Goal: Task Accomplishment & Management: Use online tool/utility

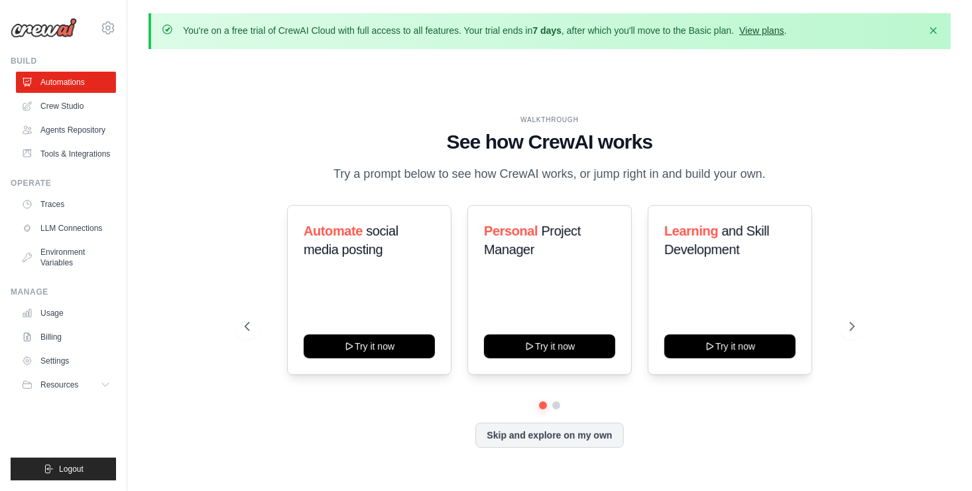
click at [772, 32] on link "View plans" at bounding box center [762, 30] width 44 height 11
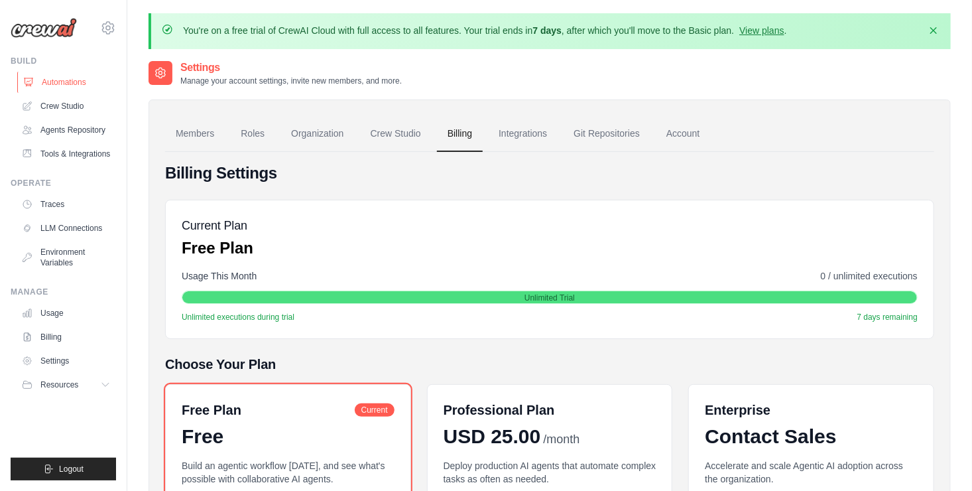
click at [75, 84] on link "Automations" at bounding box center [67, 82] width 100 height 21
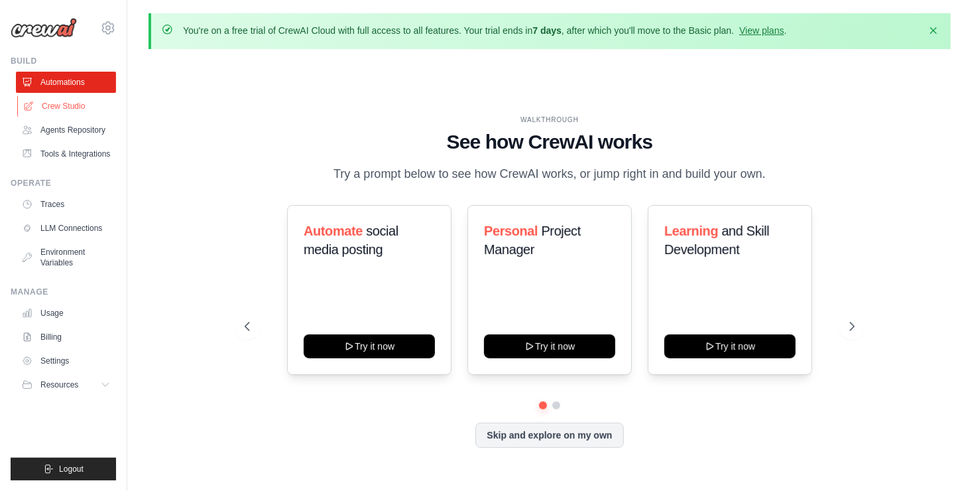
click at [70, 115] on link "Crew Studio" at bounding box center [67, 106] width 100 height 21
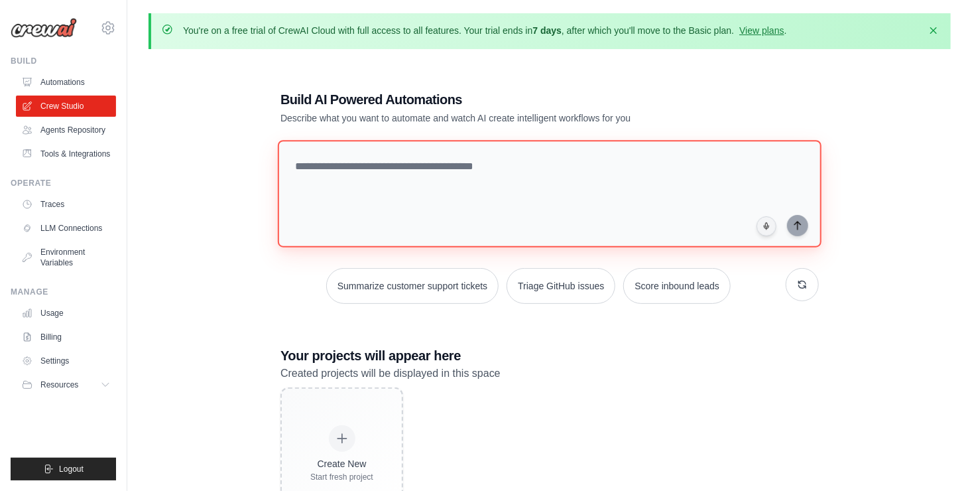
click at [465, 175] on textarea at bounding box center [550, 193] width 544 height 107
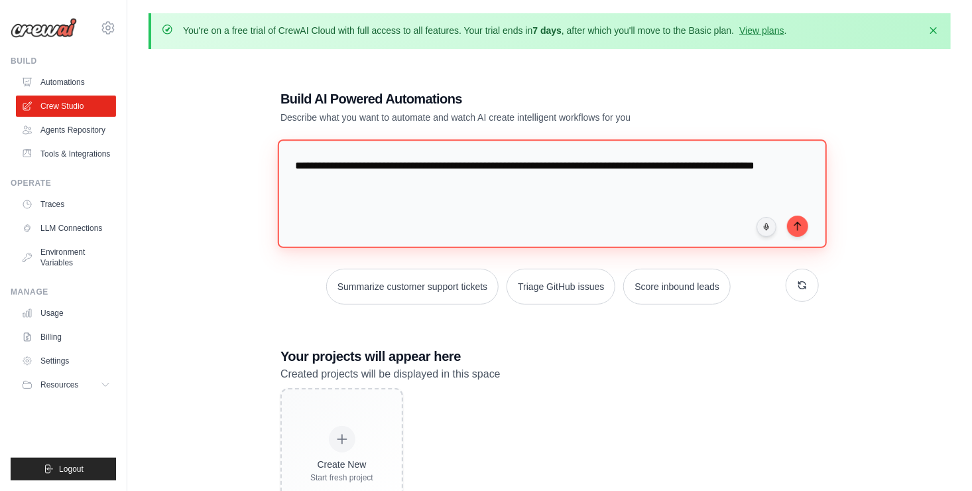
click at [295, 164] on textarea "**********" at bounding box center [552, 193] width 549 height 108
drag, startPoint x: 295, startPoint y: 164, endPoint x: 326, endPoint y: 163, distance: 30.5
click at [326, 163] on textarea "**********" at bounding box center [552, 193] width 549 height 108
drag, startPoint x: 467, startPoint y: 167, endPoint x: 263, endPoint y: 146, distance: 205.4
click at [263, 146] on div "**********" at bounding box center [550, 305] width 803 height 491
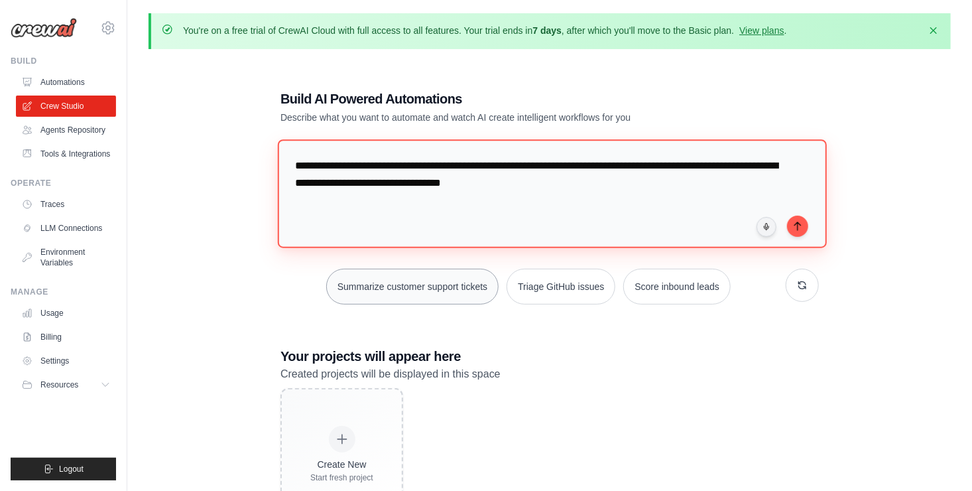
paste textarea "**********"
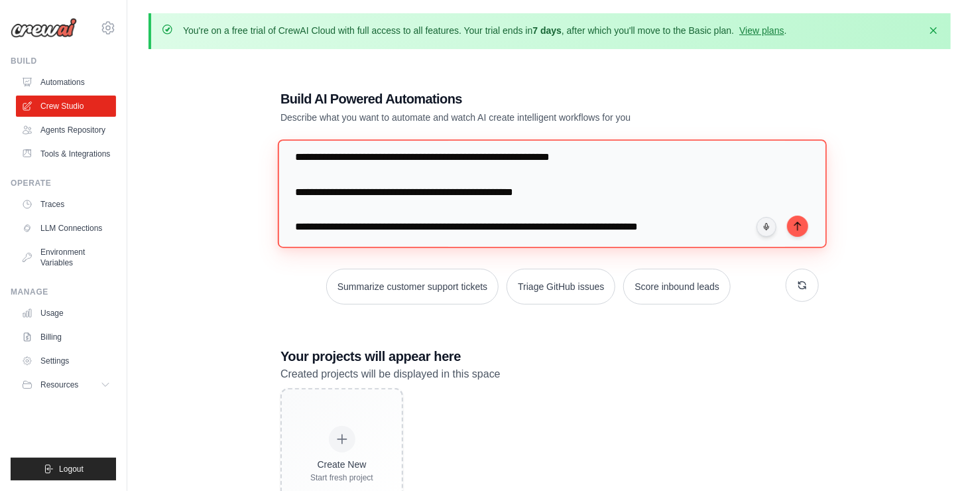
scroll to position [56, 0]
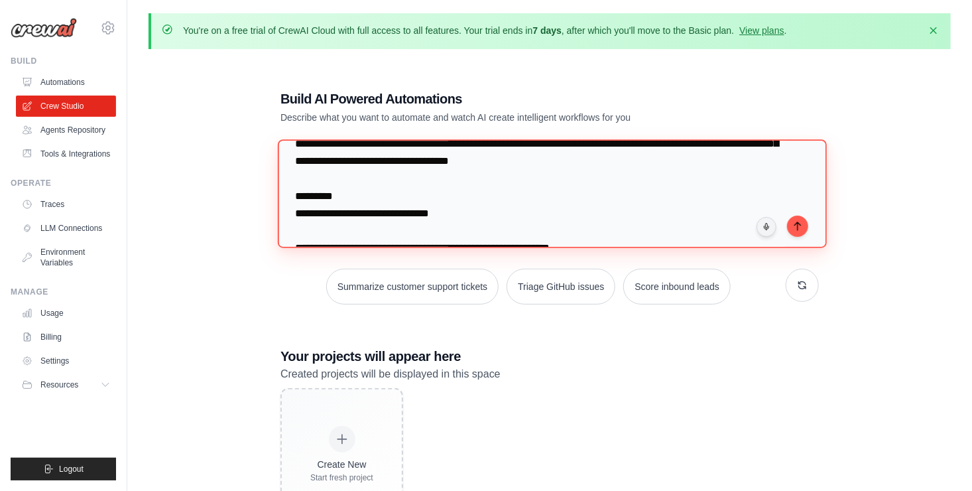
click at [412, 228] on textarea at bounding box center [552, 193] width 549 height 108
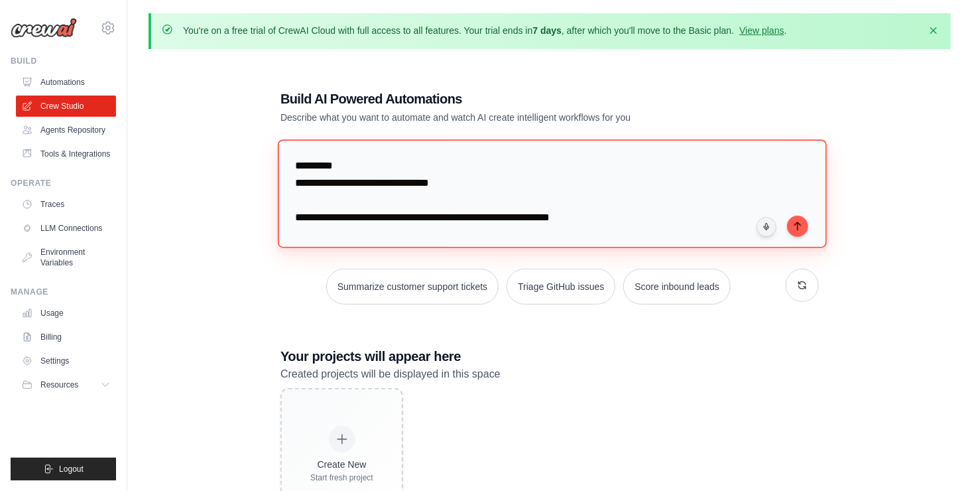
scroll to position [88, 0]
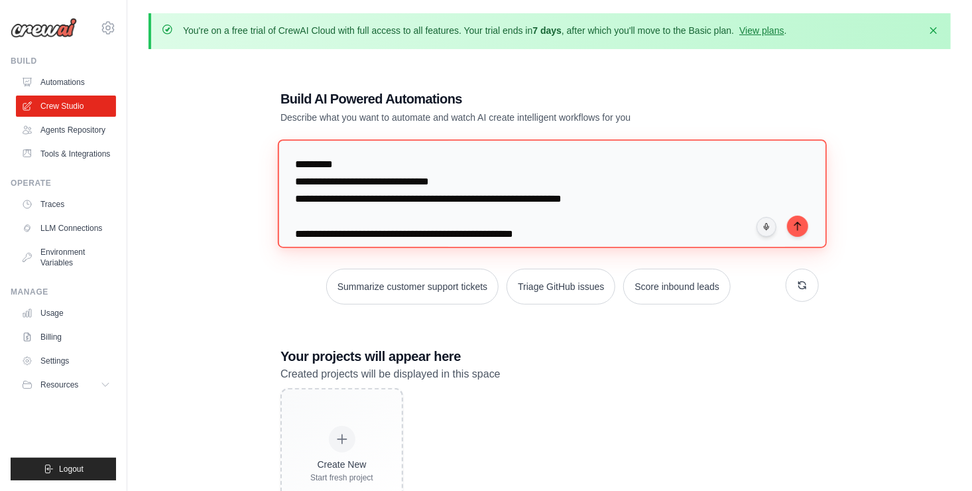
paste textarea "**********"
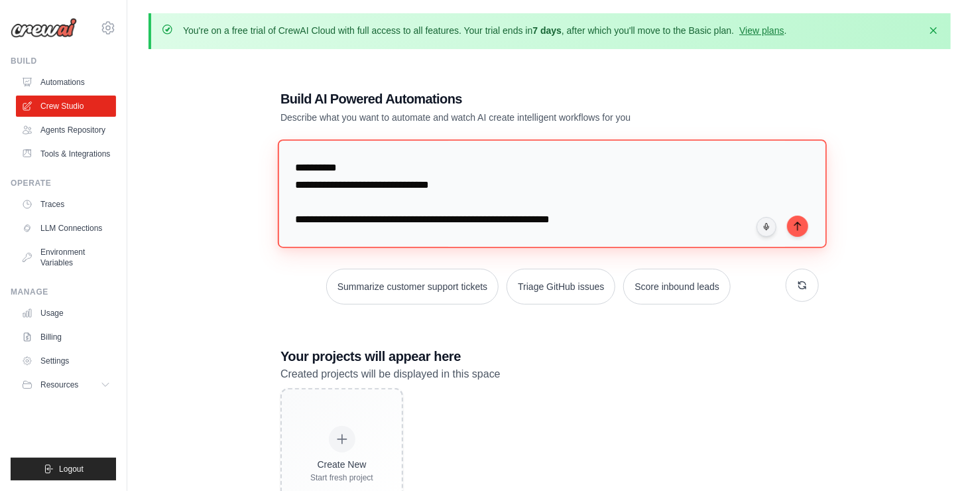
scroll to position [85, 0]
click at [303, 202] on textarea at bounding box center [552, 193] width 549 height 108
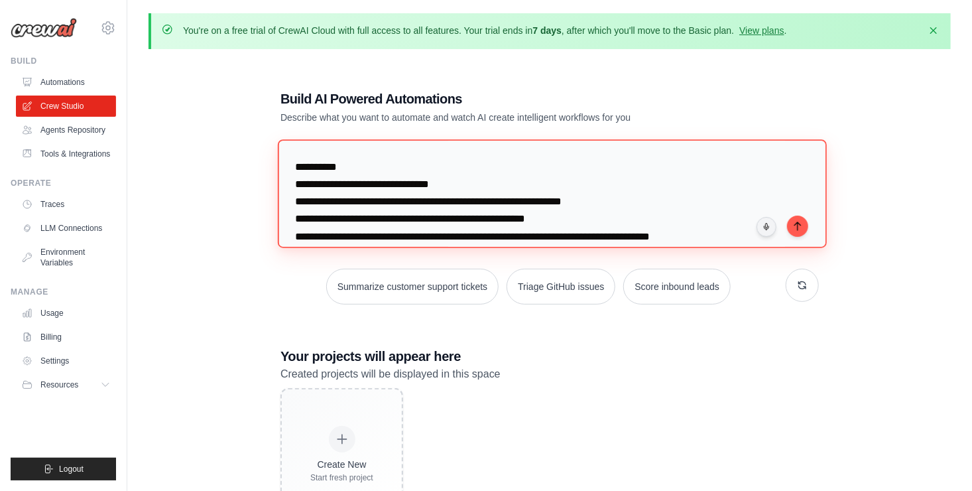
scroll to position [99, 0]
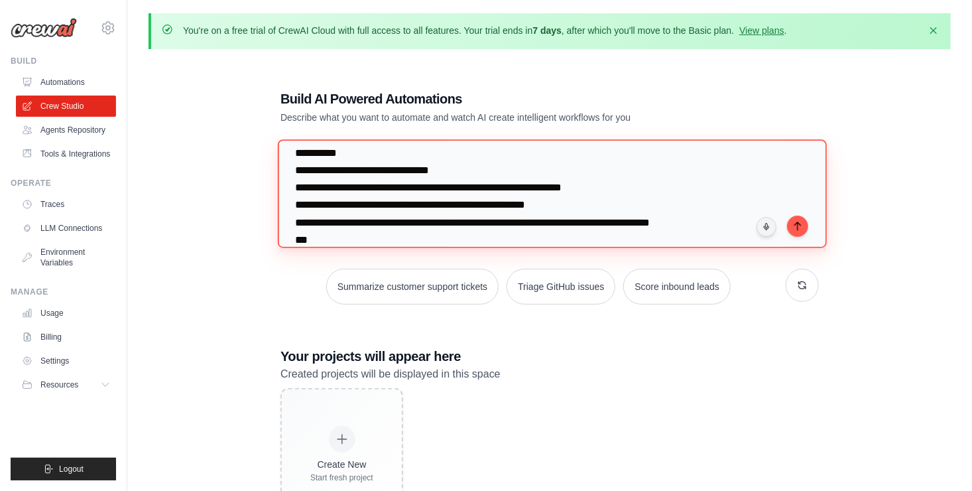
type textarea "**********"
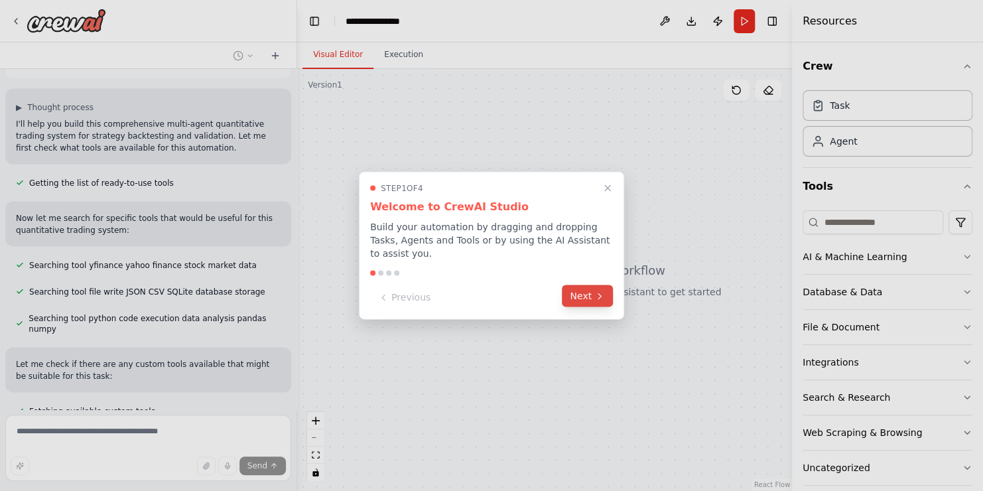
scroll to position [1225, 0]
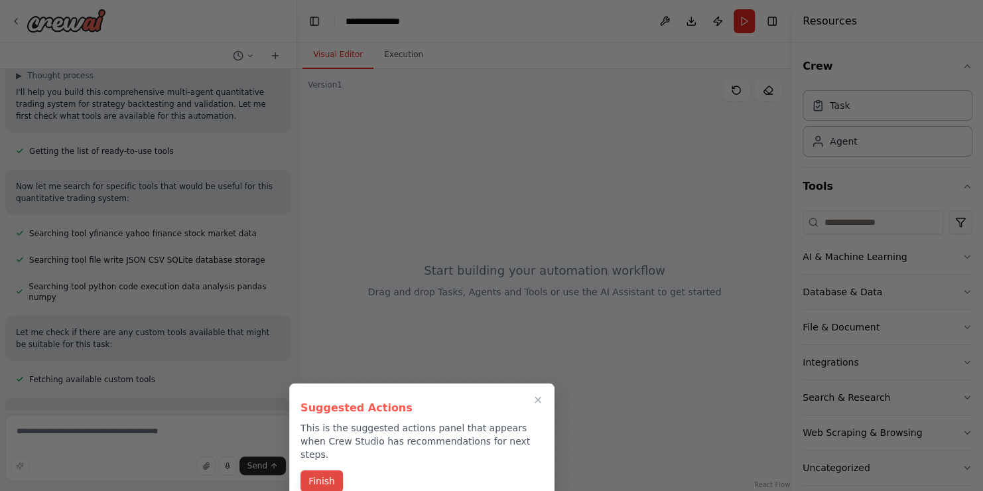
click at [330, 470] on button "Finish" at bounding box center [321, 481] width 42 height 22
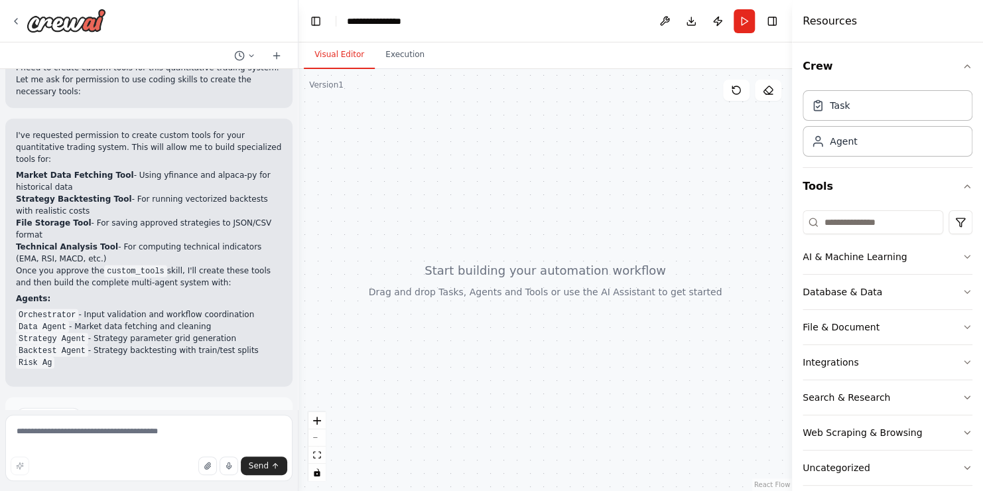
drag, startPoint x: 291, startPoint y: 301, endPoint x: 298, endPoint y: 403, distance: 101.7
click at [298, 403] on div "Persona: You are a seasoned quantitative trader and market technician with deep…" at bounding box center [491, 245] width 983 height 491
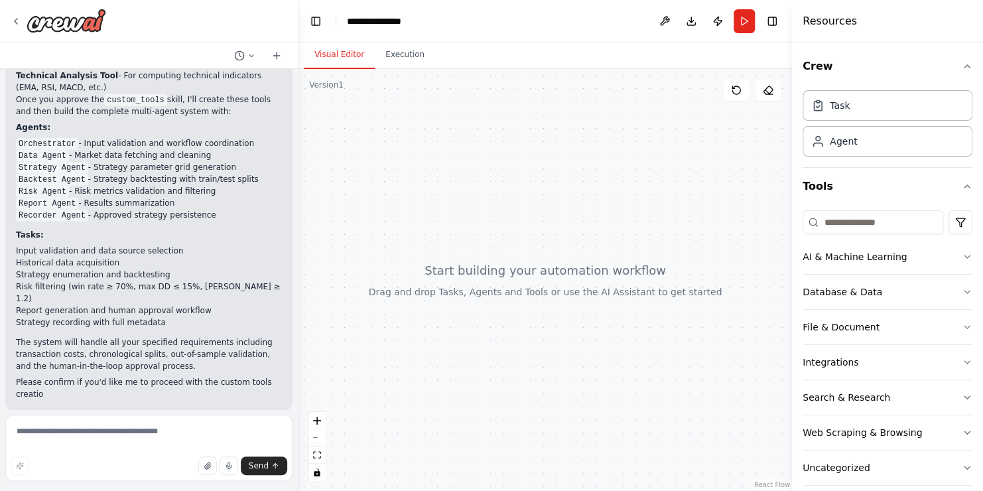
scroll to position [1742, 0]
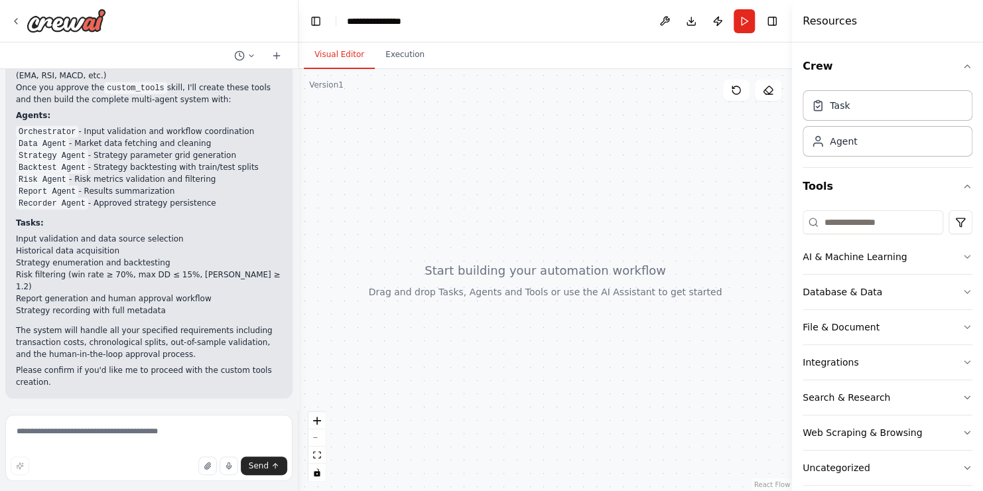
click at [158, 480] on span "Enable coding skills" at bounding box center [154, 485] width 78 height 11
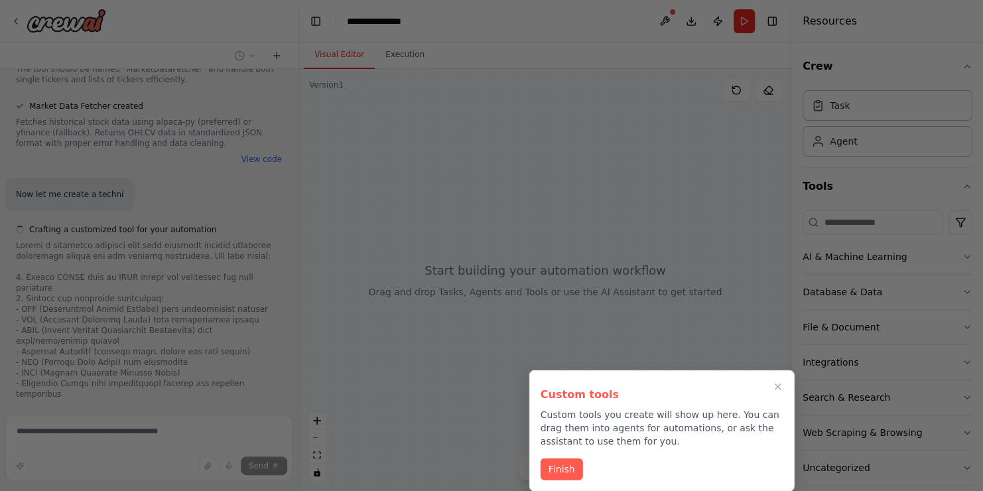
scroll to position [2372, 0]
click at [205, 403] on div at bounding box center [491, 245] width 983 height 491
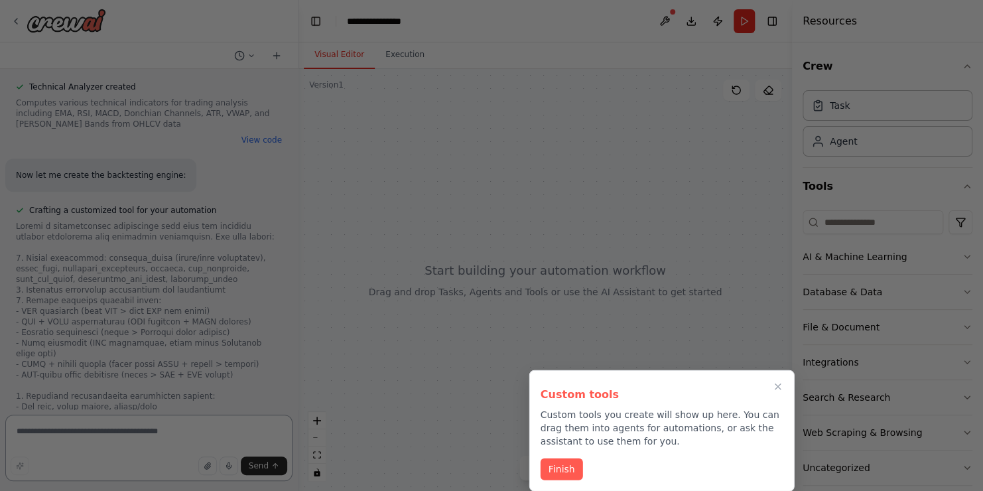
scroll to position [2773, 0]
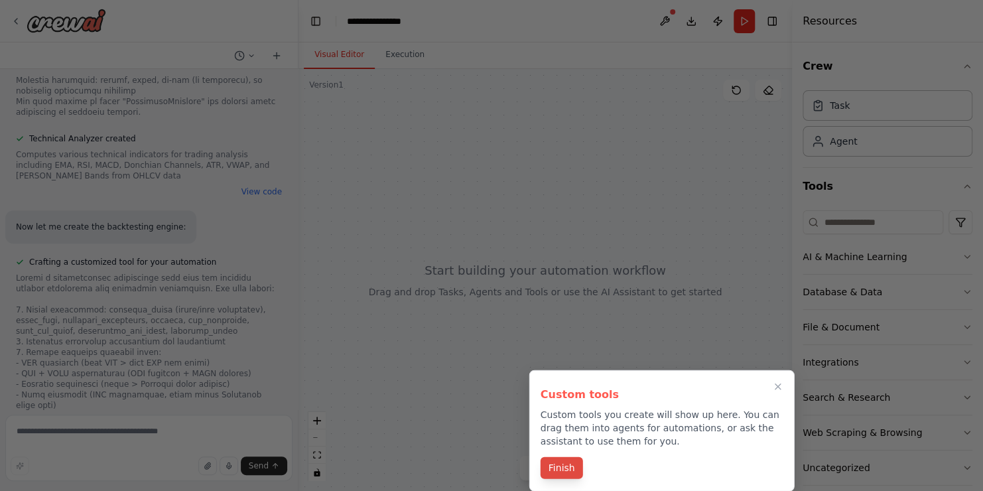
click at [556, 472] on button "Finish" at bounding box center [562, 468] width 42 height 22
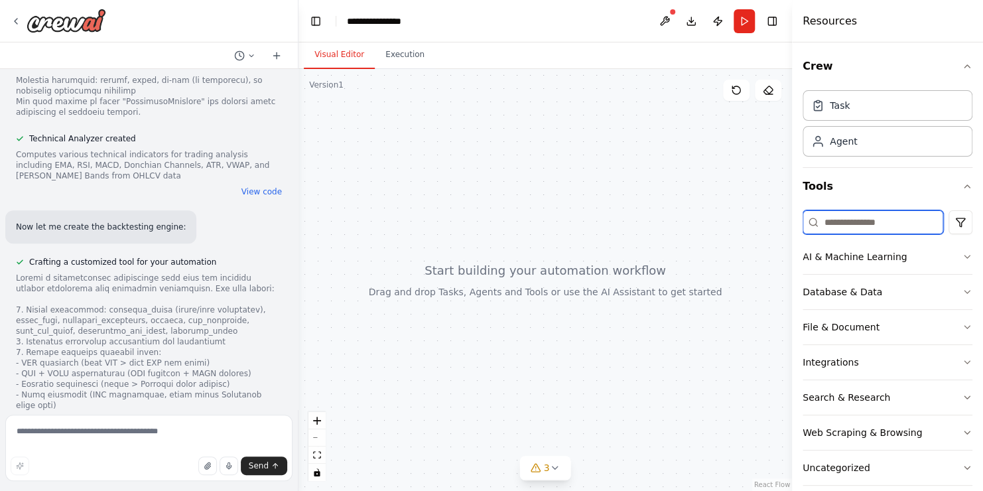
click at [842, 227] on input at bounding box center [873, 222] width 141 height 24
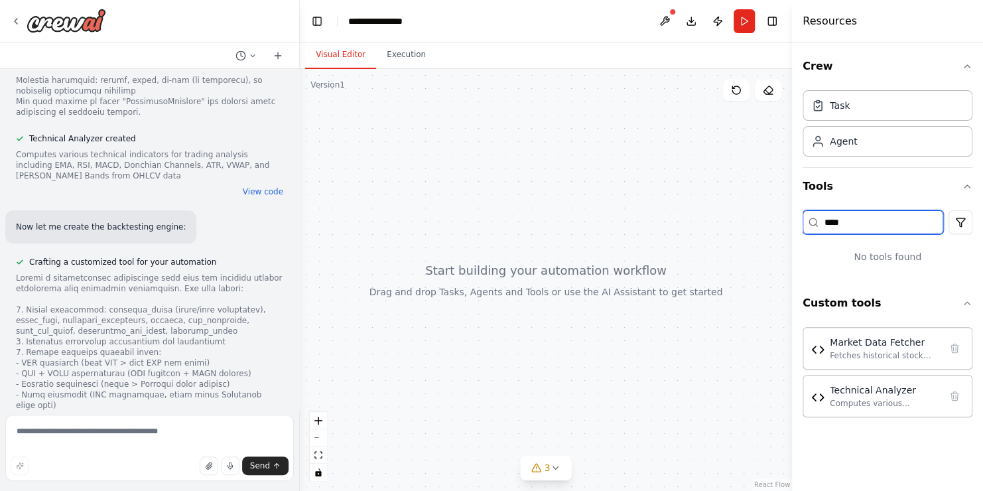
scroll to position [2762, 0]
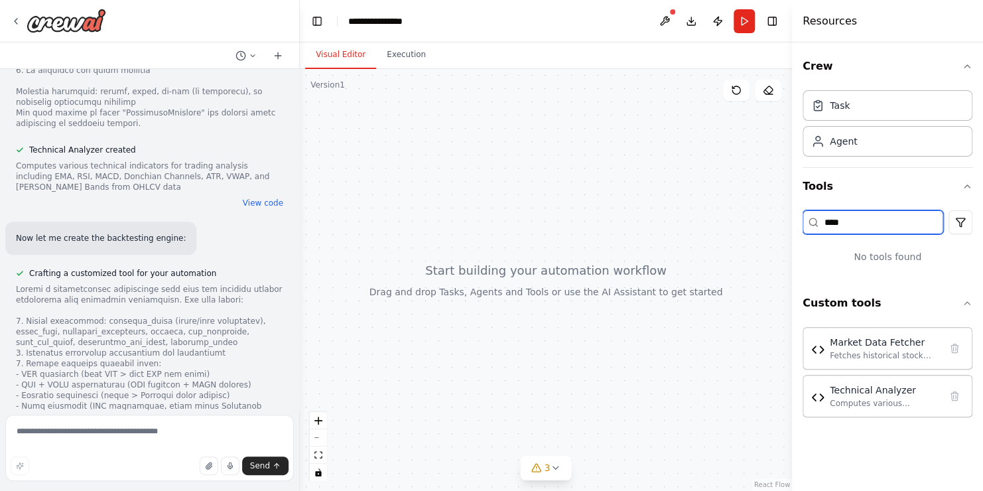
drag, startPoint x: 295, startPoint y: 378, endPoint x: 300, endPoint y: 359, distance: 19.1
click at [300, 359] on div "Persona: You are a seasoned quantitative trader and market technician with deep…" at bounding box center [491, 245] width 983 height 491
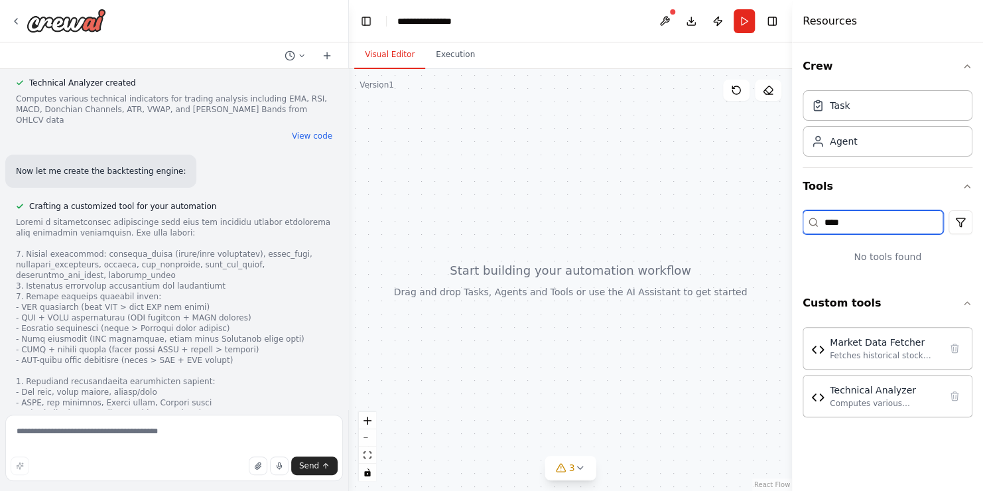
scroll to position [2563, 0]
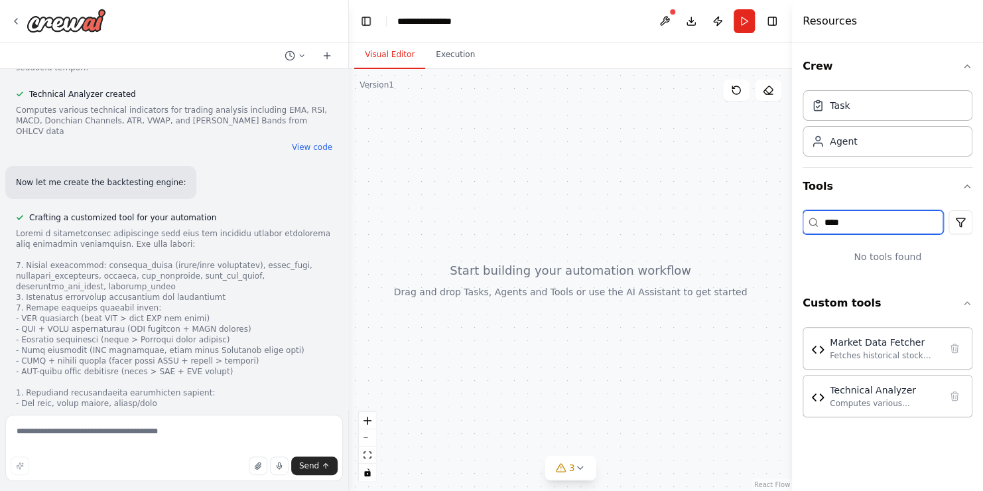
drag, startPoint x: 295, startPoint y: 379, endPoint x: 349, endPoint y: 316, distance: 82.8
click at [349, 316] on div "Persona: You are a seasoned quantitative trader and market technician with deep…" at bounding box center [491, 245] width 983 height 491
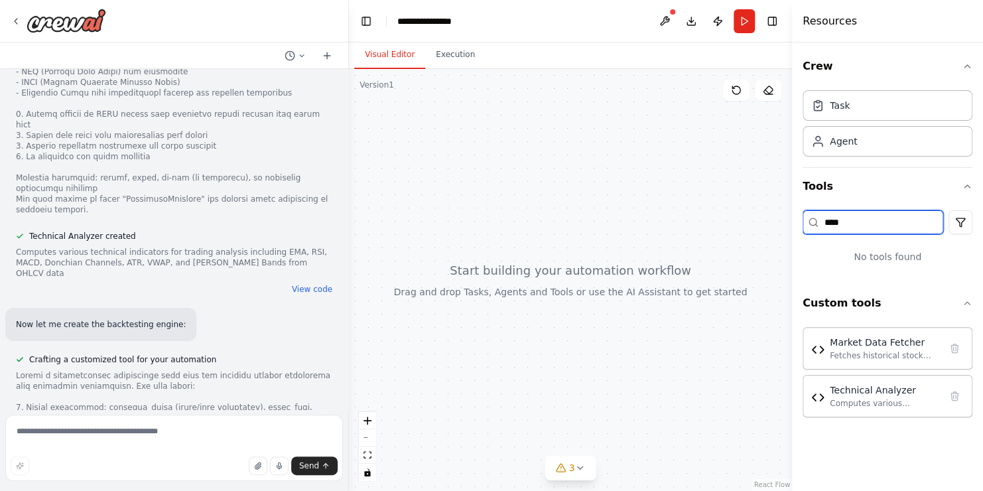
scroll to position [2422, 0]
type input "****"
click at [308, 283] on button "View code" at bounding box center [312, 288] width 40 height 11
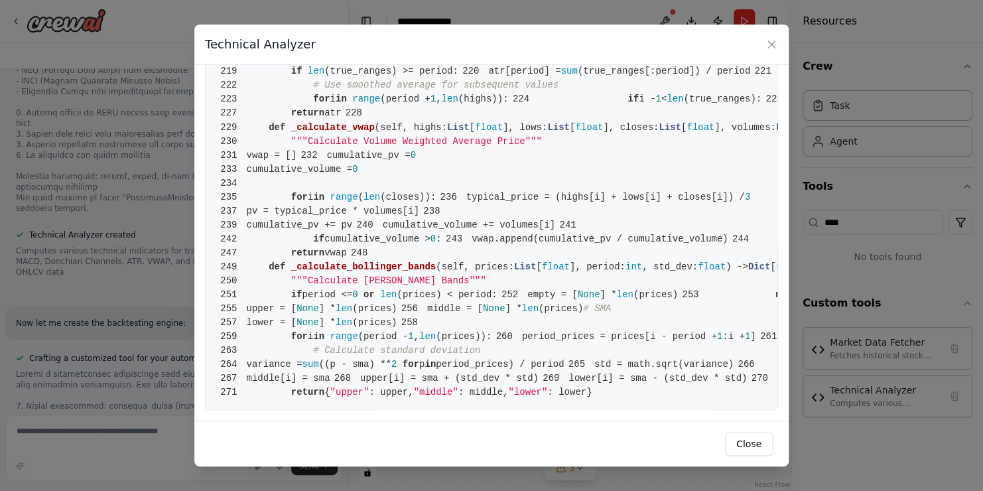
scroll to position [2798, 0]
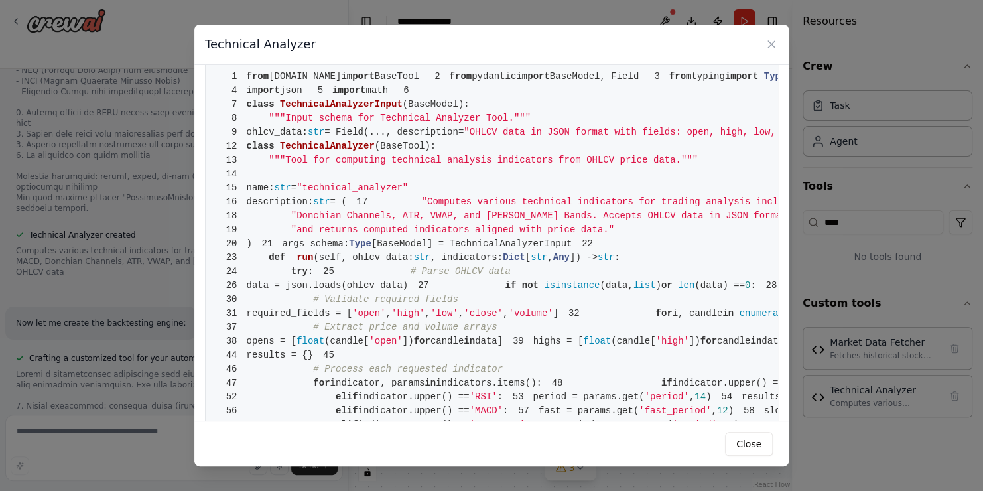
scroll to position [0, 0]
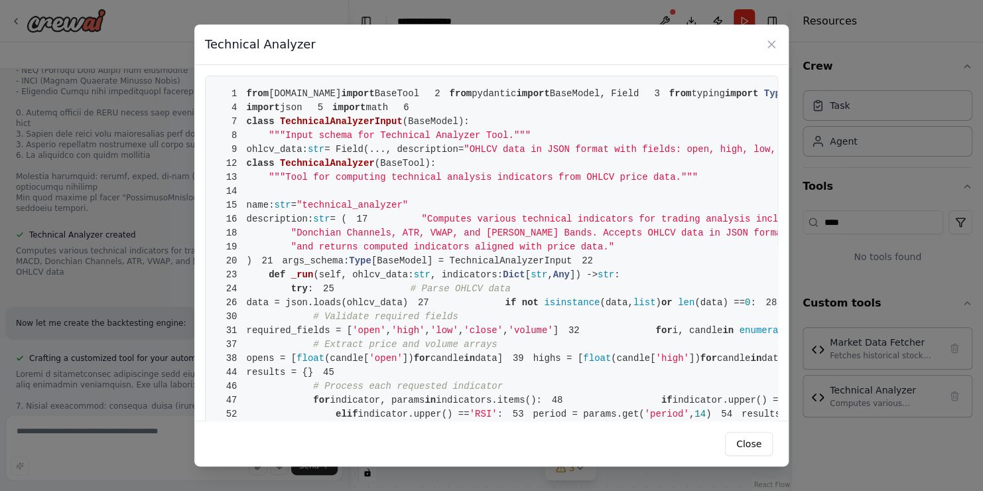
click at [242, 91] on span "1" at bounding box center [231, 94] width 31 height 14
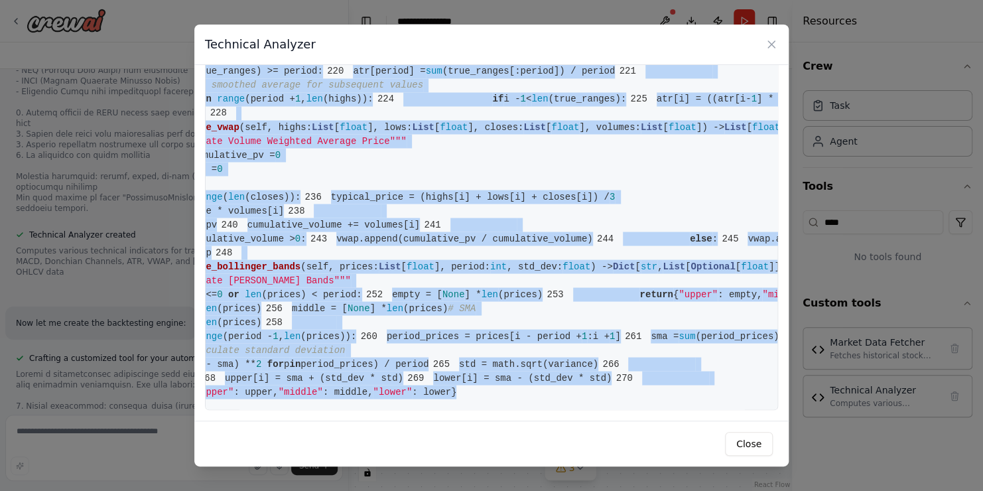
scroll to position [0, 143]
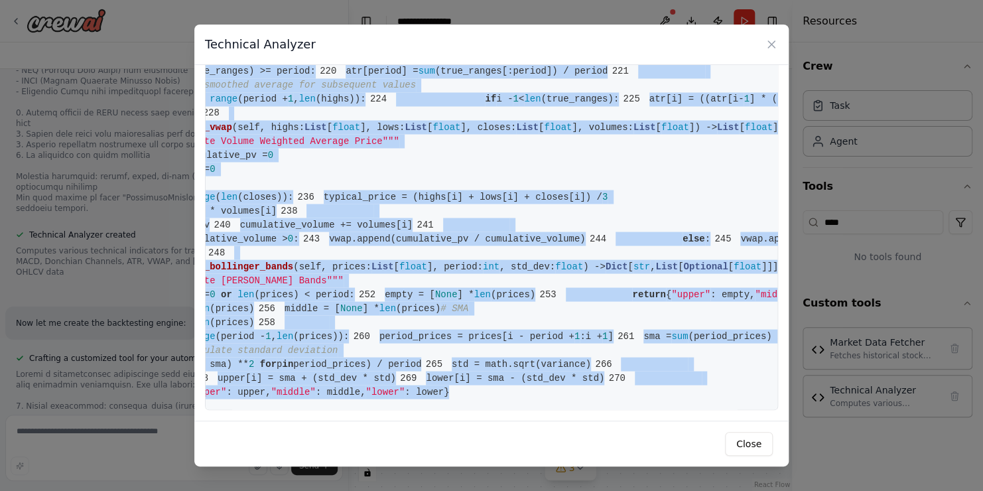
drag, startPoint x: 247, startPoint y: 92, endPoint x: 558, endPoint y: 413, distance: 446.1
click at [558, 413] on div "1 from [DOMAIN_NAME] import BaseTool 2 from pydantic import BaseModel, Field 3 …" at bounding box center [491, 243] width 594 height 356
copy code "from [DOMAIN_NAME] import BaseTool 2 from pydantic import BaseModel, Field 3 fr…"
click at [759, 448] on button "Close" at bounding box center [749, 444] width 48 height 24
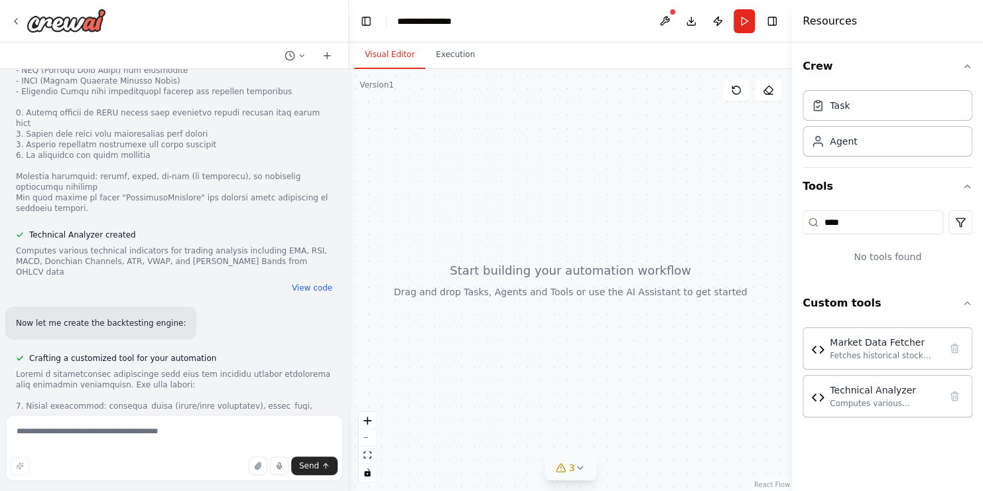
click at [562, 462] on icon at bounding box center [561, 467] width 11 height 11
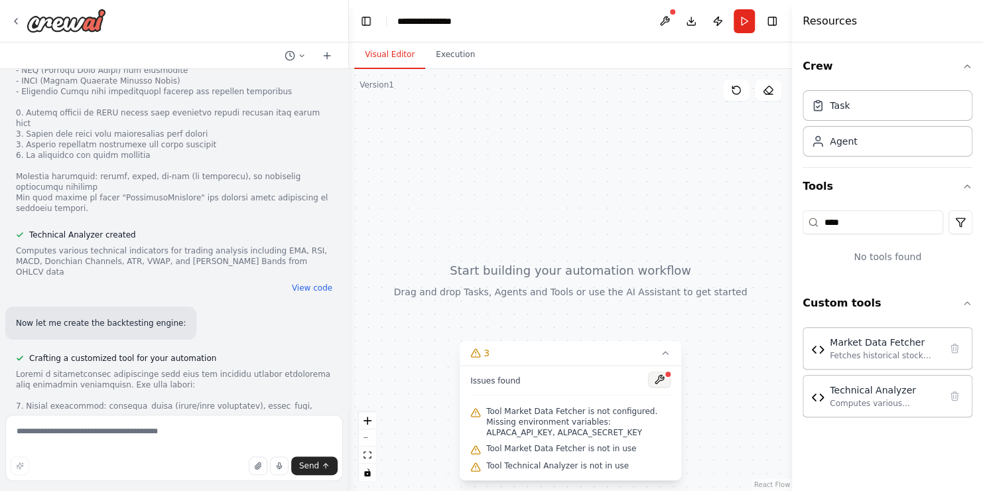
click at [660, 382] on button at bounding box center [659, 379] width 23 height 16
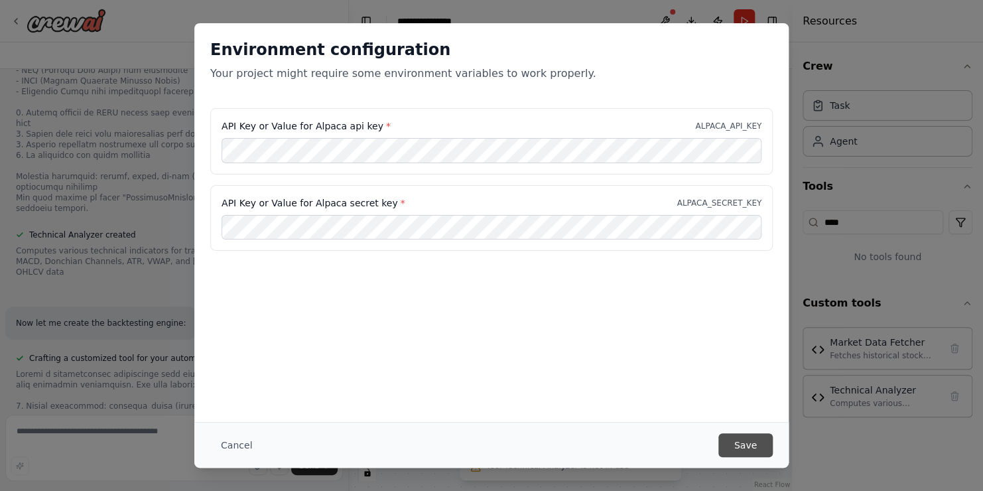
click at [765, 448] on button "Save" at bounding box center [745, 445] width 54 height 24
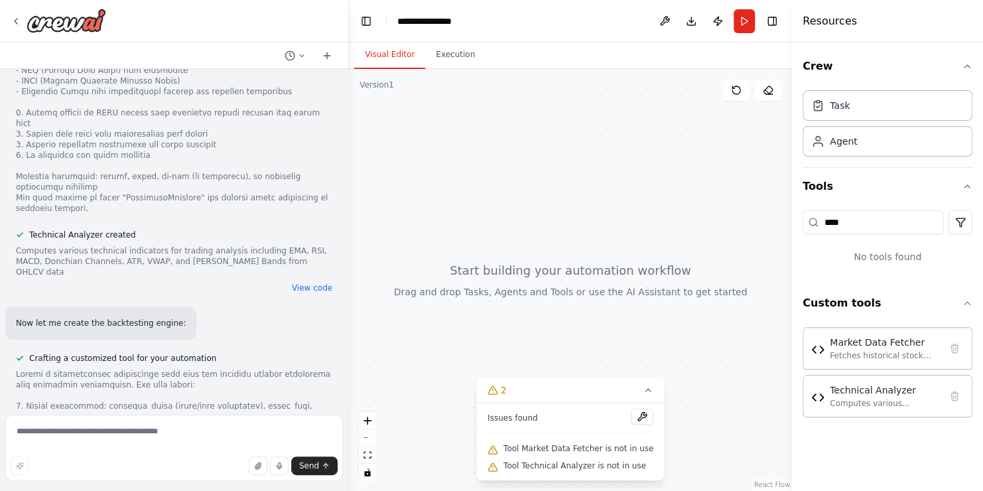
click at [566, 448] on span "Tool Market Data Fetcher is not in use" at bounding box center [578, 448] width 150 height 11
drag, startPoint x: 566, startPoint y: 448, endPoint x: 725, endPoint y: 356, distance: 184.3
click at [725, 356] on div at bounding box center [570, 280] width 443 height 422
click at [643, 391] on icon at bounding box center [648, 390] width 11 height 11
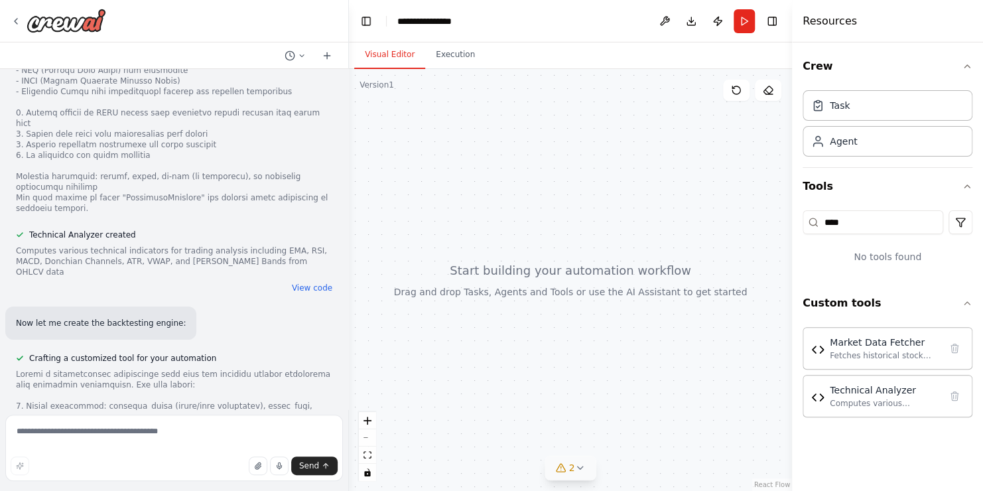
click at [574, 468] on icon at bounding box center [579, 467] width 11 height 11
click at [635, 413] on button at bounding box center [642, 417] width 23 height 16
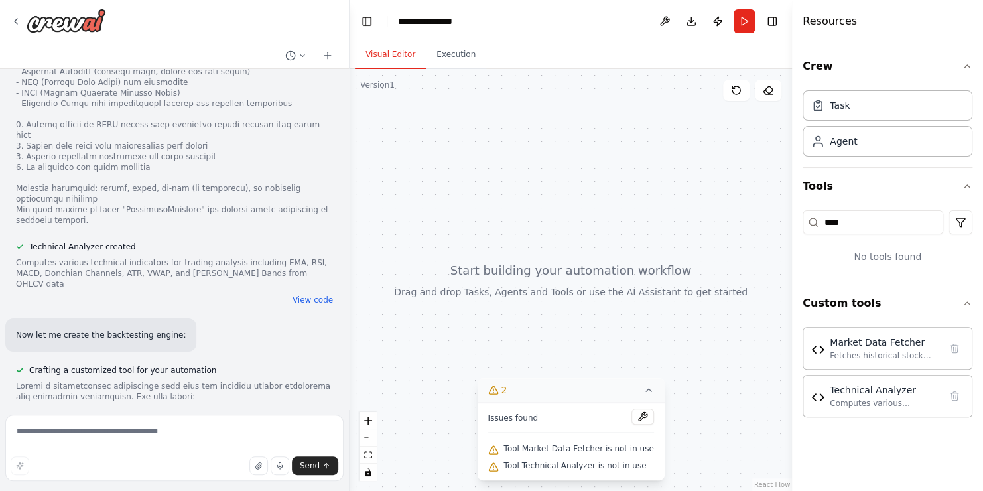
scroll to position [2400, 0]
drag, startPoint x: 344, startPoint y: 370, endPoint x: 351, endPoint y: 432, distance: 62.7
click at [351, 432] on div "Persona: You are a seasoned quantitative trader and market technician with deep…" at bounding box center [491, 245] width 983 height 491
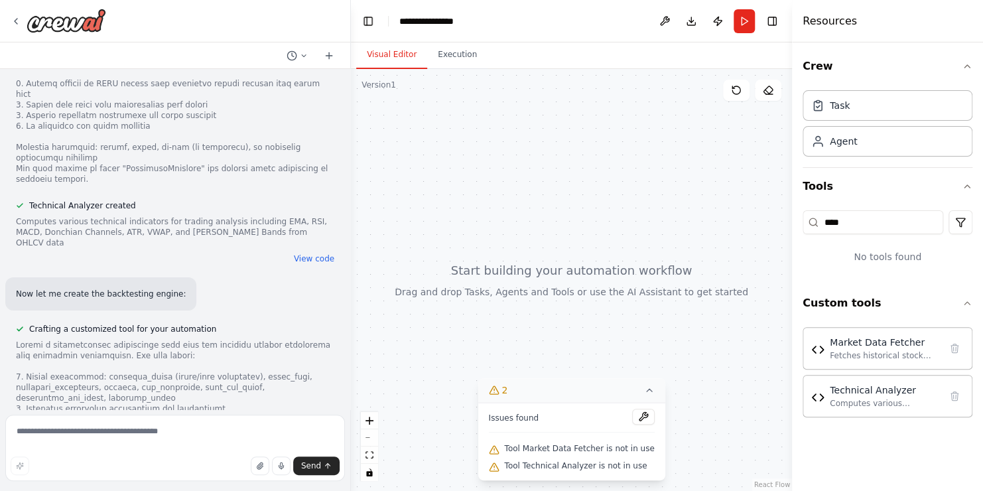
scroll to position [2529, 0]
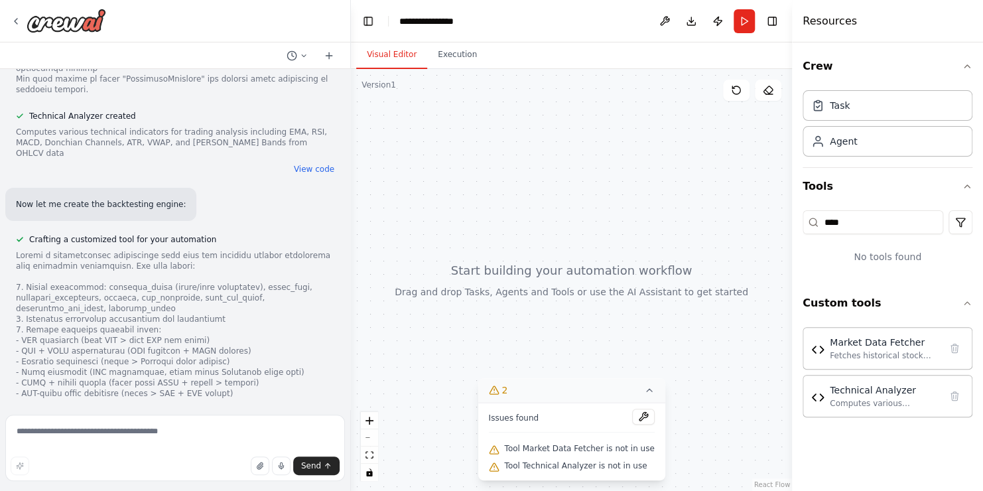
click at [593, 463] on span "Tool Technical Analyzer is not in use" at bounding box center [575, 465] width 143 height 11
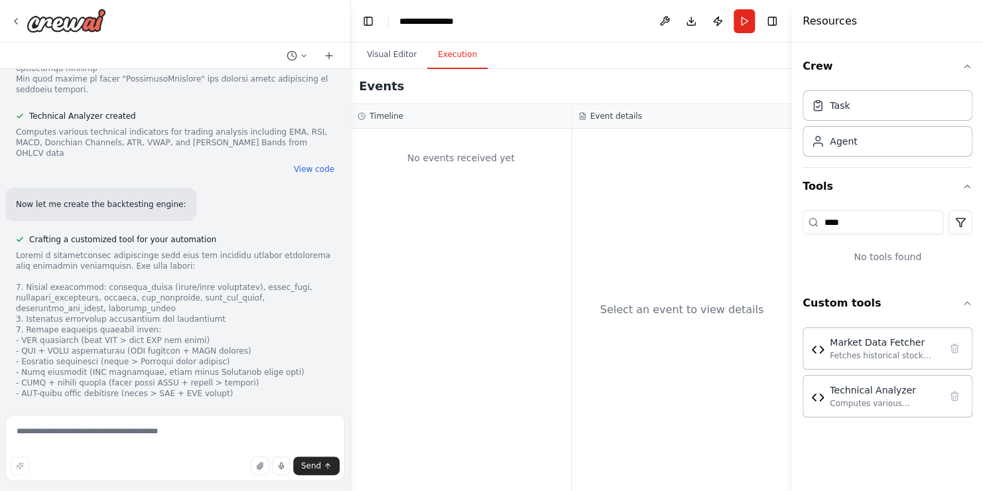
click at [441, 58] on button "Execution" at bounding box center [457, 55] width 60 height 28
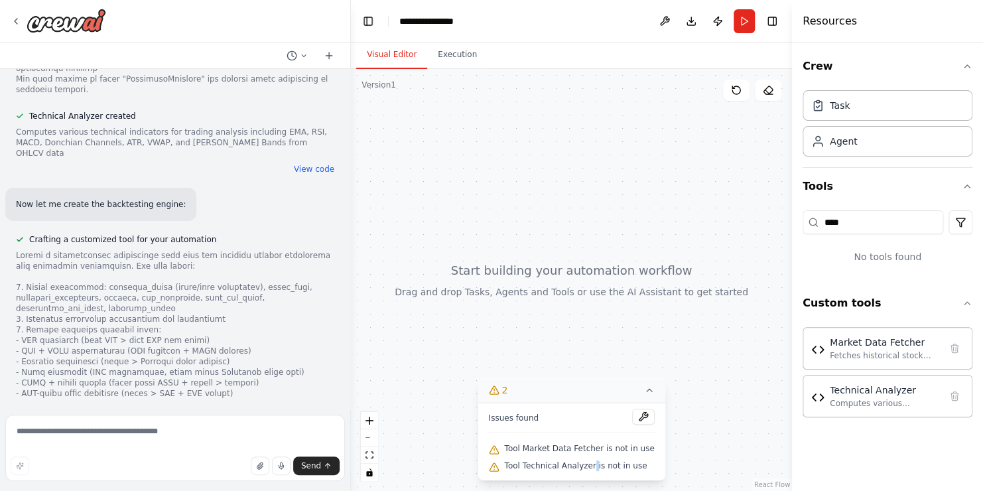
click at [396, 57] on button "Visual Editor" at bounding box center [391, 55] width 71 height 28
click at [143, 426] on textarea at bounding box center [175, 448] width 340 height 66
type textarea "**********"
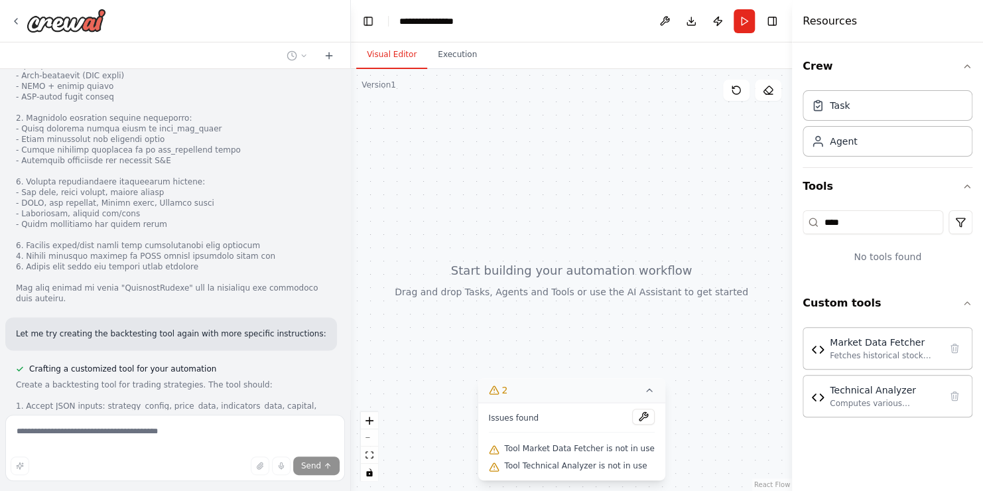
scroll to position [3338, 0]
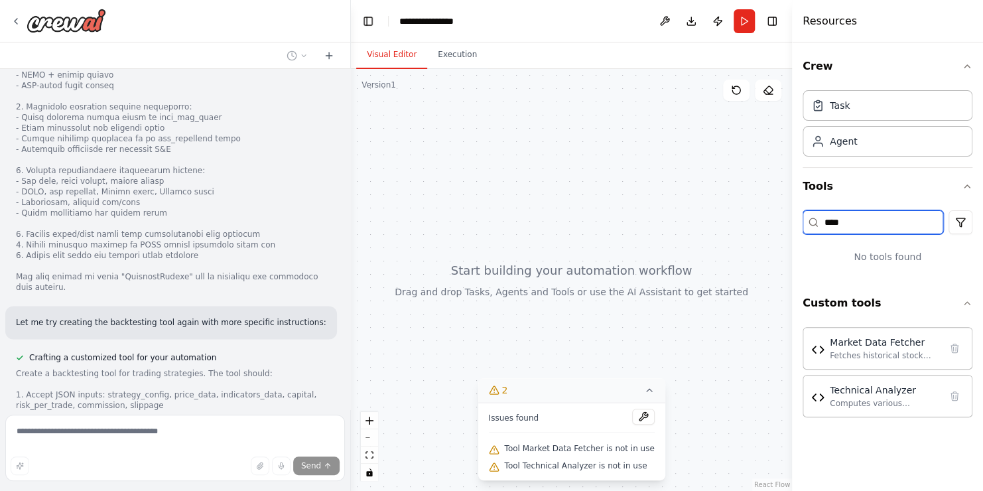
click at [865, 220] on input "****" at bounding box center [873, 222] width 141 height 24
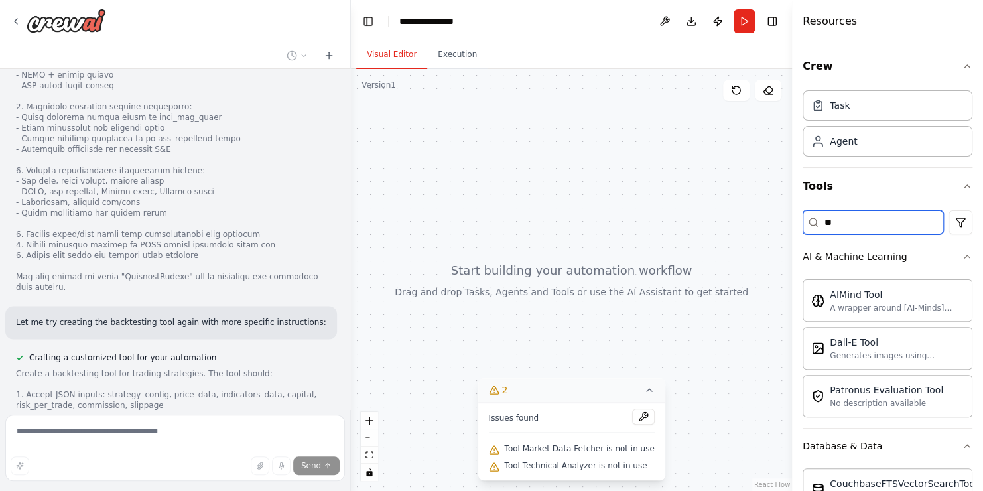
type input "*"
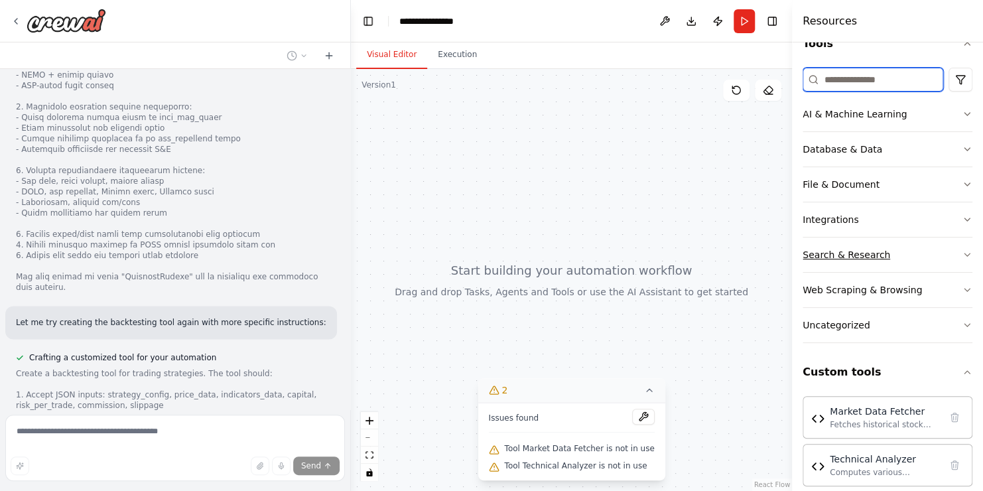
scroll to position [157, 0]
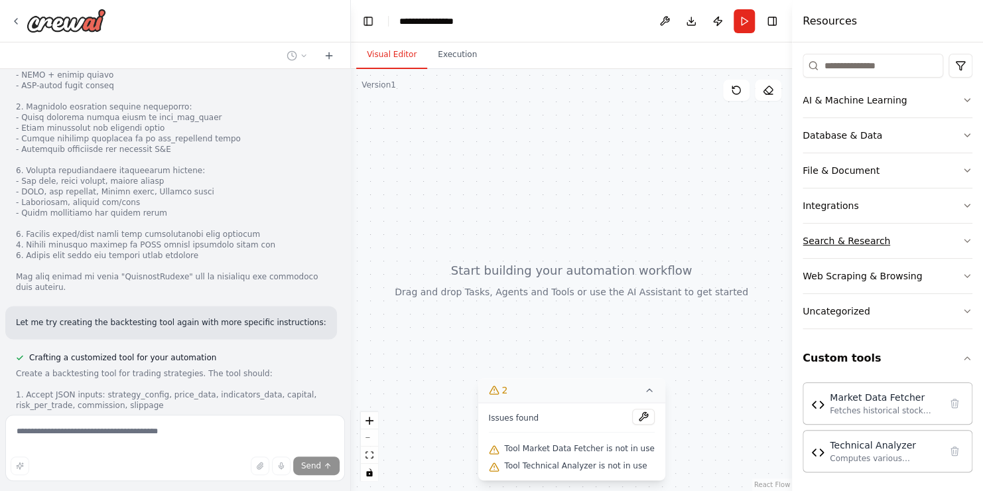
click at [962, 235] on icon "button" at bounding box center [967, 240] width 11 height 11
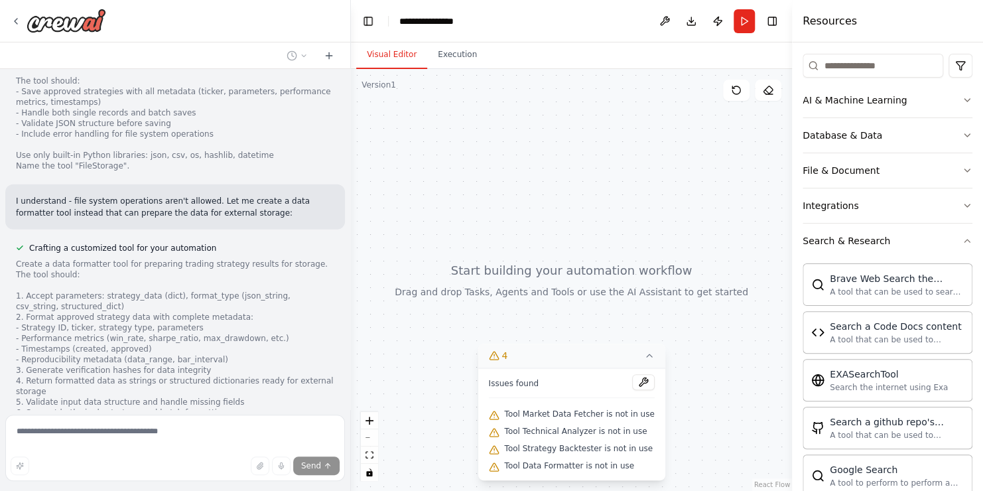
scroll to position [4074, 0]
click at [962, 238] on icon "button" at bounding box center [967, 240] width 11 height 11
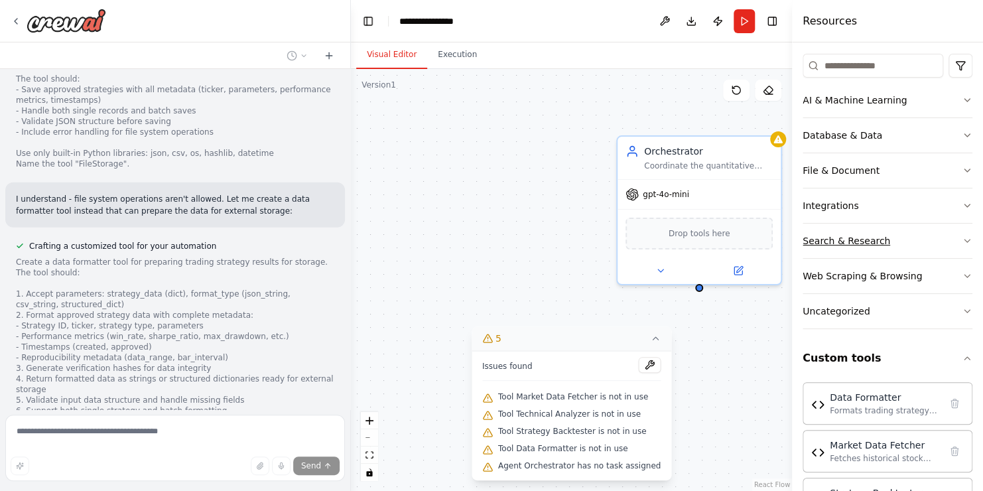
click at [962, 238] on icon "button" at bounding box center [967, 240] width 11 height 11
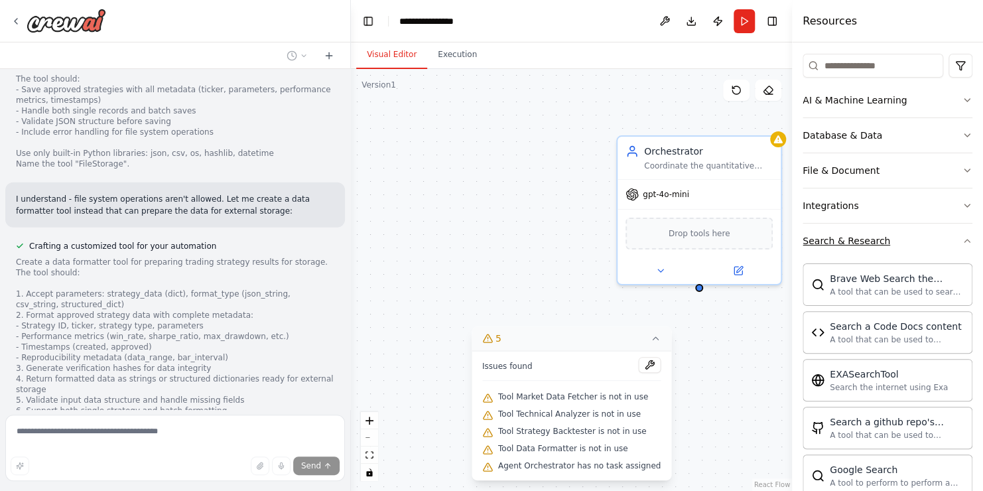
click at [962, 238] on icon "button" at bounding box center [967, 240] width 11 height 11
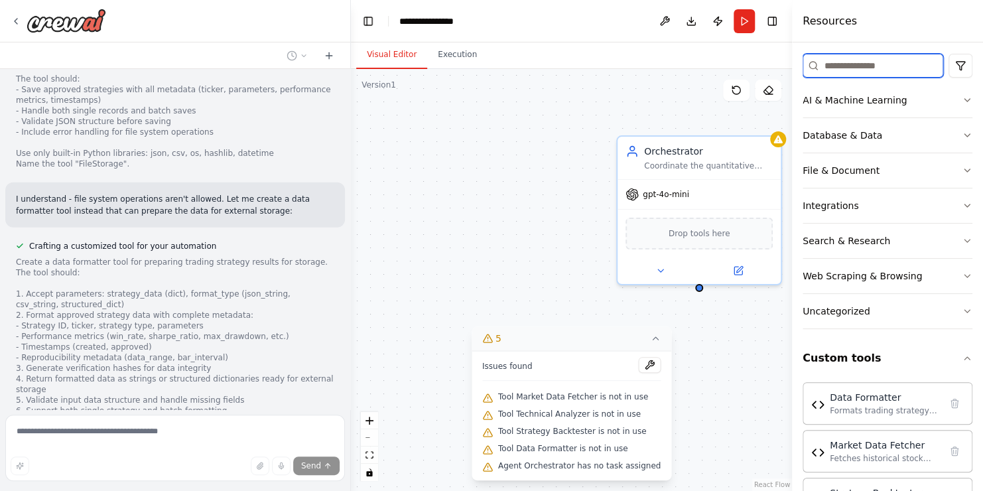
click at [844, 69] on input at bounding box center [873, 66] width 141 height 24
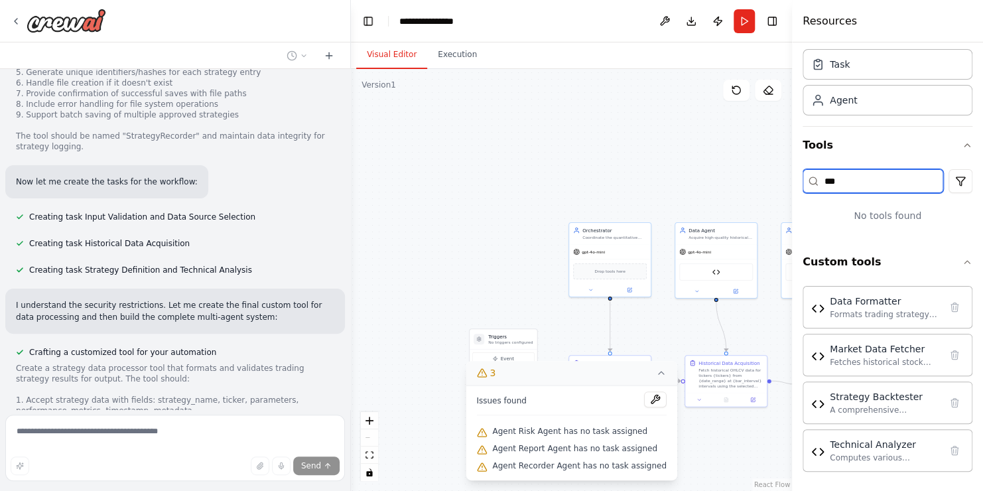
scroll to position [4990, 0]
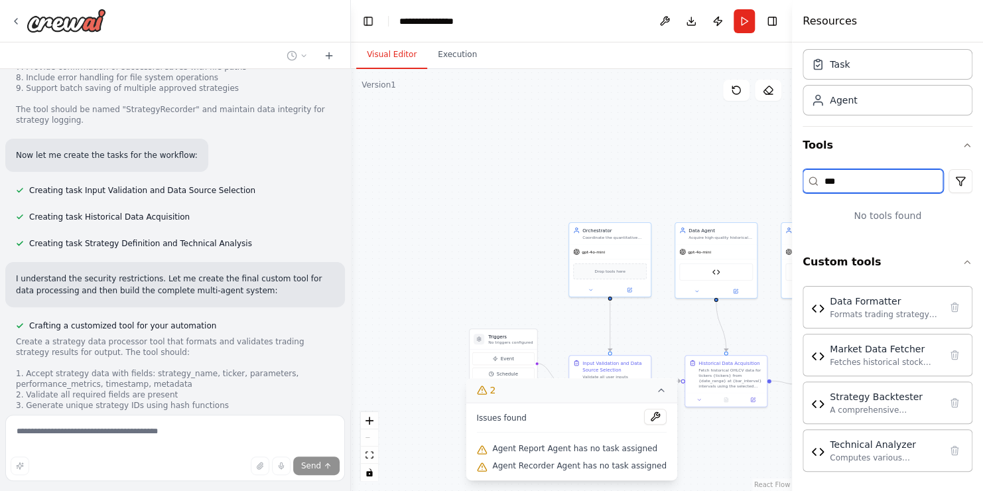
type input "***"
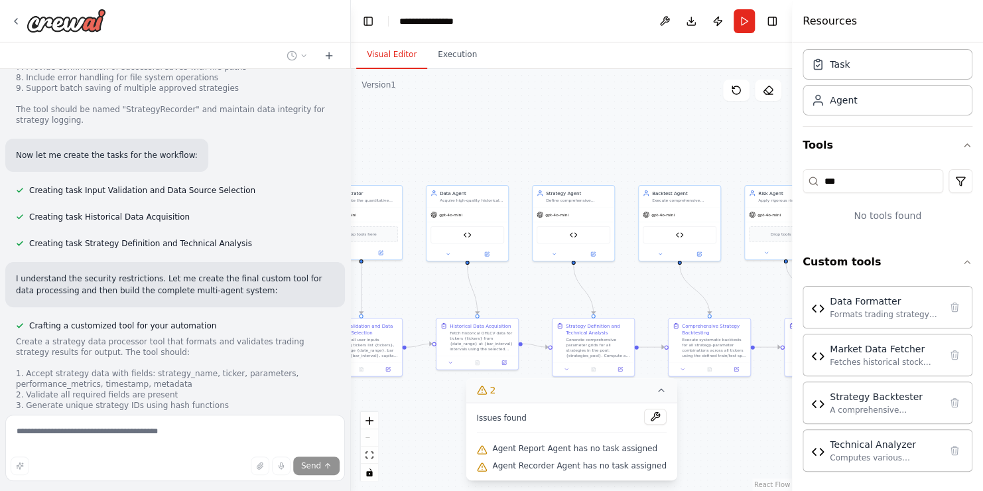
scroll to position [5016, 0]
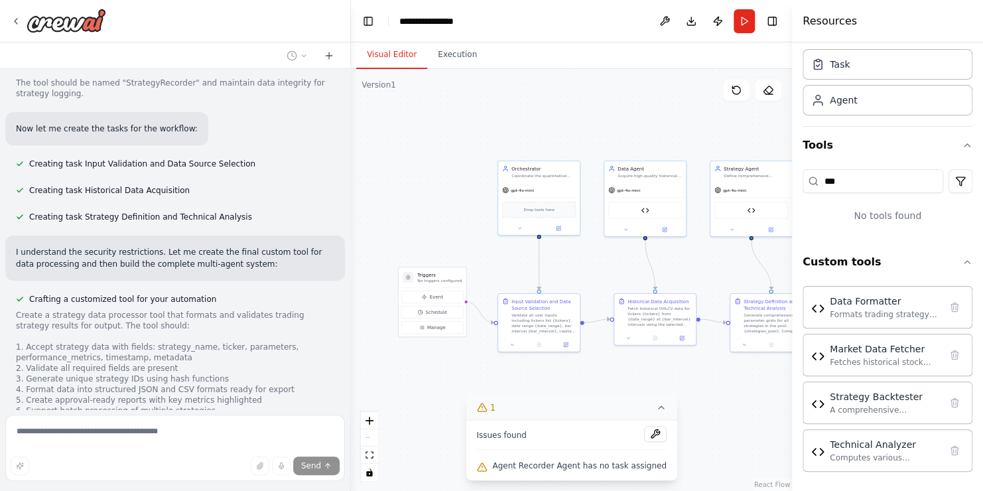
drag, startPoint x: 501, startPoint y: 247, endPoint x: 430, endPoint y: 185, distance: 94.0
click at [430, 185] on div ".deletable-edge-delete-btn { width: 20px; height: 20px; border: 0px solid #ffff…" at bounding box center [571, 280] width 441 height 422
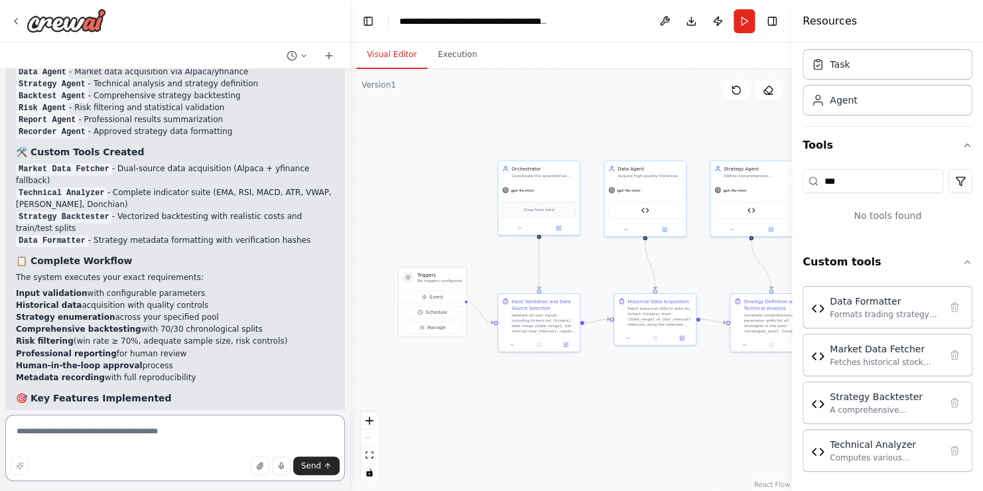
scroll to position [5872, 0]
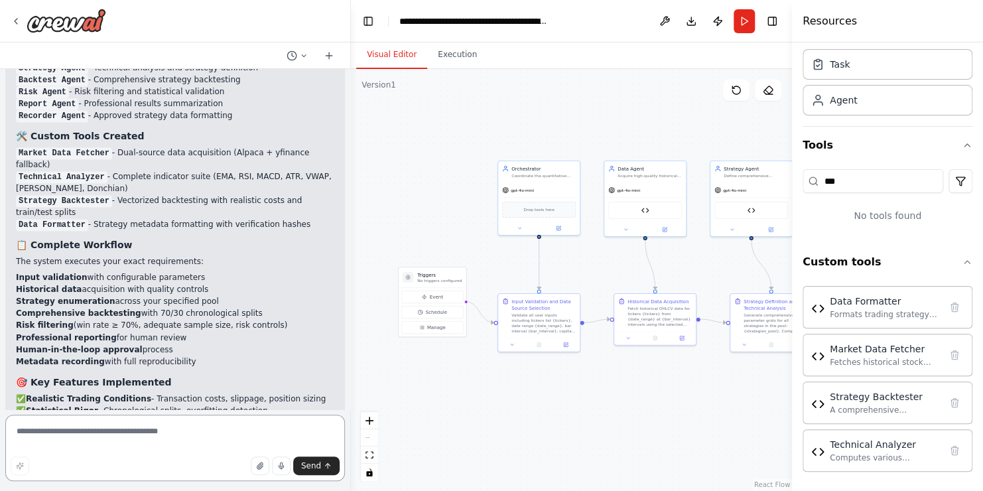
click at [190, 435] on textarea at bounding box center [175, 448] width 340 height 66
type textarea "**********"
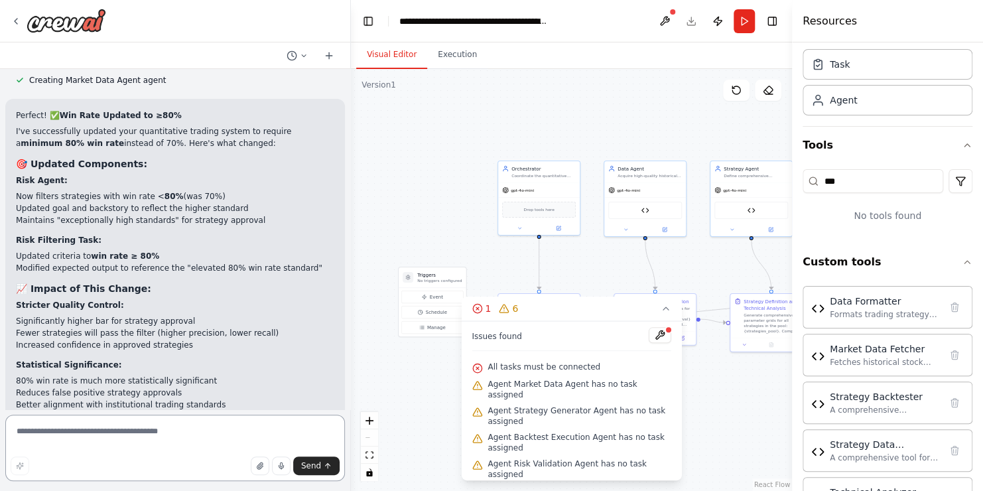
scroll to position [7188, 0]
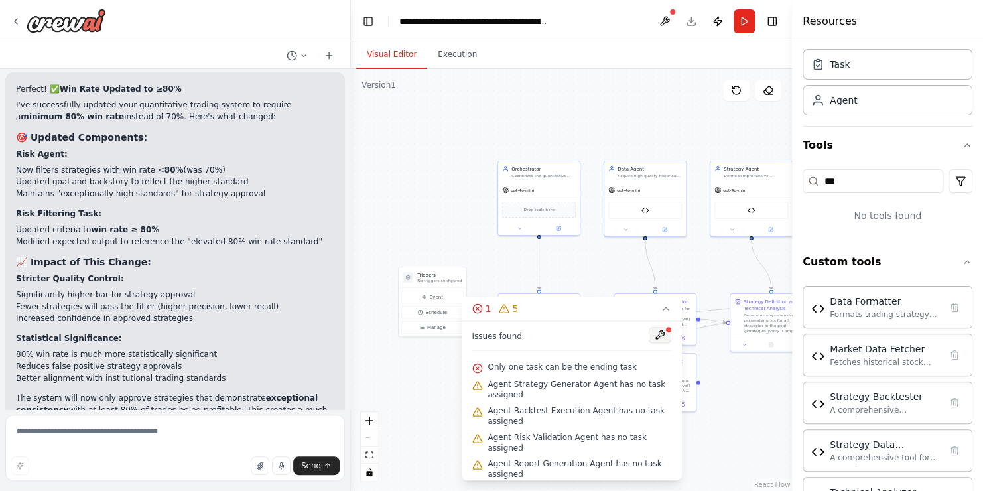
click at [653, 334] on button at bounding box center [660, 335] width 23 height 16
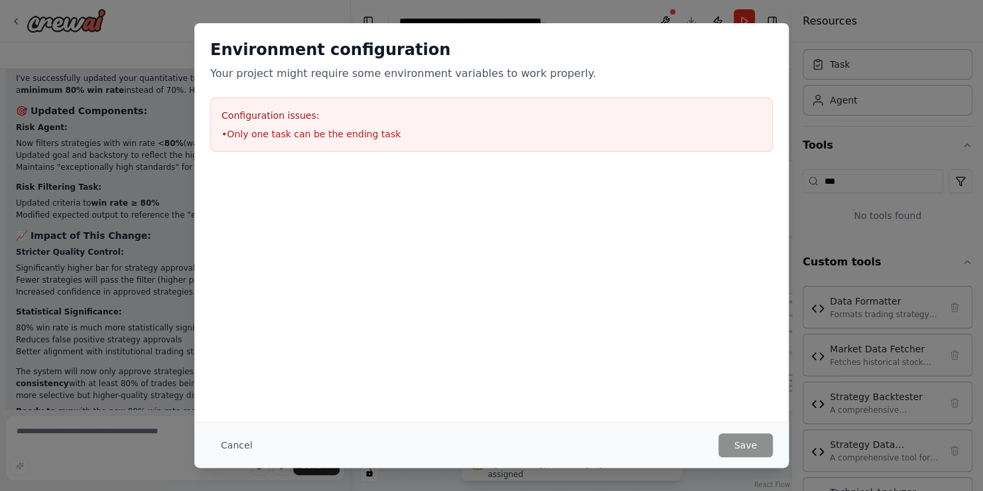
scroll to position [7241, 0]
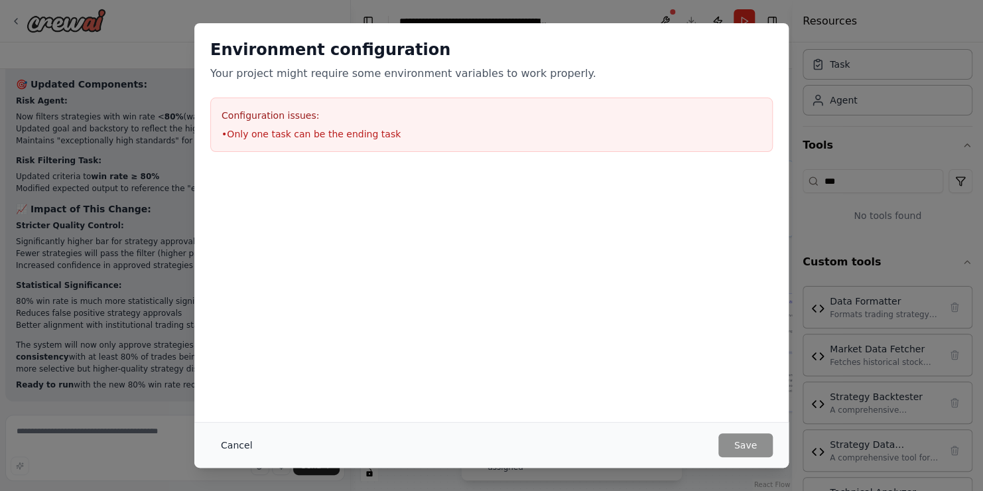
click at [241, 447] on button "Cancel" at bounding box center [236, 445] width 52 height 24
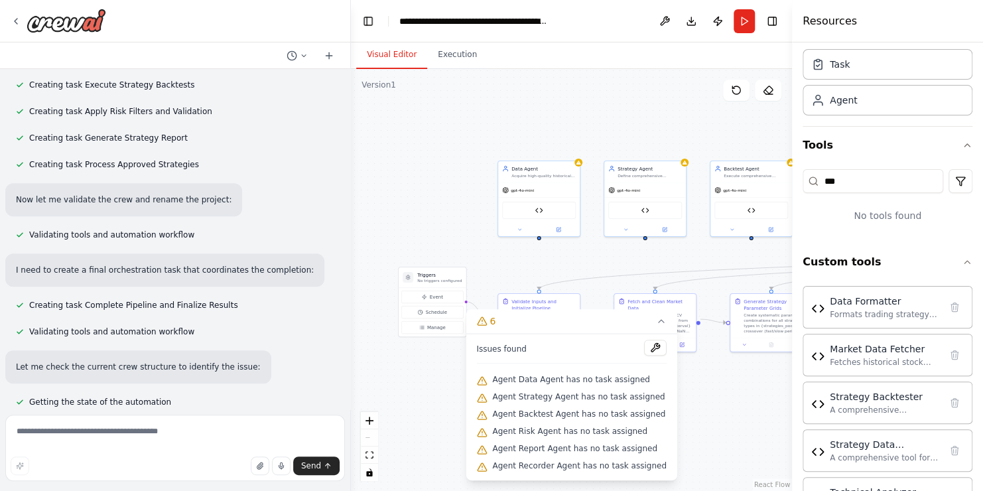
scroll to position [7925, 0]
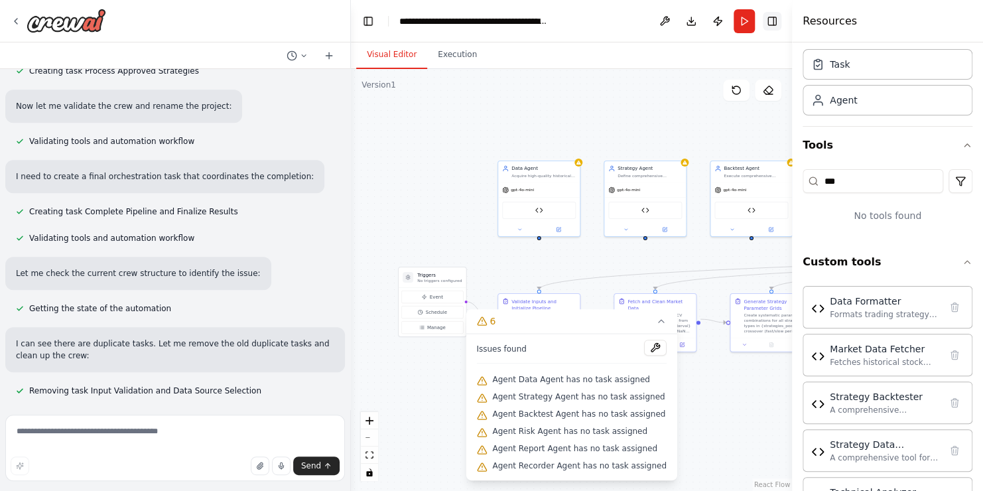
click at [775, 18] on button "Toggle Right Sidebar" at bounding box center [772, 21] width 19 height 19
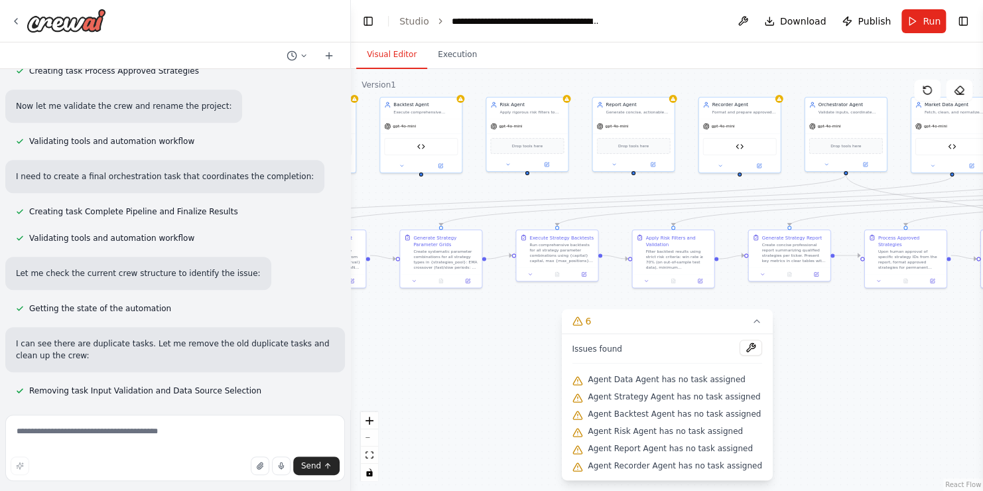
drag, startPoint x: 716, startPoint y: 257, endPoint x: 381, endPoint y: 196, distance: 340.5
click at [381, 196] on div ".deletable-edge-delete-btn { width: 20px; height: 20px; border: 0px solid #ffff…" at bounding box center [667, 280] width 632 height 422
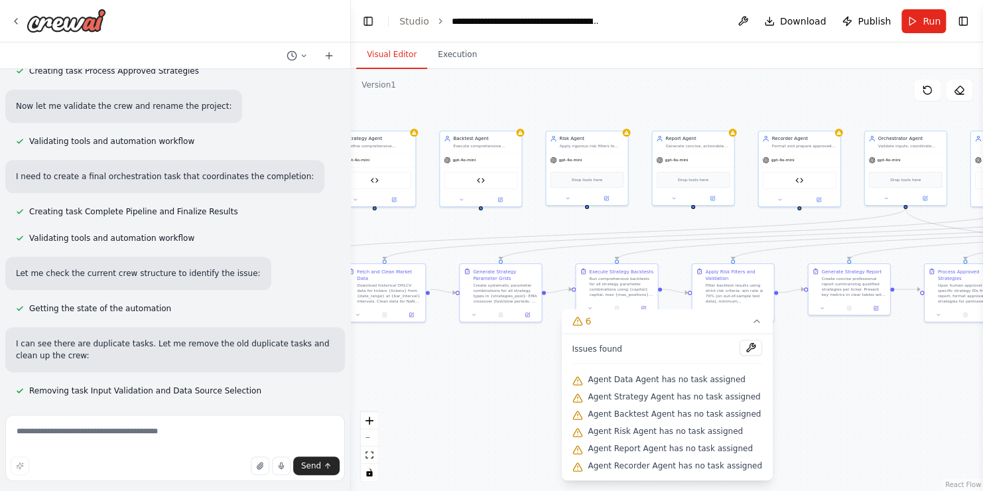
drag, startPoint x: 629, startPoint y: 218, endPoint x: 694, endPoint y: 249, distance: 71.5
click at [694, 249] on div ".deletable-edge-delete-btn { width: 20px; height: 20px; border: 0px solid #ffff…" at bounding box center [667, 280] width 632 height 422
click at [233, 441] on textarea at bounding box center [175, 448] width 340 height 66
type textarea "*"
click at [401, 155] on div "gpt-4o-mini" at bounding box center [375, 158] width 82 height 15
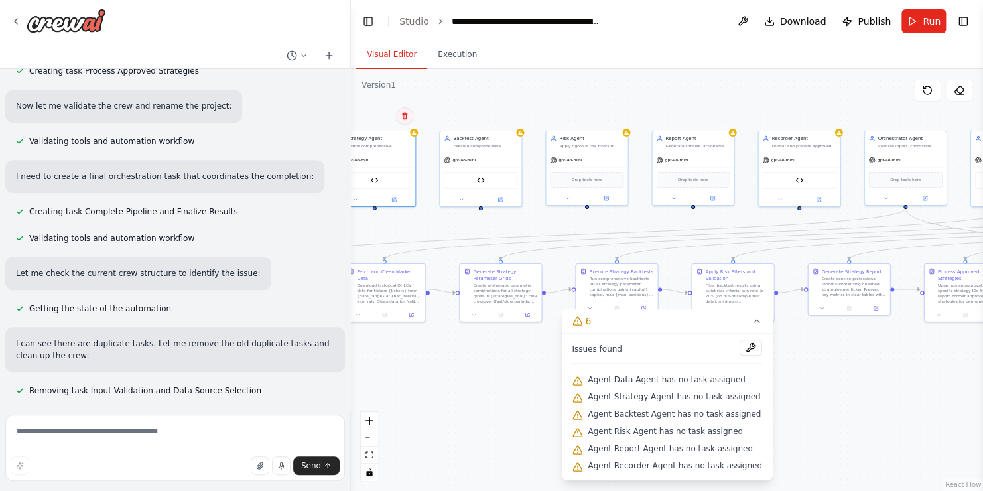
click at [404, 119] on icon at bounding box center [404, 115] width 5 height 7
click at [367, 122] on button "Confirm" at bounding box center [367, 116] width 47 height 16
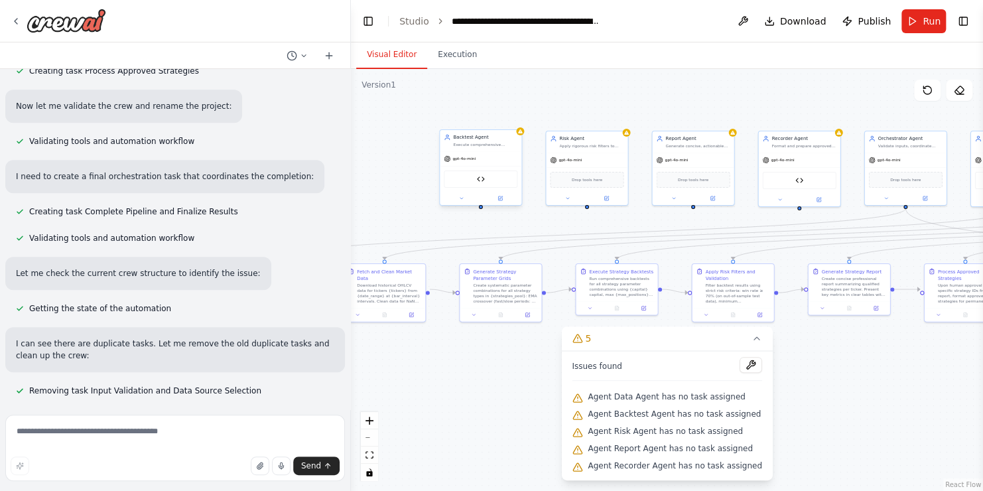
click at [521, 135] on div "Backtest Agent Execute comprehensive backtests for all strategy-parameter combi…" at bounding box center [480, 167] width 83 height 76
click at [510, 121] on button at bounding box center [510, 115] width 17 height 17
click at [460, 114] on button "Confirm" at bounding box center [473, 116] width 47 height 16
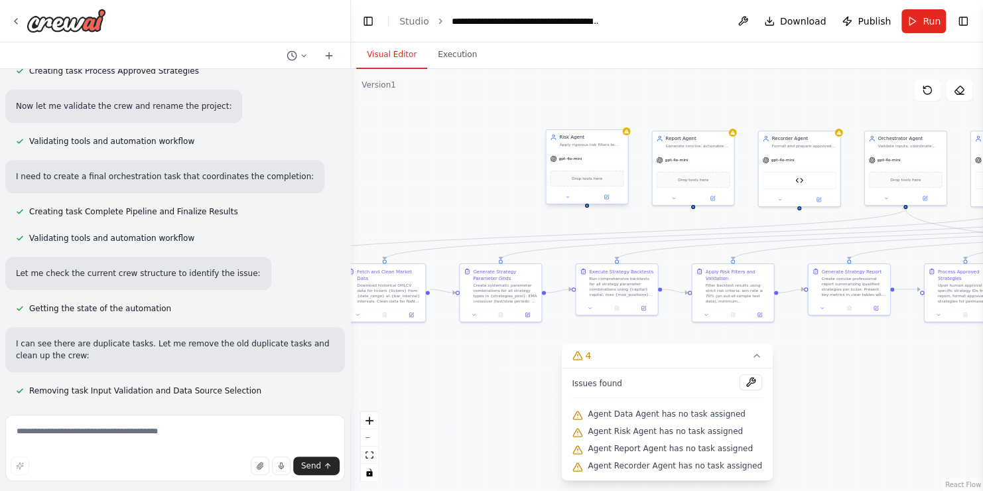
click at [624, 137] on div "Risk Agent Apply rigorous risk filters to backtest results, rejecting strategie…" at bounding box center [587, 140] width 82 height 21
click at [617, 121] on button at bounding box center [616, 115] width 17 height 17
click at [579, 120] on button "Confirm" at bounding box center [579, 116] width 47 height 16
click at [728, 138] on div "Report Agent" at bounding box center [697, 137] width 64 height 7
click at [724, 117] on icon at bounding box center [723, 116] width 8 height 8
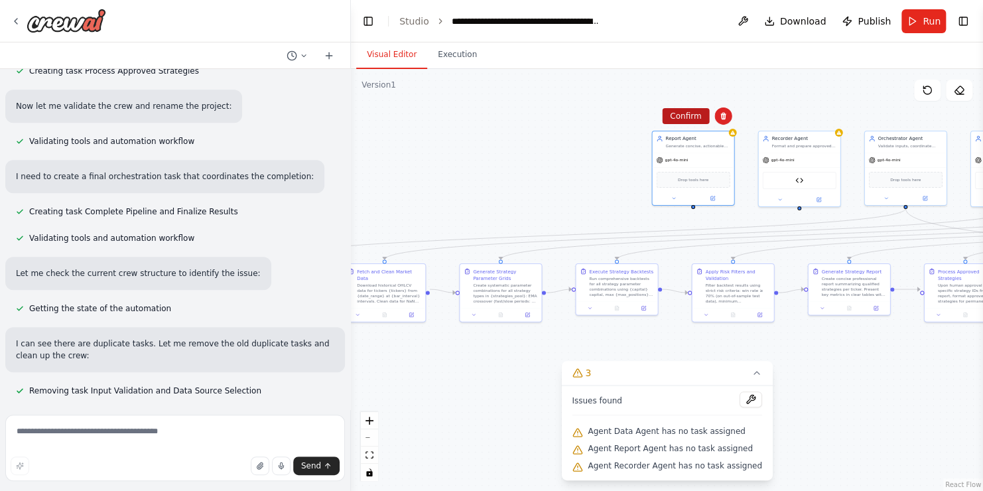
click at [686, 119] on button "Confirm" at bounding box center [685, 116] width 47 height 16
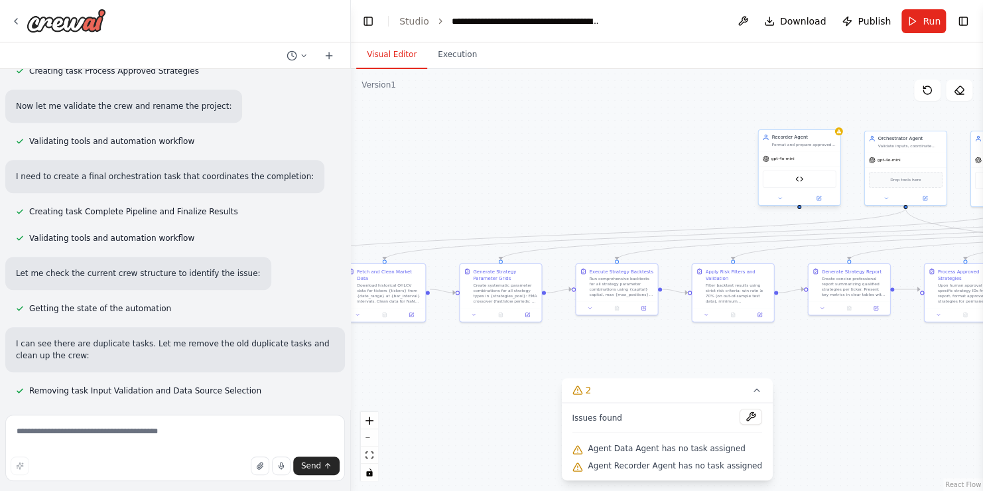
click at [838, 135] on div "Recorder Agent Format and prepare approved trading strategies for persistent st…" at bounding box center [799, 140] width 82 height 21
click at [832, 121] on button at bounding box center [828, 115] width 17 height 17
click at [828, 115] on icon at bounding box center [829, 116] width 8 height 8
click at [779, 117] on button "Confirm" at bounding box center [791, 116] width 47 height 16
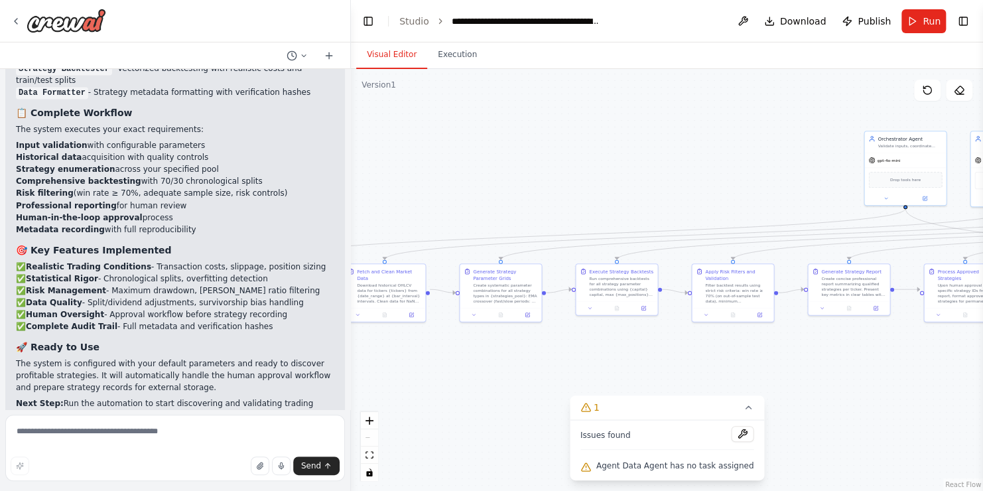
scroll to position [5993, 0]
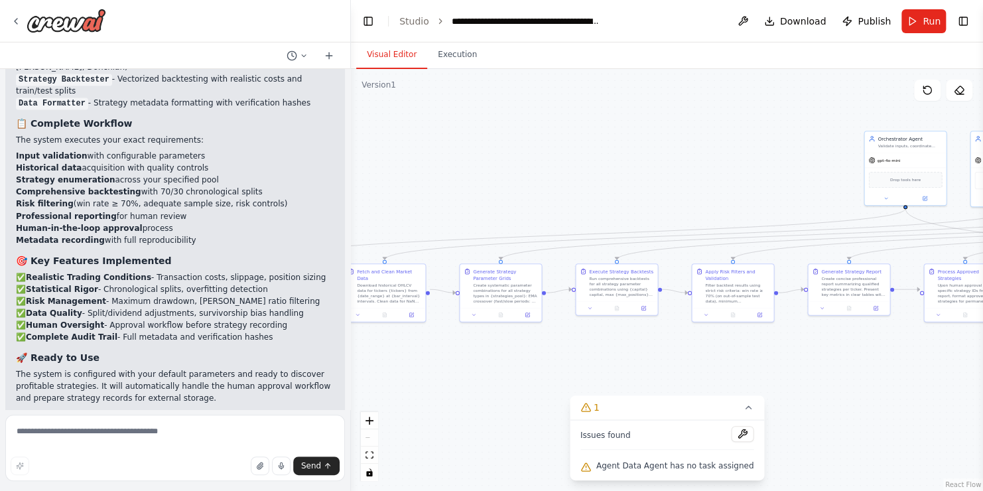
click at [300, 487] on button "Restore" at bounding box center [318, 496] width 56 height 19
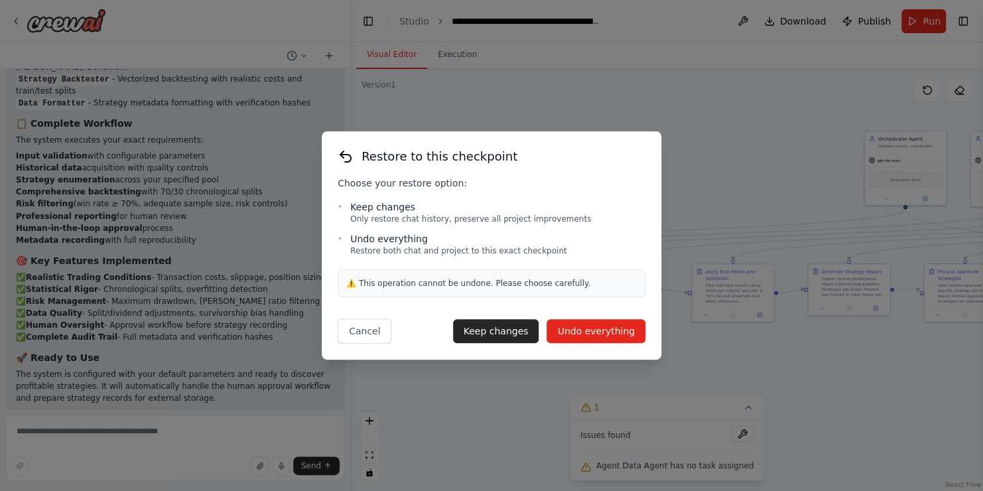
click at [572, 332] on button "Undo everything" at bounding box center [596, 331] width 99 height 24
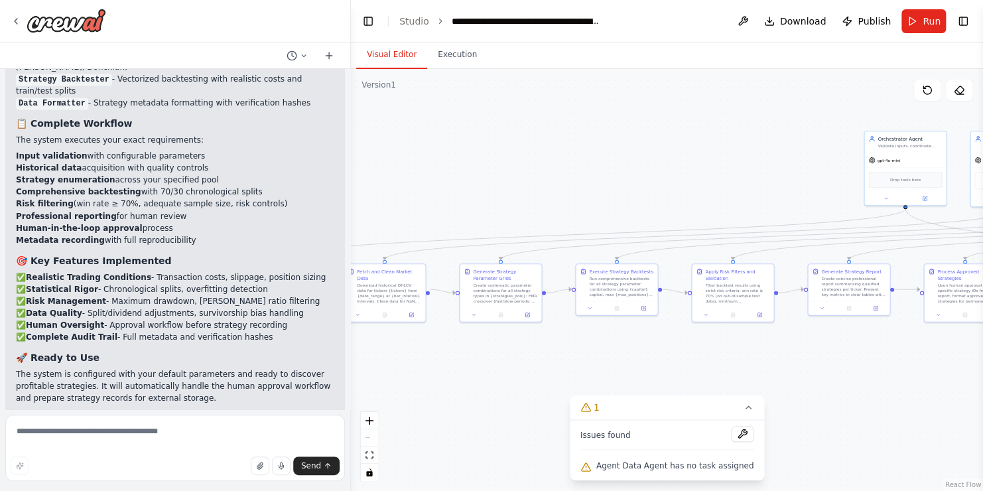
type textarea "**********"
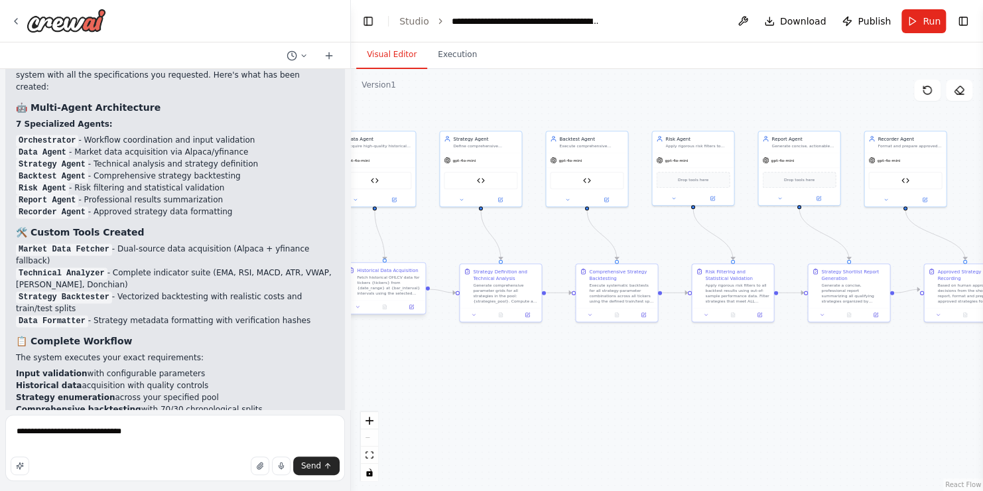
click at [351, 277] on div "Historical Data Acquisition Fetch historical OHLCV data for tickers {tickers} f…" at bounding box center [385, 281] width 74 height 29
drag, startPoint x: 335, startPoint y: 274, endPoint x: 255, endPoint y: 261, distance: 81.2
click at [255, 261] on div "Persona: You are a seasoned quantitative trader and market technician with deep…" at bounding box center [175, 239] width 350 height 340
drag, startPoint x: 255, startPoint y: 261, endPoint x: 459, endPoint y: 253, distance: 204.5
click at [459, 253] on div ".deletable-edge-delete-btn { width: 20px; height: 20px; border: 0px solid #ffff…" at bounding box center [667, 280] width 632 height 422
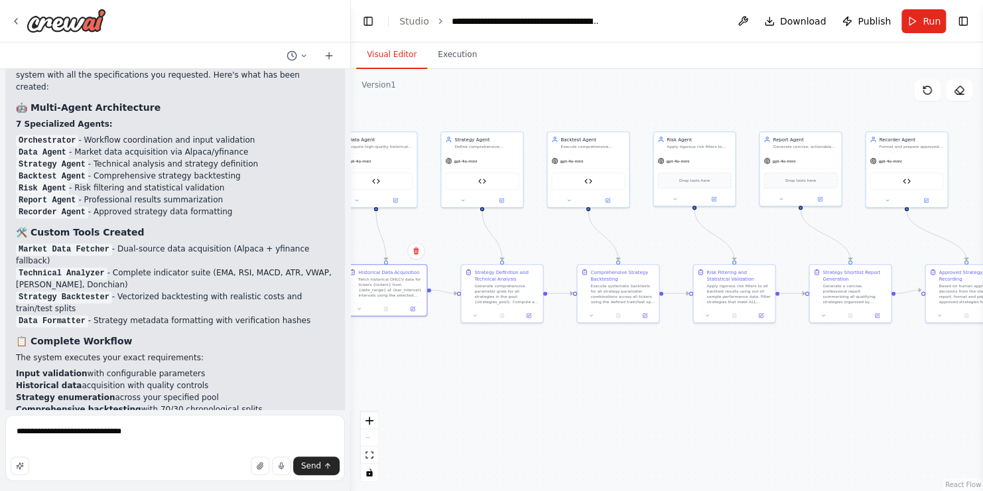
click at [339, 227] on div "Persona: You are a seasoned quantitative trader and market technician with deep…" at bounding box center [175, 239] width 350 height 340
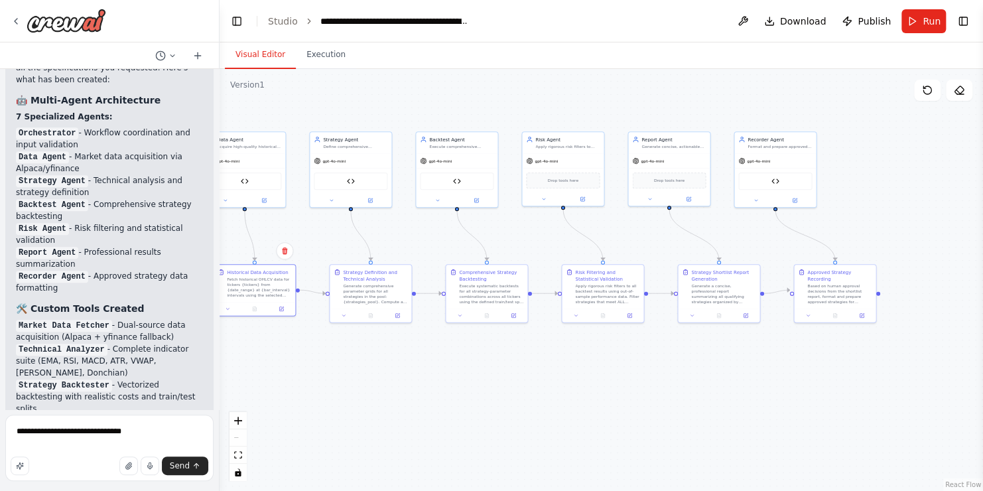
drag, startPoint x: 348, startPoint y: 222, endPoint x: 419, endPoint y: 228, distance: 70.6
click at [237, 208] on div "Persona: You are a seasoned quantitative trader and market technician with deep…" at bounding box center [491, 245] width 983 height 491
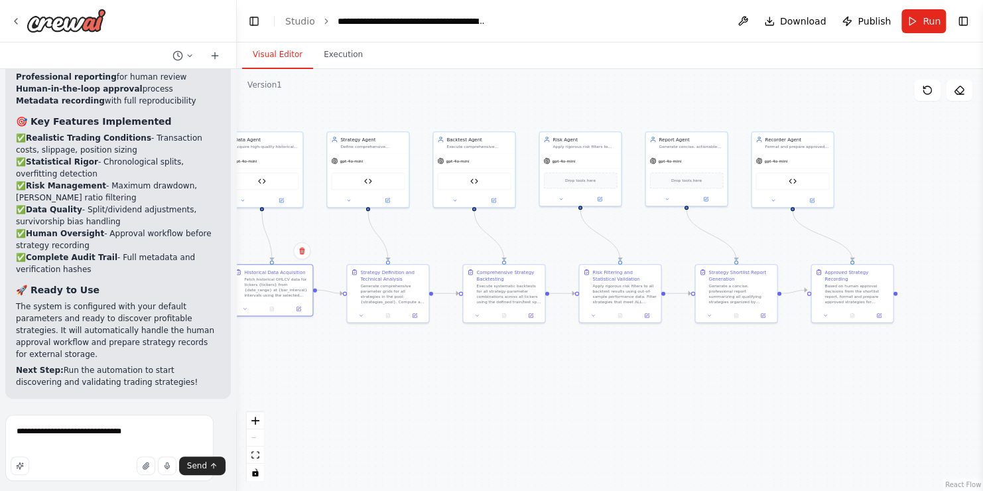
scroll to position [7325, 0]
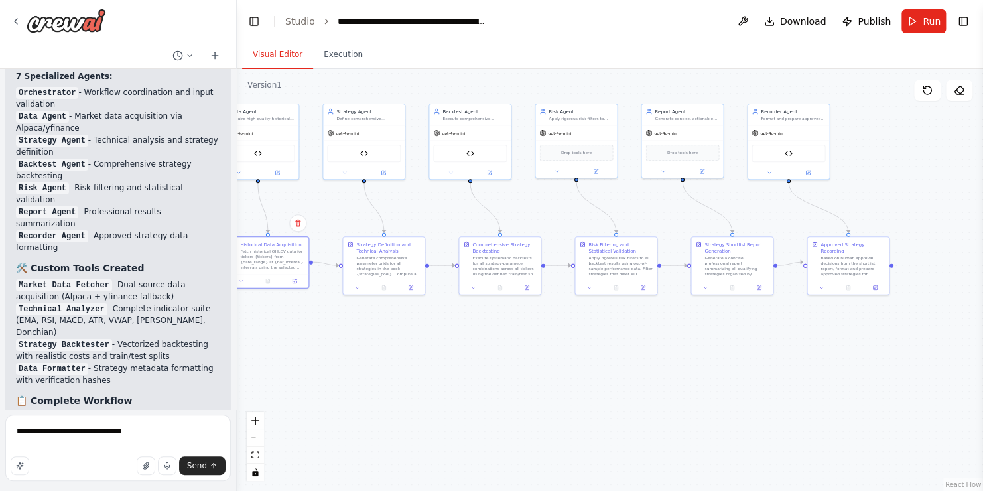
drag, startPoint x: 581, startPoint y: 350, endPoint x: 577, endPoint y: 322, distance: 28.1
click at [577, 322] on div ".deletable-edge-delete-btn { width: 20px; height: 20px; border: 0px solid #ffff…" at bounding box center [610, 280] width 746 height 422
click at [391, 263] on div "Generate comprehensive parameter grids for all strategies in the pool: {strateg…" at bounding box center [388, 264] width 64 height 21
click at [412, 289] on button at bounding box center [410, 287] width 23 height 8
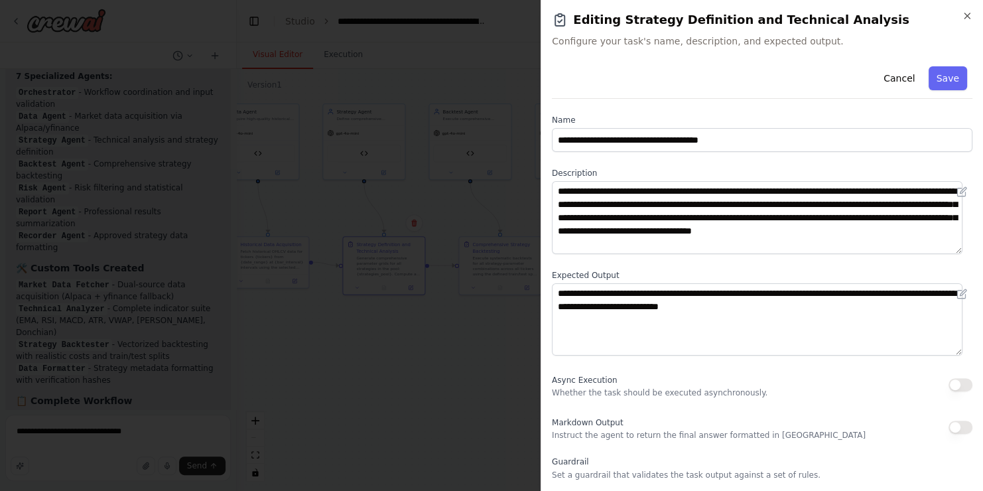
scroll to position [107, 0]
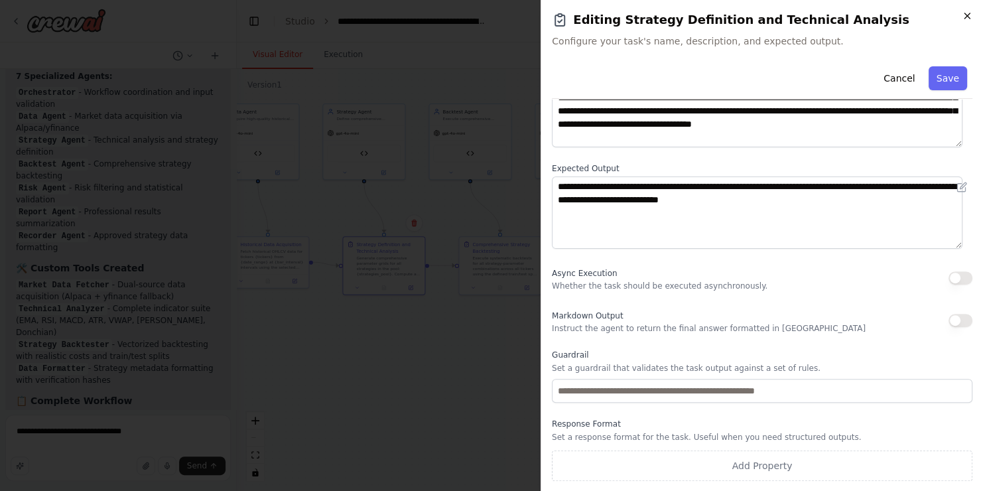
click at [964, 15] on icon "button" at bounding box center [967, 16] width 11 height 11
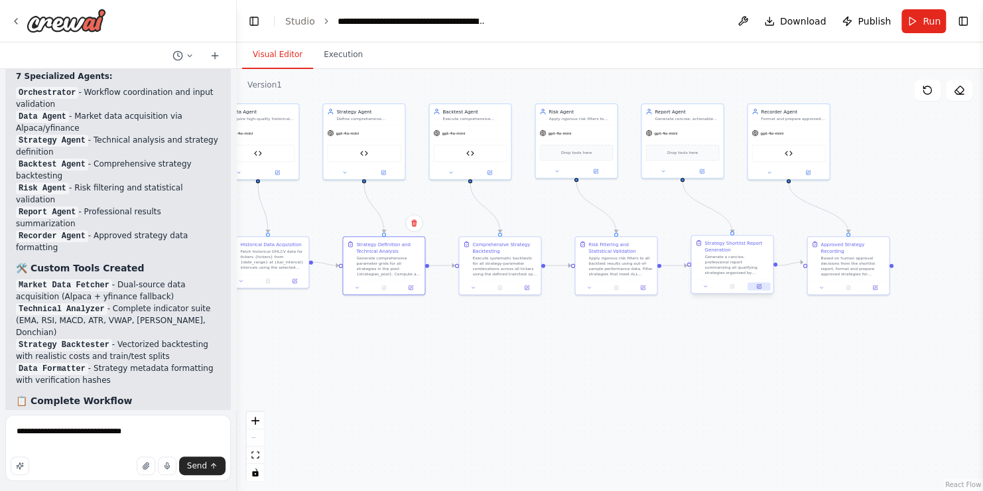
click at [759, 284] on icon at bounding box center [758, 286] width 5 height 5
click at [877, 283] on button at bounding box center [875, 287] width 23 height 8
click at [644, 289] on icon at bounding box center [642, 286] width 5 height 5
click at [932, 19] on span "Run" at bounding box center [932, 21] width 18 height 13
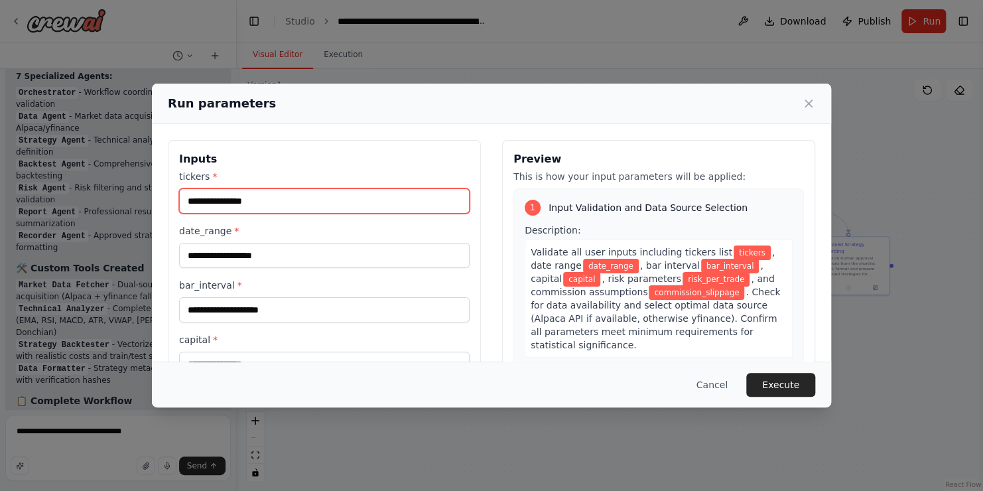
click at [274, 189] on input "tickers *" at bounding box center [324, 200] width 291 height 25
type input "***"
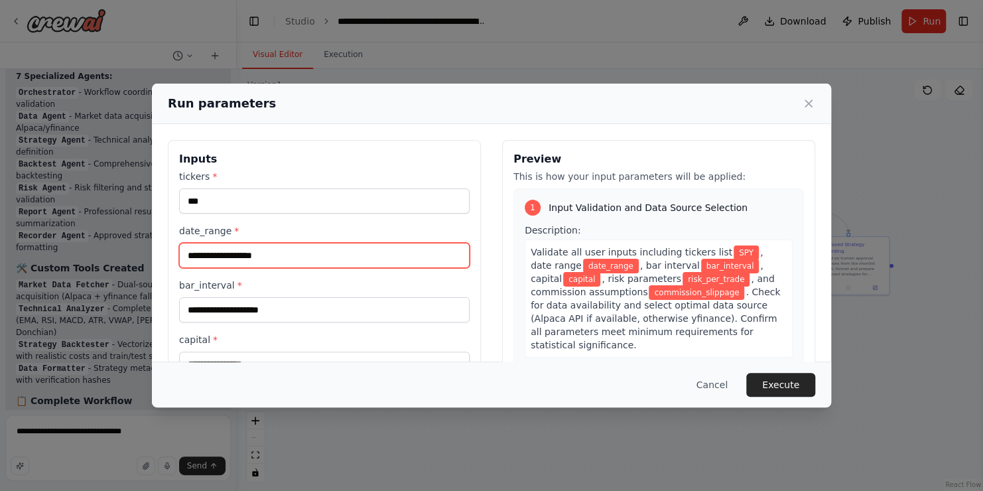
click at [231, 260] on input "date_range *" at bounding box center [324, 255] width 291 height 25
type input "**********"
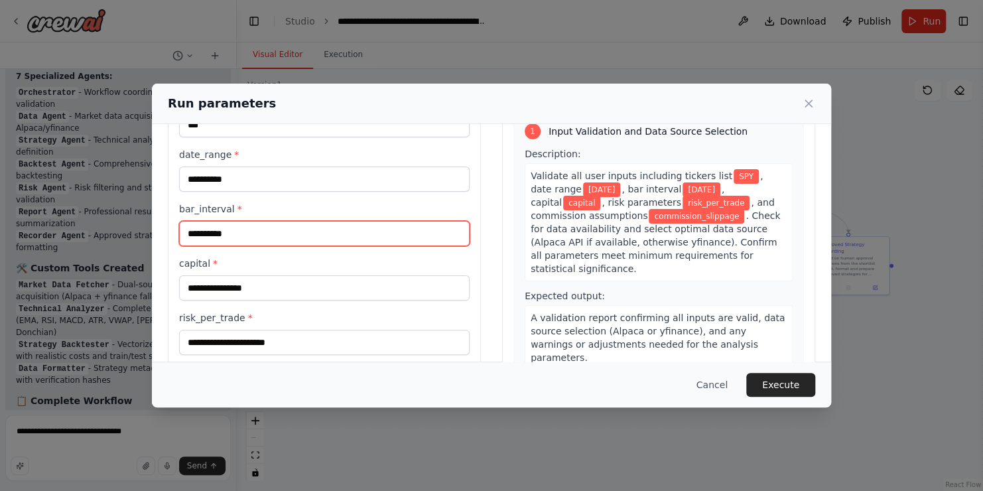
scroll to position [77, 0]
type input "**********"
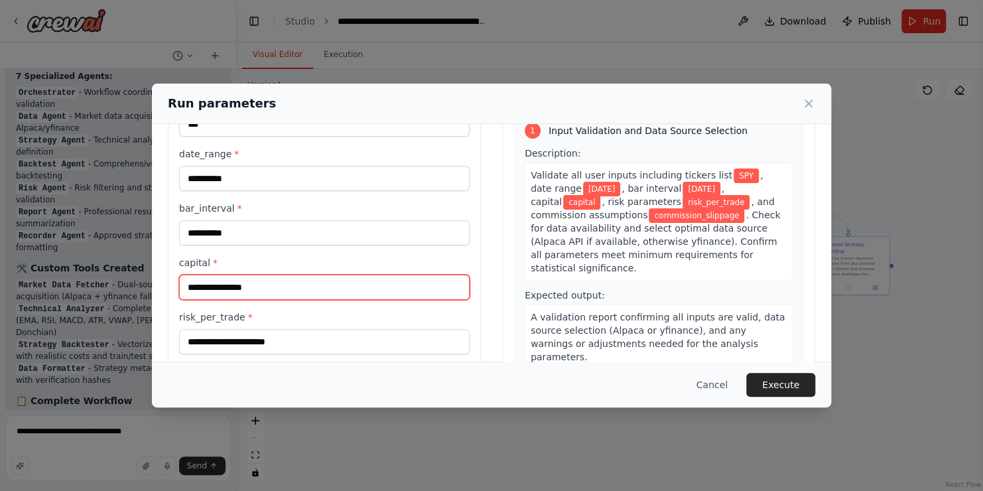
click at [220, 291] on input "capital *" at bounding box center [324, 287] width 291 height 25
click at [189, 284] on input "****" at bounding box center [324, 287] width 291 height 25
type input "*****"
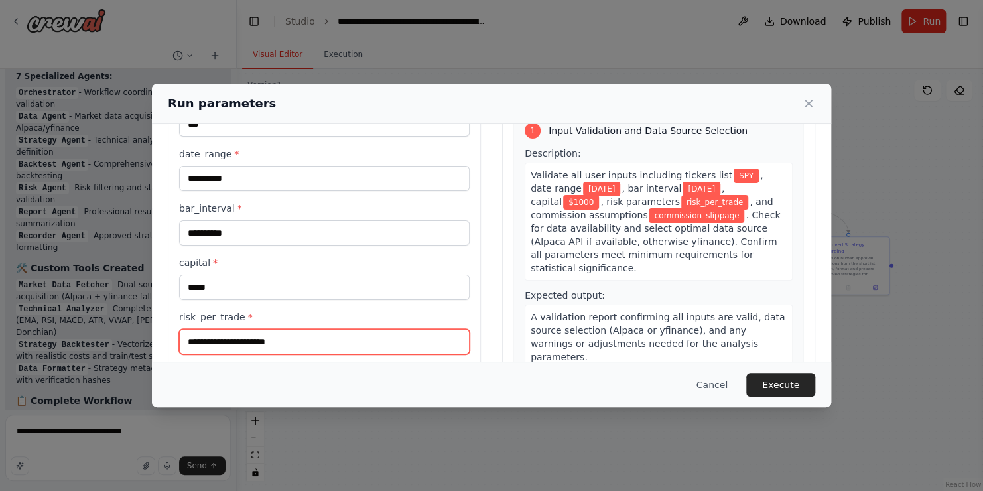
click at [220, 345] on input "risk_per_trade *" at bounding box center [324, 341] width 291 height 25
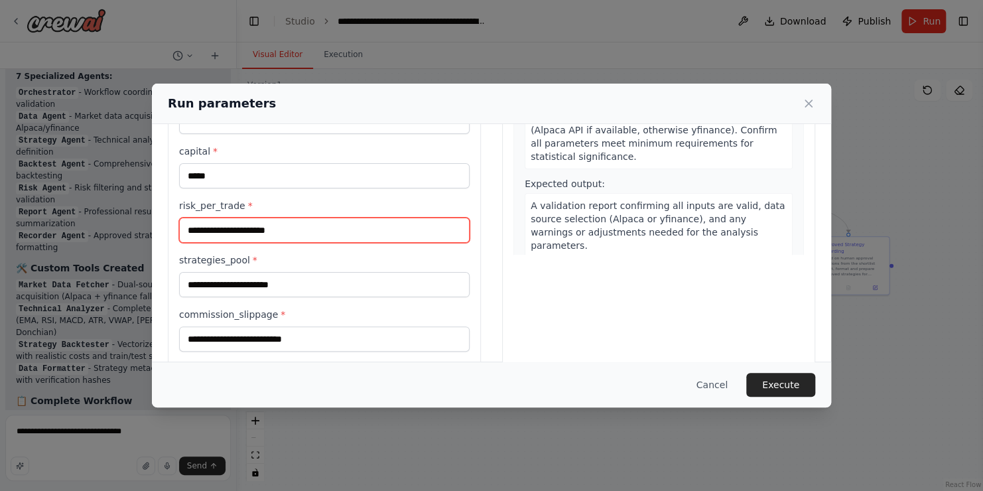
scroll to position [190, 0]
type input "**"
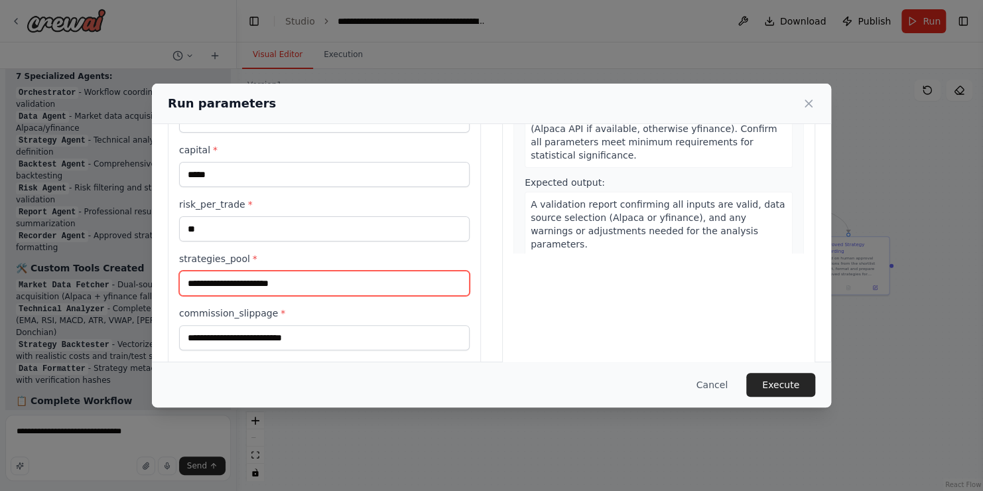
click at [300, 275] on input "strategies_pool *" at bounding box center [324, 283] width 291 height 25
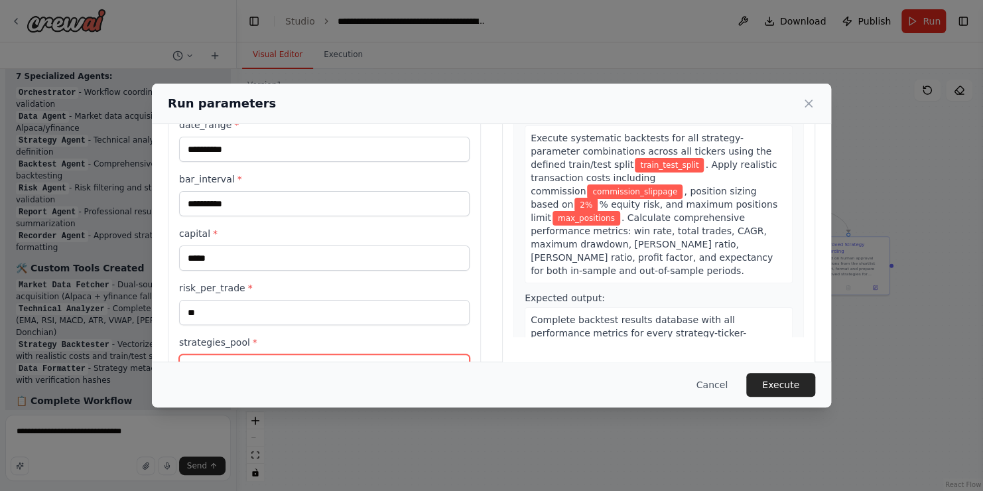
scroll to position [107, 0]
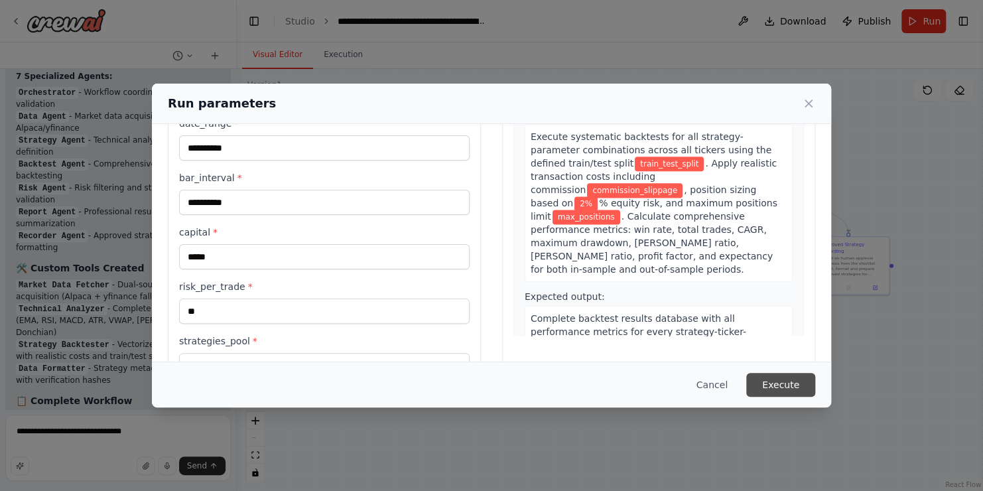
click at [766, 383] on button "Execute" at bounding box center [780, 385] width 69 height 24
click at [775, 382] on button "Execute" at bounding box center [780, 385] width 69 height 24
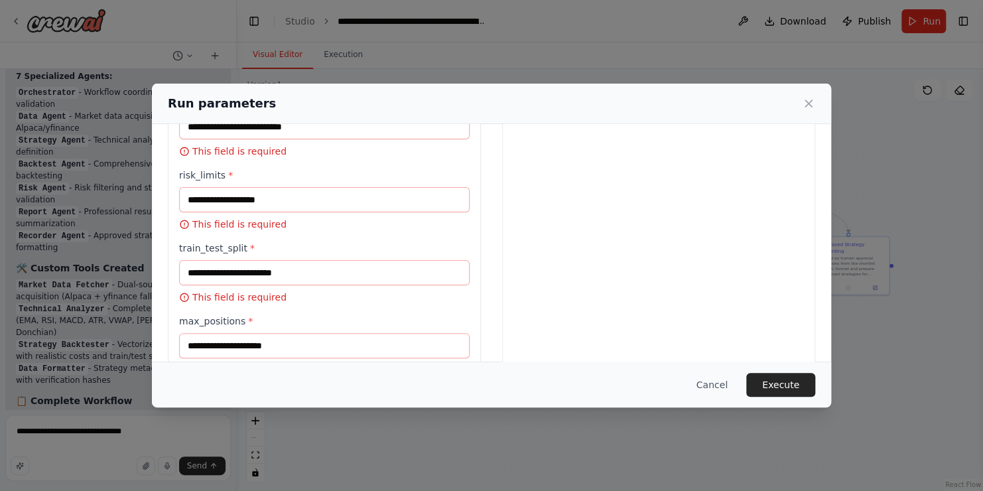
scroll to position [531, 0]
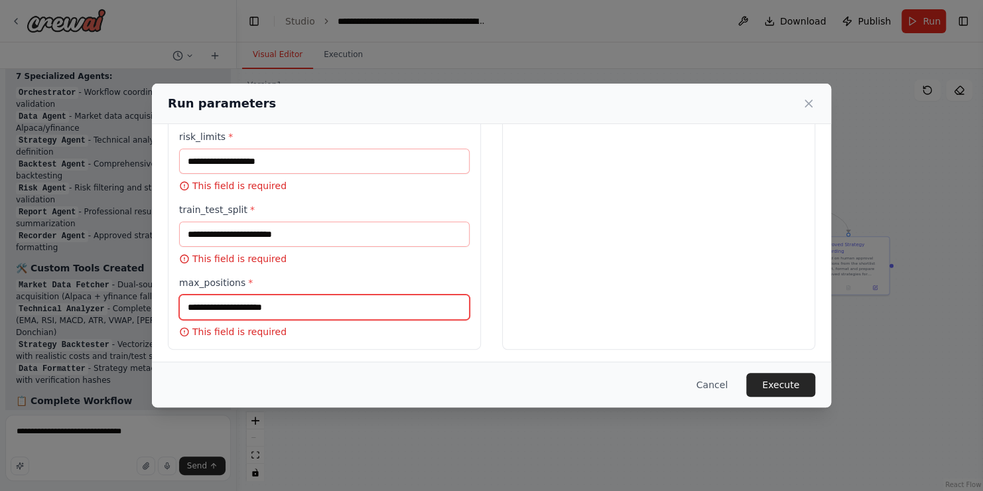
click at [295, 305] on input "max_positions *" at bounding box center [324, 306] width 291 height 25
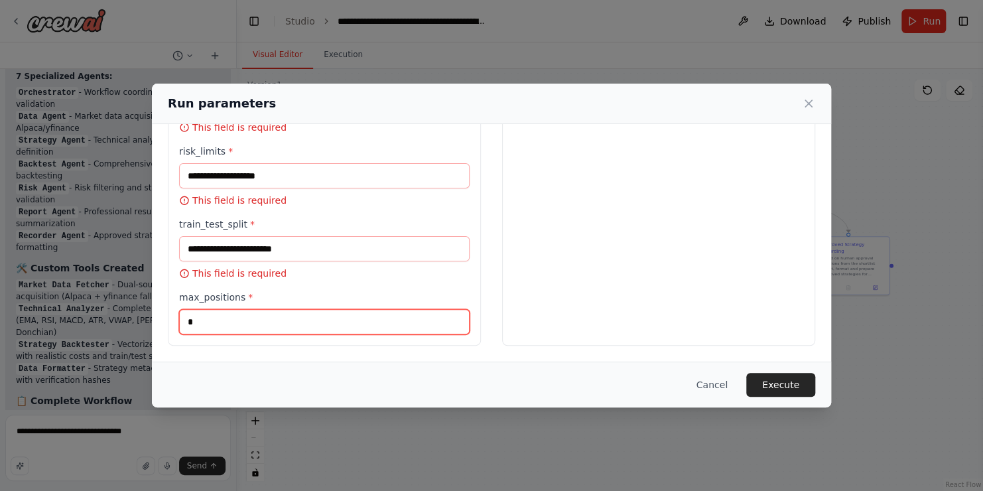
scroll to position [512, 0]
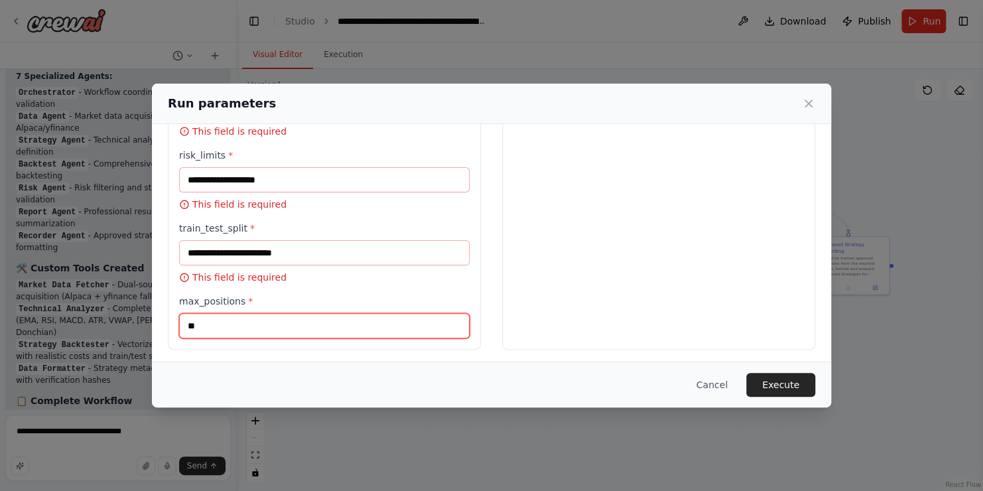
type input "**"
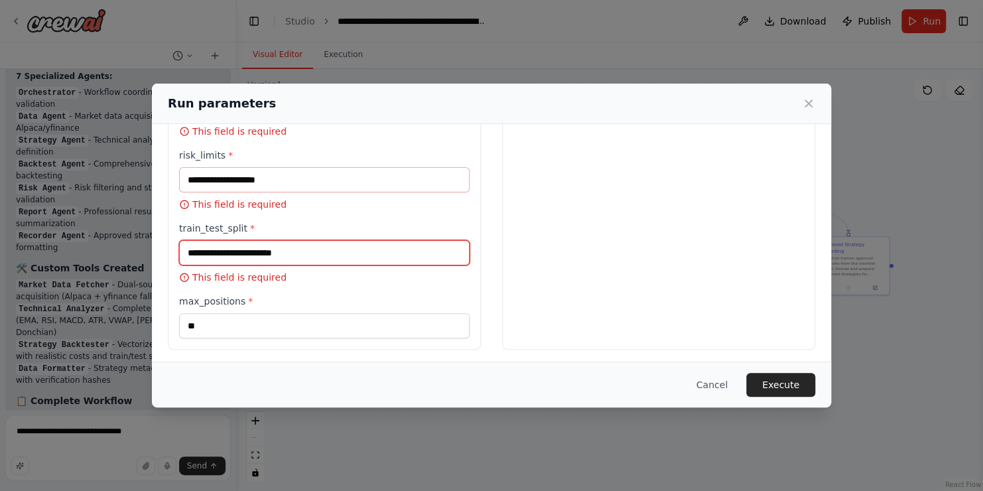
click at [258, 256] on input "train_test_split *" at bounding box center [324, 252] width 291 height 25
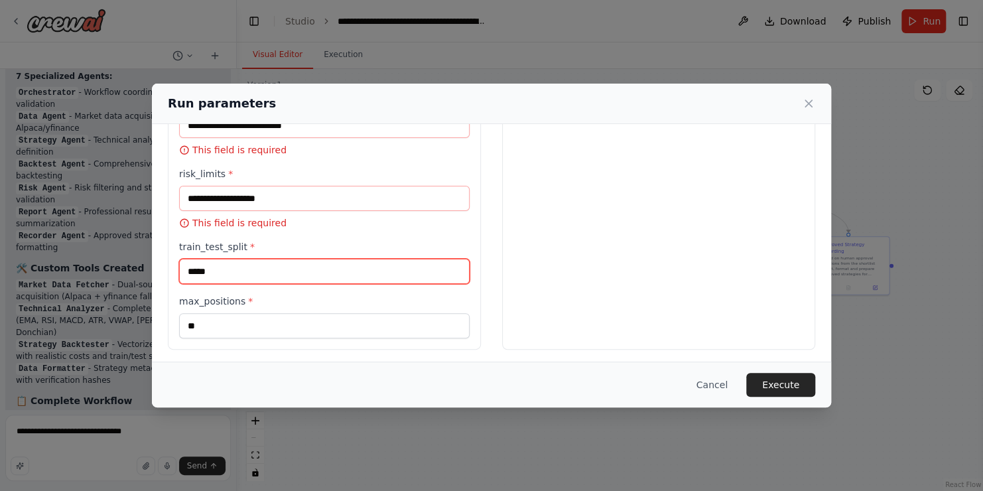
type input "*****"
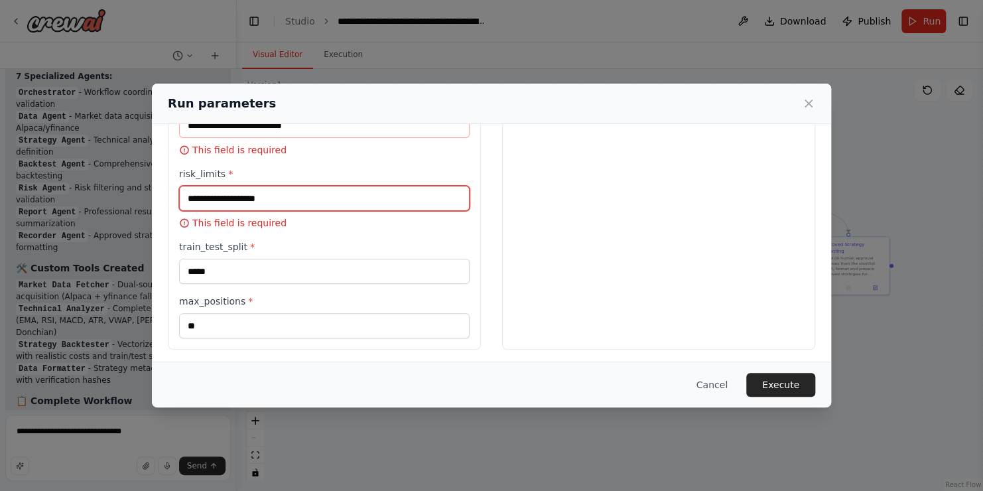
click at [234, 196] on input "risk_limits *" at bounding box center [324, 198] width 291 height 25
type input "*"
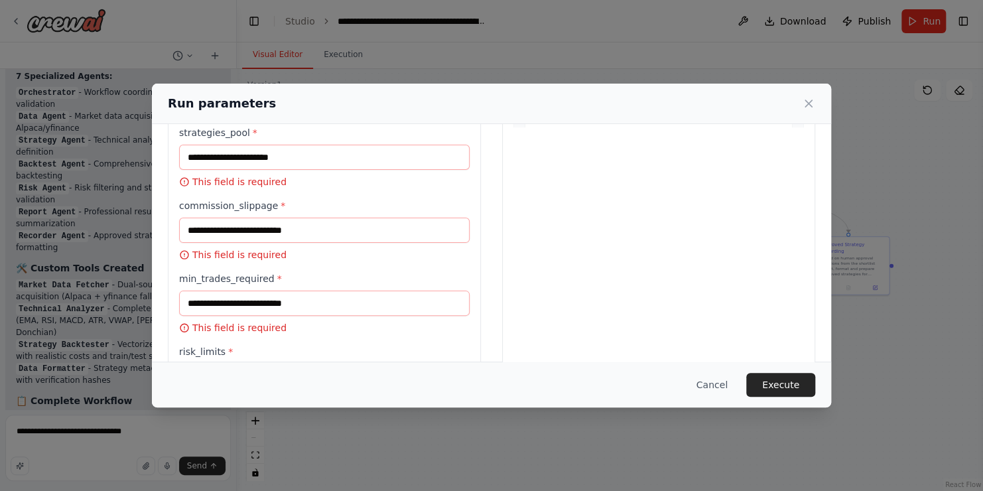
scroll to position [316, 0]
type input "**"
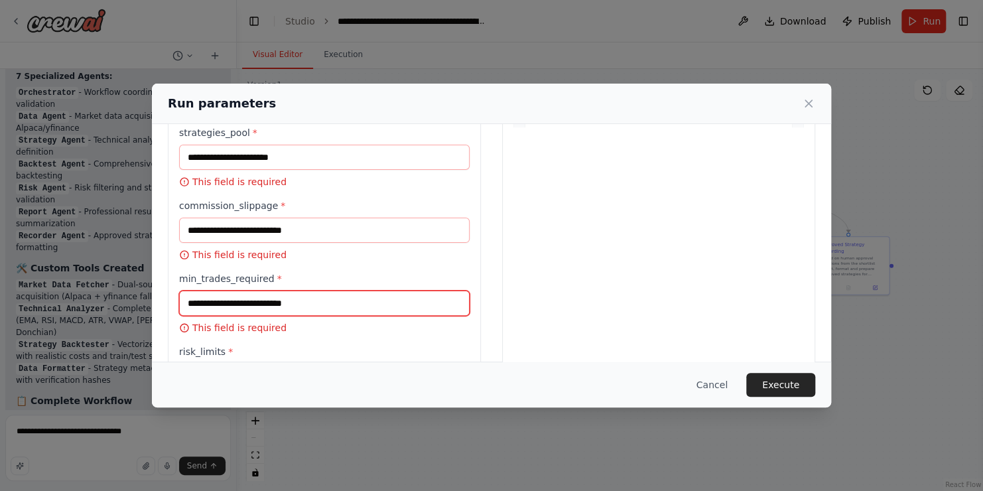
click at [234, 294] on input "min_trades_required *" at bounding box center [324, 303] width 291 height 25
type input "*"
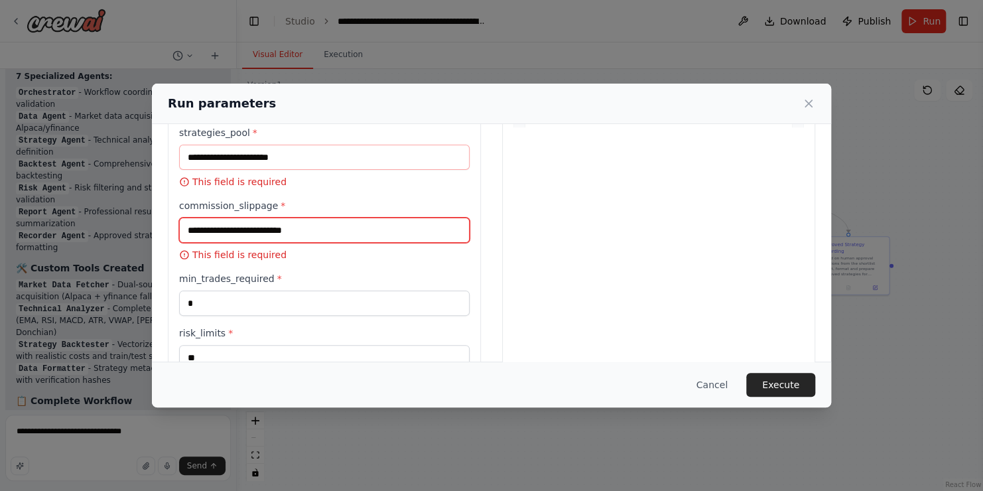
click at [365, 225] on input "commission_slippage *" at bounding box center [324, 230] width 291 height 25
type input "*"
type input "***"
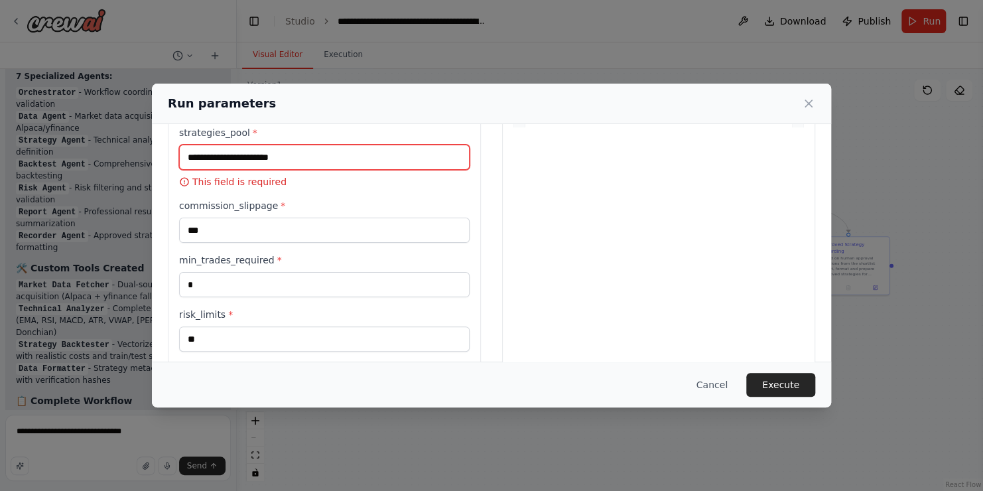
click at [306, 159] on input "strategies_pool *" at bounding box center [324, 157] width 291 height 25
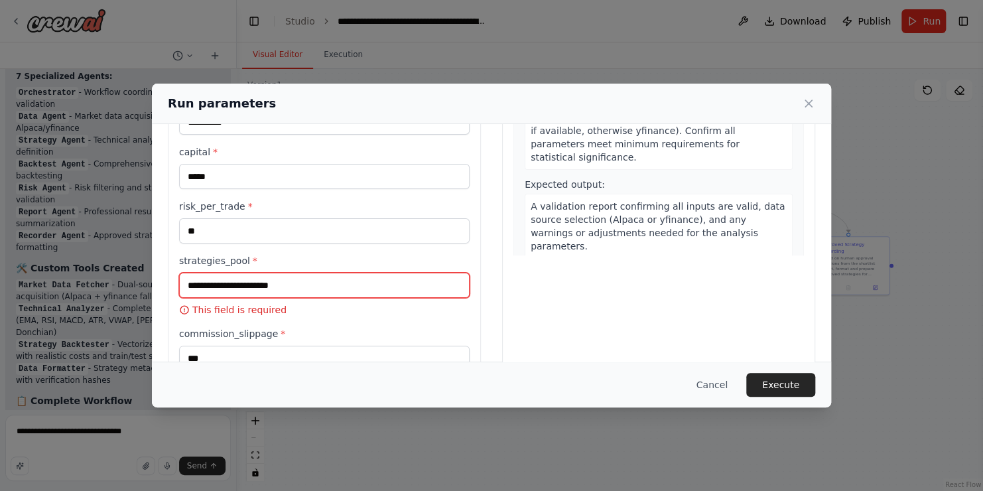
scroll to position [194, 0]
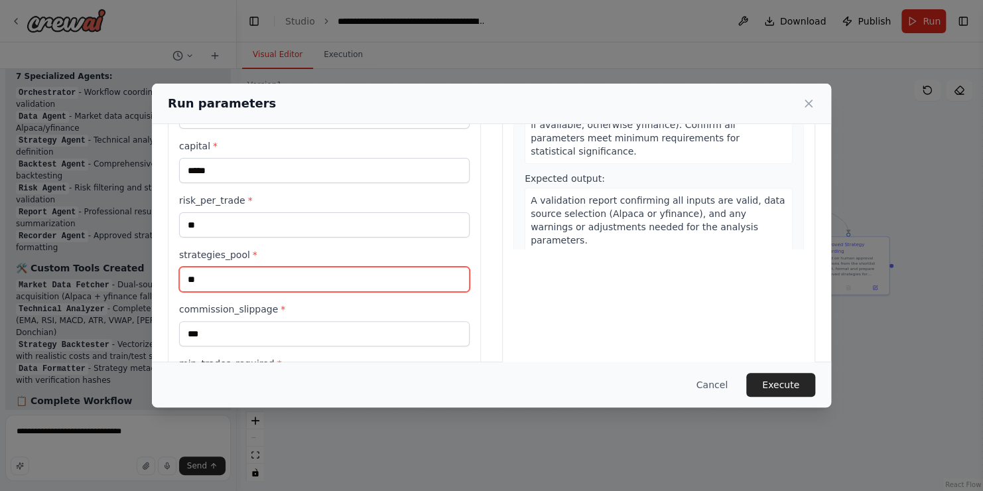
type input "*"
type input "**********"
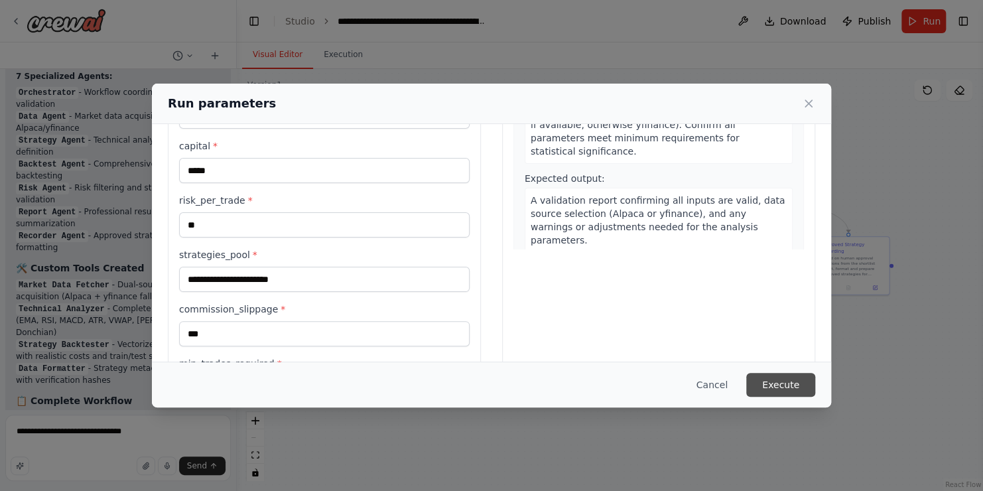
click at [783, 385] on button "Execute" at bounding box center [780, 385] width 69 height 24
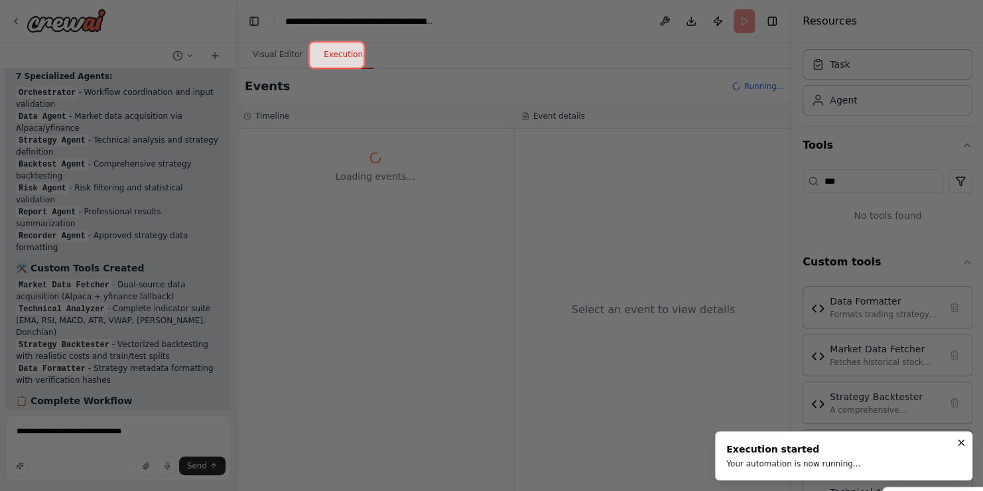
scroll to position [7325, 0]
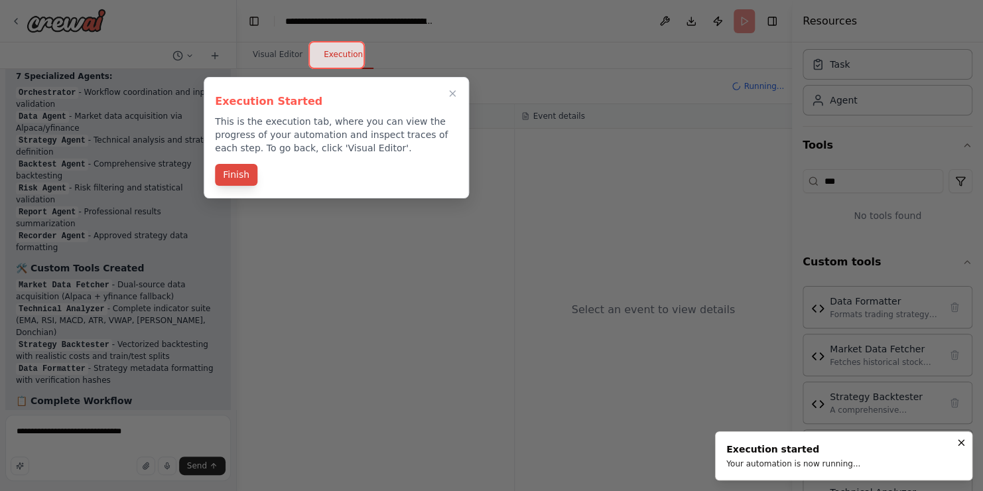
click at [240, 172] on button "Finish" at bounding box center [236, 175] width 42 height 22
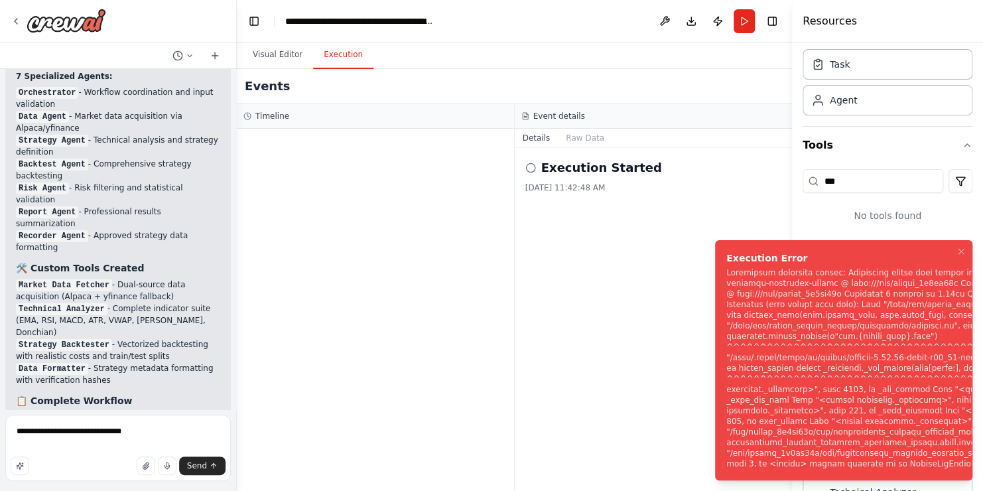
scroll to position [7432, 0]
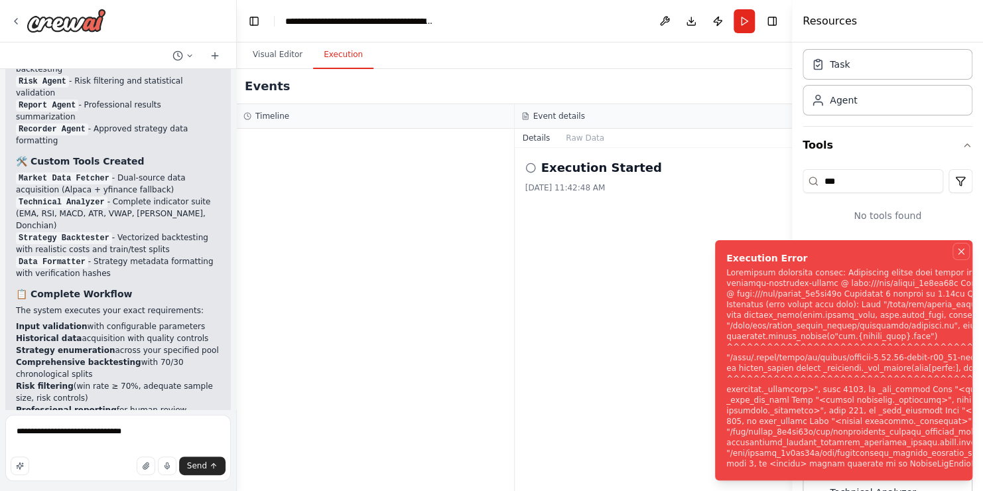
click at [959, 246] on icon "Notifications (F8)" at bounding box center [961, 251] width 11 height 11
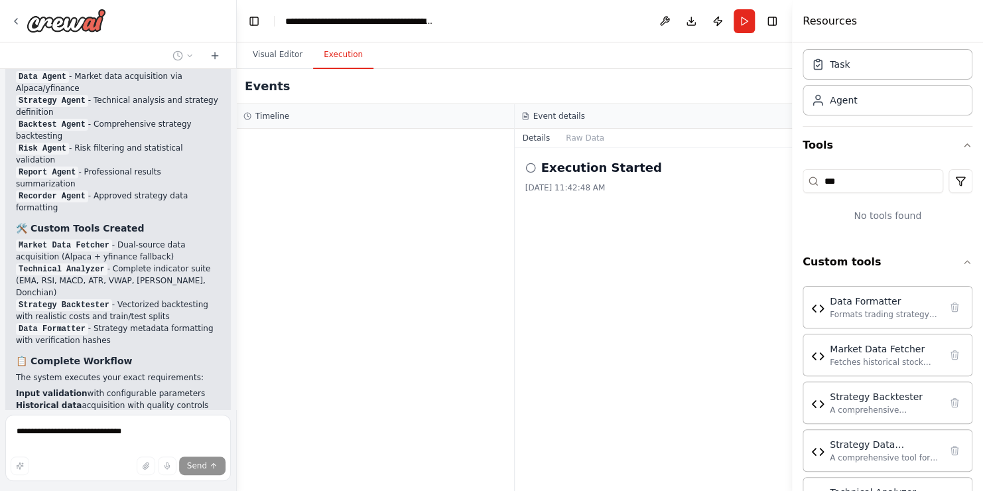
scroll to position [7376, 0]
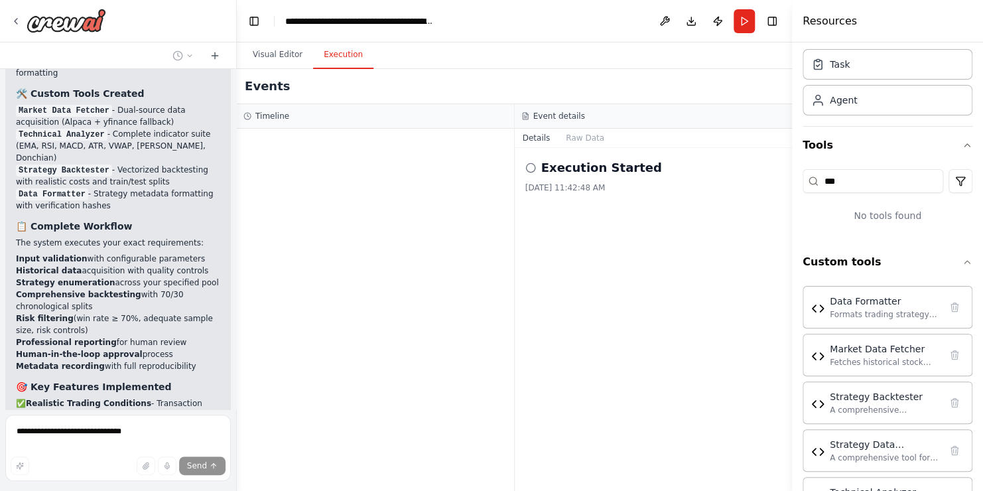
click at [0, 430] on html "Persona: You are a seasoned quantitative trader and market technician with deep…" at bounding box center [491, 245] width 983 height 491
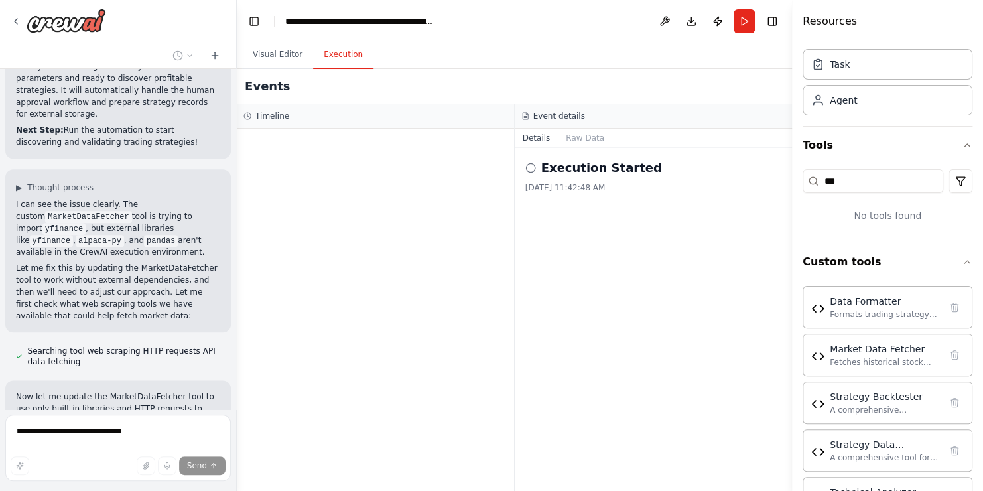
scroll to position [8031, 0]
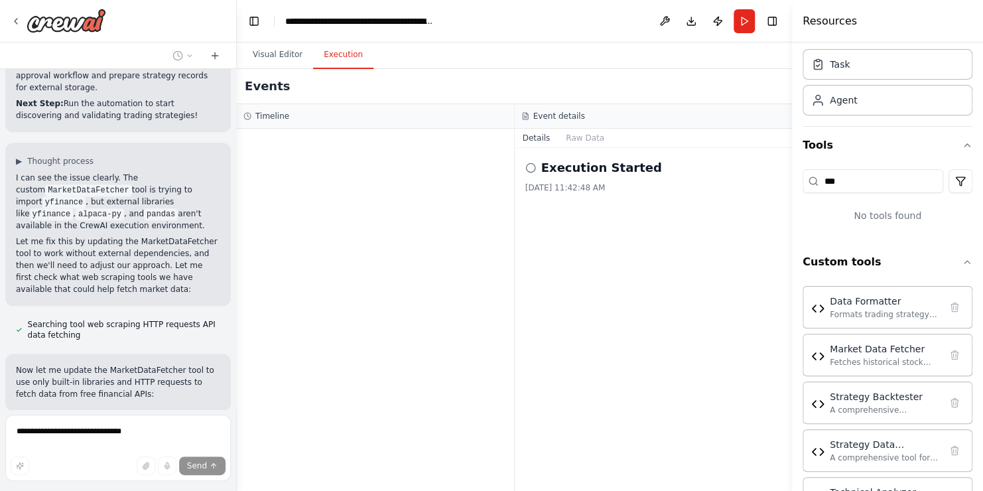
click at [0, 427] on html "Persona: You are a seasoned quantitative trader and market technician with deep…" at bounding box center [491, 245] width 983 height 491
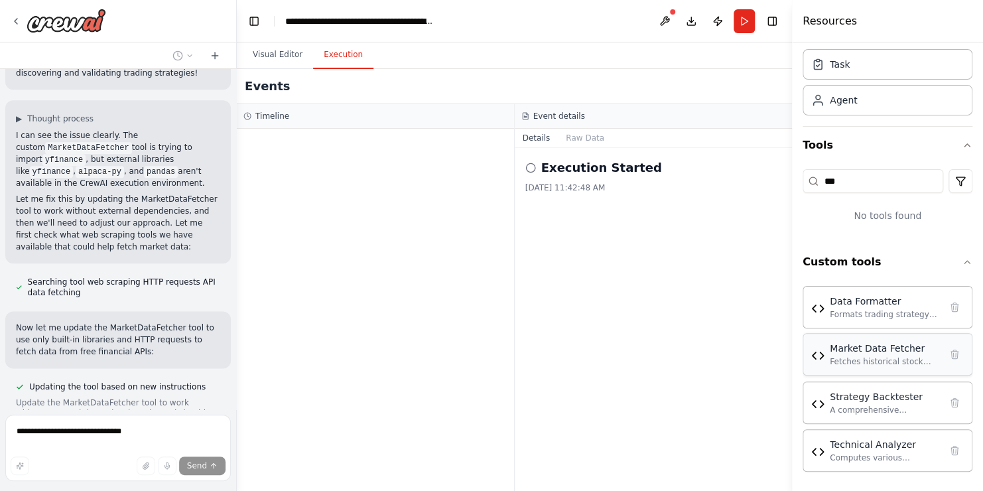
click at [881, 365] on div "Fetches historical stock data using built-in Python libraries only. Supports Al…" at bounding box center [885, 361] width 110 height 11
click at [850, 356] on div "Fetches historical stock data using built-in Python libraries only. Supports Al…" at bounding box center [885, 361] width 110 height 11
click at [817, 361] on div "Market Data Fetcher Fetches historical stock data using built-in Python librari…" at bounding box center [887, 354] width 153 height 25
click at [862, 352] on div "Market Data Fetcher" at bounding box center [885, 348] width 110 height 13
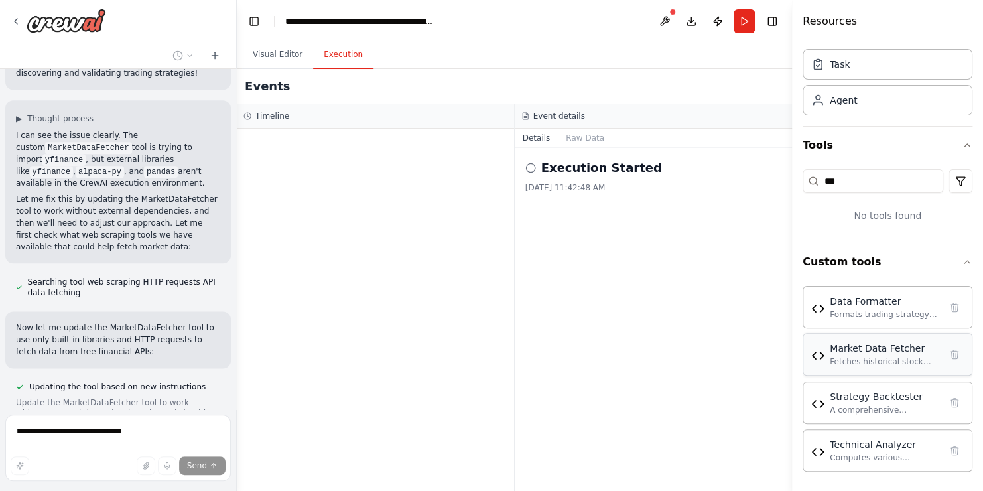
drag, startPoint x: 862, startPoint y: 352, endPoint x: 851, endPoint y: 369, distance: 21.2
click at [851, 369] on div "Market Data Fetcher Fetches historical stock data using built-in Python librari…" at bounding box center [888, 354] width 170 height 42
click at [850, 354] on div "Market Data Fetcher Fetches historical stock data using built-in Python librari…" at bounding box center [885, 354] width 110 height 25
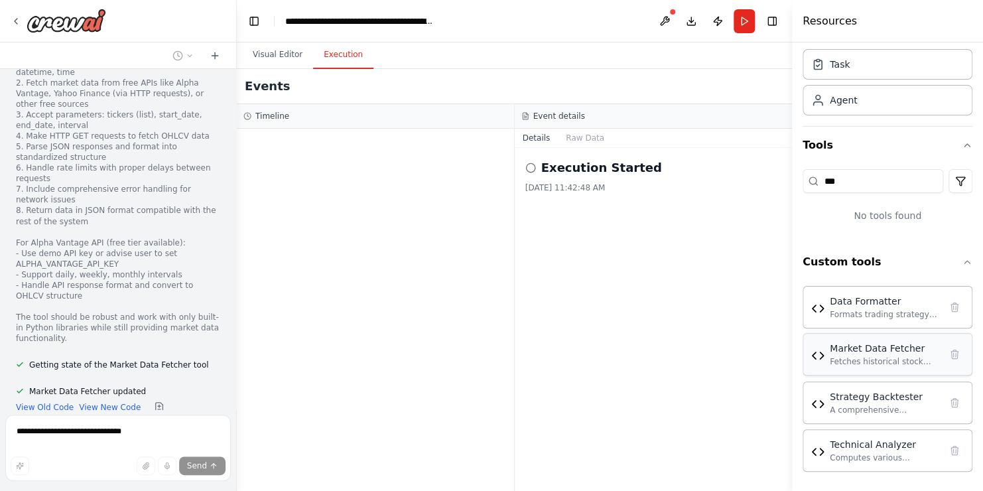
scroll to position [8458, 0]
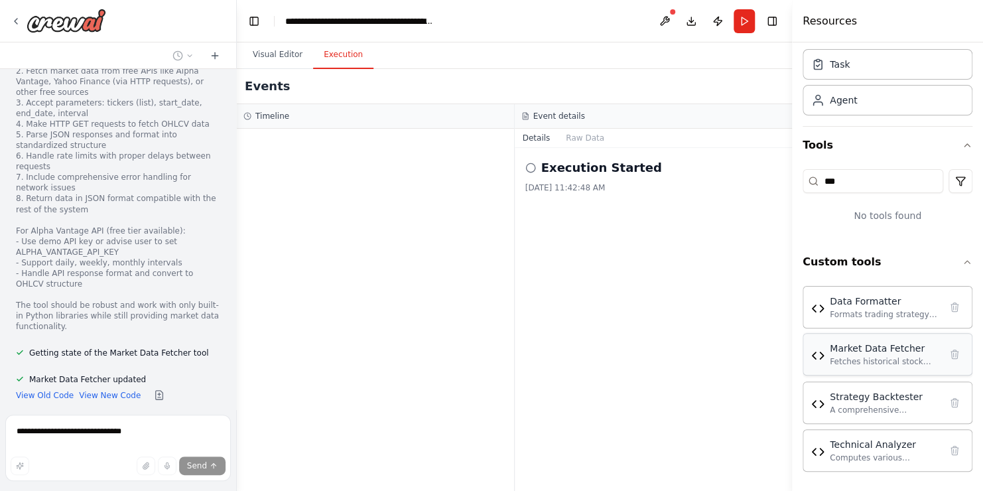
drag, startPoint x: 850, startPoint y: 354, endPoint x: 823, endPoint y: 357, distance: 26.7
click at [823, 357] on img at bounding box center [817, 355] width 13 height 13
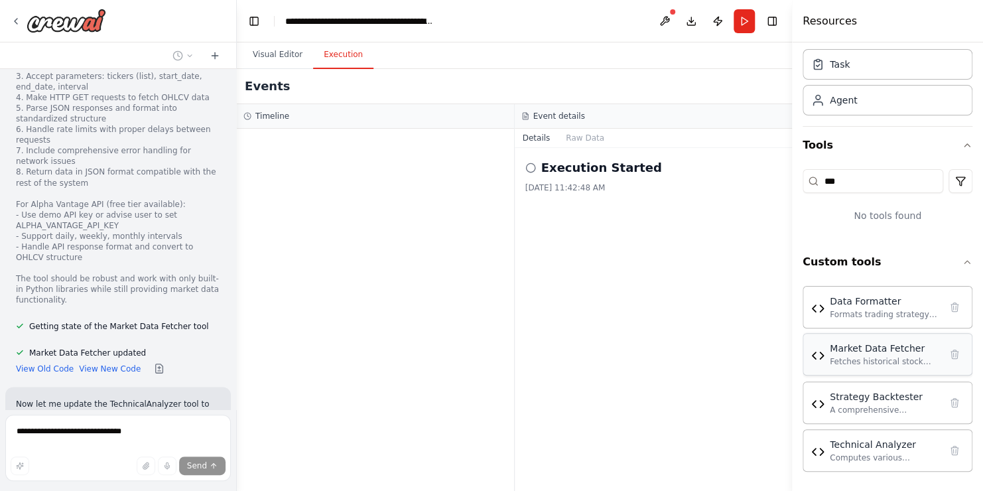
click at [814, 356] on img at bounding box center [817, 355] width 13 height 13
click at [855, 356] on div "Fetches historical stock data using built-in Python libraries only. Supports Al…" at bounding box center [885, 361] width 110 height 11
click at [863, 358] on div "Fetches historical stock data using built-in Python libraries only. Supports Al…" at bounding box center [885, 361] width 110 height 11
click at [692, 23] on button "Download" at bounding box center [690, 21] width 21 height 24
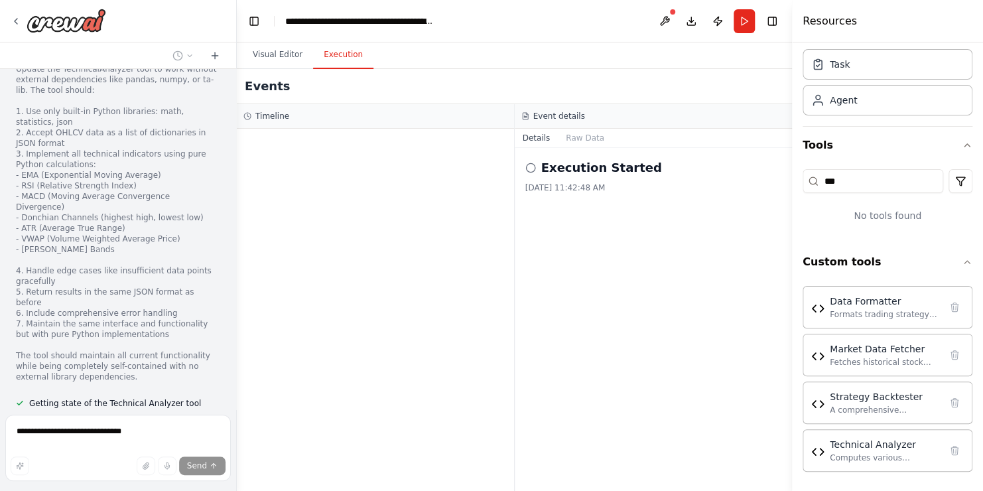
scroll to position [9002, 0]
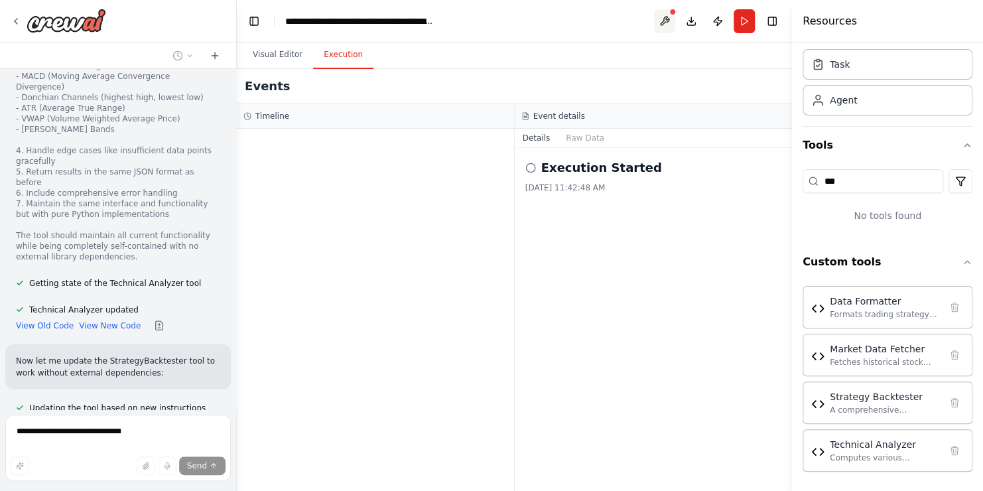
click at [664, 18] on button at bounding box center [664, 21] width 21 height 24
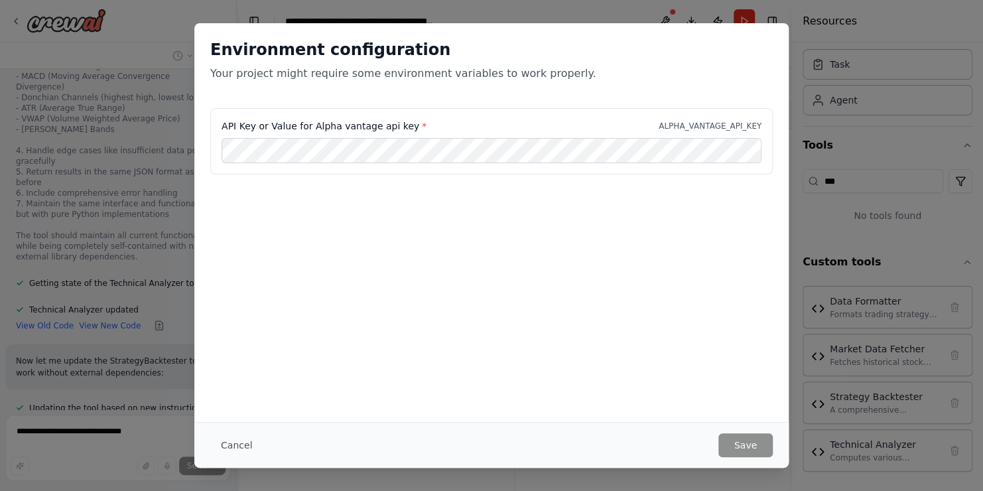
click at [497, 136] on div "API Key or Value for Alpha vantage api key * ALPHA_VANTAGE_API_KEY" at bounding box center [491, 141] width 562 height 66
click at [231, 441] on button "Cancel" at bounding box center [236, 445] width 52 height 24
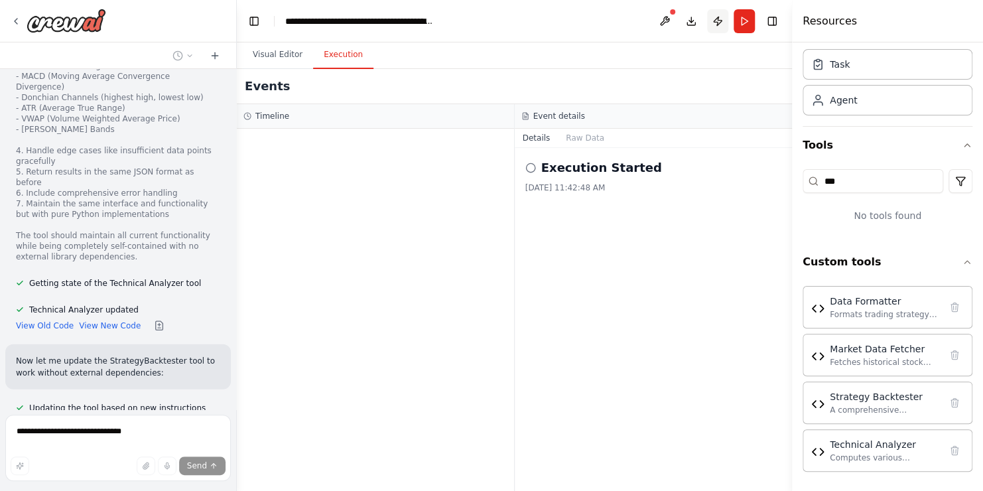
click at [713, 22] on button "Publish" at bounding box center [717, 21] width 21 height 24
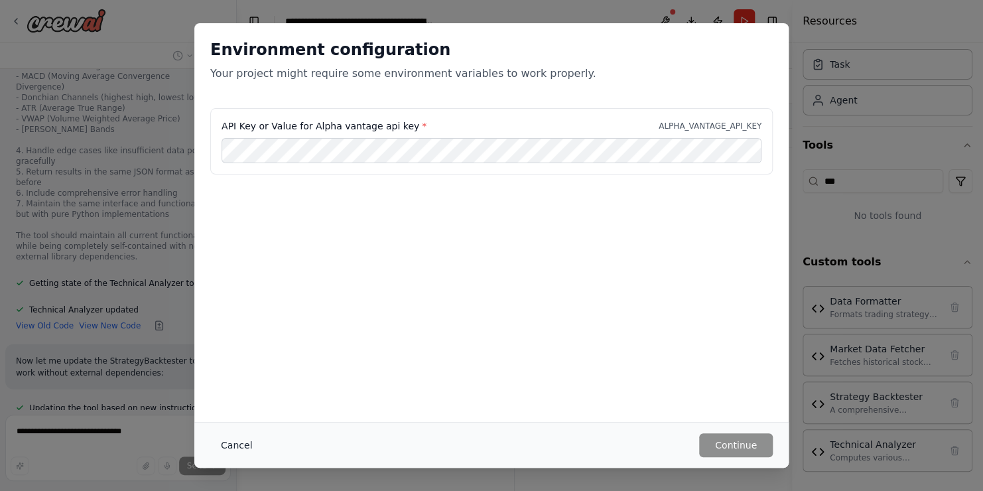
click at [237, 438] on button "Cancel" at bounding box center [236, 445] width 52 height 24
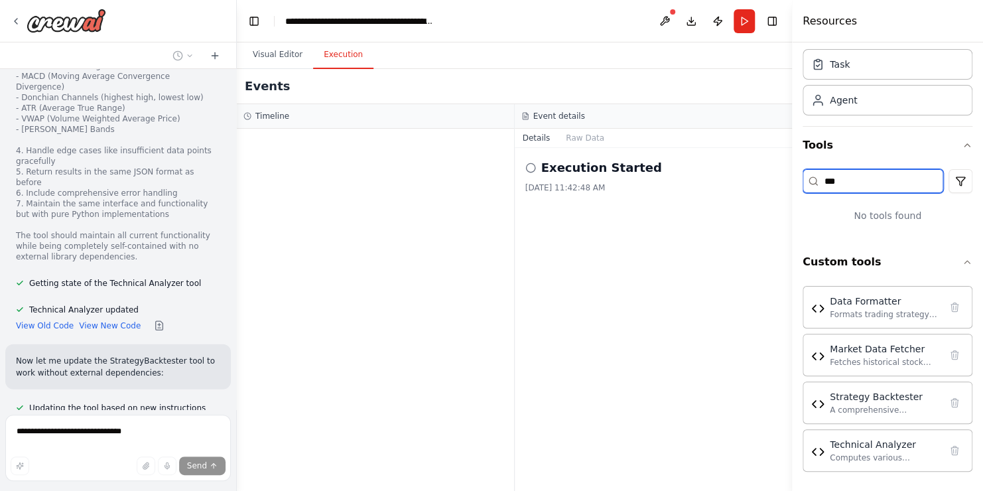
click at [890, 187] on input "***" at bounding box center [873, 181] width 141 height 24
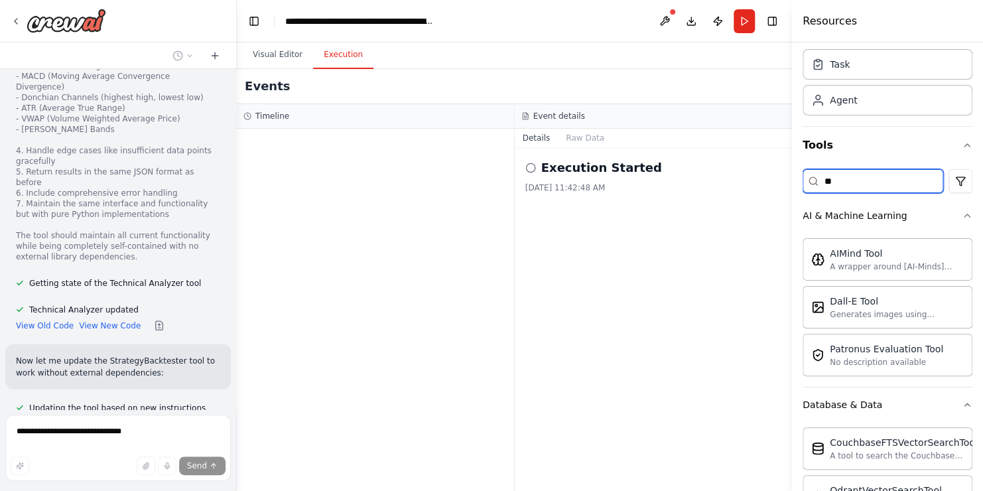
type input "*"
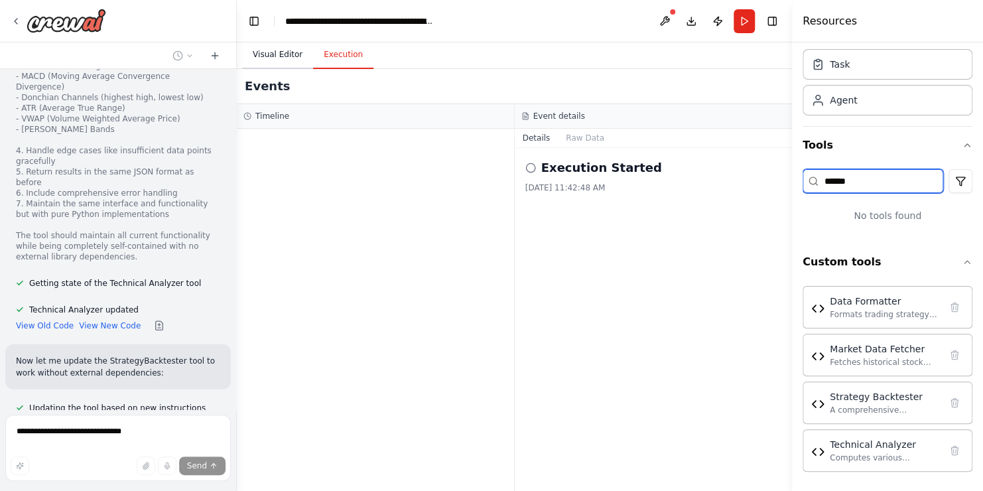
type input "******"
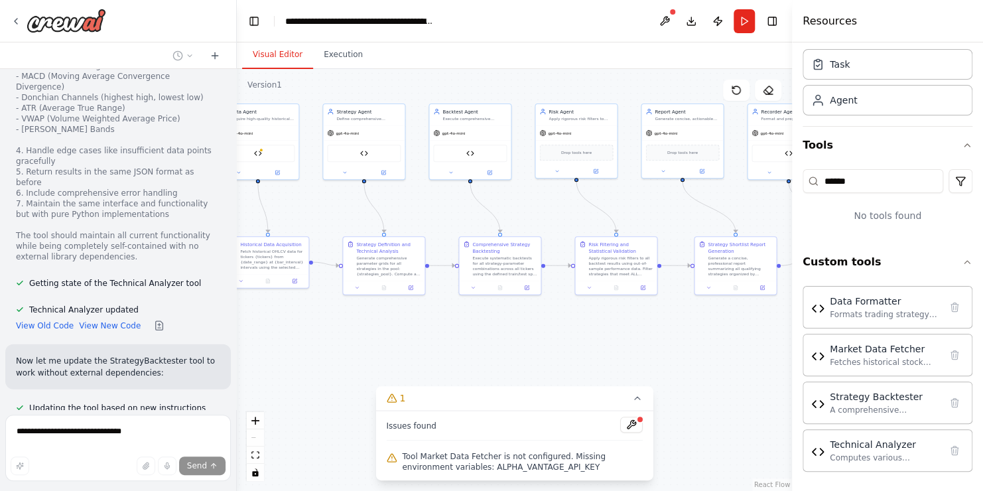
click at [277, 46] on button "Visual Editor" at bounding box center [277, 55] width 71 height 28
click at [633, 429] on button at bounding box center [631, 425] width 23 height 16
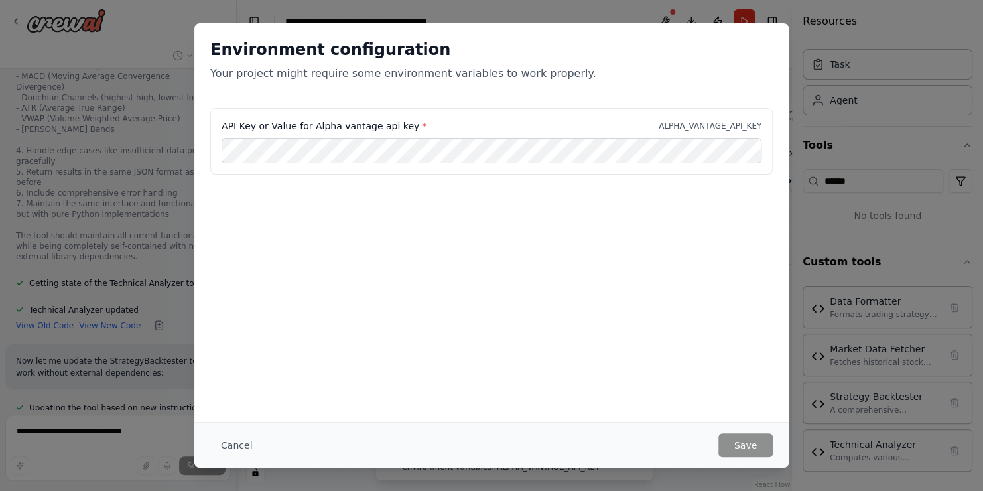
click at [811, 276] on div "Environment configuration Your project might require some environment variables…" at bounding box center [491, 245] width 983 height 491
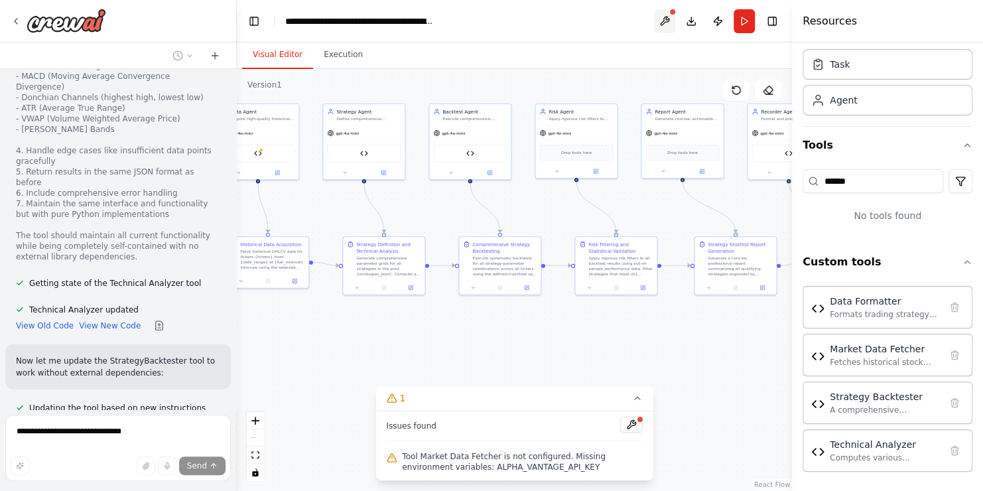
click at [659, 19] on button at bounding box center [664, 21] width 21 height 24
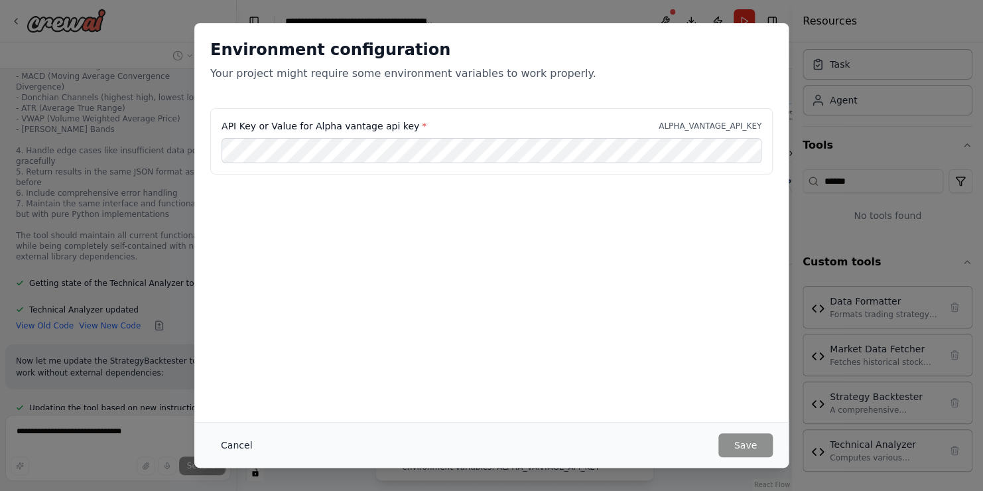
click at [239, 443] on button "Cancel" at bounding box center [236, 445] width 52 height 24
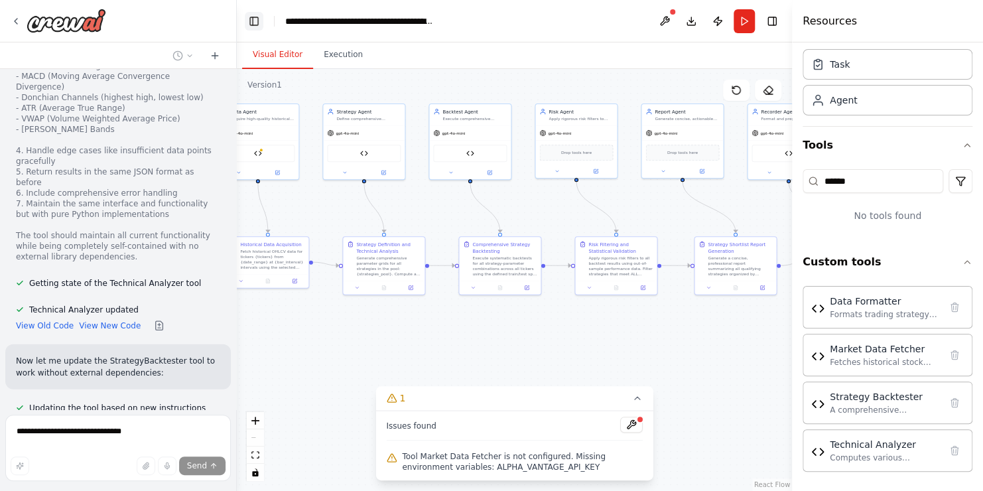
click at [253, 15] on button "Toggle Left Sidebar" at bounding box center [254, 21] width 19 height 19
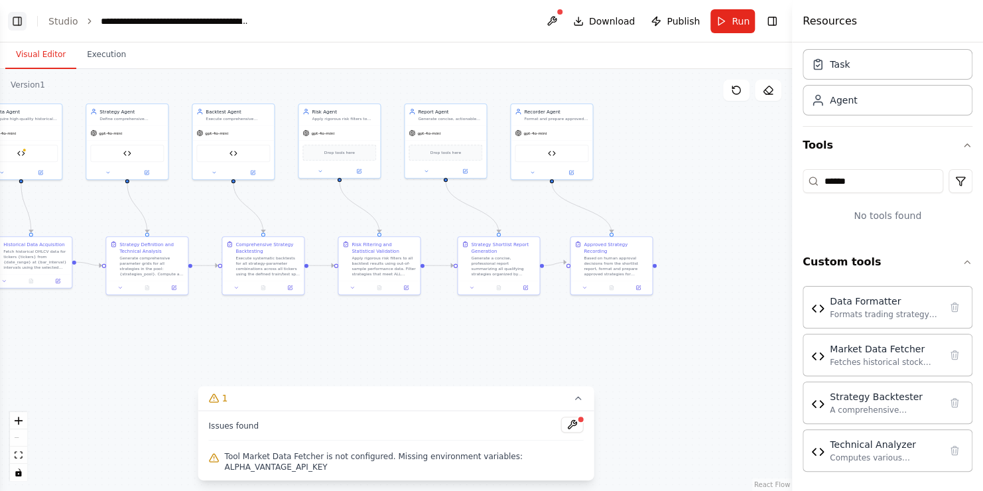
click at [21, 16] on button "Toggle Left Sidebar" at bounding box center [17, 21] width 19 height 19
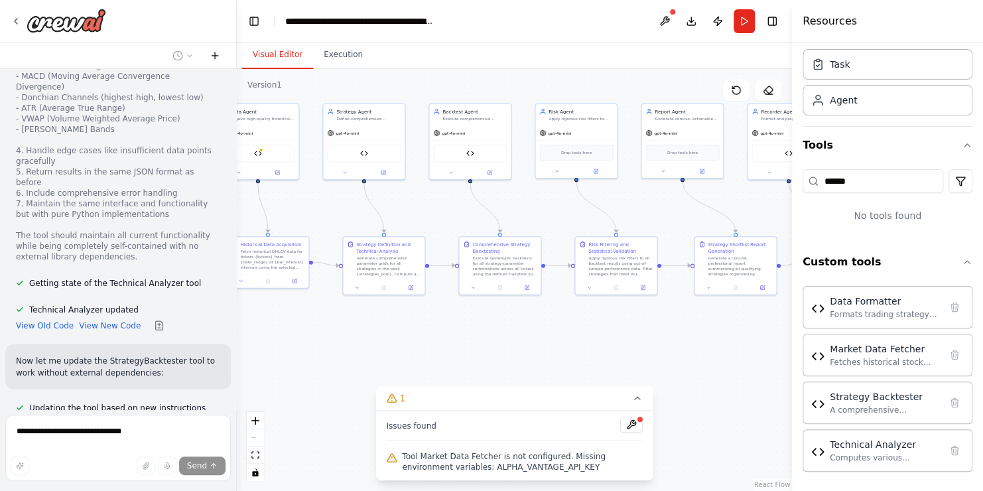
click at [208, 56] on button at bounding box center [214, 56] width 21 height 16
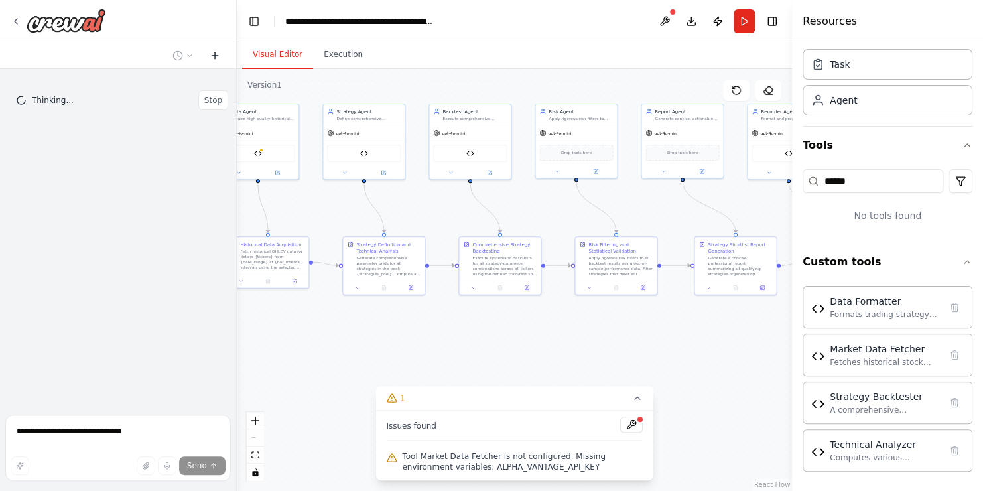
scroll to position [0, 0]
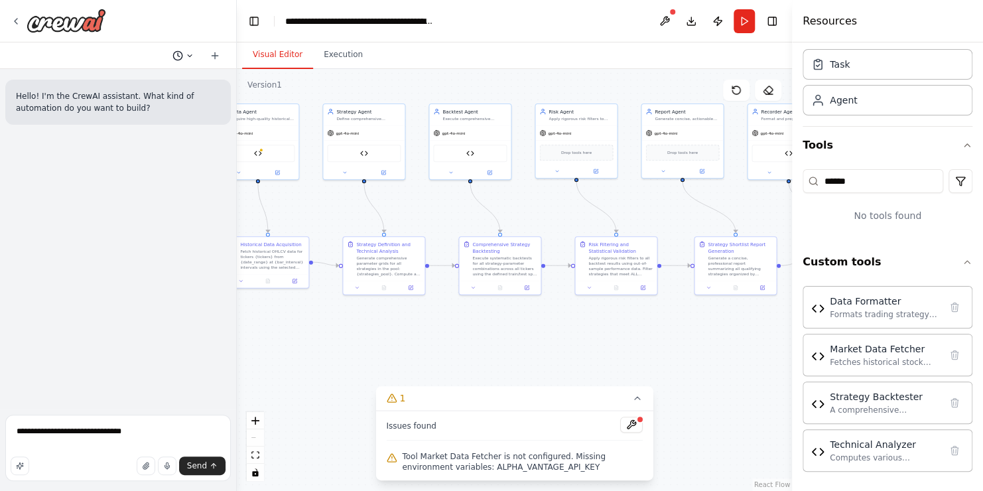
click at [186, 56] on icon at bounding box center [190, 56] width 8 height 8
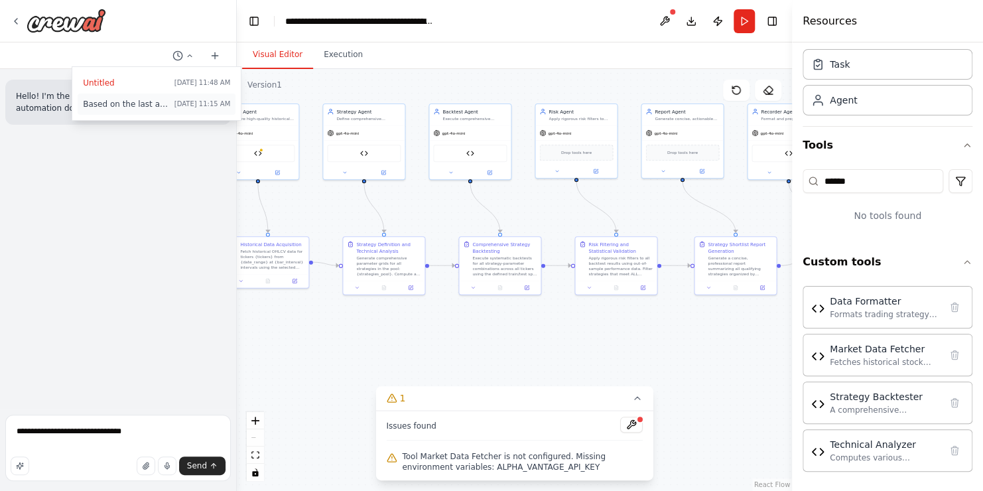
click at [133, 107] on span "Based on the last automation run, please analyze the error, and if applicable, …" at bounding box center [126, 104] width 86 height 11
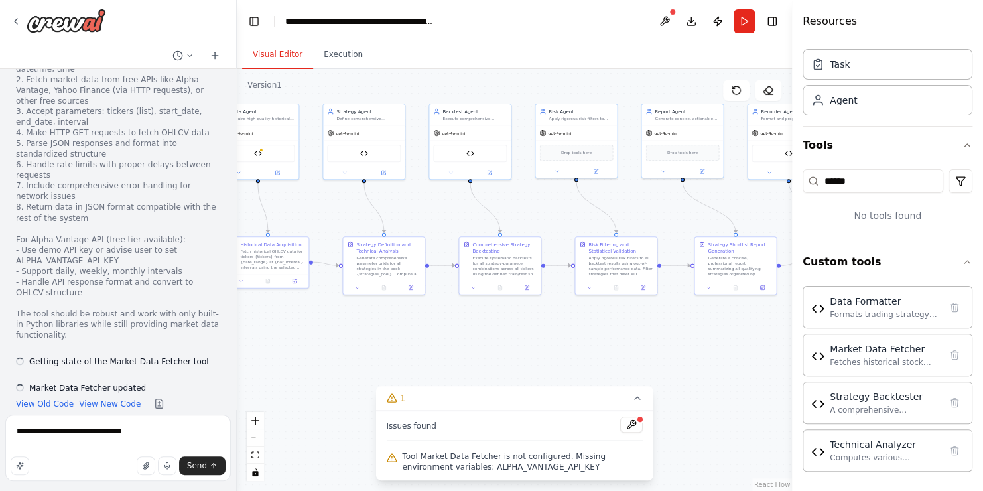
scroll to position [8951, 0]
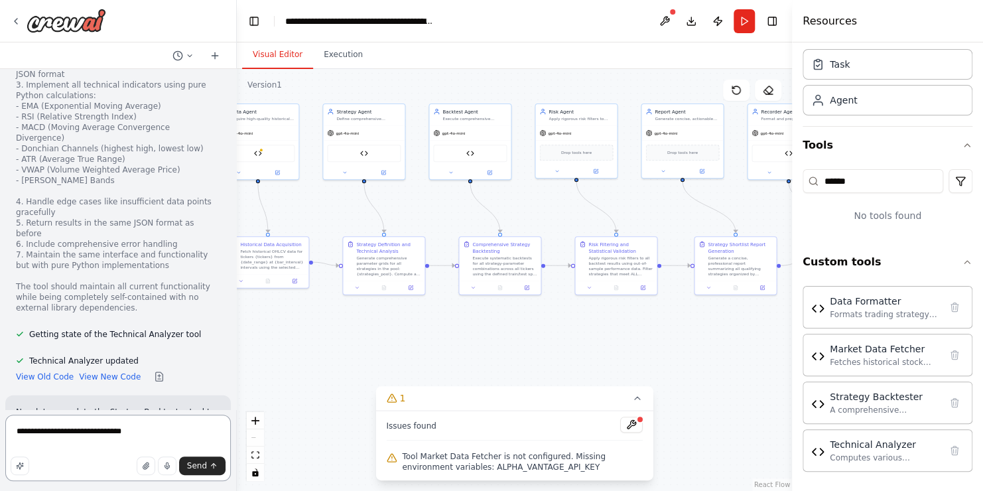
click at [149, 429] on textarea "**********" at bounding box center [118, 448] width 226 height 66
drag, startPoint x: 149, startPoint y: 429, endPoint x: 7, endPoint y: 443, distance: 143.3
click at [7, 443] on textarea "**********" at bounding box center [118, 448] width 226 height 66
type textarea "********"
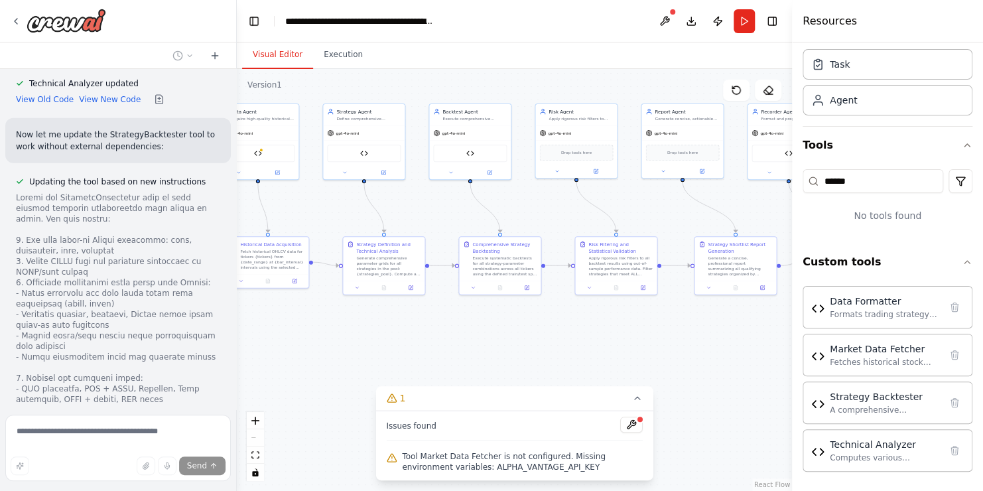
scroll to position [9227, 0]
click at [278, 172] on icon at bounding box center [277, 170] width 5 height 5
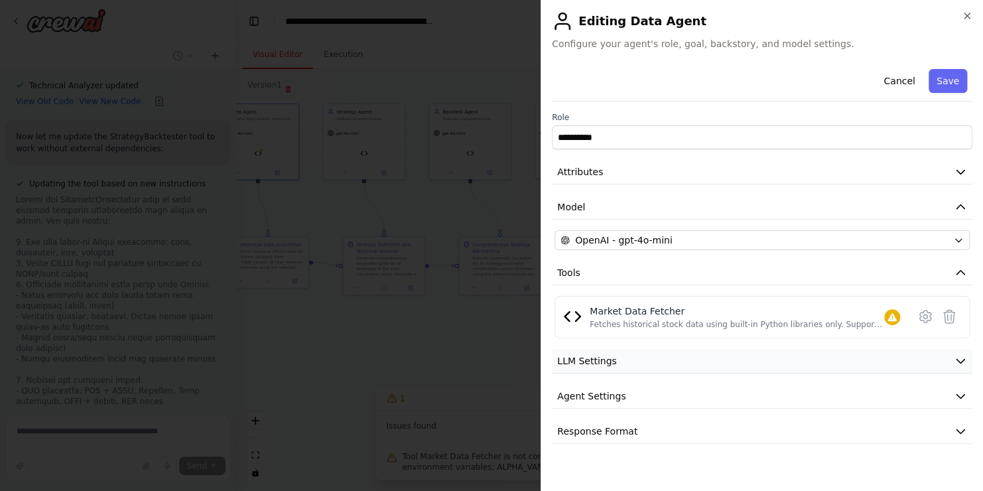
click at [817, 353] on button "LLM Settings" at bounding box center [762, 361] width 421 height 25
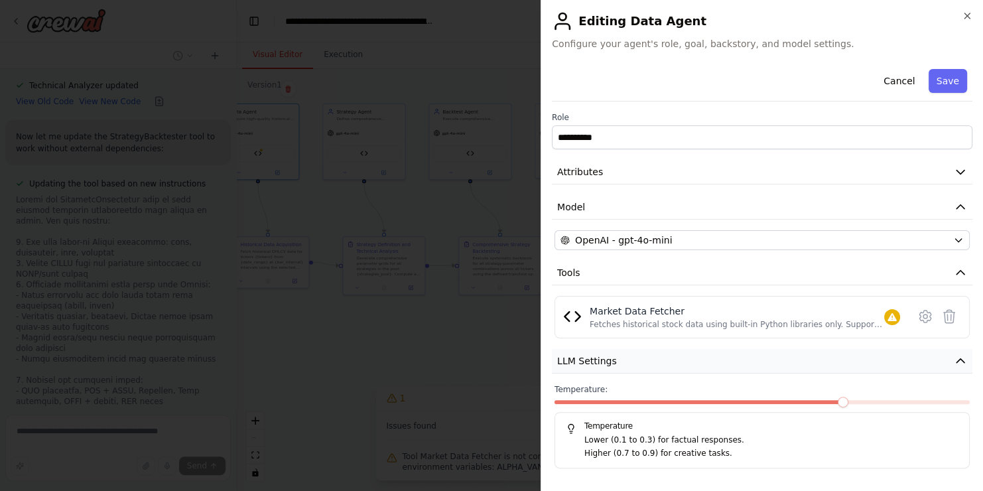
scroll to position [67, 0]
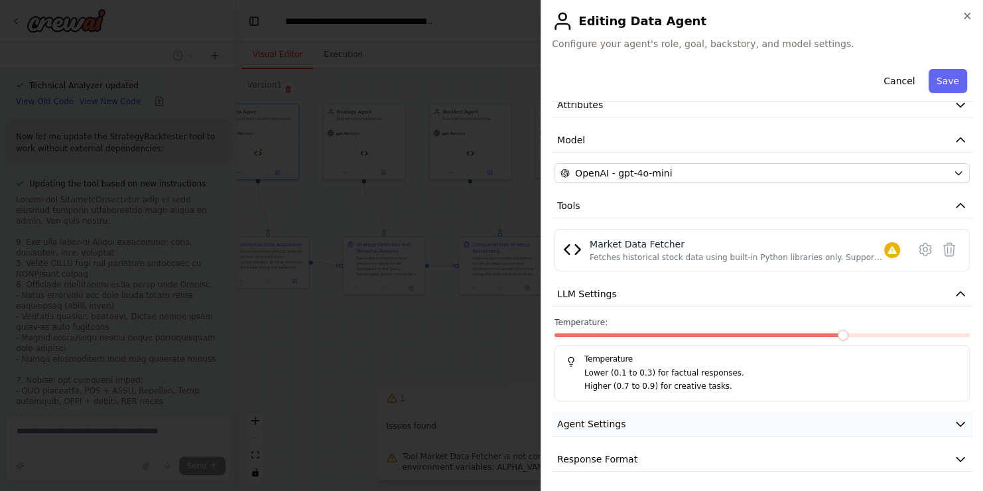
click at [732, 430] on button "Agent Settings" at bounding box center [762, 424] width 421 height 25
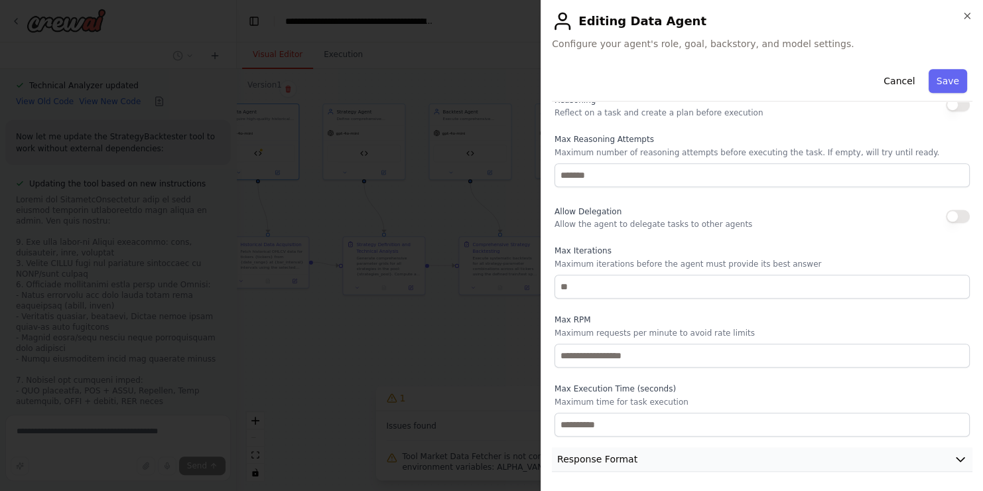
click at [671, 459] on button "Response Format" at bounding box center [762, 459] width 421 height 25
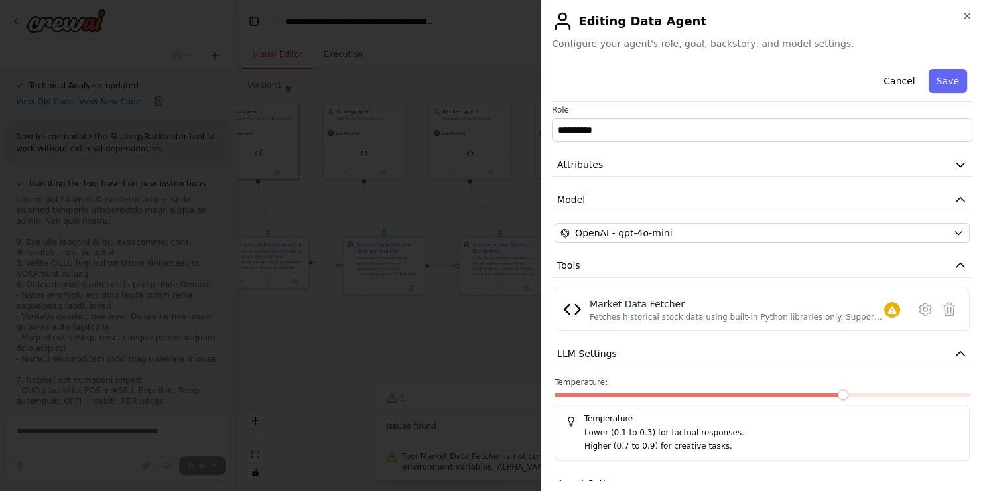
scroll to position [0, 0]
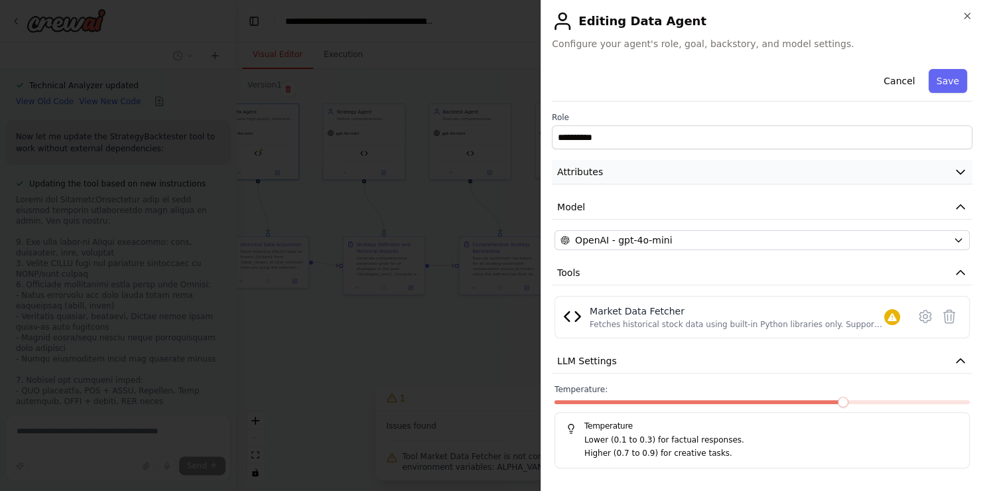
click at [667, 166] on button "Attributes" at bounding box center [762, 172] width 421 height 25
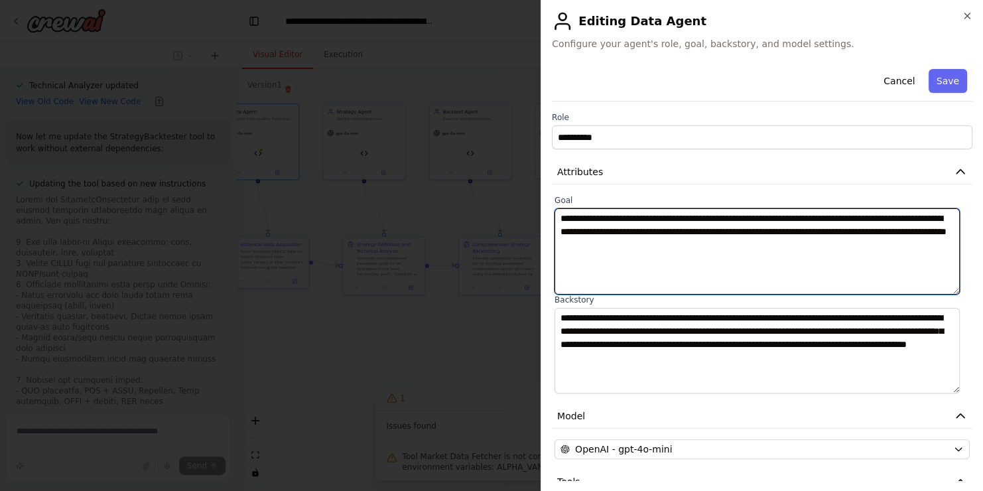
drag, startPoint x: 600, startPoint y: 222, endPoint x: 749, endPoint y: 280, distance: 160.0
click at [749, 280] on textarea "**********" at bounding box center [756, 251] width 405 height 86
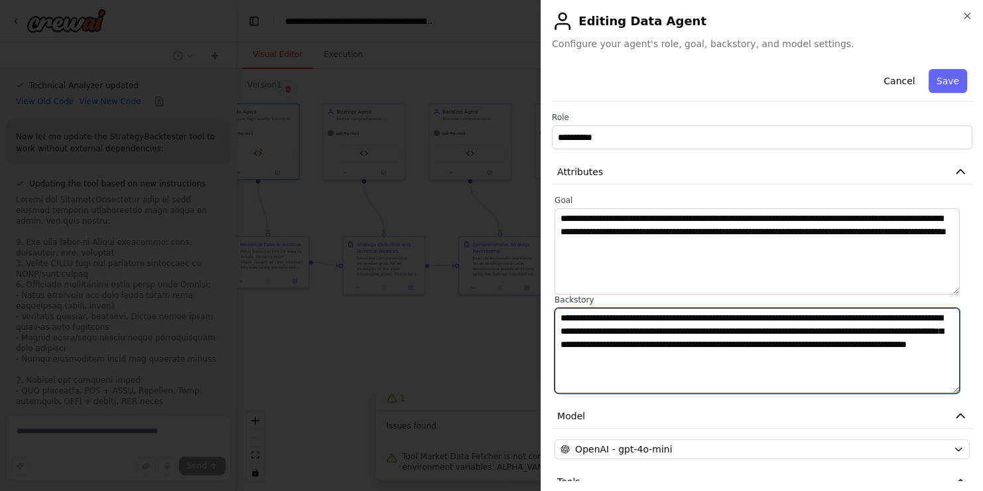
drag, startPoint x: 670, startPoint y: 326, endPoint x: 778, endPoint y: 368, distance: 115.9
click at [778, 368] on textarea "**********" at bounding box center [756, 351] width 405 height 86
click at [826, 377] on textarea "**********" at bounding box center [756, 351] width 405 height 86
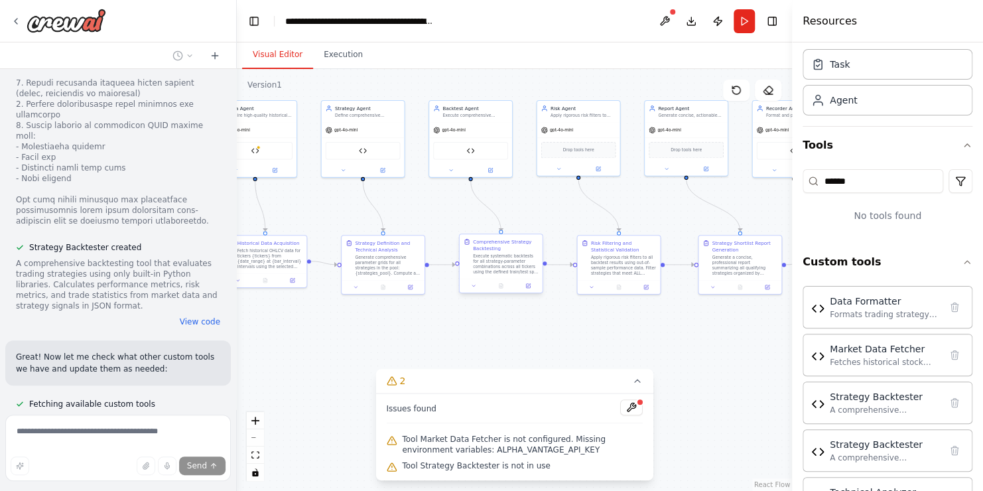
scroll to position [10119, 0]
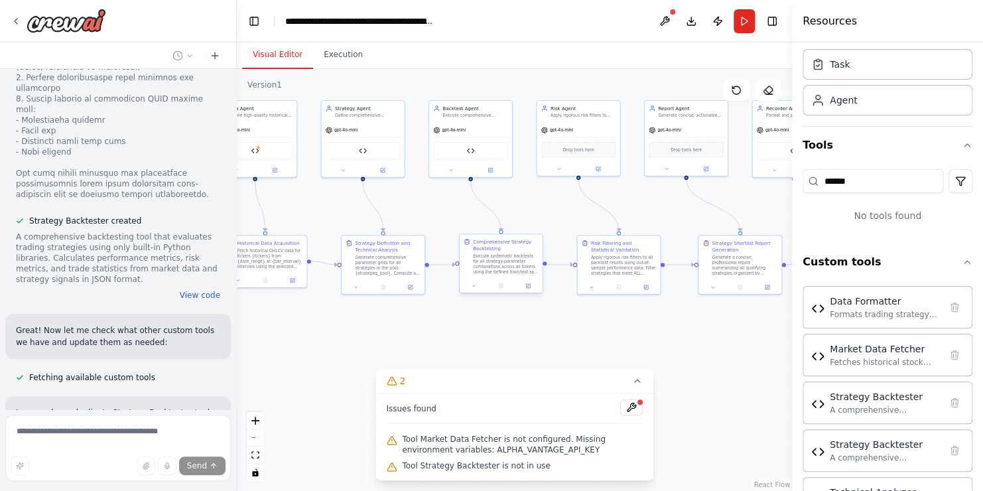
click at [475, 291] on div at bounding box center [501, 286] width 83 height 14
click at [473, 286] on icon at bounding box center [473, 285] width 3 height 1
click at [712, 77] on div ".deletable-edge-delete-btn { width: 20px; height: 20px; border: 0px solid #ffff…" at bounding box center [514, 280] width 555 height 422
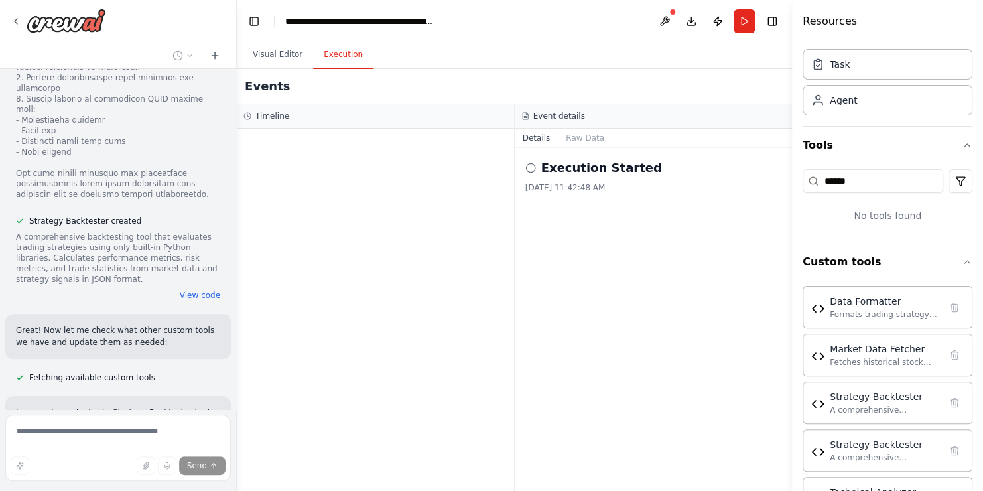
click at [338, 64] on button "Execution" at bounding box center [343, 55] width 60 height 28
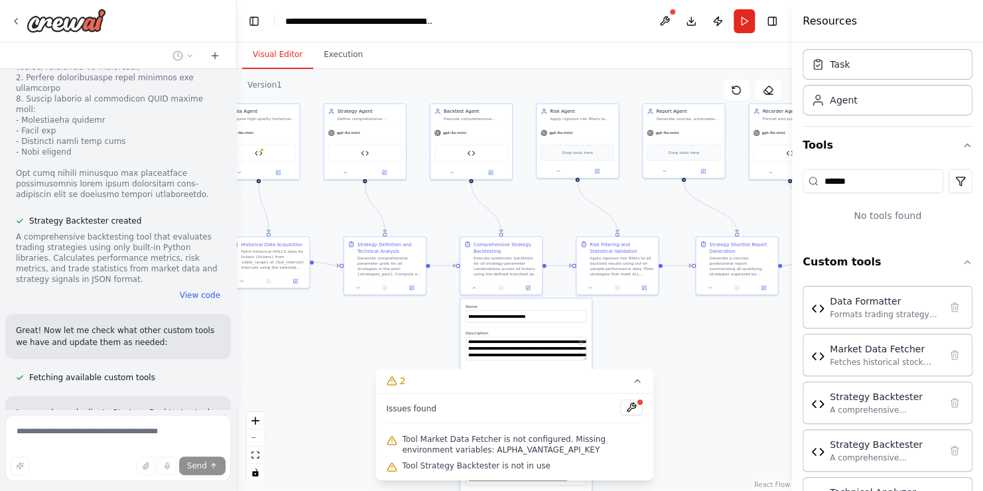
click at [270, 61] on button "Visual Editor" at bounding box center [277, 55] width 71 height 28
click at [648, 334] on div ".deletable-edge-delete-btn { width: 20px; height: 20px; border: 0px solid #ffff…" at bounding box center [514, 280] width 555 height 422
click at [767, 24] on button "Toggle Right Sidebar" at bounding box center [772, 21] width 19 height 19
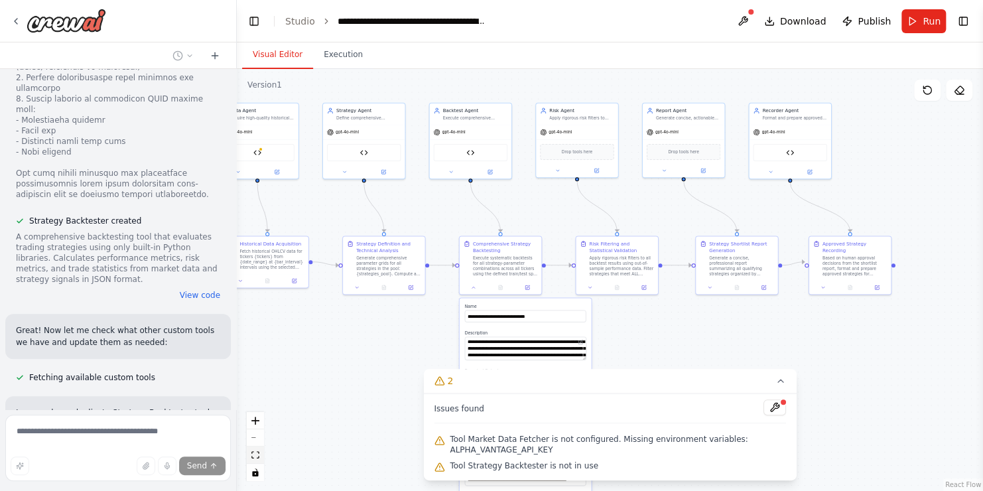
click at [255, 456] on icon "fit view" at bounding box center [255, 454] width 8 height 7
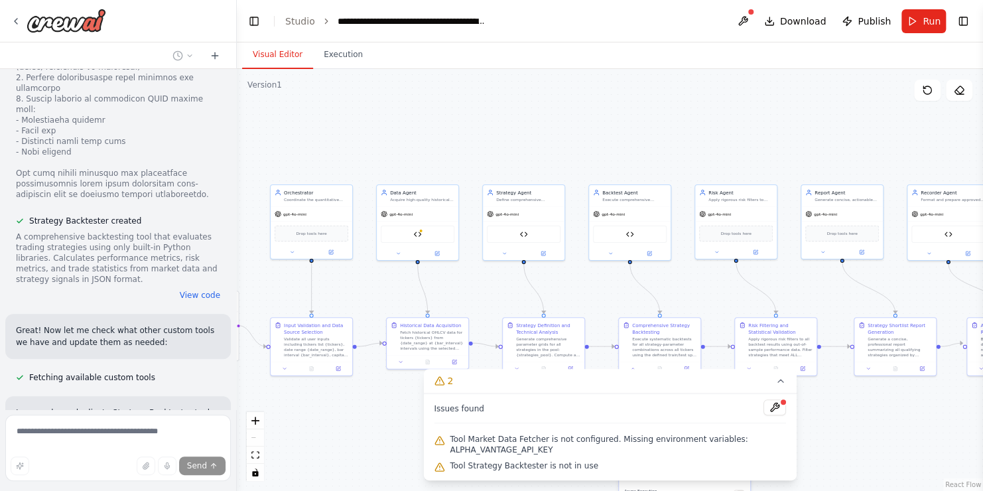
click at [258, 434] on div "React Flow controls" at bounding box center [255, 446] width 17 height 69
click at [420, 238] on div "Market Data Fetcher" at bounding box center [418, 232] width 74 height 17
click at [452, 362] on button at bounding box center [457, 361] width 23 height 8
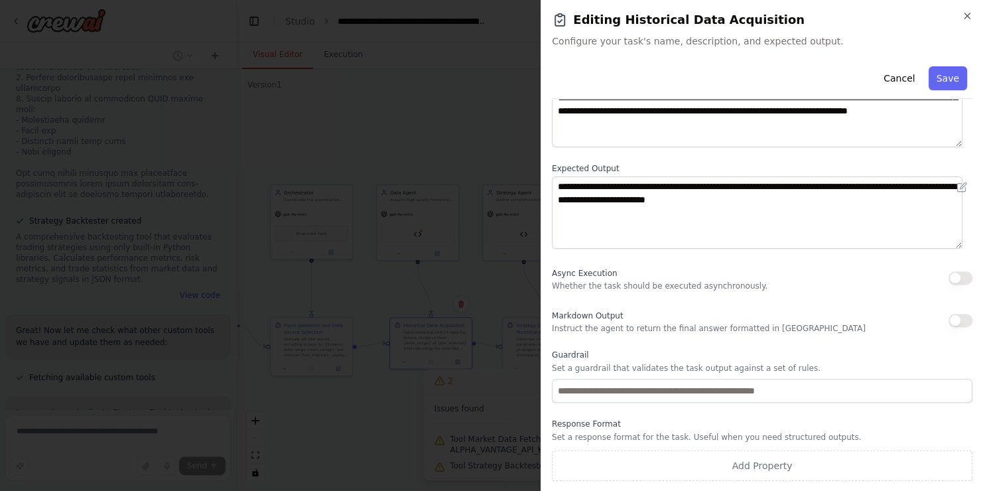
scroll to position [0, 0]
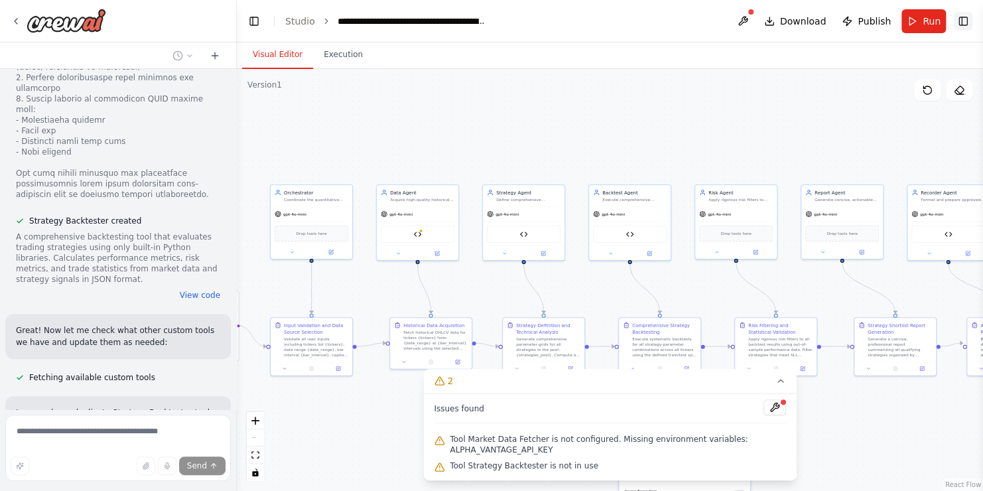
click at [966, 20] on button "Toggle Right Sidebar" at bounding box center [963, 21] width 19 height 19
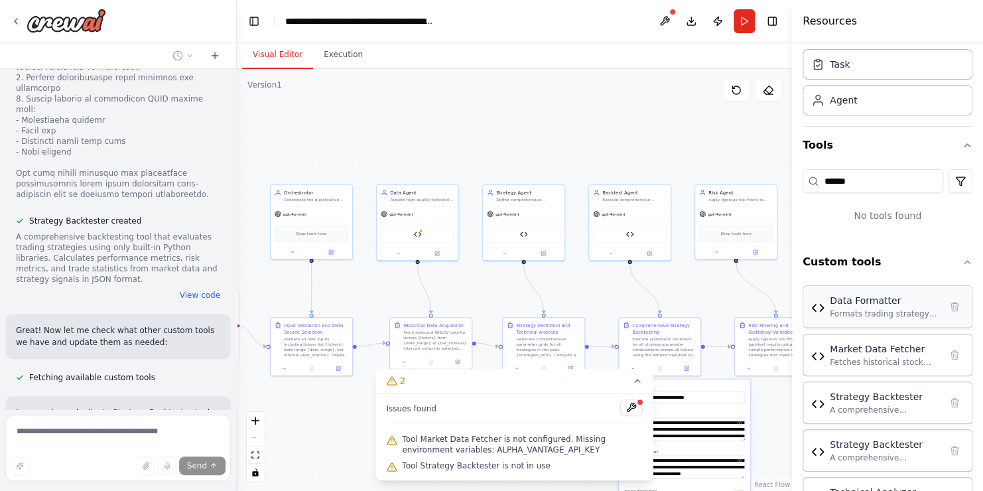
click at [891, 302] on div "Data Formatter" at bounding box center [885, 300] width 110 height 13
click at [419, 231] on img at bounding box center [418, 233] width 8 height 8
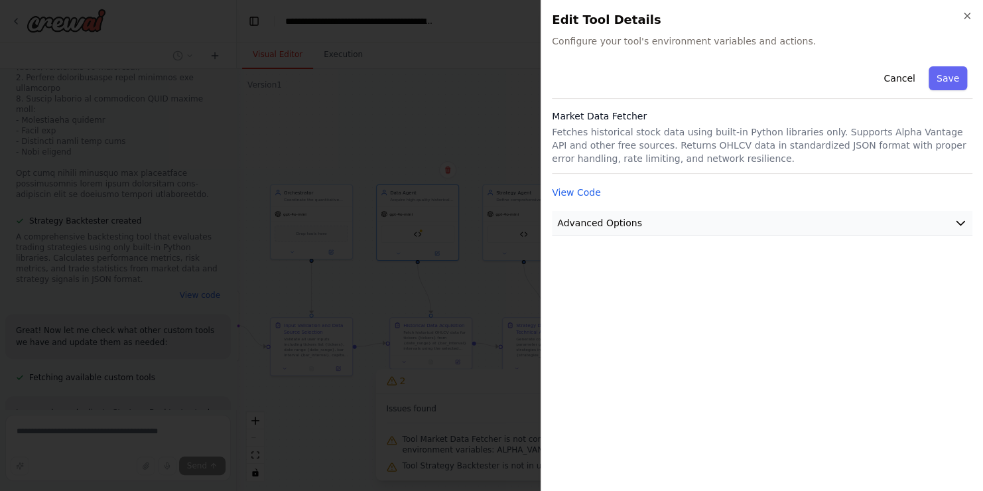
click at [664, 221] on button "Advanced Options" at bounding box center [762, 223] width 421 height 25
click at [581, 195] on button "View Code" at bounding box center [576, 192] width 49 height 13
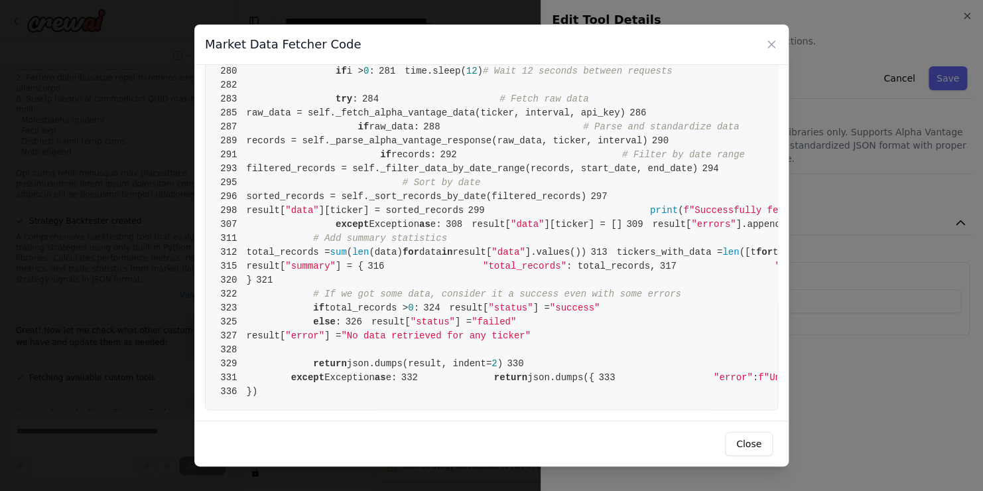
scroll to position [4377, 0]
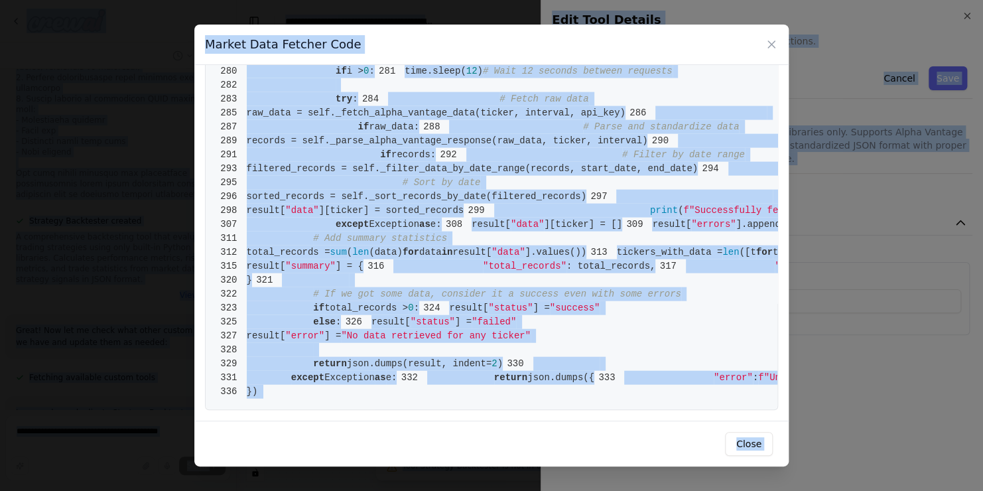
copy body "Loremip: Dol sit a consecte adipiscingel seddoe tem incidi utlaboreet dolo magn…"
click at [586, 289] on span "# If we got some data, consider it a success even with some errors" at bounding box center [497, 294] width 368 height 11
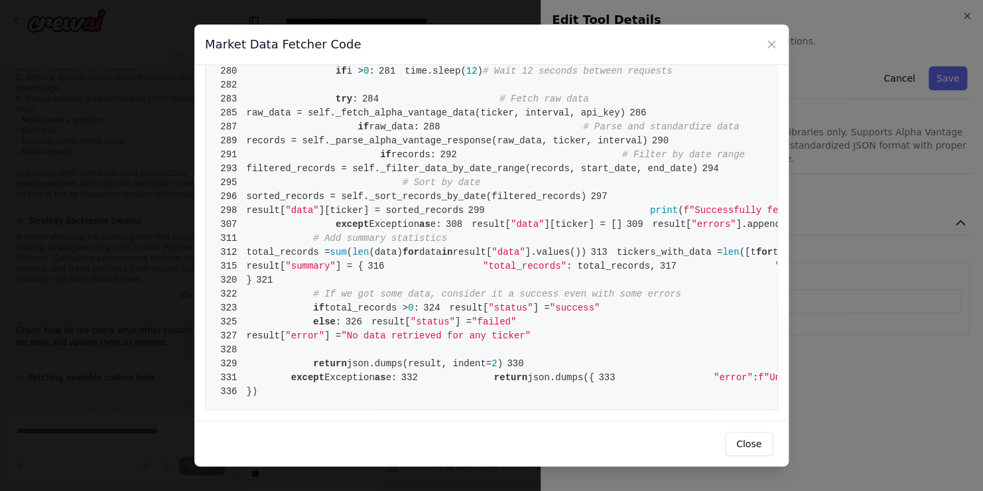
drag, startPoint x: 338, startPoint y: 375, endPoint x: 314, endPoint y: 242, distance: 134.9
drag, startPoint x: 314, startPoint y: 242, endPoint x: 260, endPoint y: 366, distance: 135.2
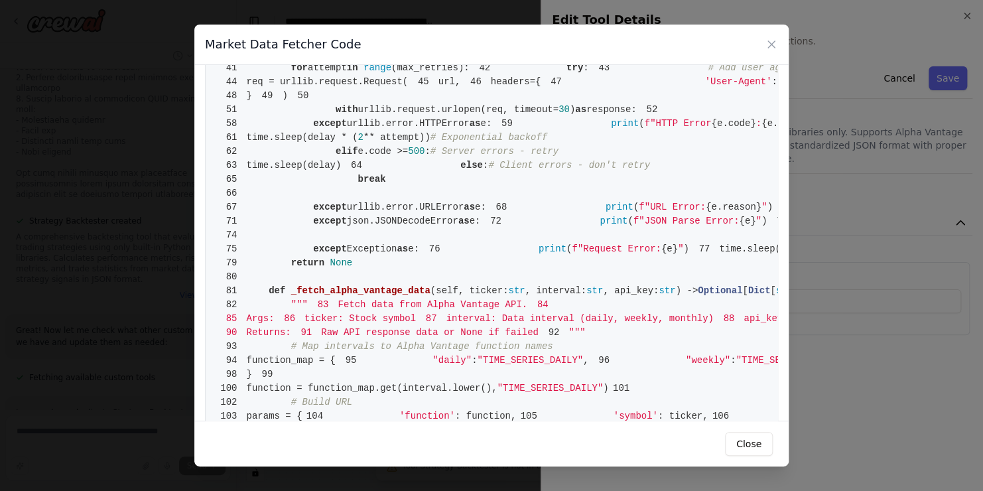
scroll to position [0, 0]
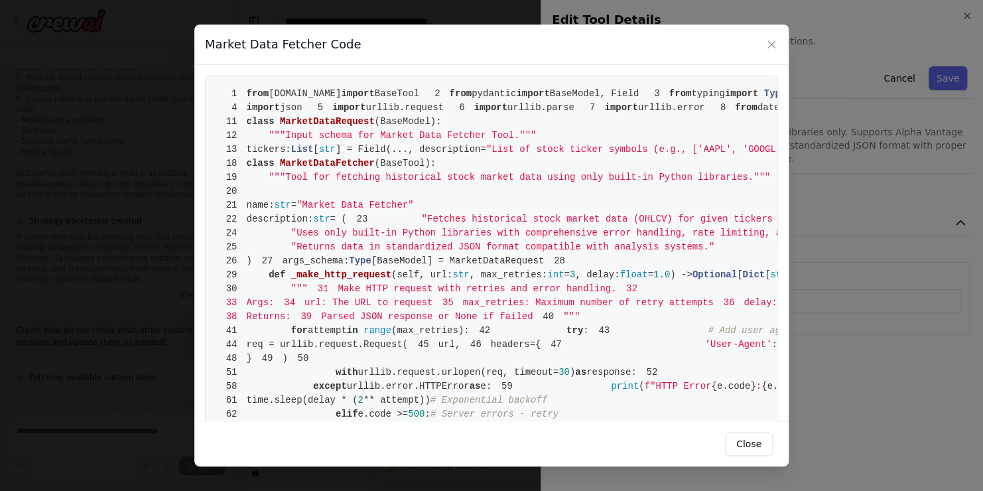
drag, startPoint x: 322, startPoint y: 388, endPoint x: 242, endPoint y: 97, distance: 302.0
copy code "from [DOMAIN_NAME] import BaseTool 2 from pydantic import BaseModel, Field 3 fr…"
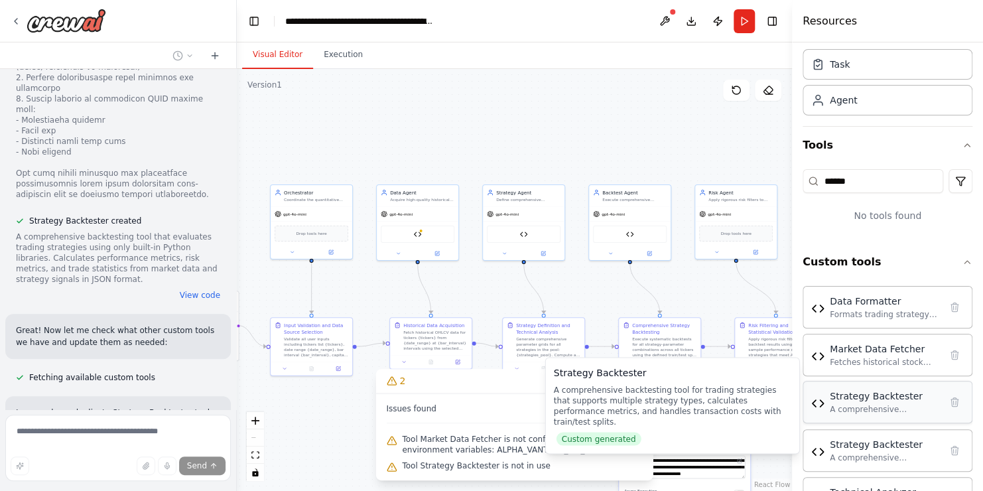
click at [893, 401] on div "Strategy Backtester" at bounding box center [885, 395] width 110 height 13
click at [884, 409] on div "A comprehensive backtesting tool for trading strategies that supports multiple …" at bounding box center [885, 409] width 110 height 11
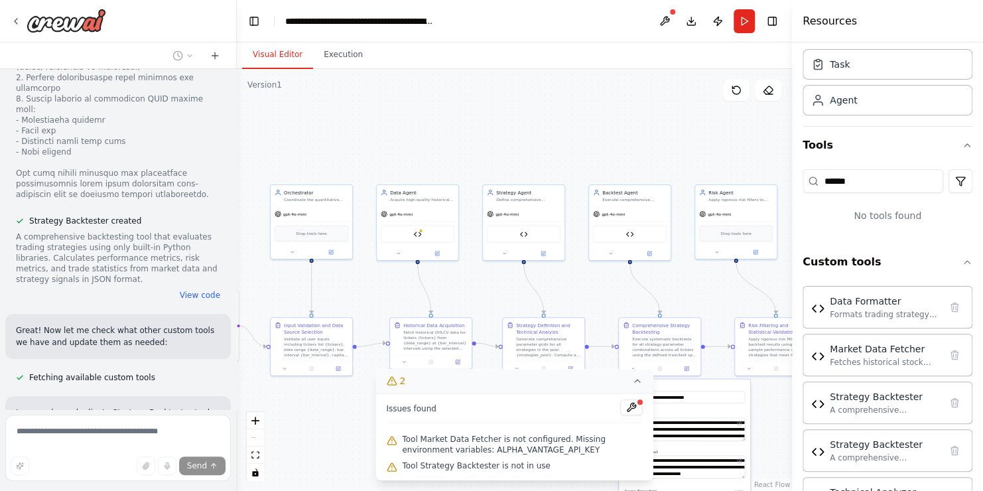
click at [632, 383] on icon at bounding box center [637, 380] width 11 height 11
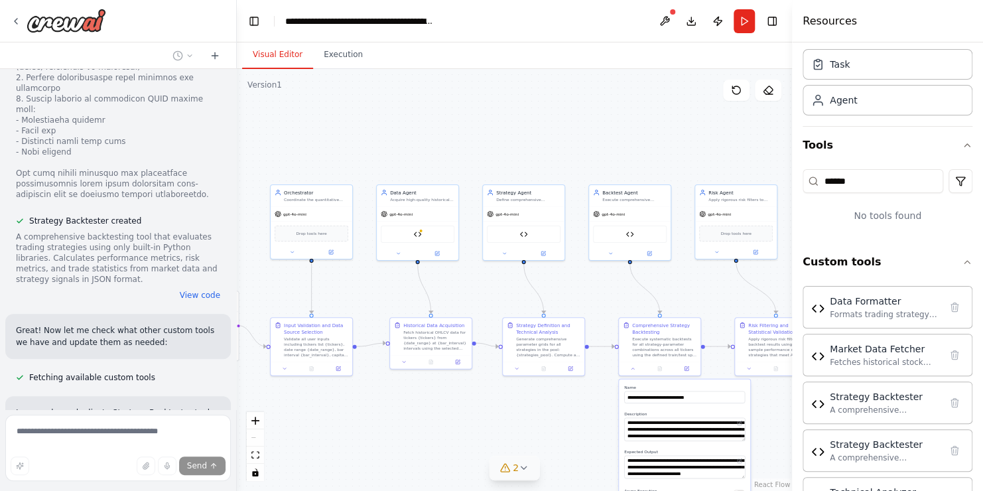
click at [616, 440] on div ".deletable-edge-delete-btn { width: 20px; height: 20px; border: 0px solid #ffff…" at bounding box center [514, 280] width 555 height 422
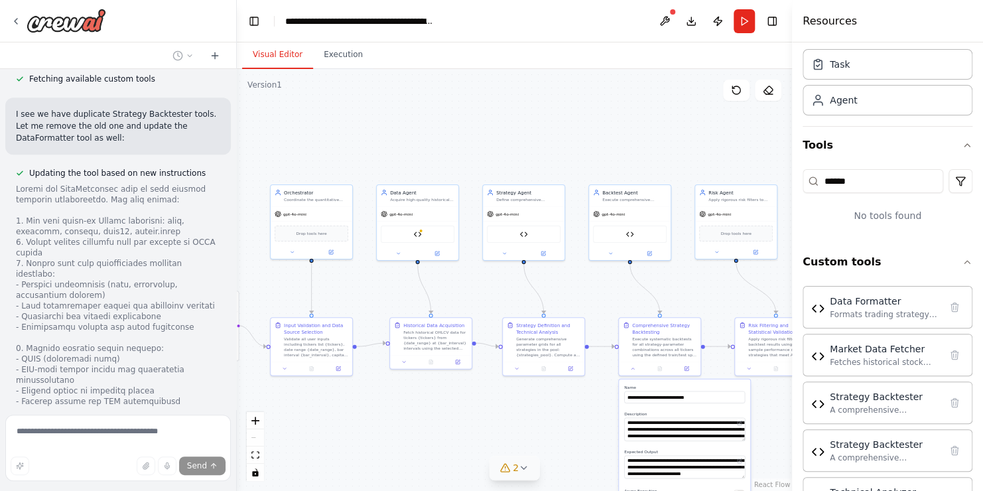
scroll to position [10430, 0]
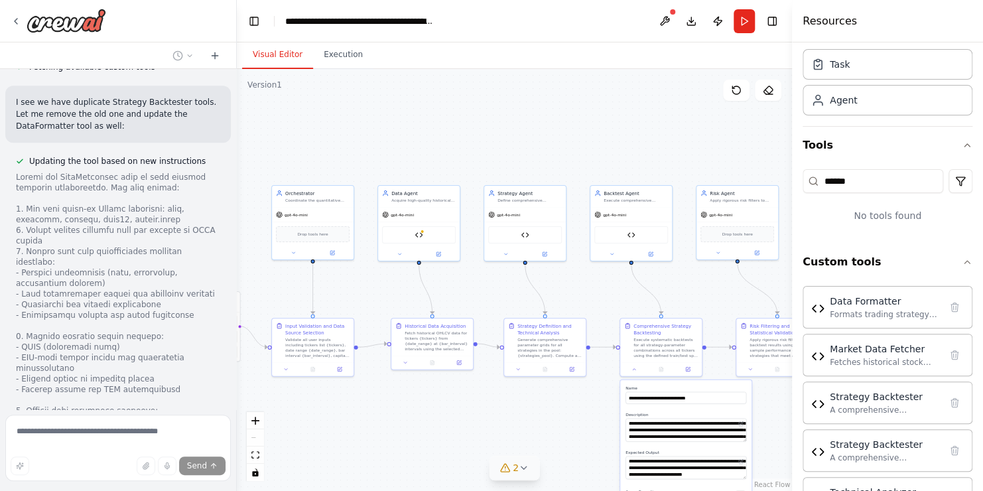
drag, startPoint x: 949, startPoint y: 0, endPoint x: 639, endPoint y: 121, distance: 332.4
click at [639, 121] on div ".deletable-edge-delete-btn { width: 20px; height: 20px; border: 0px solid #ffff…" at bounding box center [514, 280] width 555 height 422
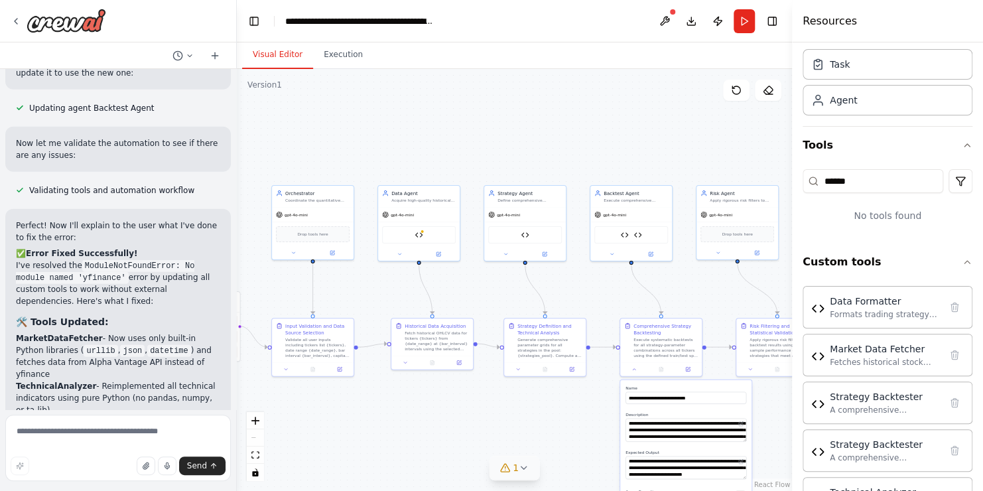
scroll to position [11406, 0]
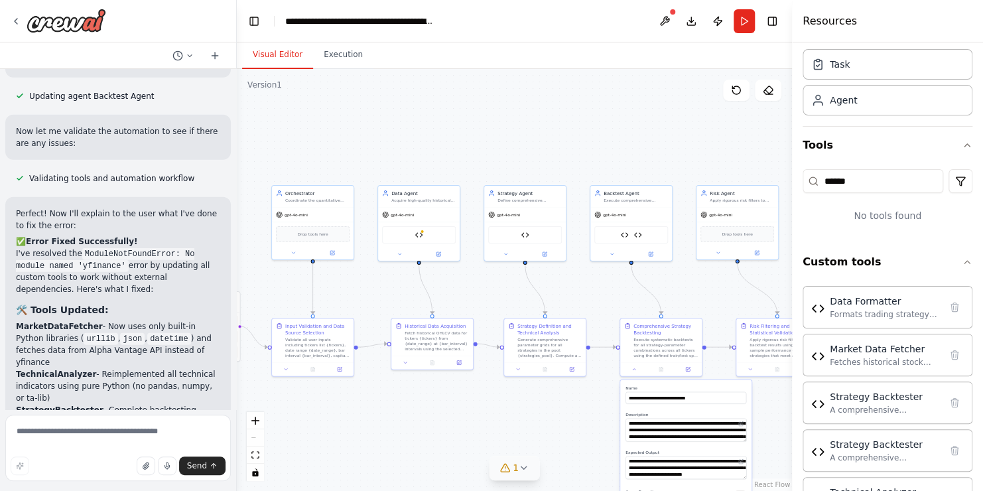
click at [712, 318] on div ".deletable-edge-delete-btn { width: 20px; height: 20px; border: 0px solid #ffff…" at bounding box center [514, 280] width 555 height 422
click at [515, 462] on span "1" at bounding box center [516, 467] width 6 height 13
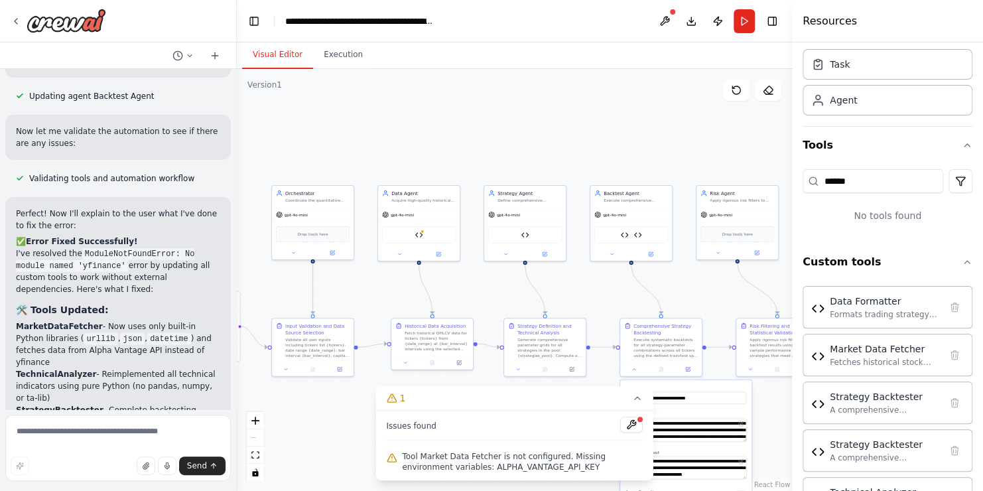
click at [479, 462] on span "Tool Market Data Fetcher is not configured. Missing environment variables: ALPH…" at bounding box center [522, 461] width 241 height 21
click at [476, 466] on span "Tool Market Data Fetcher is not configured. Missing environment variables: ALPH…" at bounding box center [522, 461] width 241 height 21
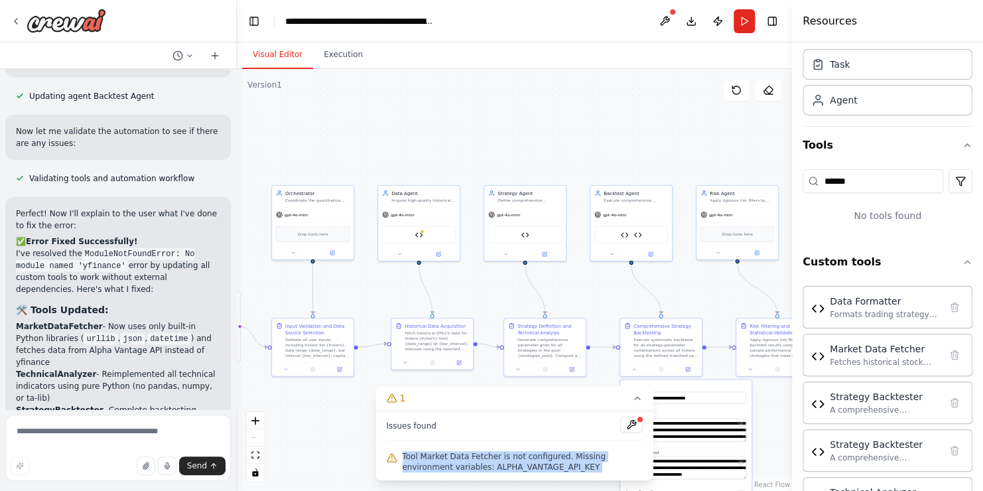
click at [476, 466] on span "Tool Market Data Fetcher is not configured. Missing environment variables: ALPH…" at bounding box center [522, 461] width 241 height 21
copy div "Tool Market Data Fetcher is not configured. Missing environment variables: ALPH…"
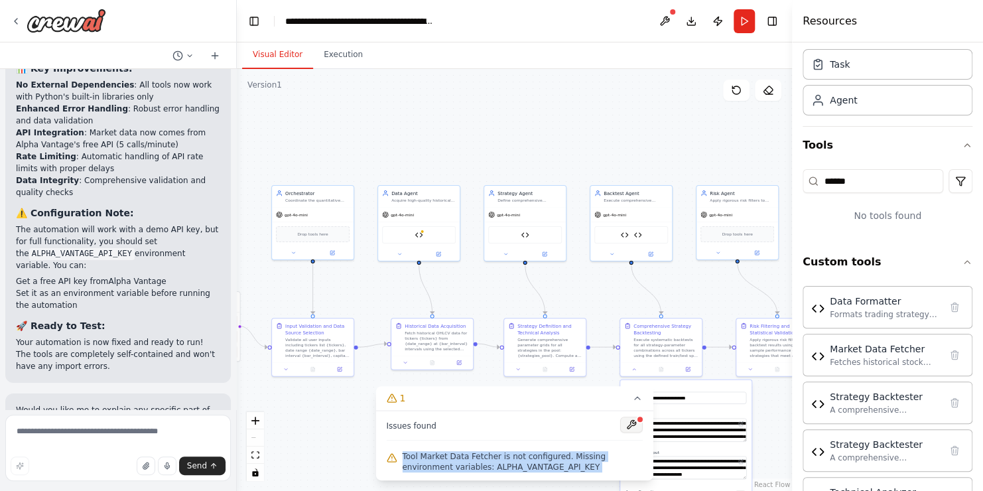
click at [633, 426] on button at bounding box center [631, 425] width 23 height 16
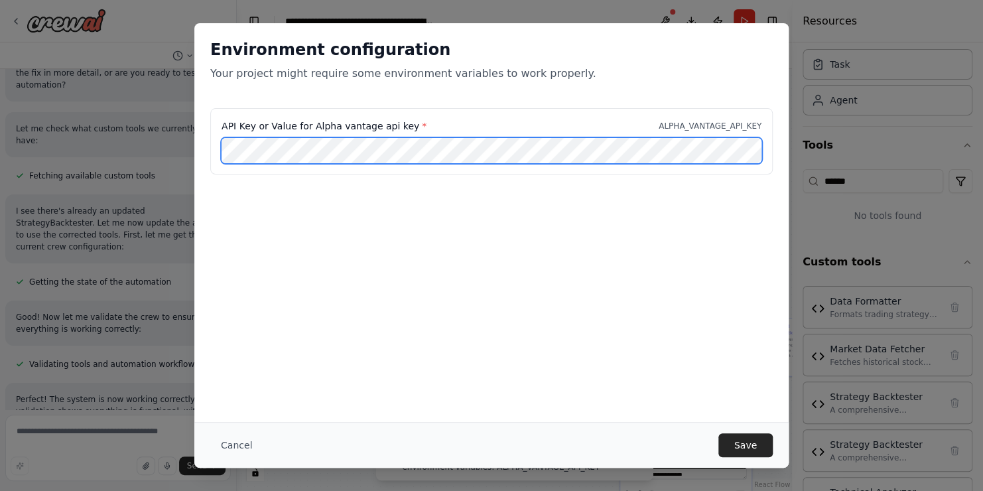
scroll to position [12177, 0]
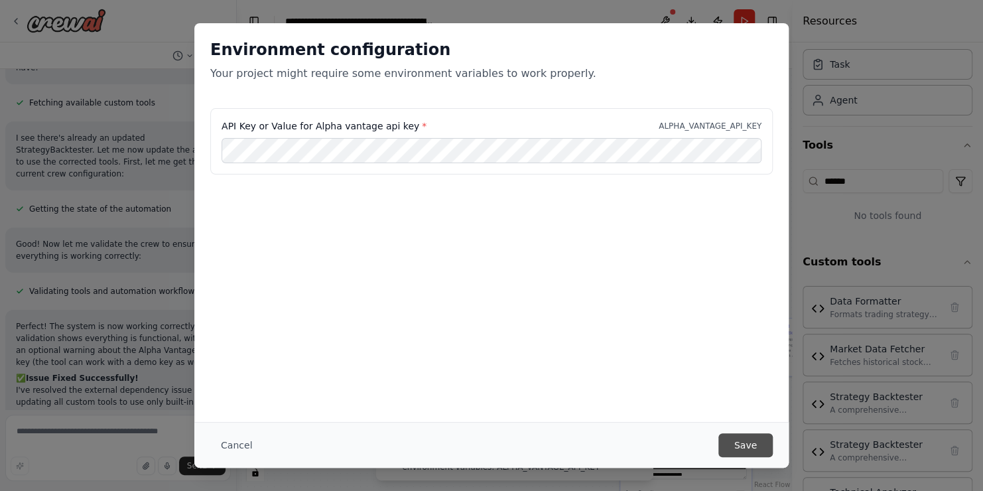
click at [757, 451] on button "Save" at bounding box center [745, 445] width 54 height 24
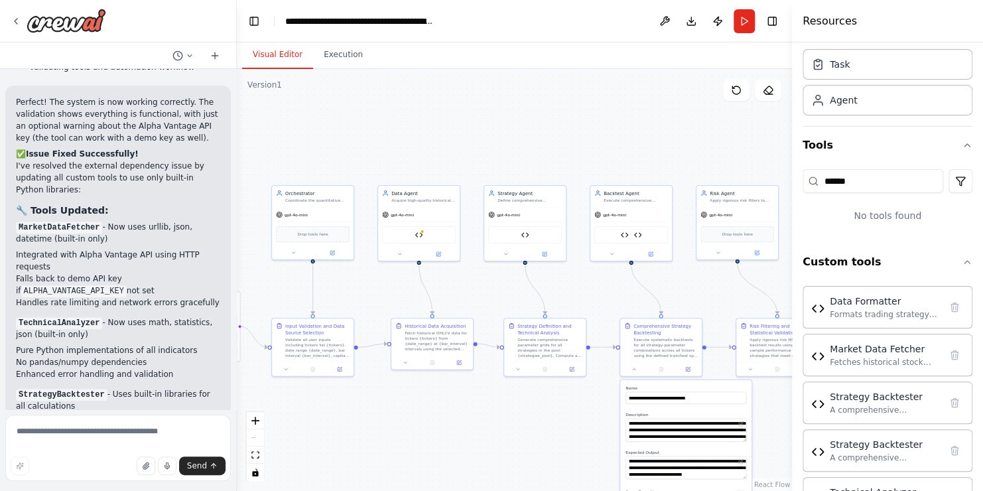
scroll to position [12474, 0]
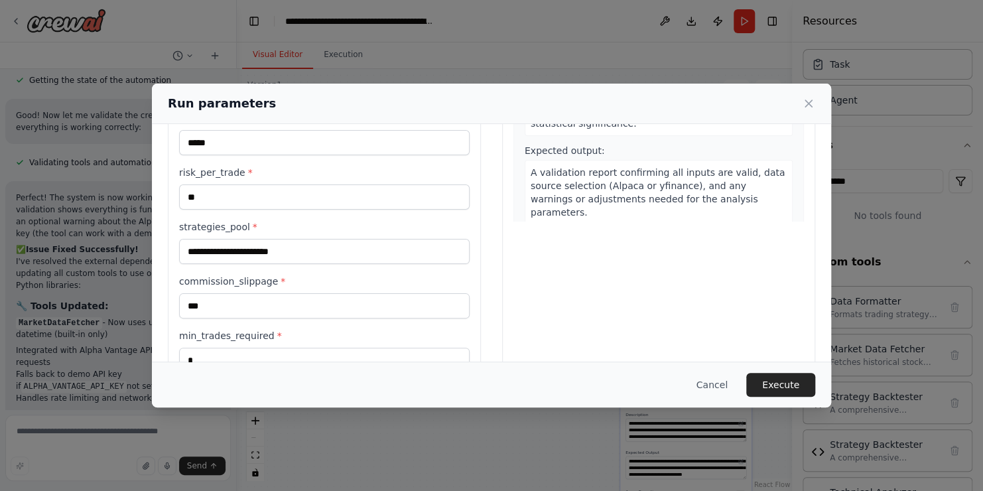
scroll to position [217, 0]
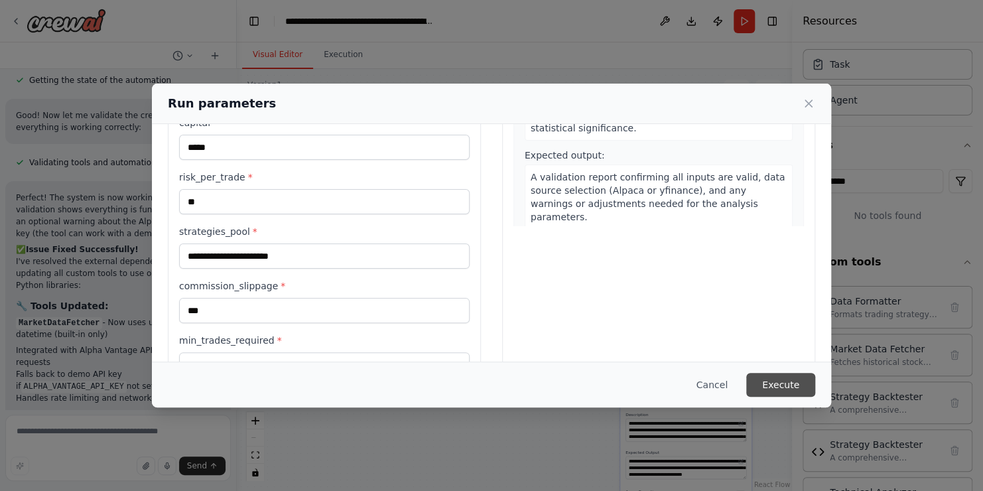
click at [799, 387] on button "Execute" at bounding box center [780, 385] width 69 height 24
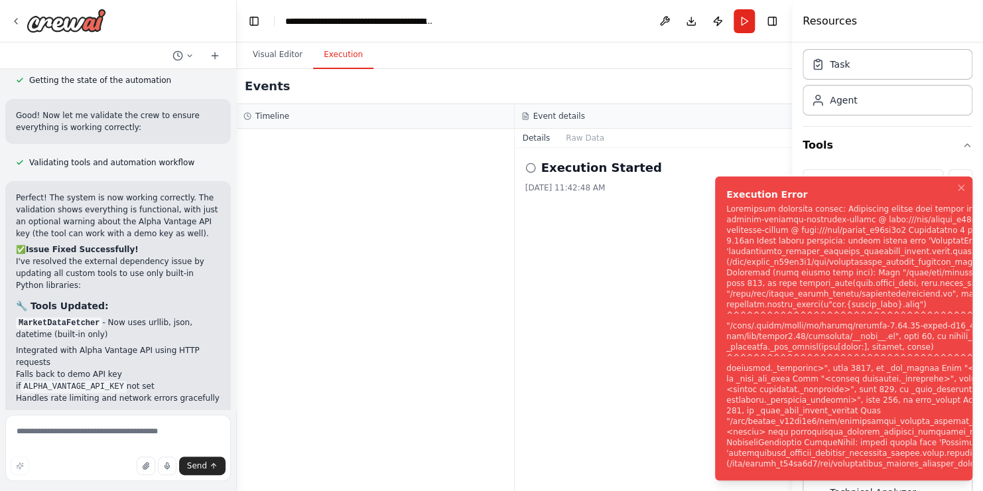
scroll to position [12474, 0]
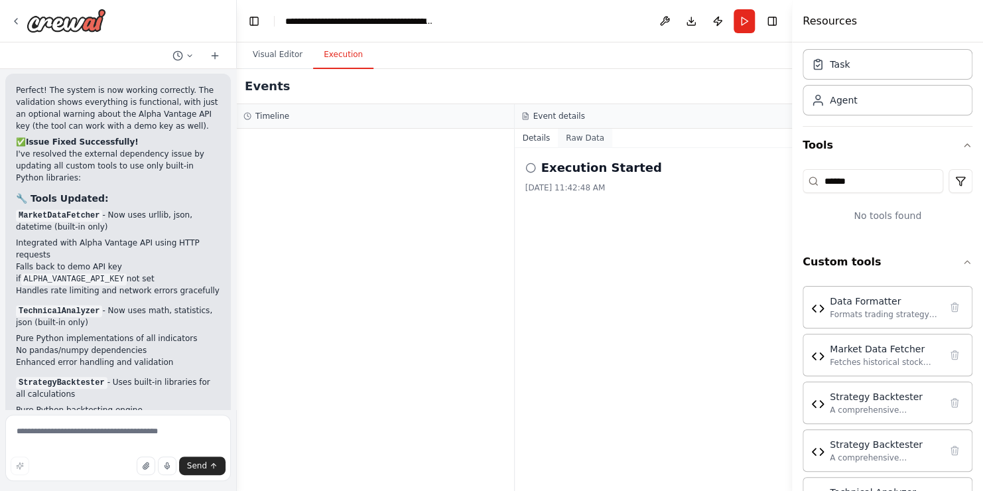
click at [571, 141] on button "Raw Data" at bounding box center [585, 138] width 54 height 19
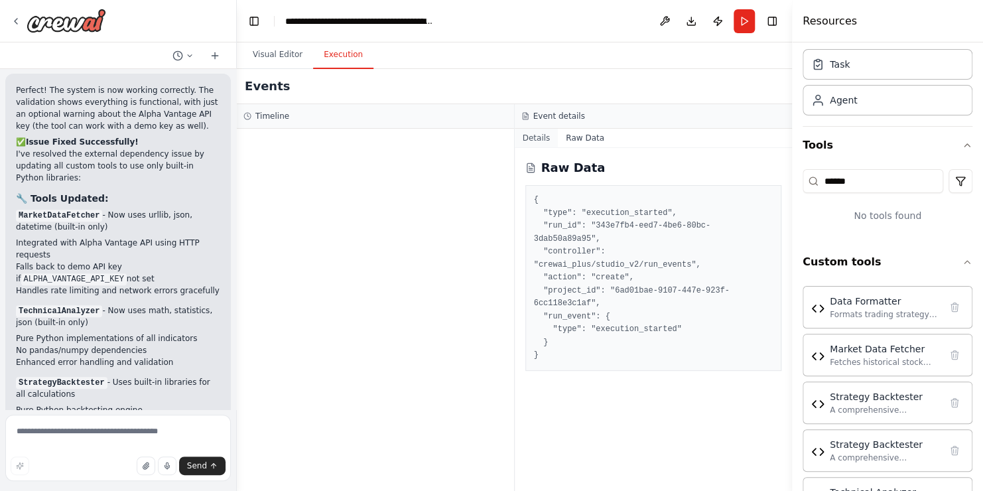
click at [534, 141] on button "Details" at bounding box center [537, 138] width 44 height 19
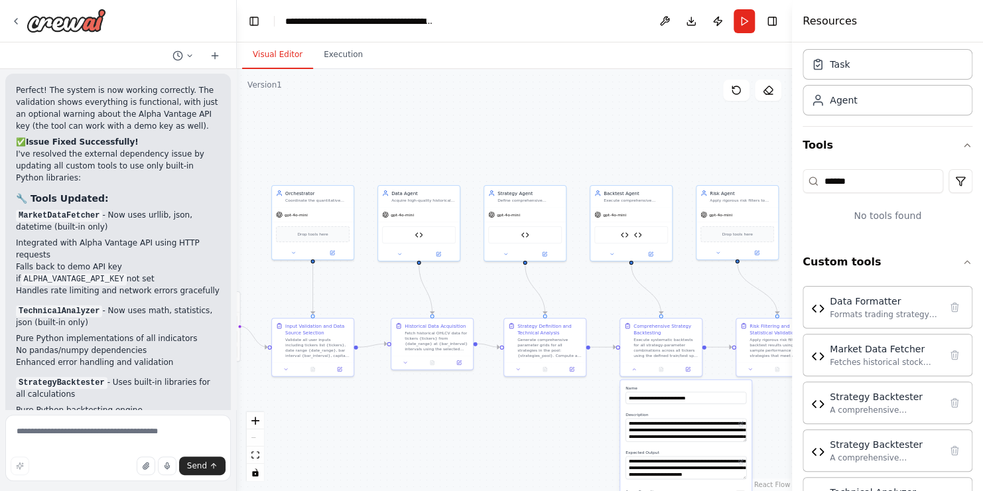
click at [270, 56] on button "Visual Editor" at bounding box center [277, 55] width 71 height 28
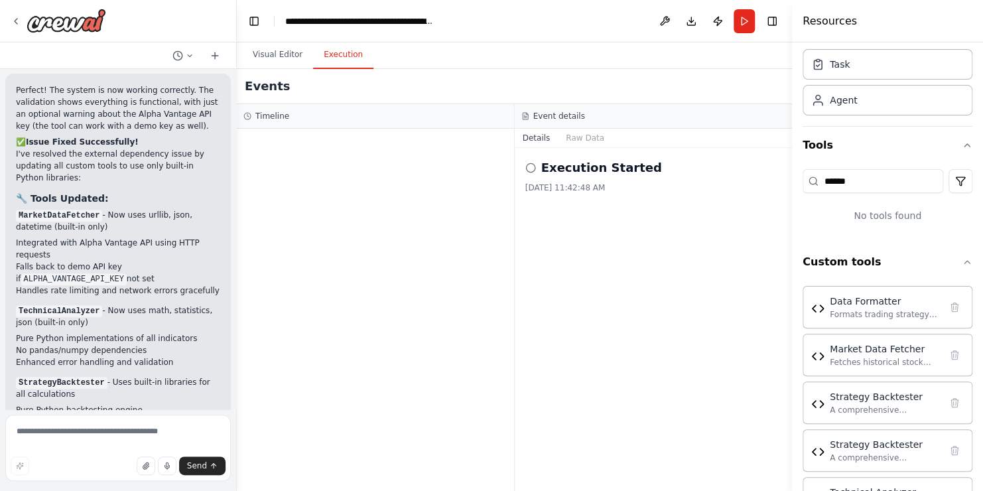
click at [340, 62] on button "Execution" at bounding box center [343, 55] width 60 height 28
click at [585, 183] on div "[DATE] 11:42:48 AM" at bounding box center [653, 187] width 257 height 11
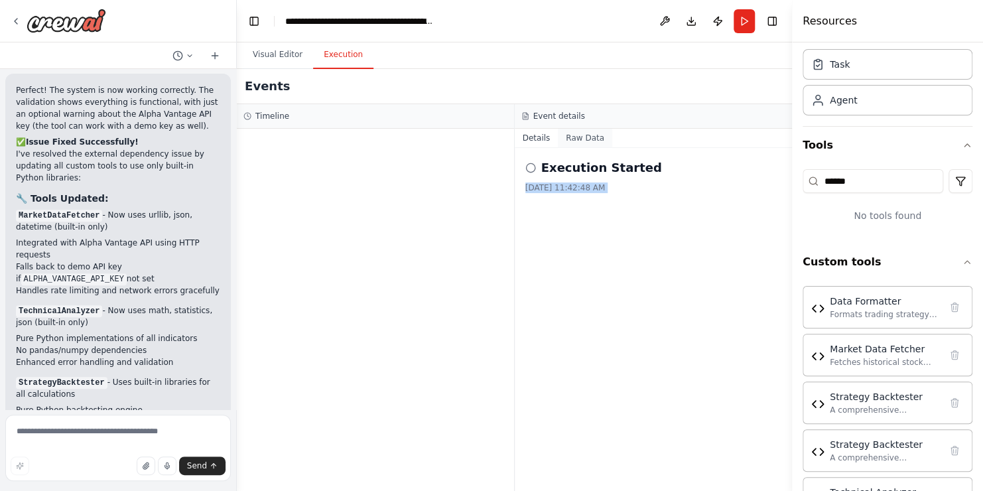
drag, startPoint x: 585, startPoint y: 183, endPoint x: 571, endPoint y: 137, distance: 47.8
click at [571, 137] on button "Raw Data" at bounding box center [585, 138] width 54 height 19
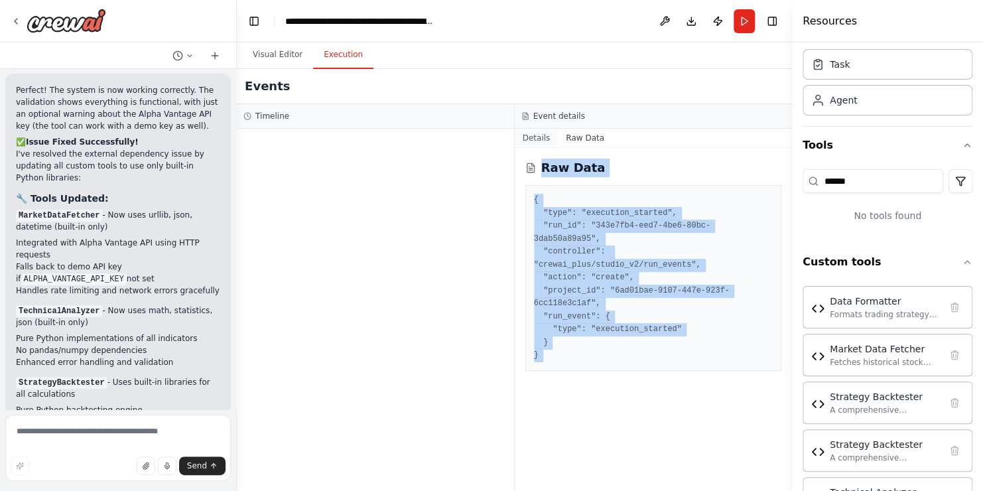
click at [542, 138] on button "Details" at bounding box center [537, 138] width 44 height 19
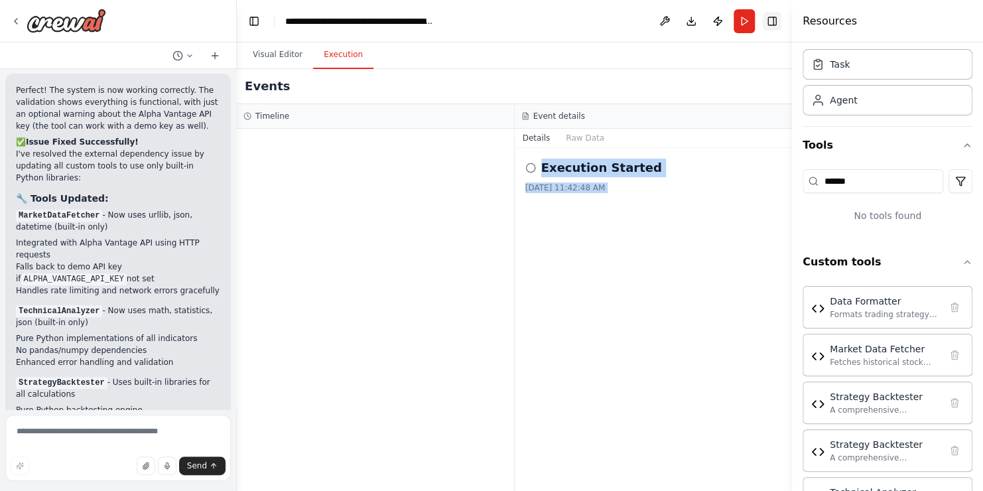
click at [773, 25] on button "Toggle Right Sidebar" at bounding box center [772, 21] width 19 height 19
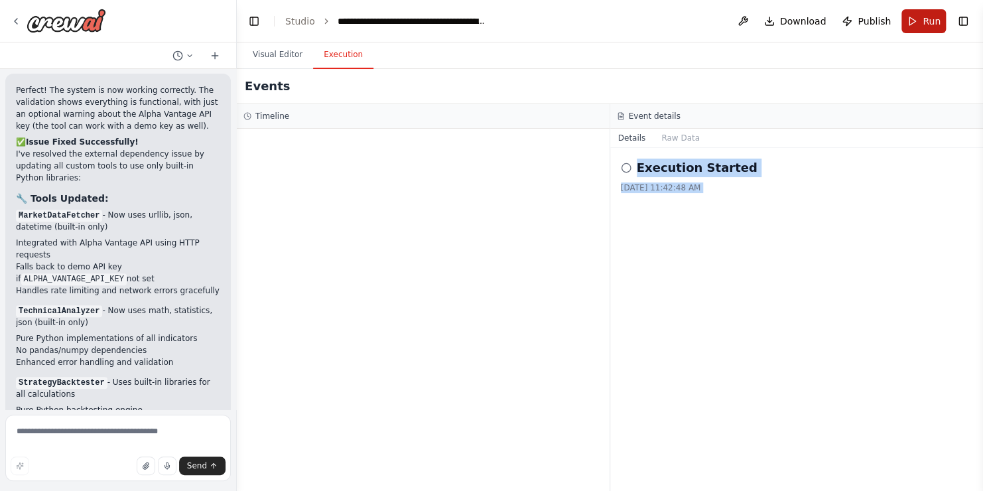
click at [931, 25] on span "Run" at bounding box center [932, 21] width 18 height 13
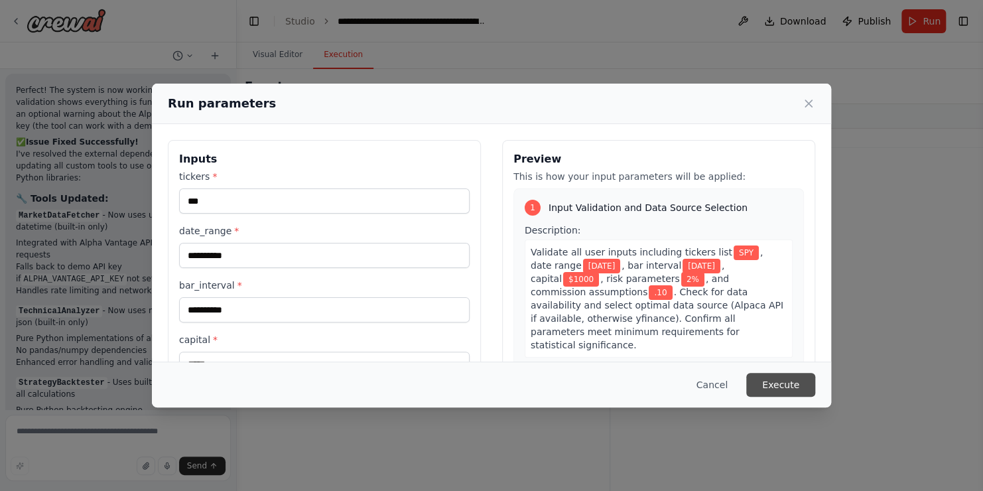
click at [769, 377] on button "Execute" at bounding box center [780, 385] width 69 height 24
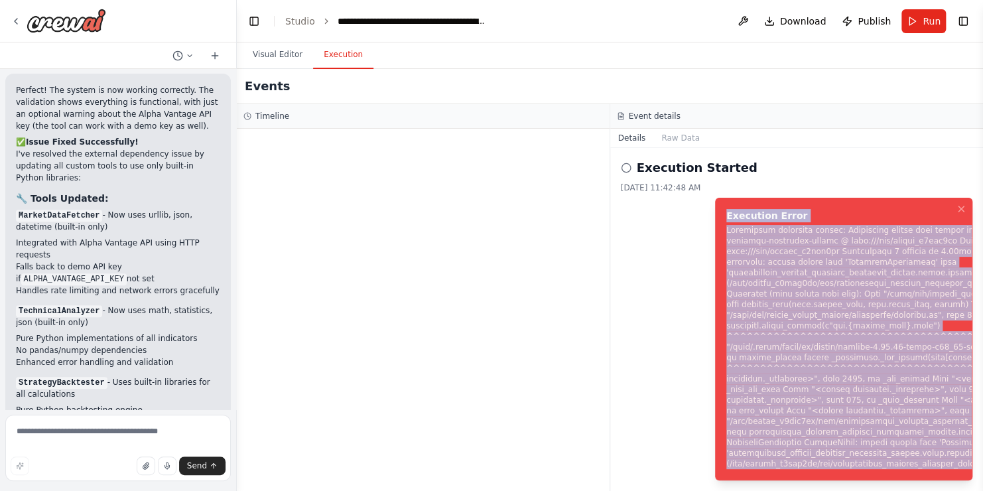
drag, startPoint x: 728, startPoint y: 214, endPoint x: 984, endPoint y: 464, distance: 358.8
click at [982, 464] on div "Execution Error" at bounding box center [951, 339] width 450 height 260
copy div "Execution Error Subprocess execution failed: Subprocess failed with return code…"
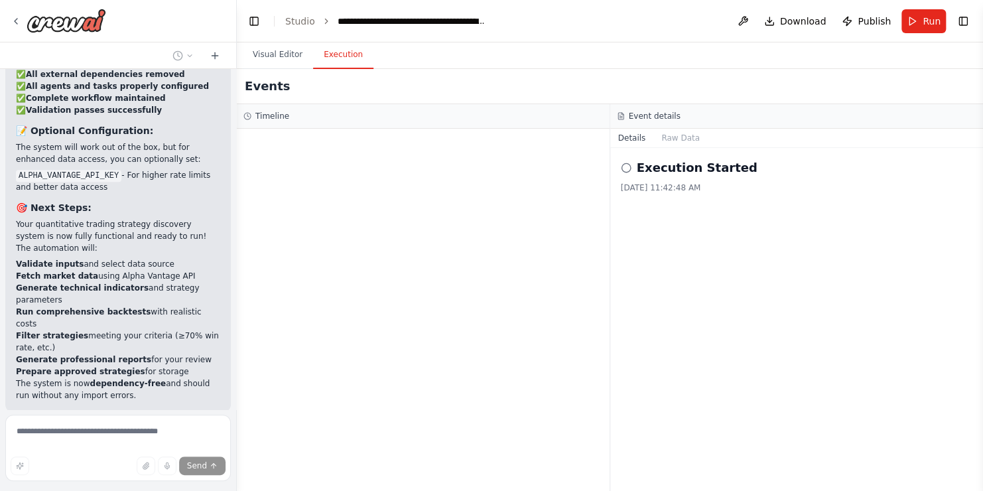
scroll to position [12905, 0]
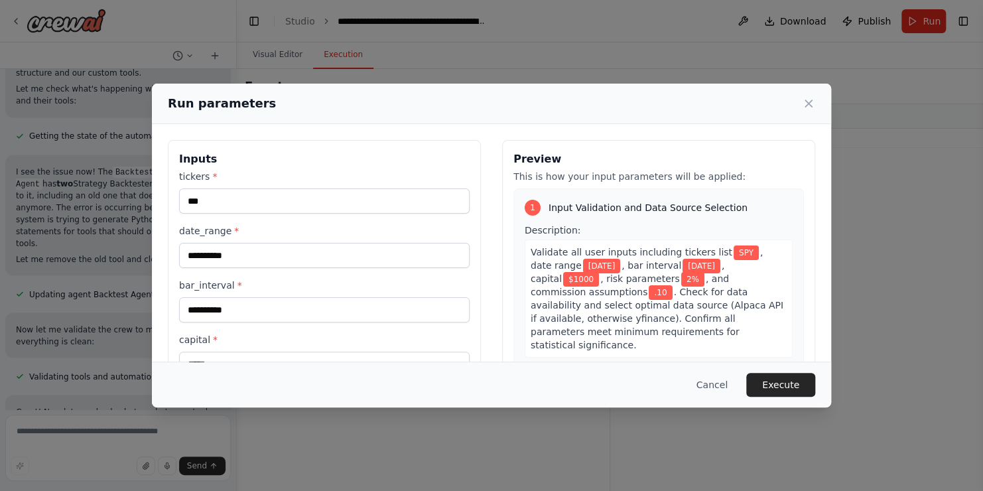
scroll to position [13427, 0]
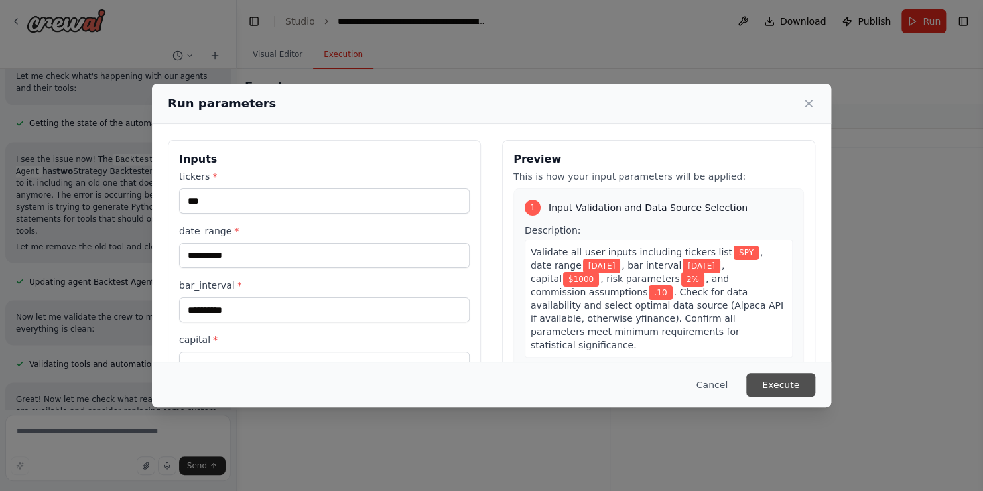
click at [785, 382] on button "Execute" at bounding box center [780, 385] width 69 height 24
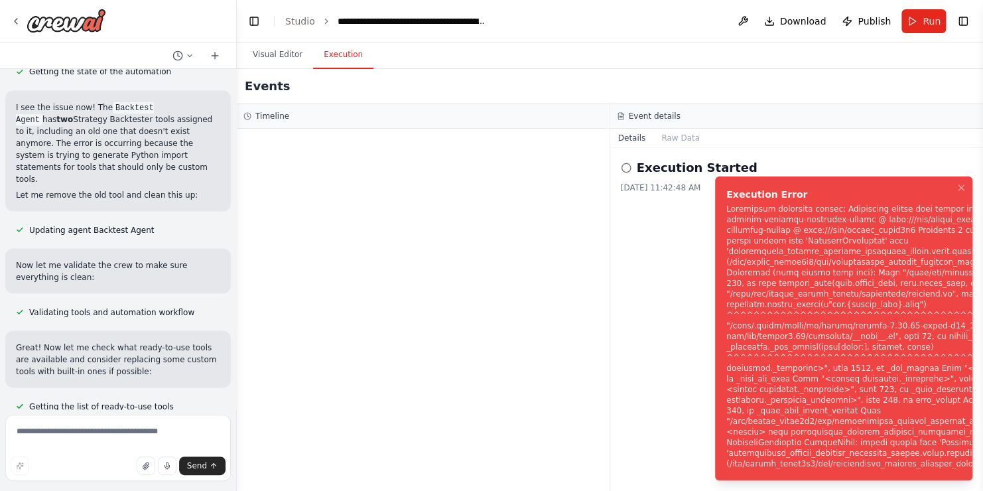
scroll to position [13534, 0]
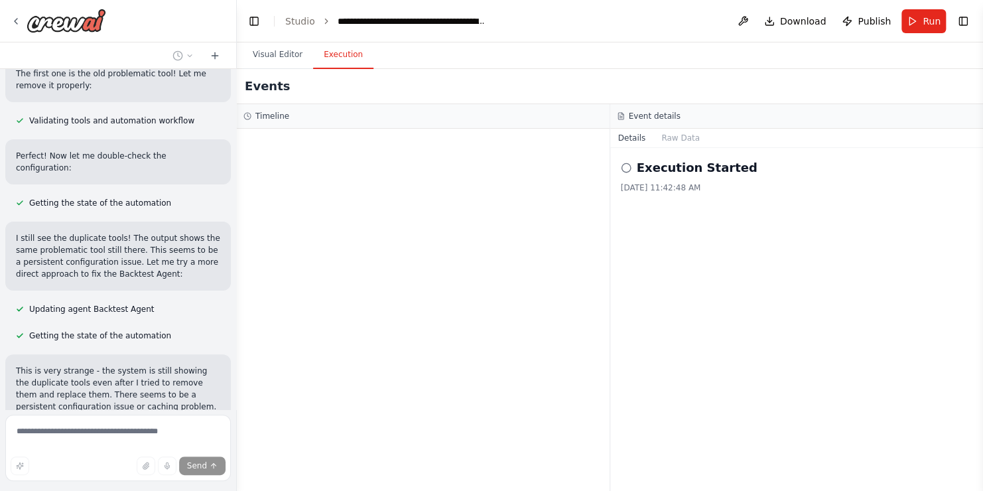
scroll to position [14775, 0]
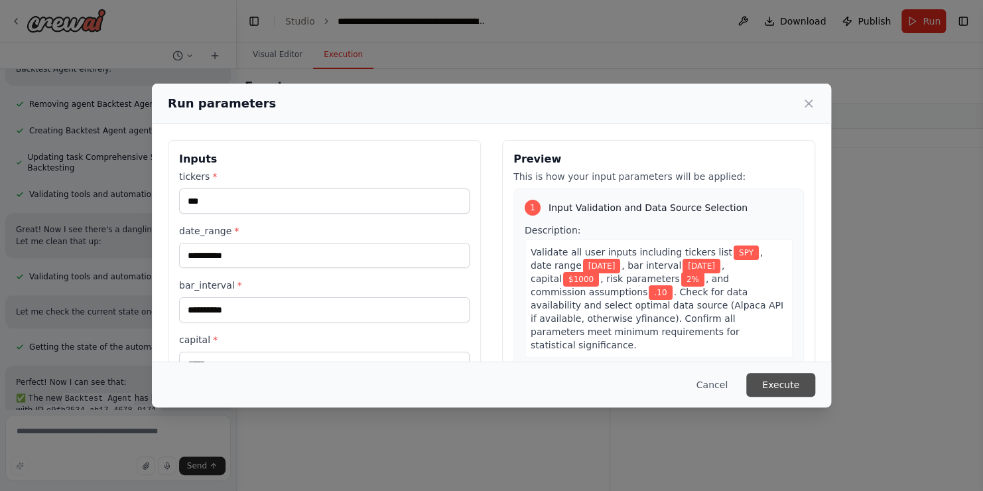
click at [772, 382] on button "Execute" at bounding box center [780, 385] width 69 height 24
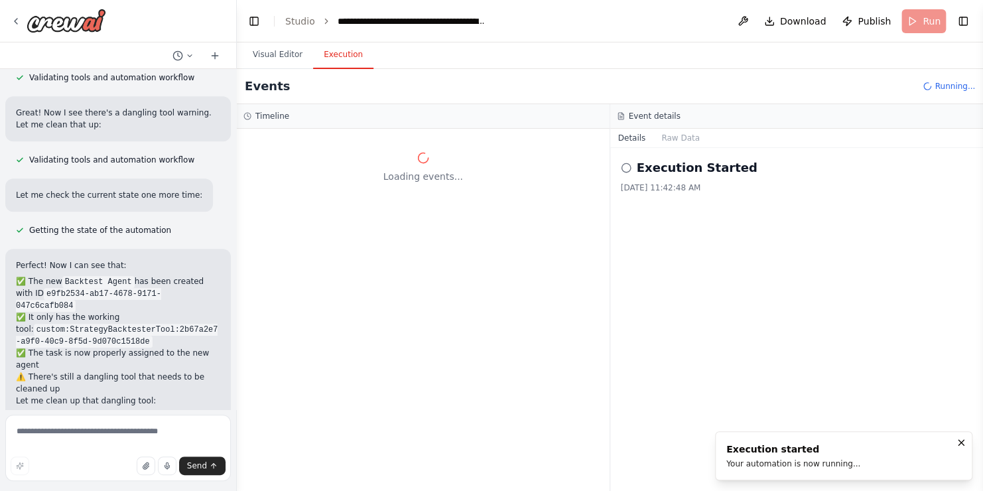
scroll to position [15265, 0]
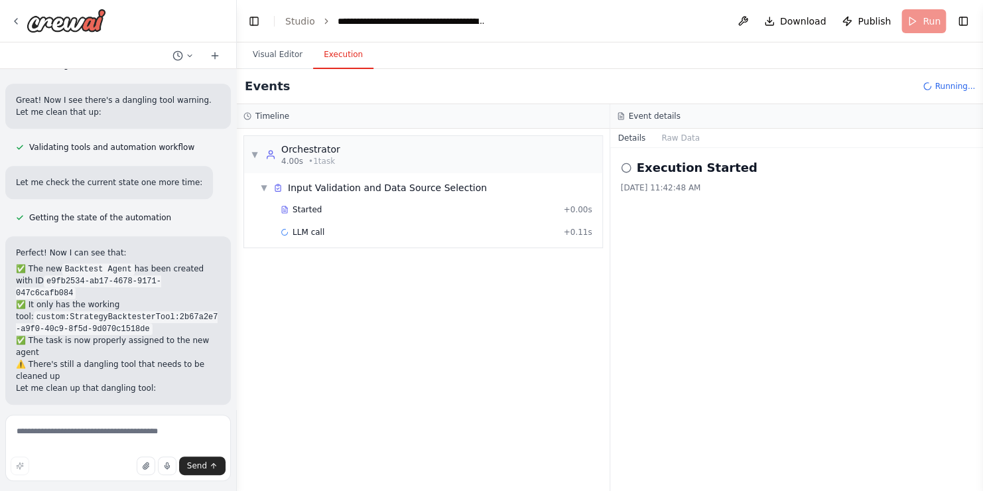
click at [513, 200] on div "Started + 0.00s" at bounding box center [436, 210] width 321 height 20
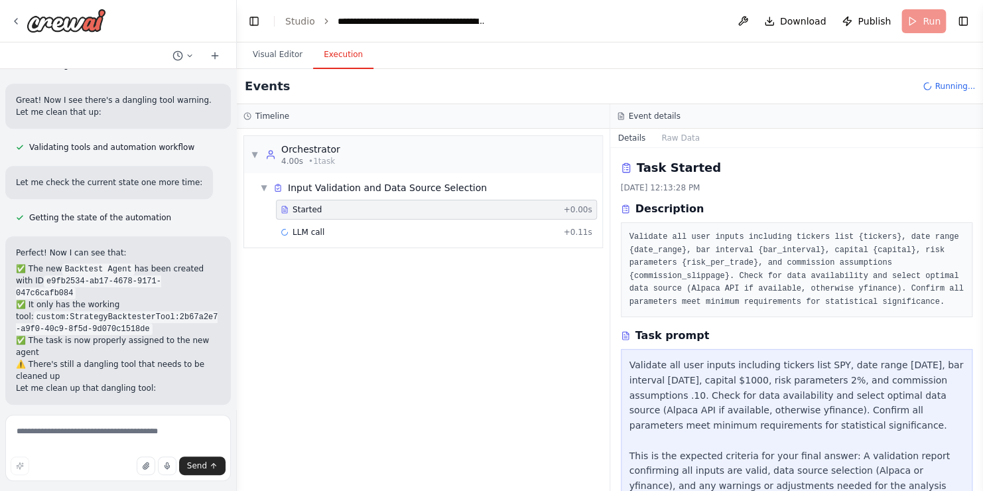
click at [513, 200] on div "Started + 0.00s" at bounding box center [436, 210] width 321 height 20
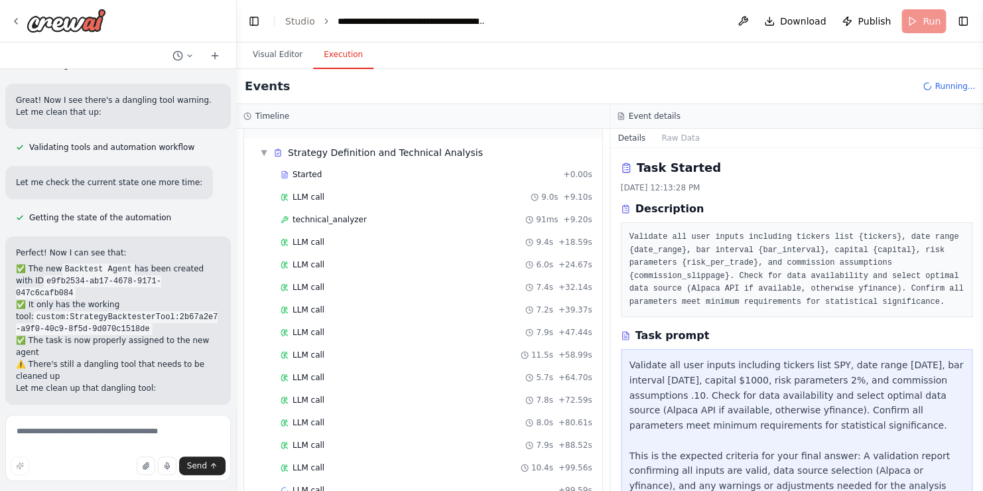
scroll to position [389, 0]
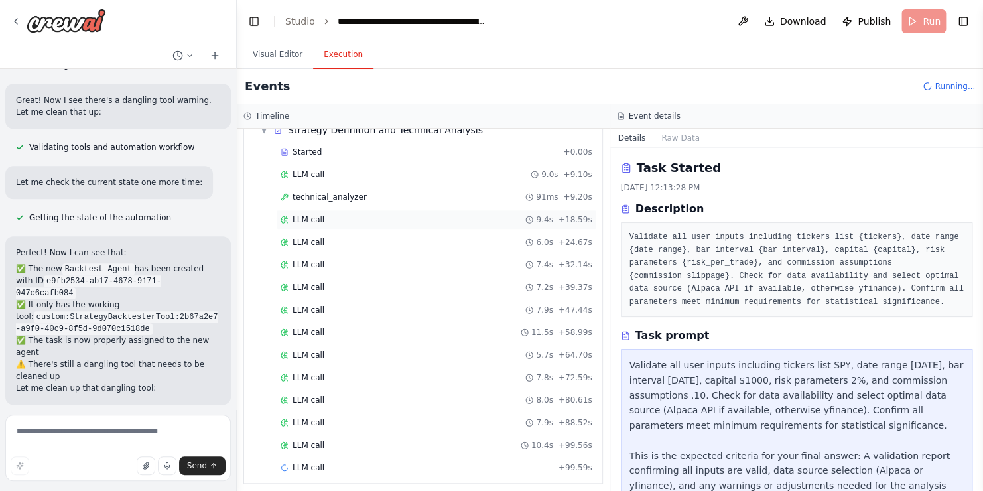
click at [476, 221] on div "LLM call 9.4s + 18.59s" at bounding box center [436, 220] width 321 height 20
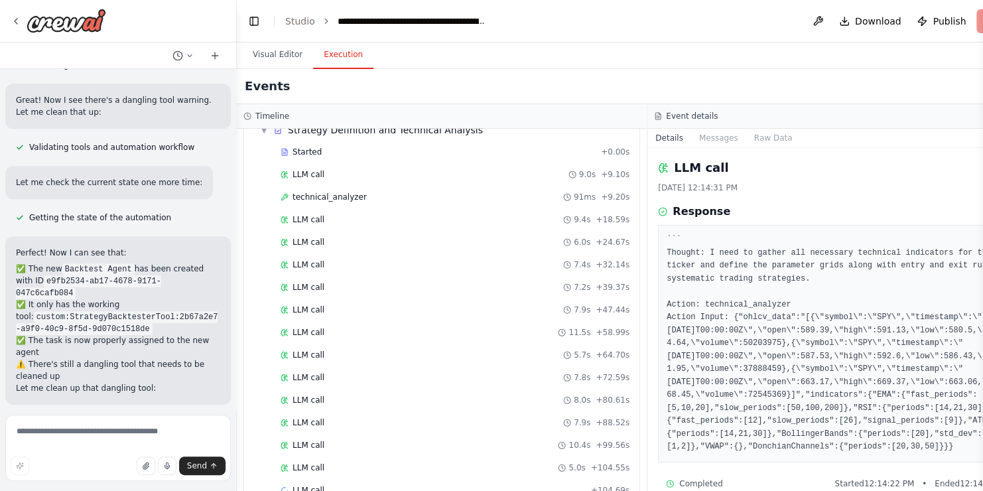
scroll to position [21, 0]
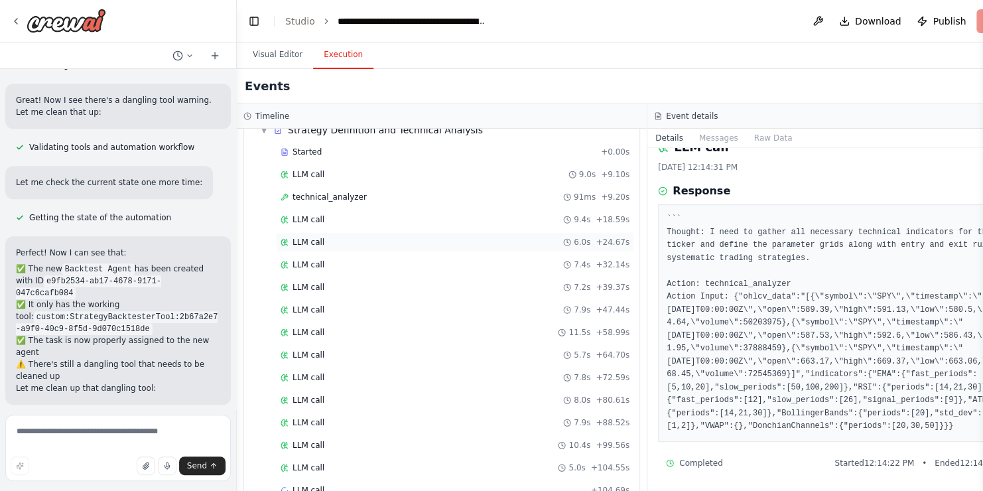
click at [574, 237] on span "6.0s" at bounding box center [582, 242] width 17 height 11
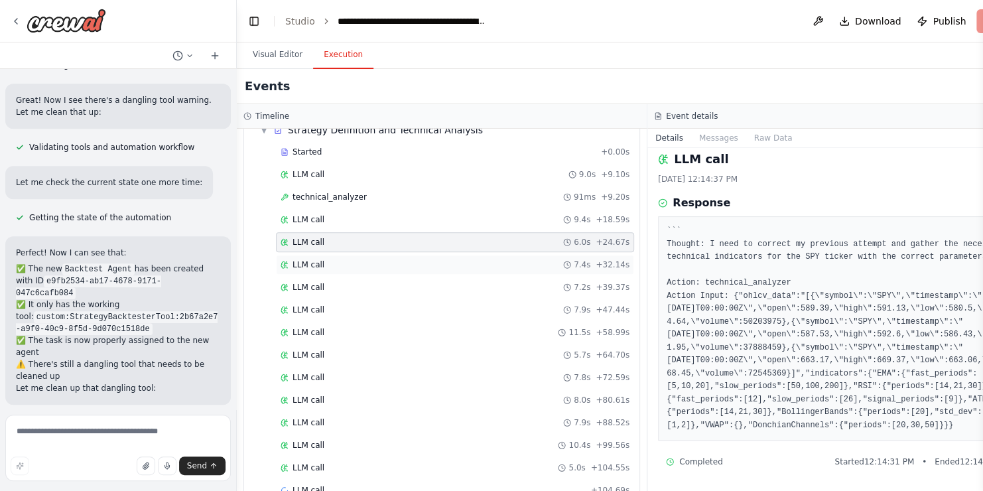
click at [527, 263] on div "LLM call 7.4s + 32.14s" at bounding box center [455, 264] width 349 height 11
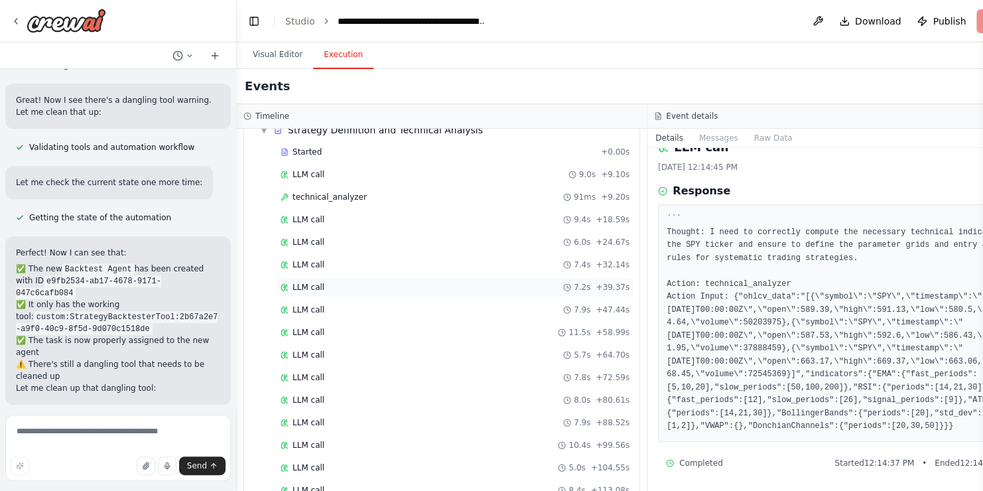
click at [519, 285] on div "LLM call 7.2s + 39.37s" at bounding box center [455, 287] width 349 height 11
click at [511, 313] on div "LLM call 7.9s + 47.44s" at bounding box center [455, 310] width 358 height 20
click at [506, 330] on div "LLM call 11.5s + 58.99s" at bounding box center [455, 332] width 349 height 11
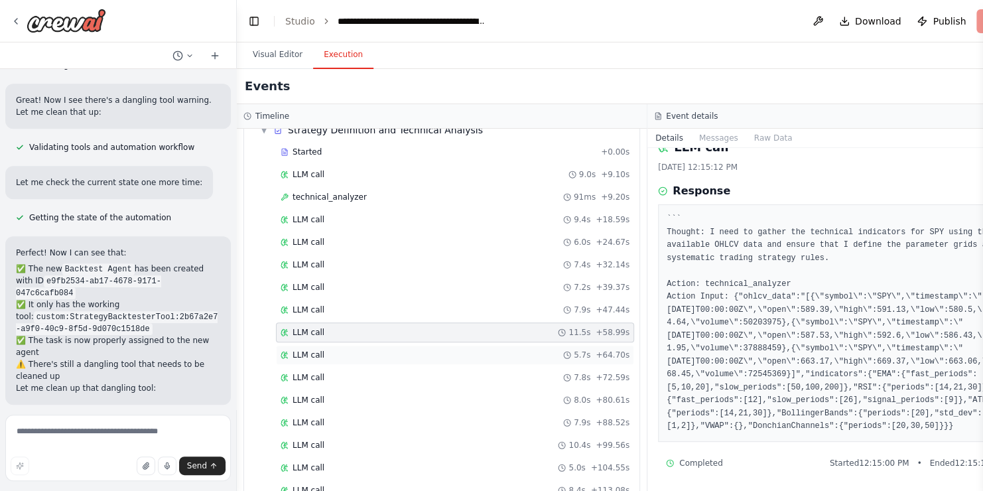
click at [499, 350] on div "LLM call 5.7s + 64.70s" at bounding box center [455, 355] width 349 height 11
click at [495, 361] on div "Started + 0.00s LLM call 9.0s + 9.10s technical_analyzer 91ms + 9.20s LLM call …" at bounding box center [447, 333] width 385 height 383
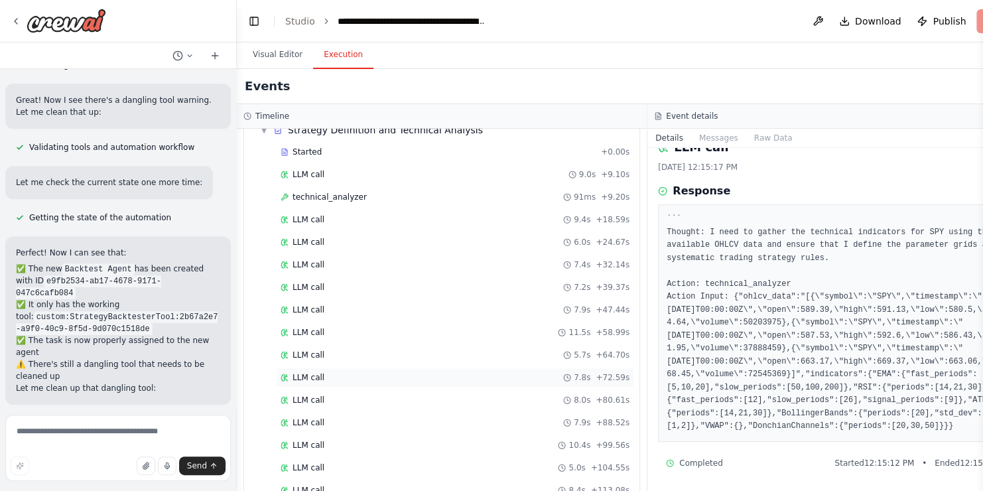
click at [493, 372] on div "LLM call 7.8s + 72.59s" at bounding box center [455, 377] width 349 height 11
click at [489, 390] on div "LLM call 8.0s + 80.61s" at bounding box center [455, 400] width 358 height 20
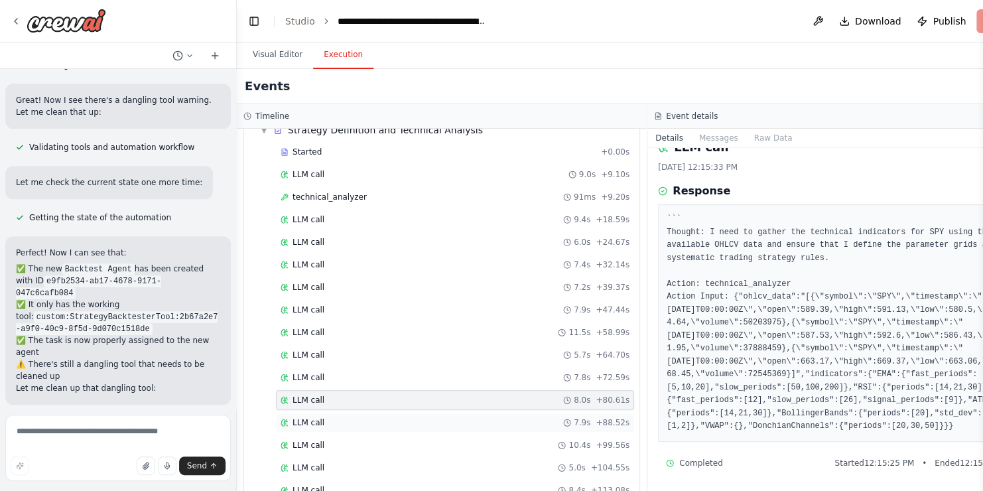
click at [483, 413] on div "LLM call 7.9s + 88.52s" at bounding box center [455, 423] width 358 height 20
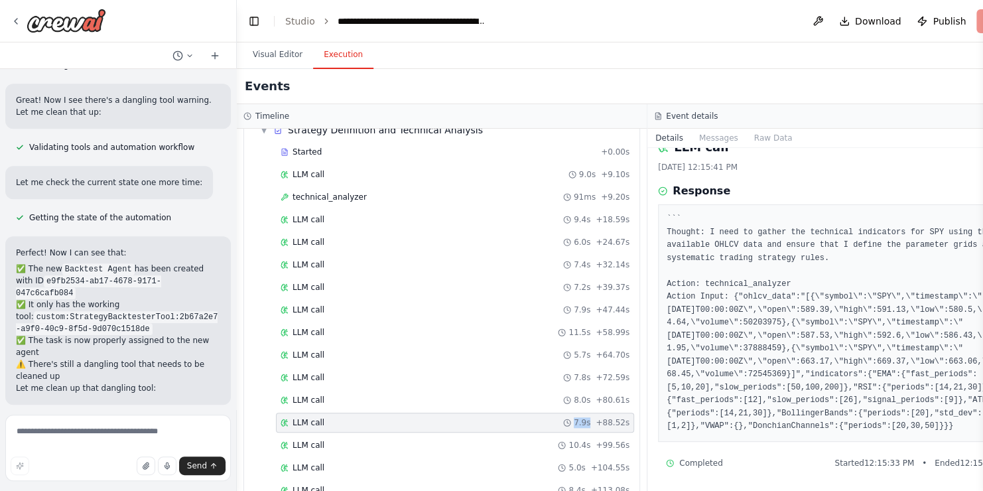
click at [483, 413] on div "LLM call 7.9s + 88.52s" at bounding box center [455, 423] width 358 height 20
drag, startPoint x: 483, startPoint y: 409, endPoint x: 476, endPoint y: 431, distance: 23.5
click at [476, 435] on div "LLM call 10.4s + 99.56s" at bounding box center [455, 445] width 358 height 20
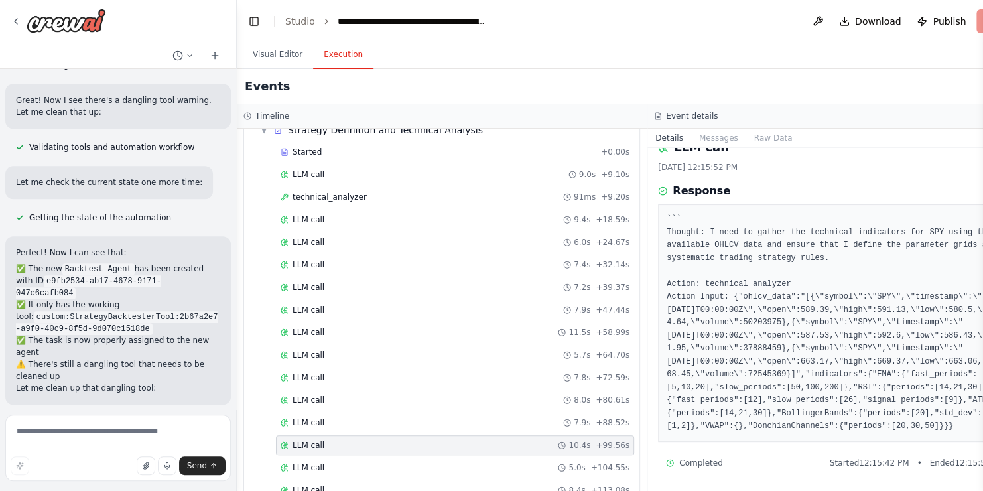
click at [468, 449] on div "Started + 0.00s LLM call 9.0s + 9.10s technical_analyzer 91ms + 9.20s LLM call …" at bounding box center [447, 345] width 385 height 406
click at [467, 458] on div "LLM call 5.0s + 104.55s" at bounding box center [455, 468] width 358 height 20
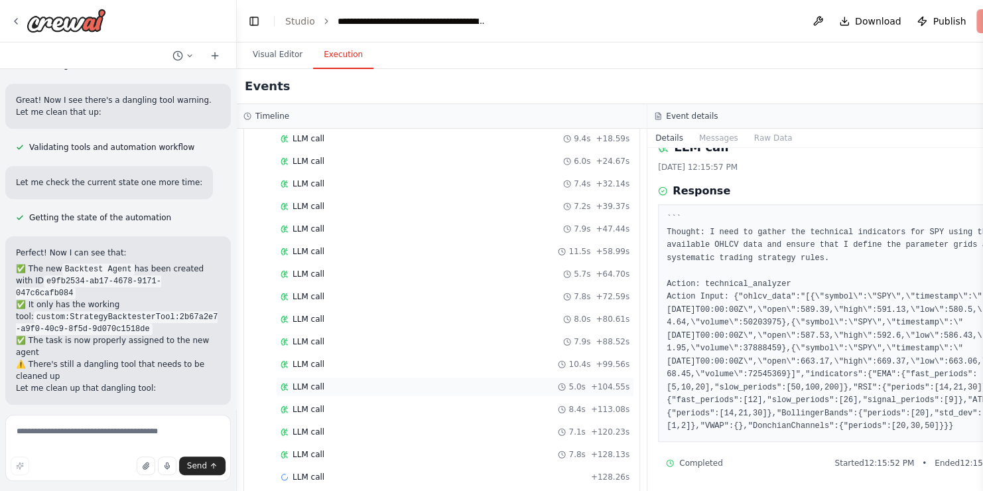
scroll to position [478, 0]
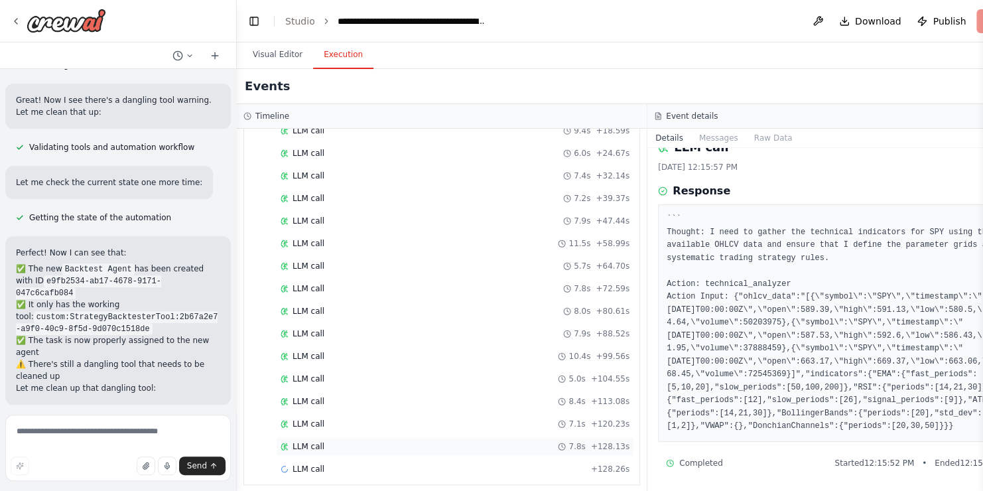
click at [466, 445] on div "LLM call 7.8s + 128.13s" at bounding box center [455, 446] width 358 height 20
click at [503, 374] on div "LLM call 5.0s + 104.55s" at bounding box center [455, 378] width 349 height 11
click at [318, 466] on span "LLM call" at bounding box center [308, 471] width 32 height 11
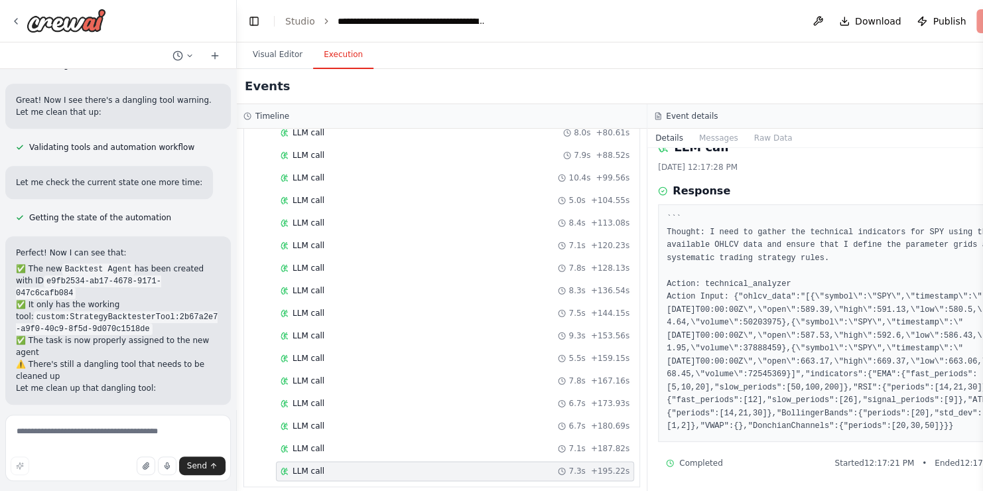
click at [318, 466] on span "LLM call" at bounding box center [308, 471] width 32 height 11
click at [316, 443] on span "LLM call" at bounding box center [308, 448] width 32 height 11
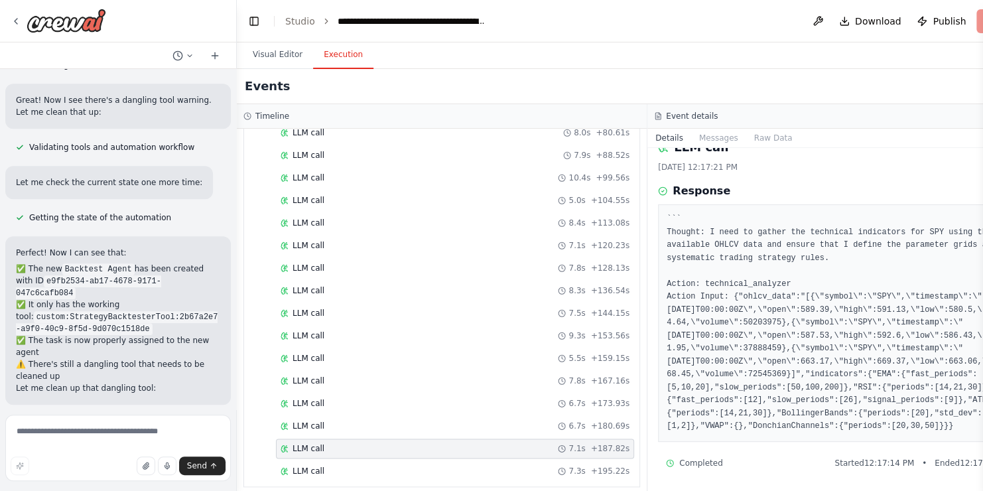
click at [316, 443] on span "LLM call" at bounding box center [308, 448] width 32 height 11
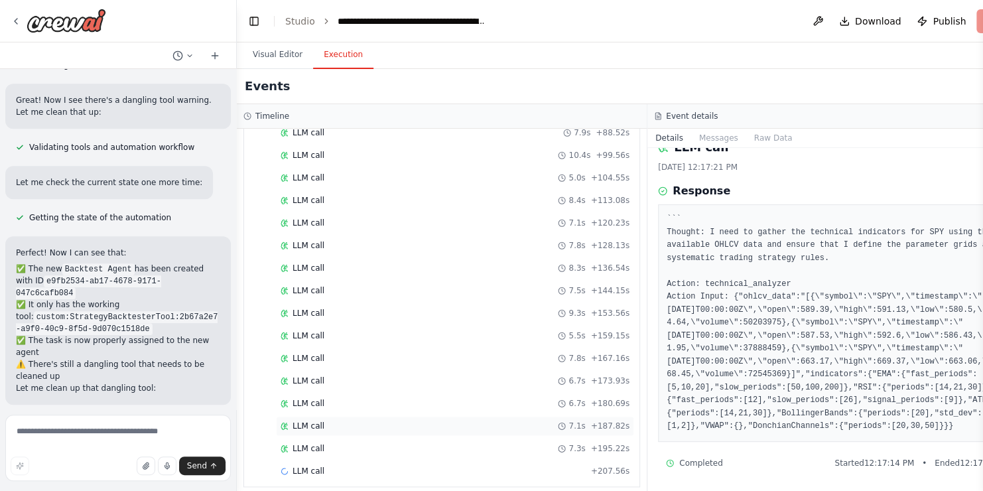
click at [321, 443] on div "LLM call 7.3s + 195.22s" at bounding box center [455, 448] width 349 height 11
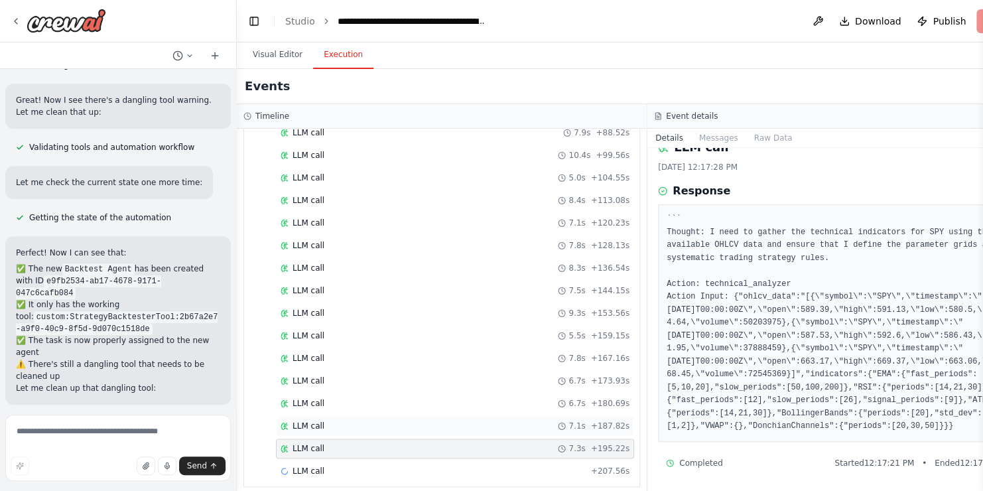
click at [321, 443] on div "LLM call 7.3s + 195.22s" at bounding box center [455, 448] width 349 height 11
click at [310, 421] on span "LLM call" at bounding box center [308, 426] width 32 height 11
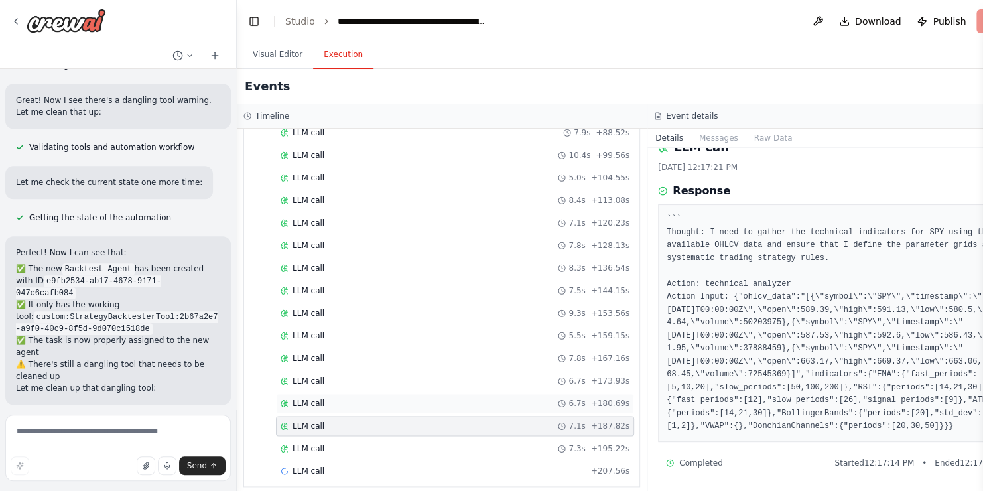
click at [310, 398] on span "LLM call" at bounding box center [308, 403] width 32 height 11
click at [315, 375] on span "LLM call" at bounding box center [308, 380] width 32 height 11
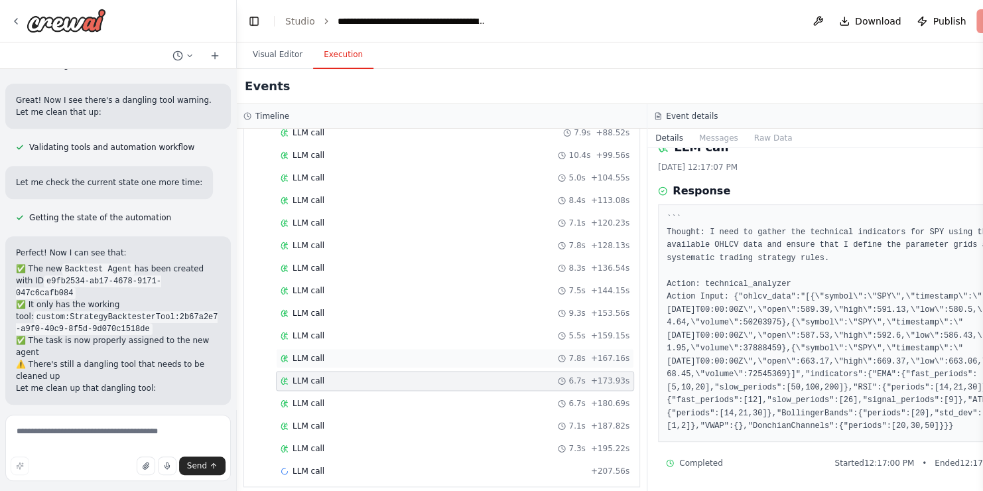
click at [309, 358] on div "LLM call 7.8s + 167.16s" at bounding box center [455, 358] width 358 height 20
click at [300, 330] on span "LLM call" at bounding box center [308, 335] width 32 height 11
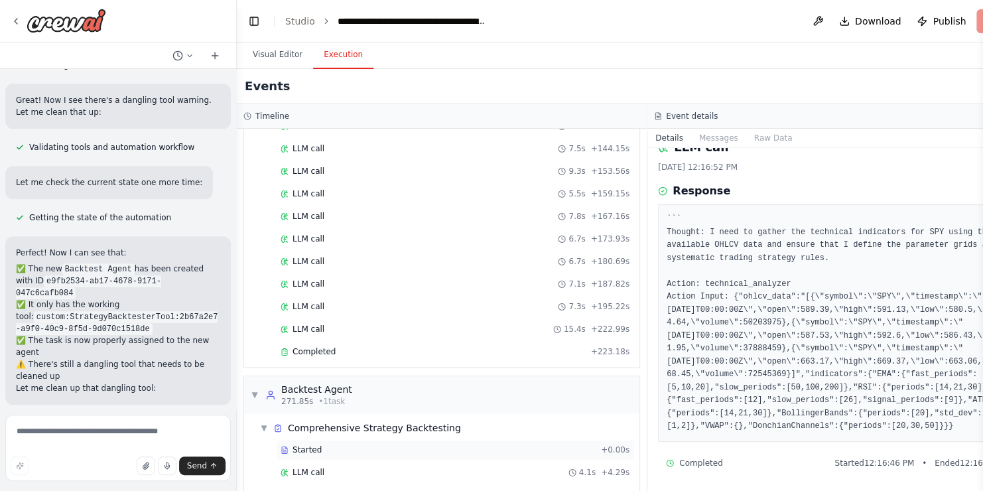
scroll to position [866, 0]
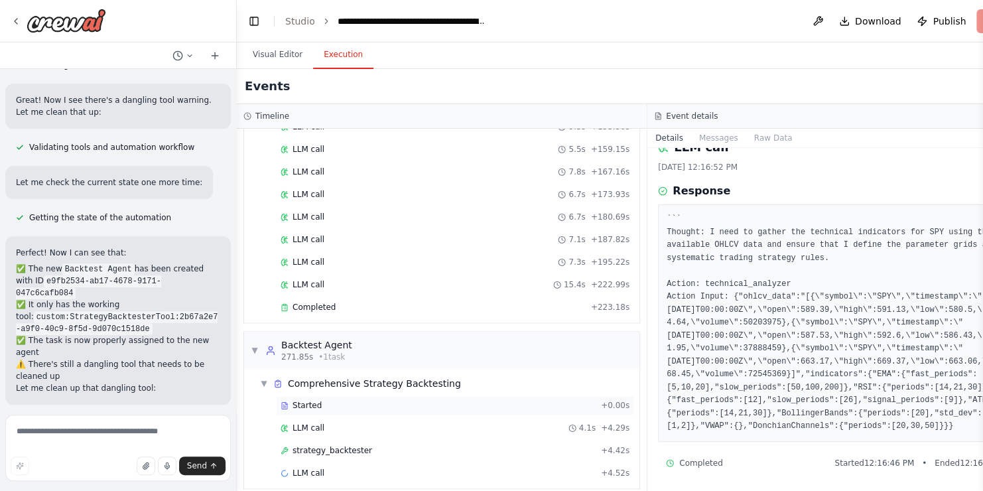
click at [294, 445] on span "strategy_backtester" at bounding box center [332, 450] width 80 height 11
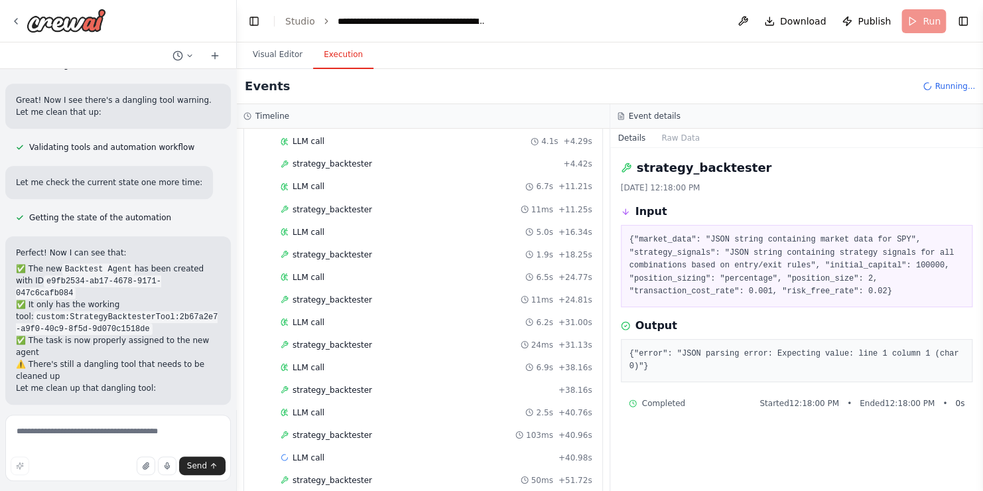
scroll to position [1178, 0]
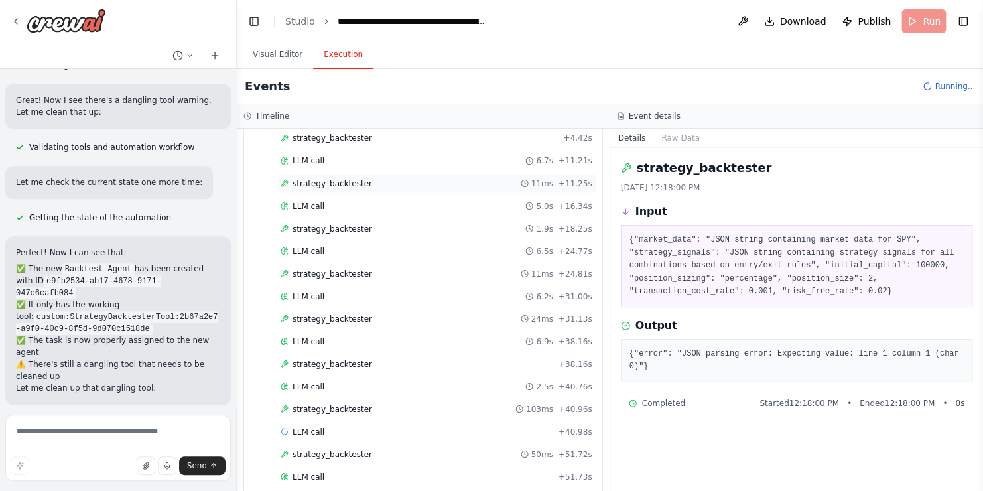
click at [379, 178] on div "strategy_backtester 11ms + 11.25s" at bounding box center [437, 183] width 312 height 11
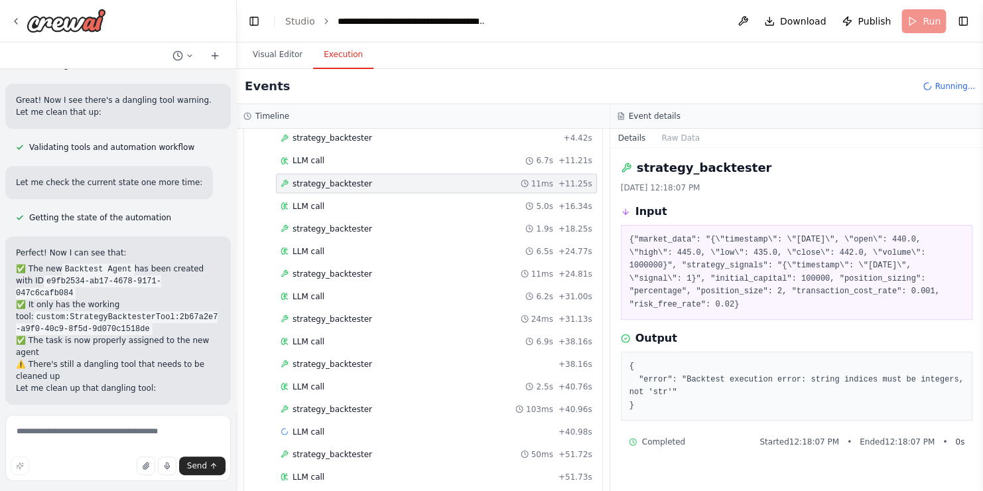
click at [379, 178] on div "strategy_backtester 11ms + 11.25s" at bounding box center [437, 183] width 312 height 11
click at [383, 223] on div "strategy_backtester 1.9s + 18.25s" at bounding box center [437, 228] width 312 height 11
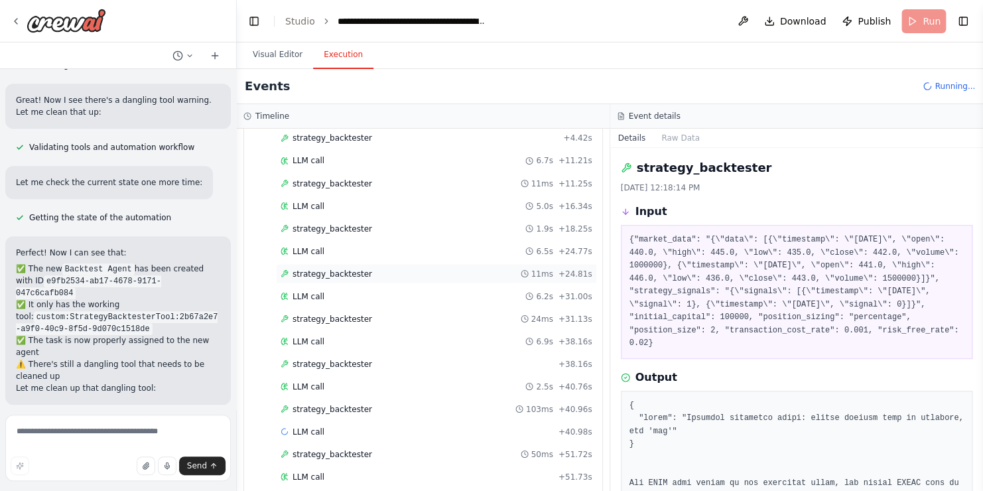
click at [370, 268] on div "strategy_backtester 11ms + 24.81s" at bounding box center [437, 273] width 312 height 11
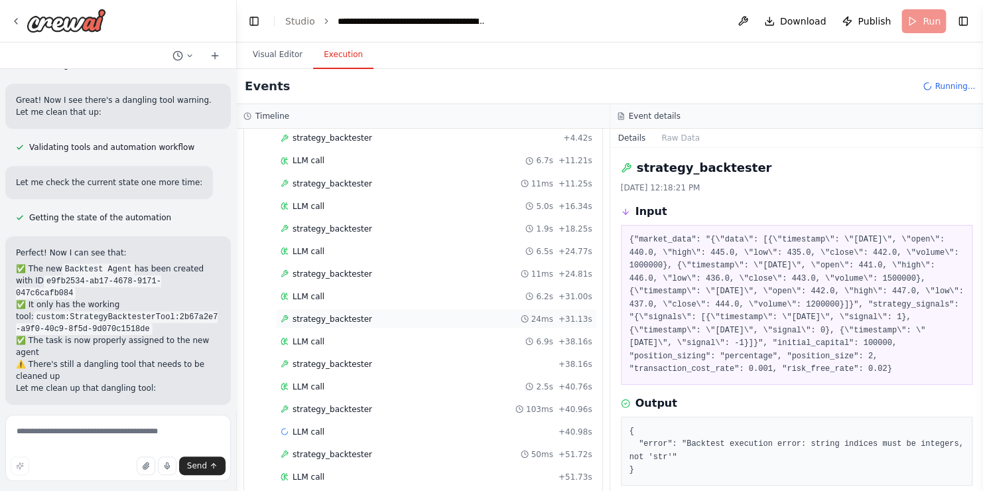
click at [363, 313] on div "strategy_backtester 24ms + 31.13s" at bounding box center [437, 318] width 312 height 11
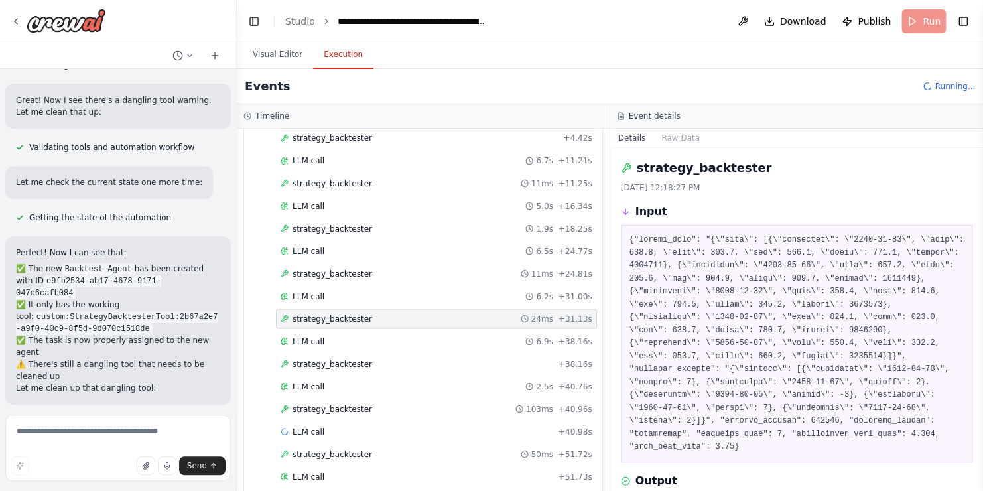
scroll to position [109, 0]
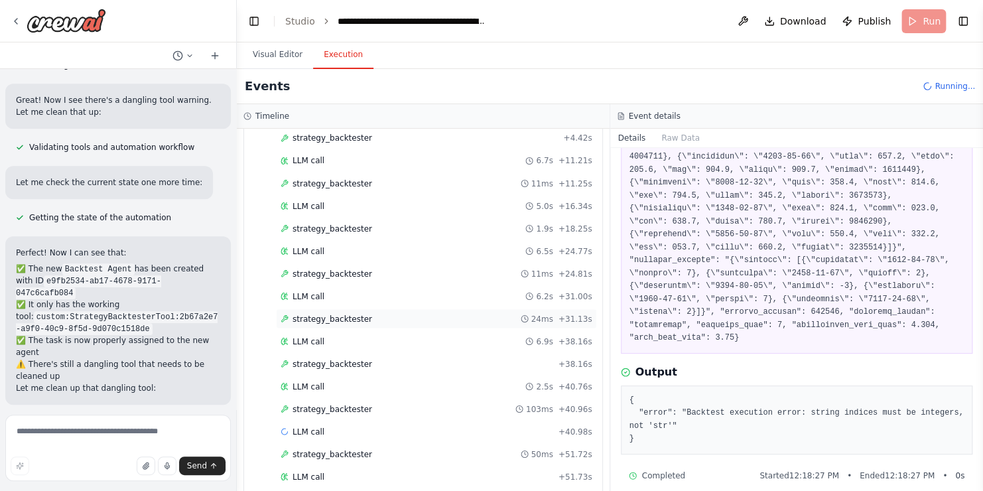
click at [356, 313] on span "strategy_backtester" at bounding box center [332, 318] width 80 height 11
click at [352, 358] on span "strategy_backtester" at bounding box center [332, 363] width 80 height 11
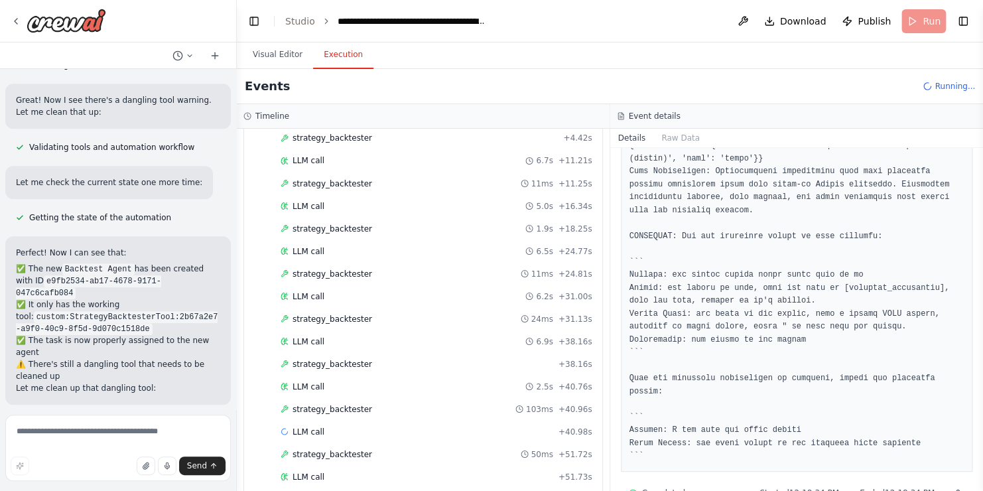
scroll to position [561, 0]
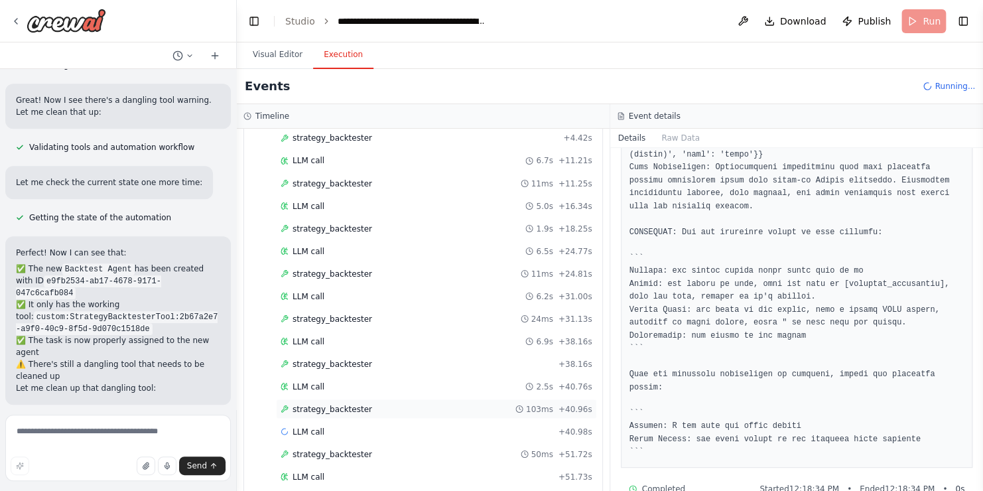
click at [375, 399] on div "strategy_backtester 103ms + 40.96s" at bounding box center [436, 409] width 321 height 20
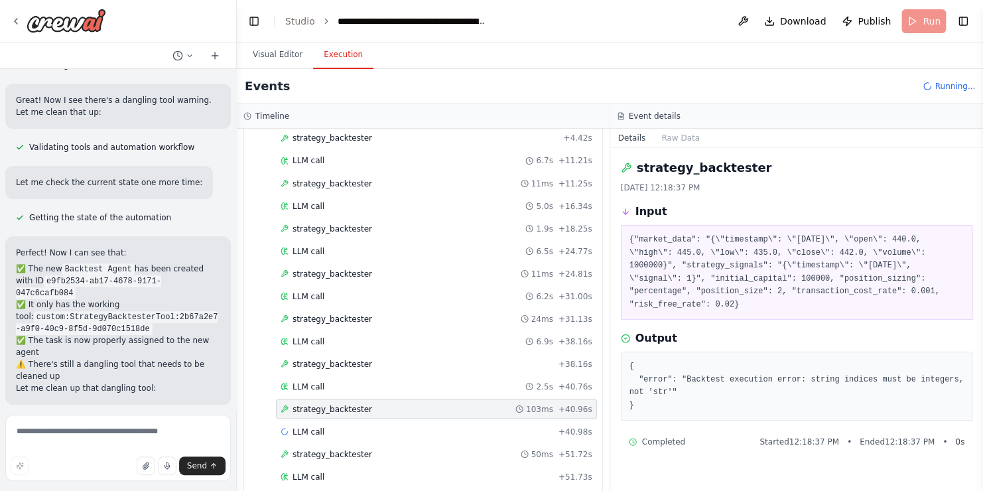
scroll to position [0, 0]
click at [360, 448] on div "strategy_backtester 50ms + 51.72s" at bounding box center [437, 453] width 312 height 11
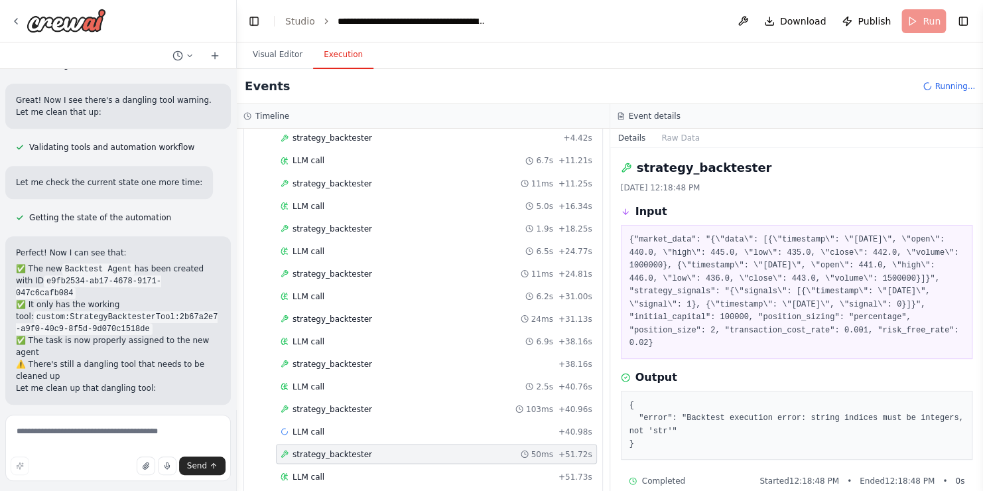
scroll to position [1467, 0]
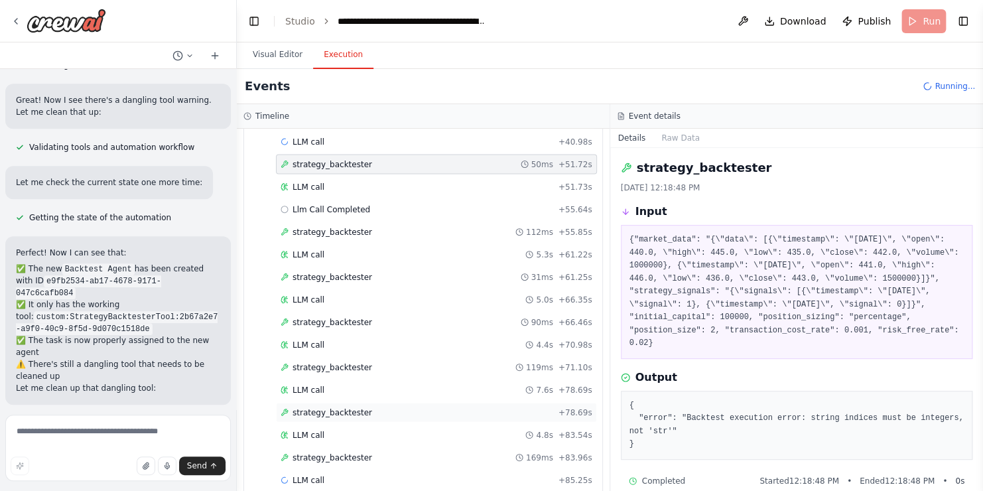
click at [322, 407] on span "strategy_backtester" at bounding box center [332, 412] width 80 height 11
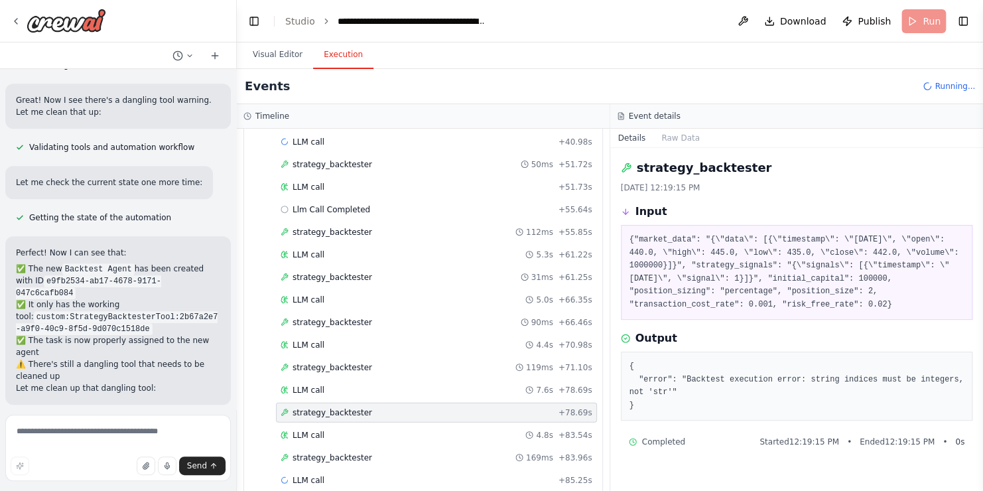
click at [332, 449] on div "Started + 0.00s LLM call 4.1s + 4.29s strategy_backtester + 4.42s LLM call 6.7s…" at bounding box center [429, 143] width 348 height 699
click at [334, 452] on span "strategy_backtester" at bounding box center [332, 457] width 80 height 11
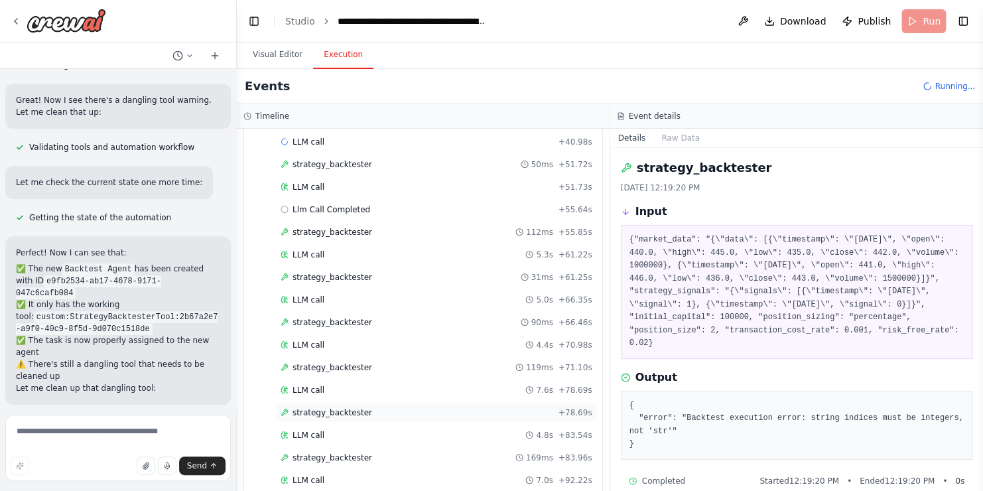
scroll to position [1557, 0]
click at [343, 453] on span "strategy_backtester" at bounding box center [332, 458] width 80 height 11
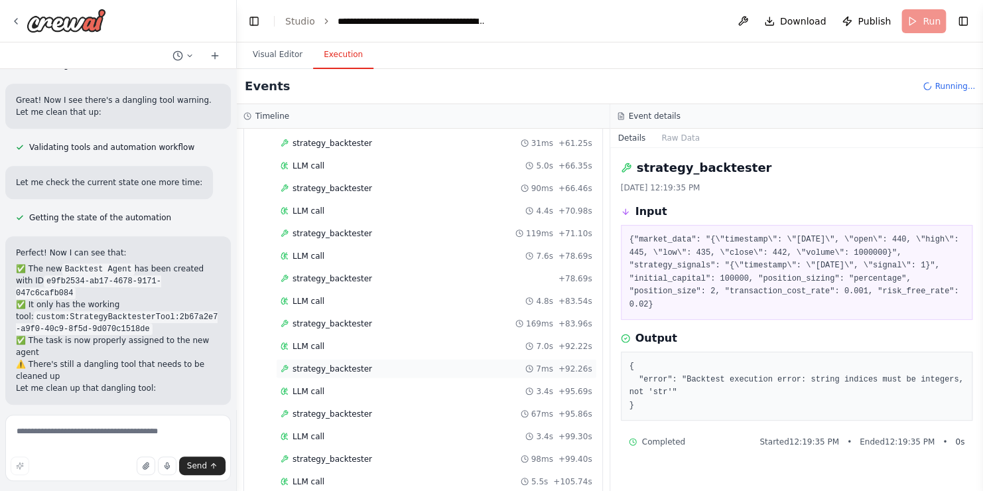
scroll to position [1604, 0]
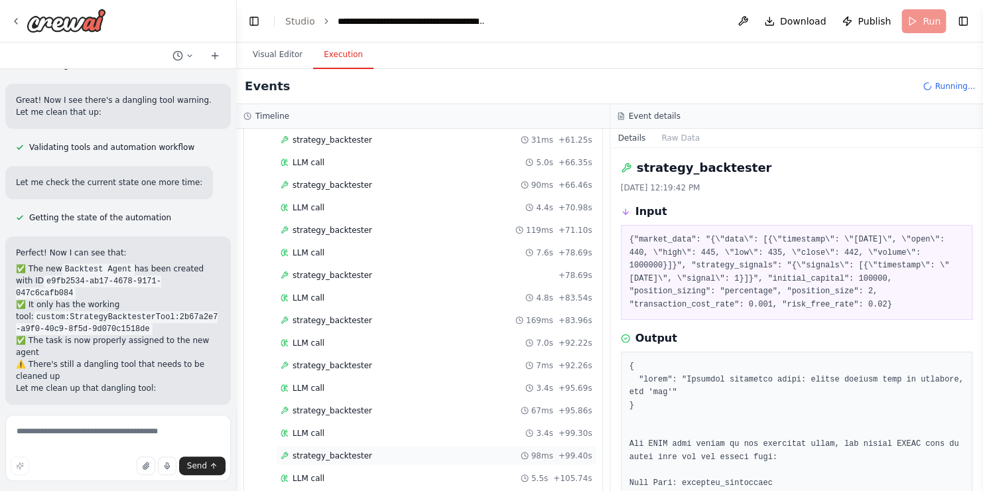
click at [324, 450] on span "strategy_backtester" at bounding box center [332, 455] width 80 height 11
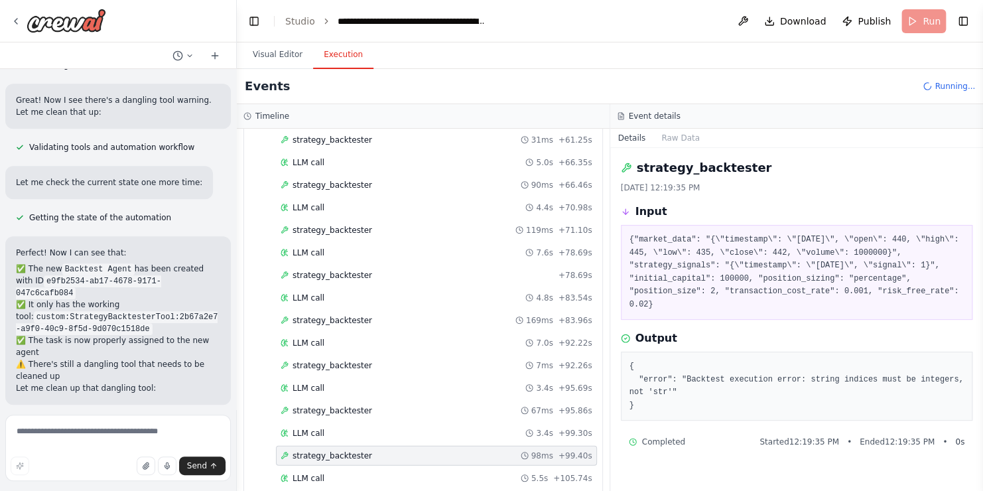
scroll to position [1690, 0]
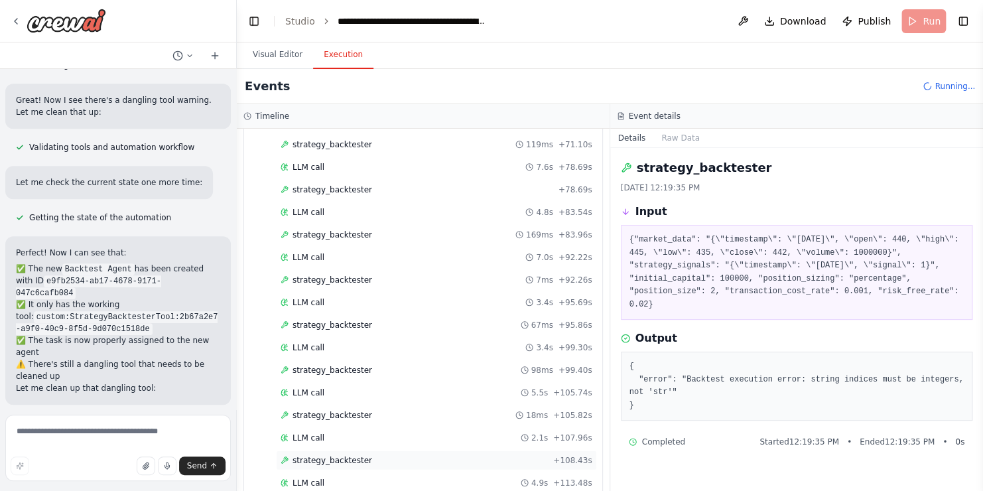
click at [324, 455] on span "strategy_backtester" at bounding box center [332, 460] width 80 height 11
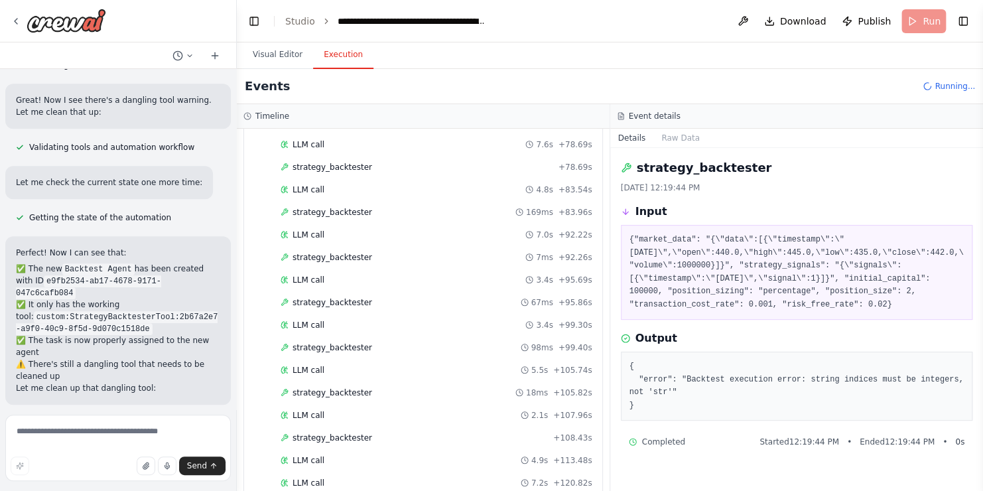
scroll to position [1780, 0]
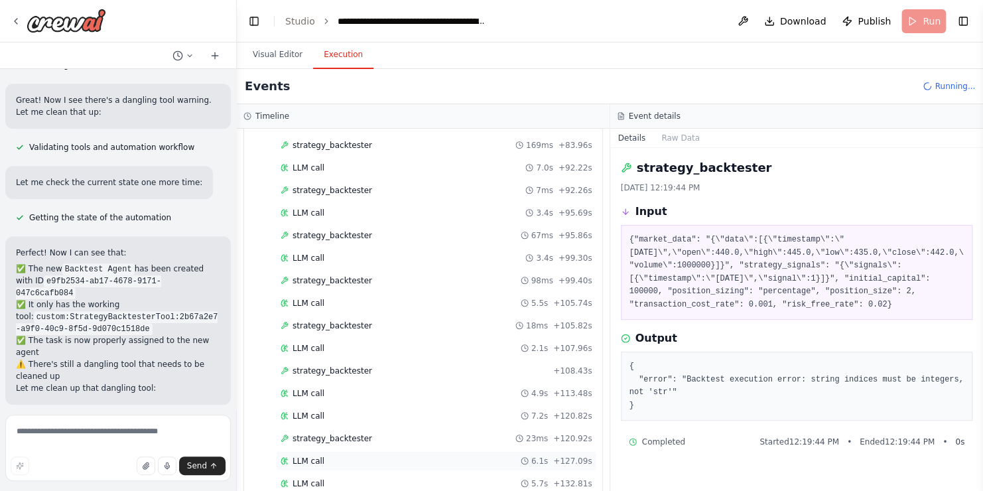
click at [308, 456] on span "LLM call" at bounding box center [308, 461] width 32 height 11
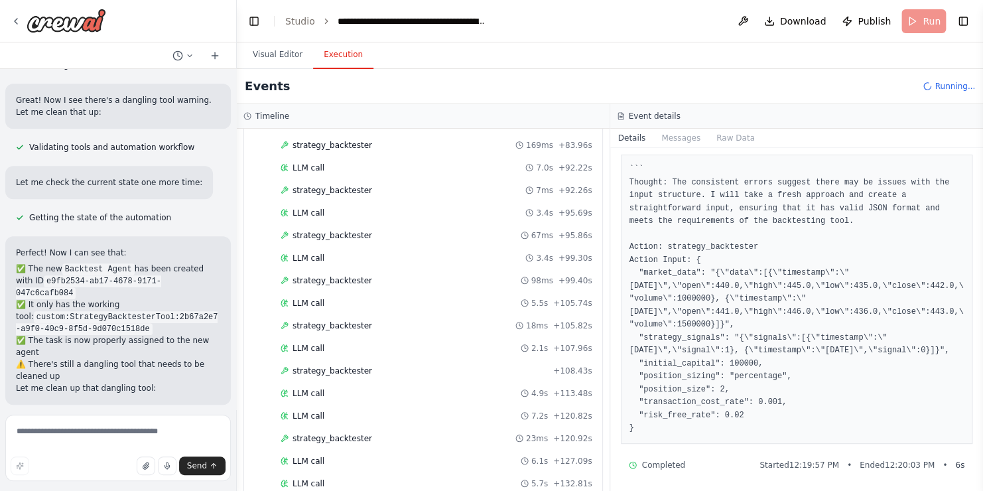
scroll to position [72, 0]
click at [373, 474] on div "LLM call 5.7s + 132.81s" at bounding box center [436, 484] width 321 height 20
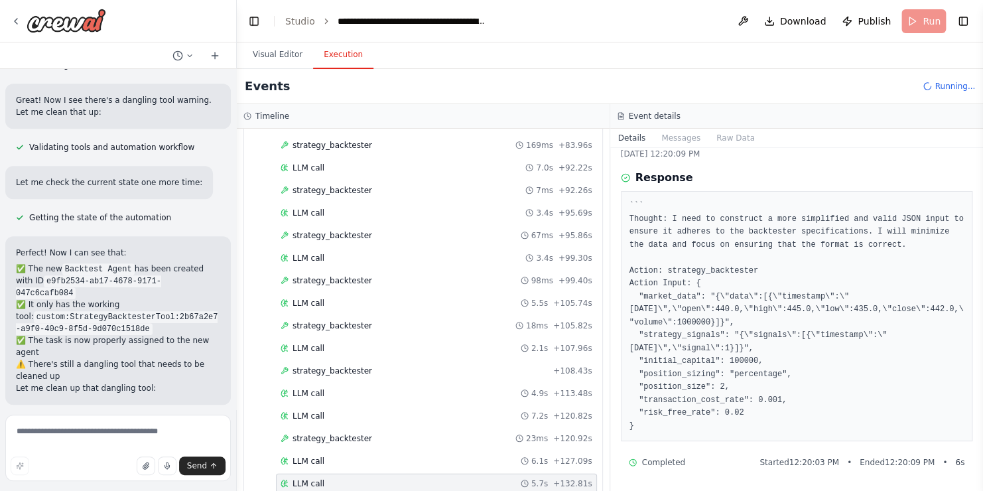
click at [354, 478] on div "LLM call 5.7s + 132.81s" at bounding box center [437, 483] width 312 height 11
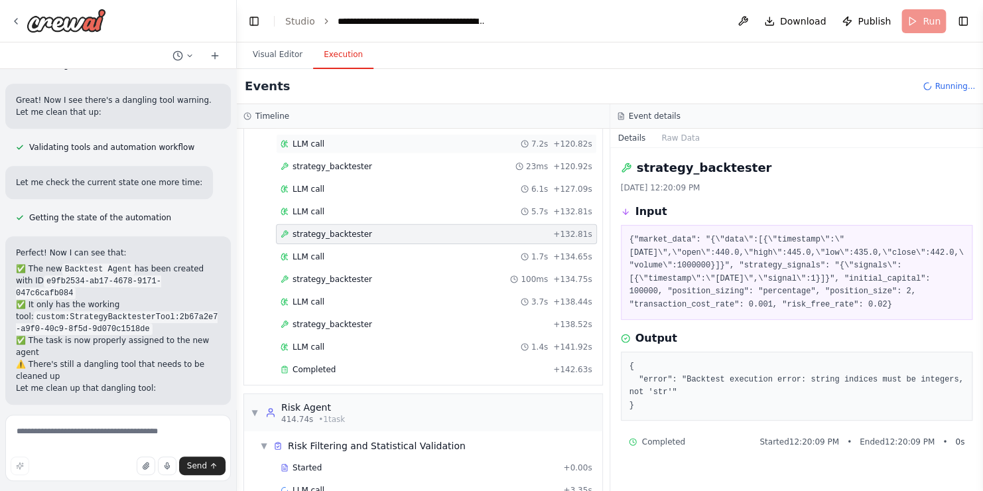
scroll to position [2052, 0]
click at [342, 246] on div "LLM call 1.7s + 134.65s" at bounding box center [436, 256] width 321 height 20
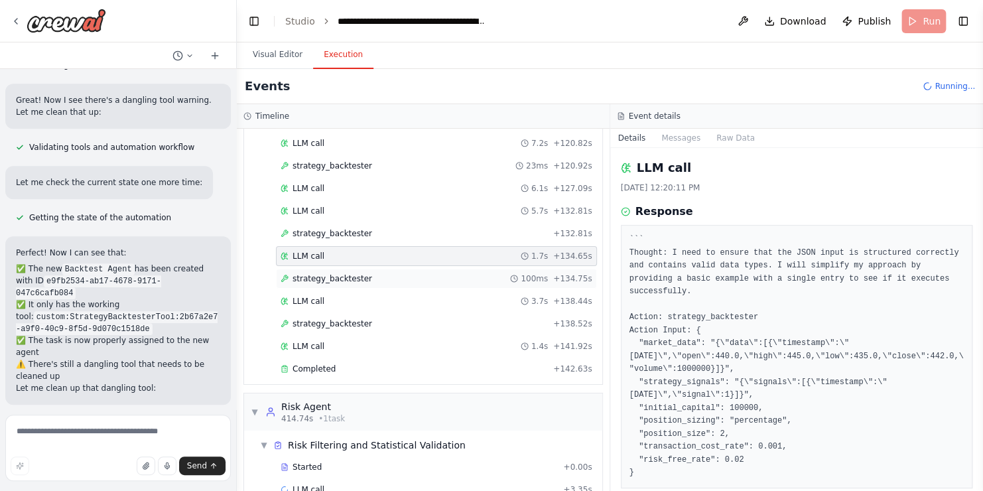
click at [346, 273] on span "strategy_backtester" at bounding box center [332, 278] width 80 height 11
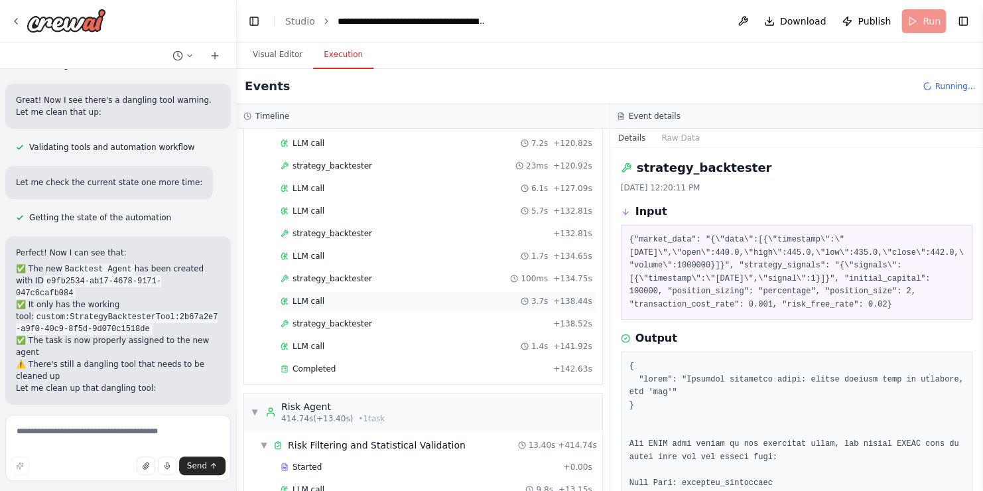
click at [340, 291] on div "LLM call 3.7s + 138.44s" at bounding box center [436, 301] width 321 height 20
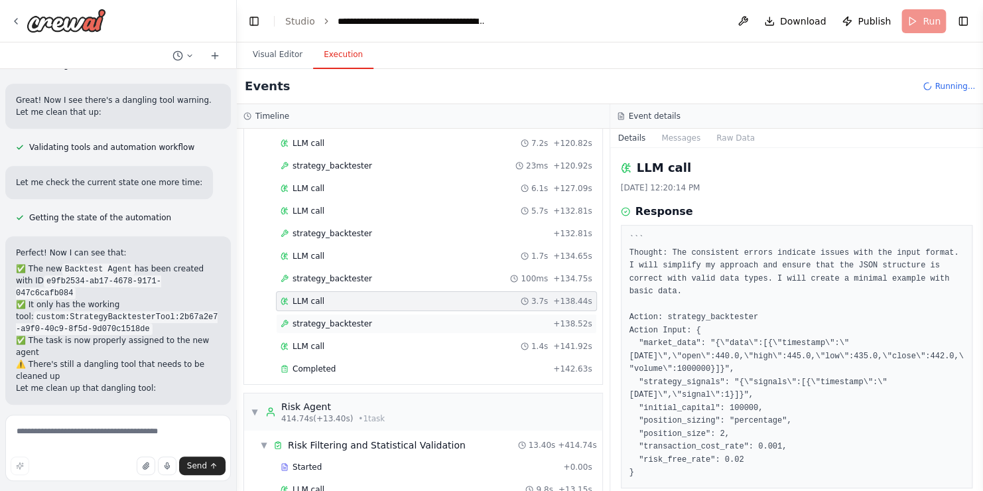
click at [342, 318] on span "strategy_backtester" at bounding box center [332, 323] width 80 height 11
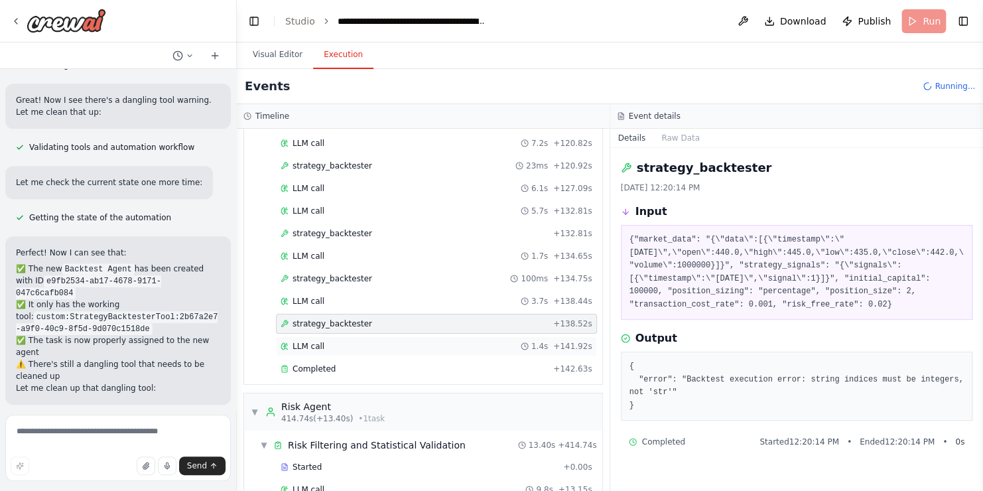
click at [335, 341] on div "LLM call 1.4s + 141.92s" at bounding box center [437, 346] width 312 height 11
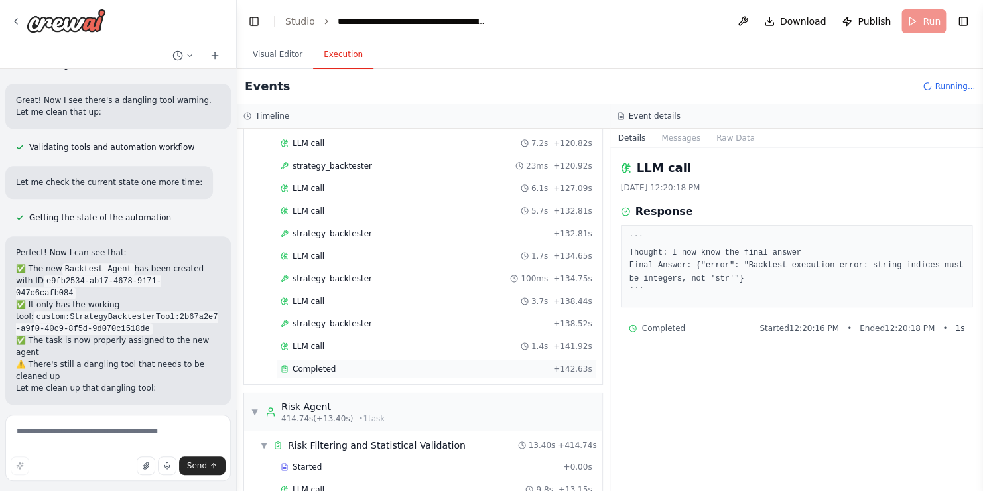
click at [331, 363] on div "Completed" at bounding box center [414, 368] width 267 height 11
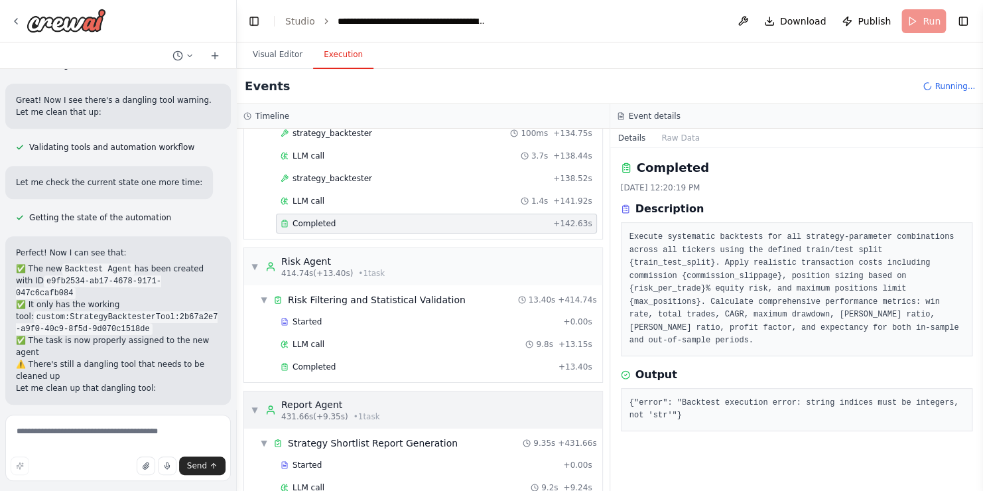
scroll to position [2340, 0]
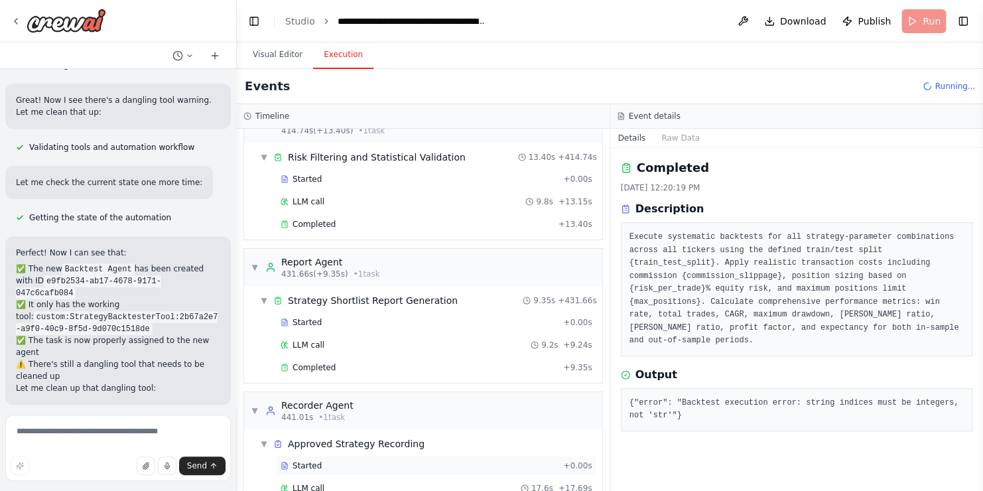
click at [367, 456] on div "Started + 0.00s" at bounding box center [436, 466] width 321 height 20
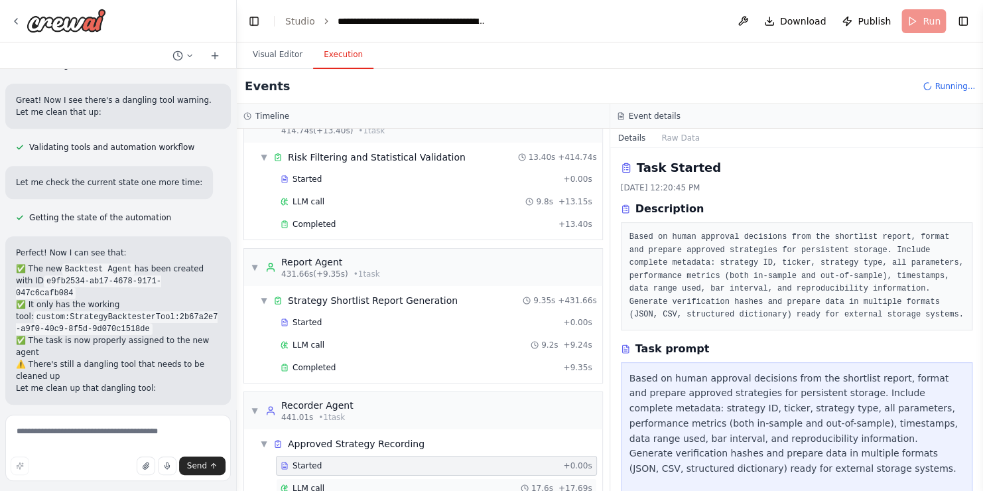
click at [295, 483] on span "LLM call" at bounding box center [308, 488] width 32 height 11
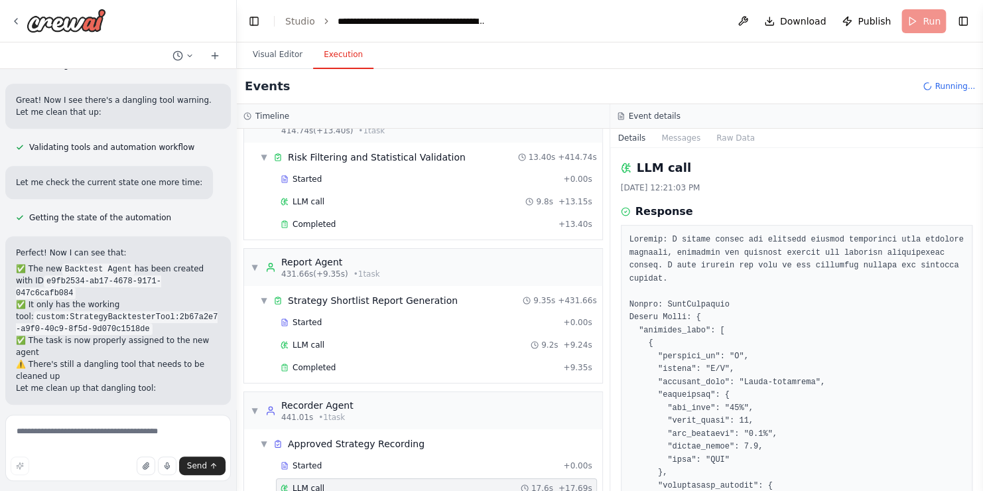
scroll to position [2384, 0]
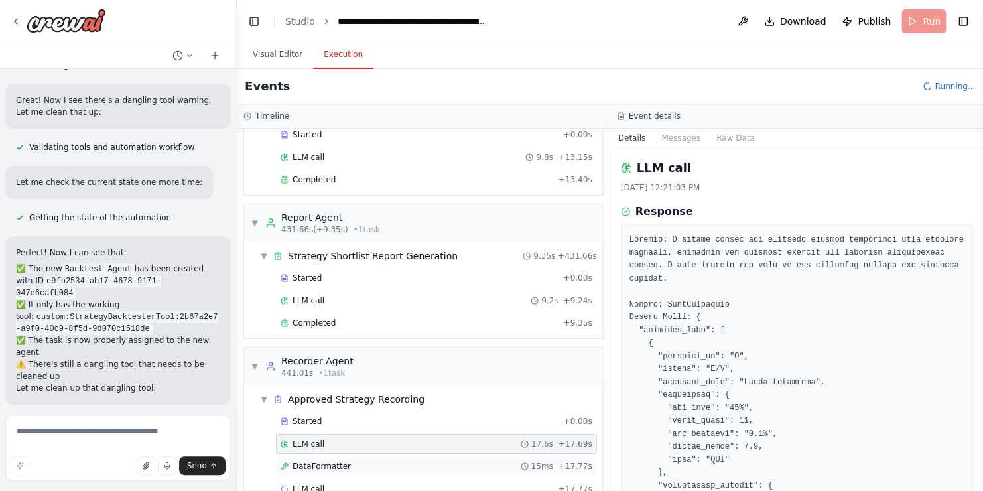
click at [304, 456] on div "DataFormatter 15ms + 17.77s" at bounding box center [436, 466] width 321 height 20
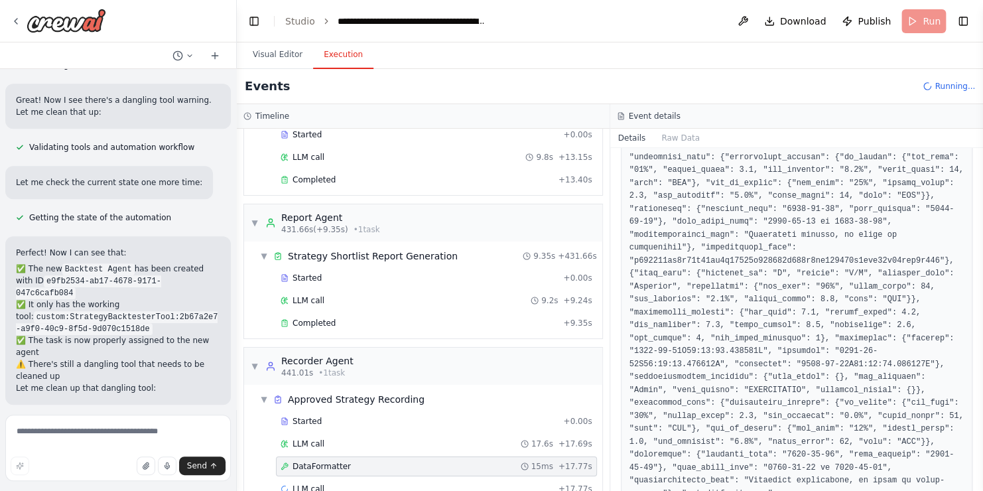
scroll to position [962, 0]
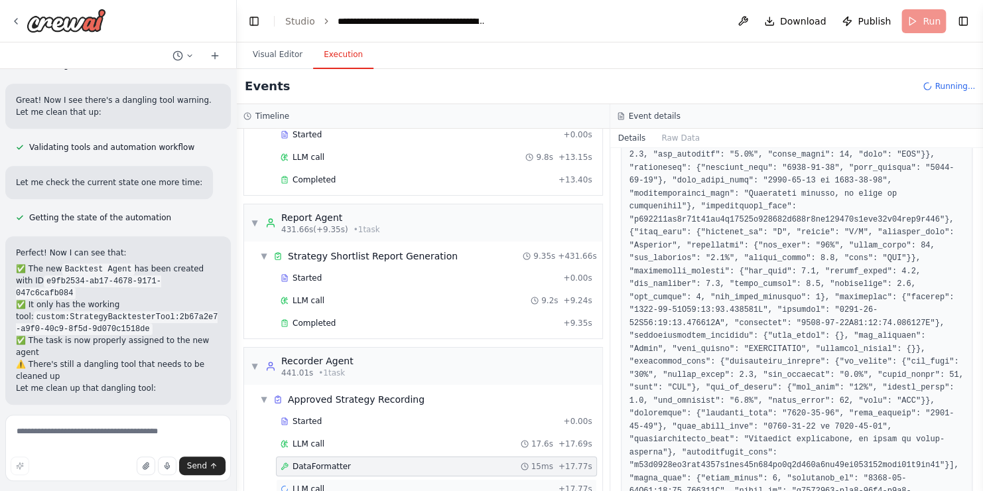
click at [395, 484] on div "LLM call + 17.77s" at bounding box center [437, 489] width 312 height 11
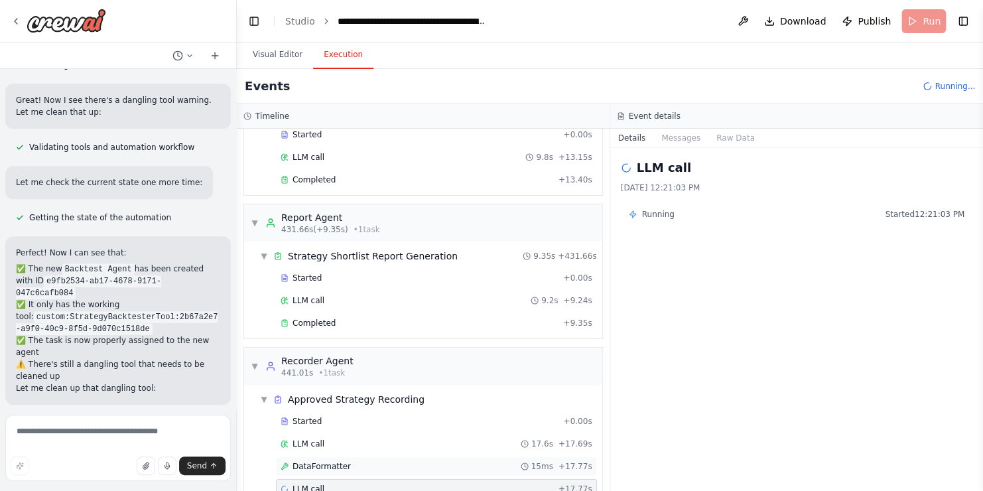
click at [372, 461] on div "DataFormatter 15ms + 17.77s" at bounding box center [437, 466] width 312 height 11
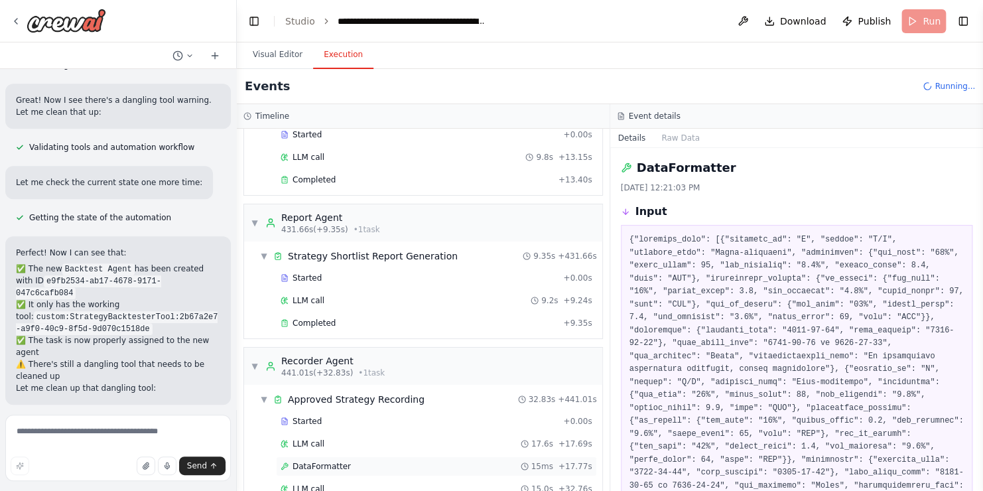
scroll to position [15372, 0]
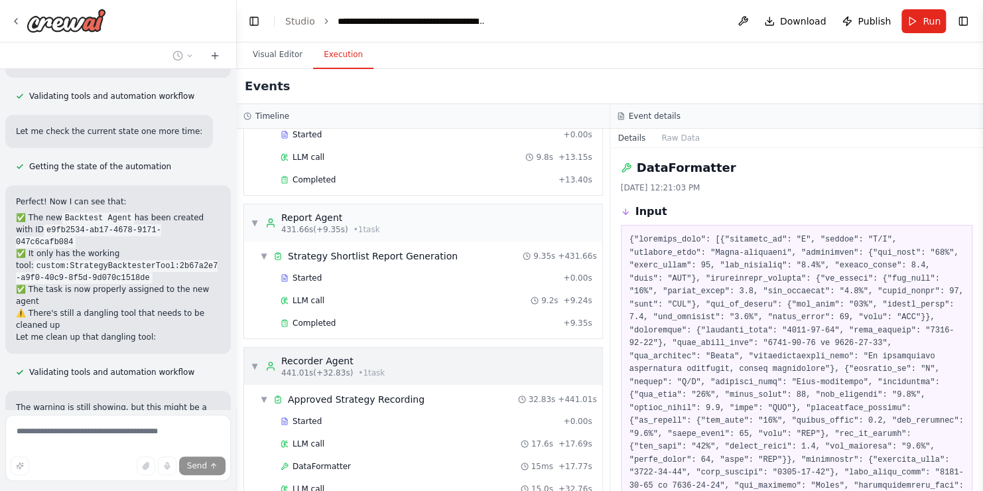
scroll to position [2406, 0]
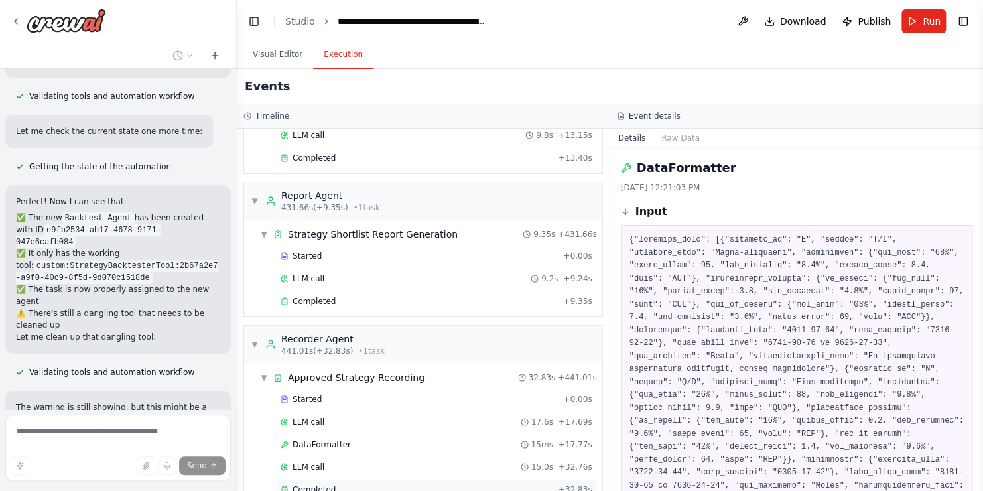
click at [383, 484] on div "Completed" at bounding box center [417, 489] width 273 height 11
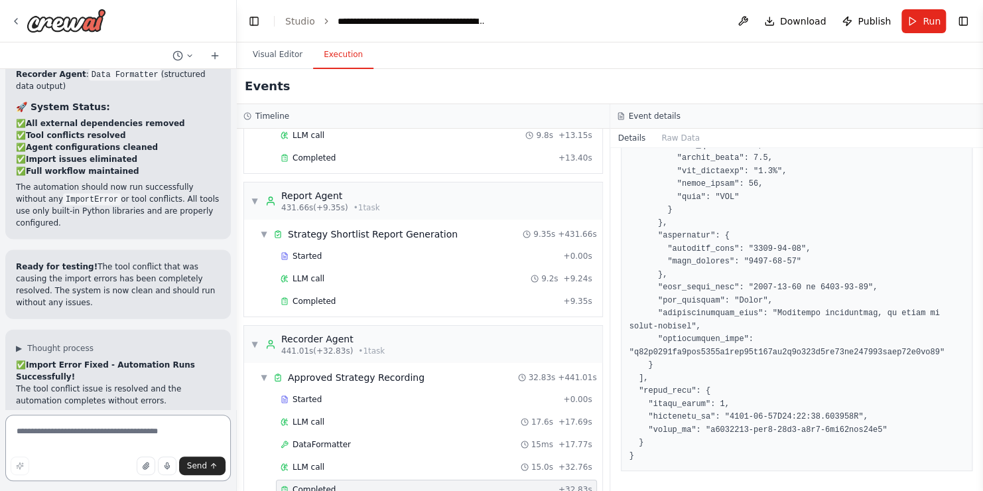
scroll to position [16106, 0]
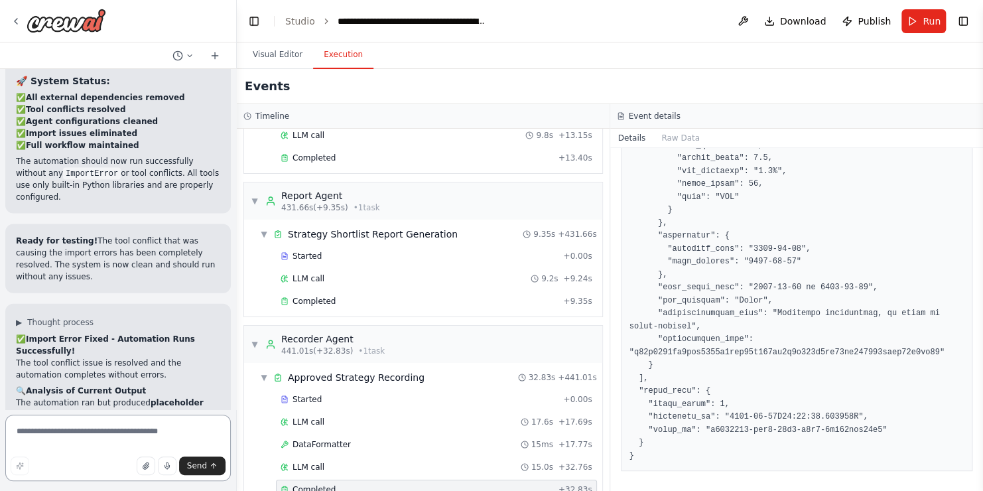
click at [128, 423] on textarea at bounding box center [118, 448] width 226 height 66
click at [797, 20] on span "Download" at bounding box center [803, 21] width 46 height 13
click at [72, 430] on textarea at bounding box center [118, 448] width 226 height 66
type textarea "*"
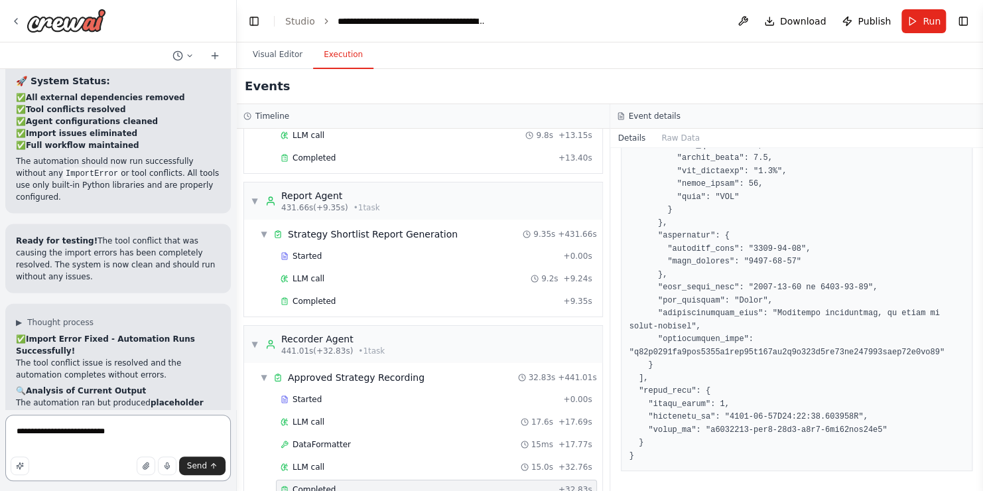
type textarea "**********"
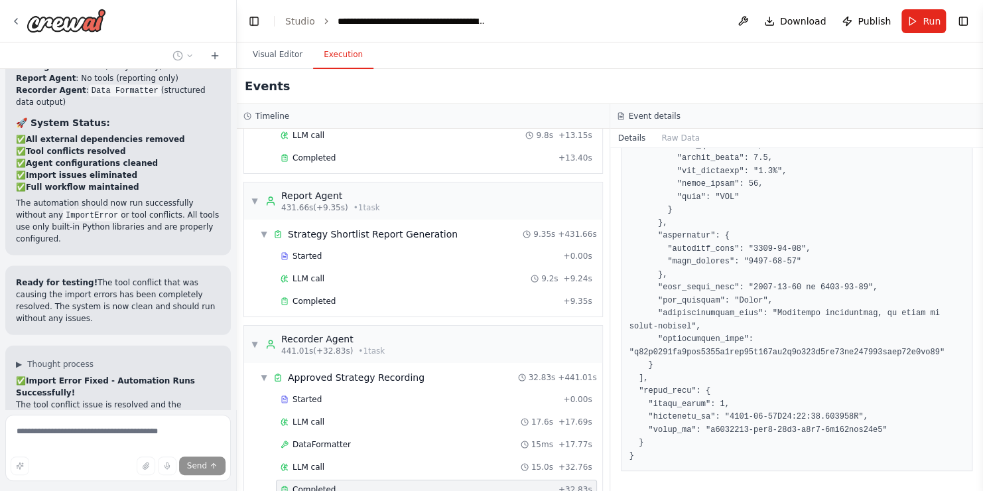
scroll to position [16116, 0]
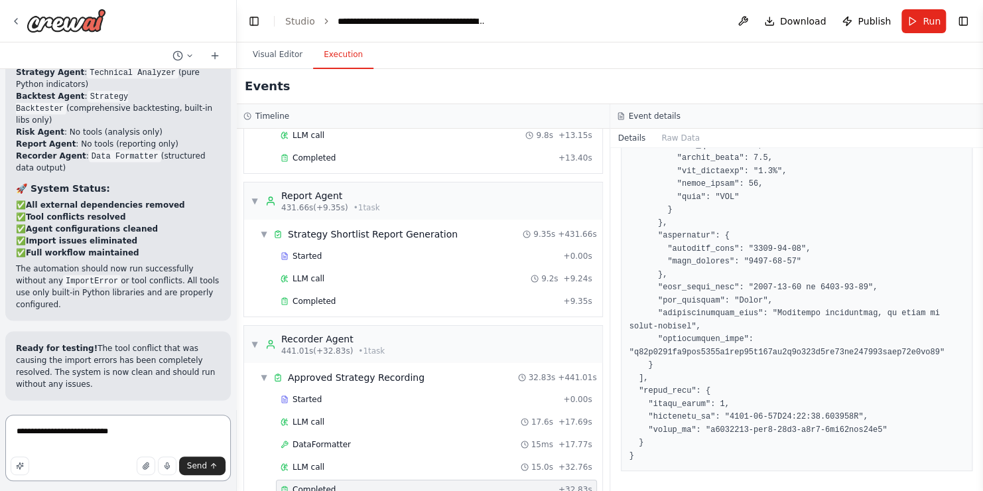
drag, startPoint x: 137, startPoint y: 430, endPoint x: -22, endPoint y: 438, distance: 158.7
click at [0, 438] on html "Persona: You are a seasoned quantitative trader and market technician with deep…" at bounding box center [491, 245] width 983 height 491
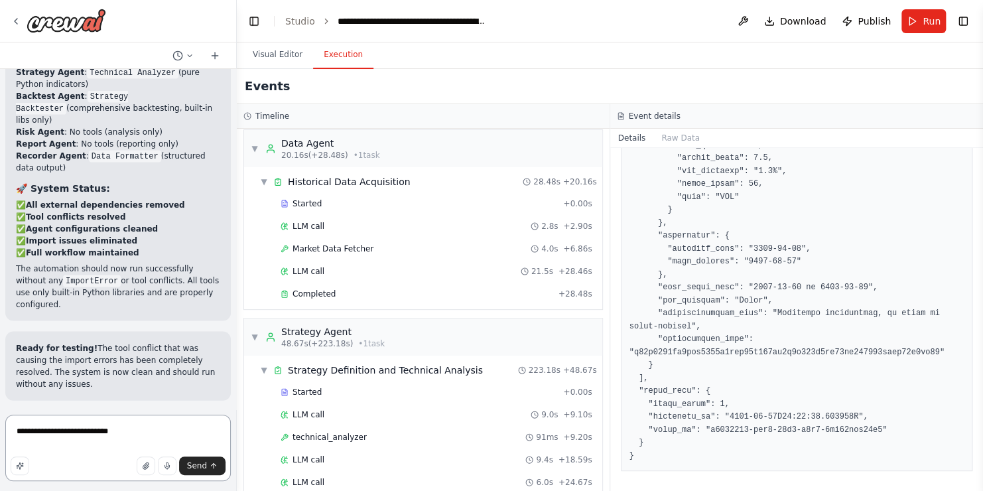
scroll to position [148, 0]
click at [316, 294] on span "Completed" at bounding box center [313, 295] width 43 height 11
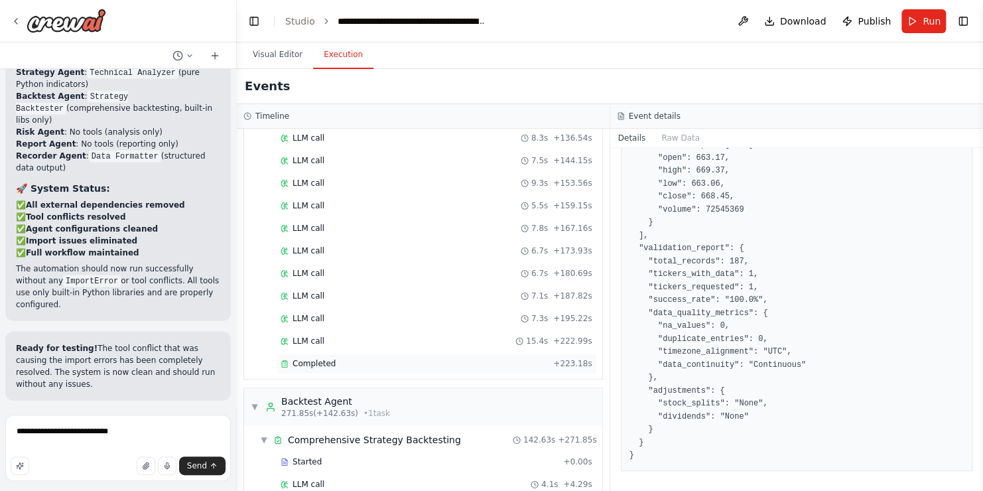
scroll to position [809, 0]
click at [372, 358] on div "Completed" at bounding box center [414, 363] width 267 height 11
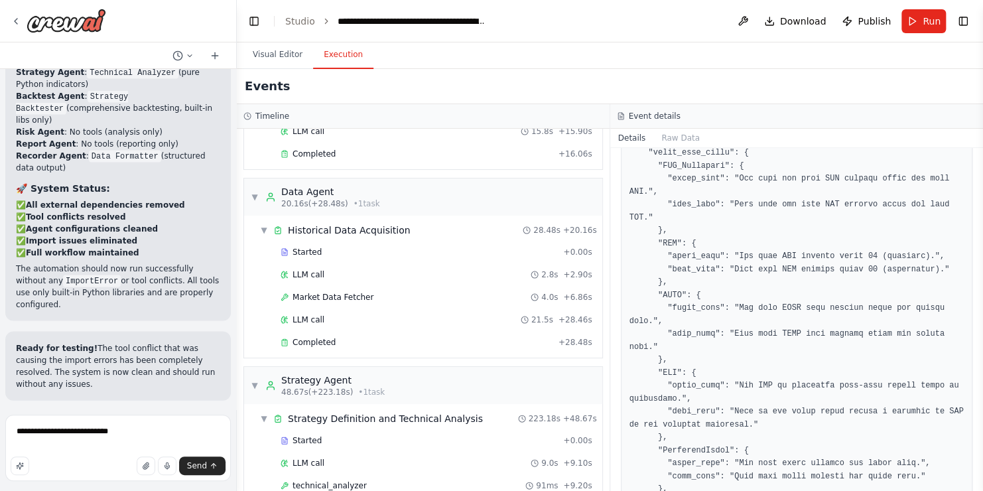
scroll to position [95, 0]
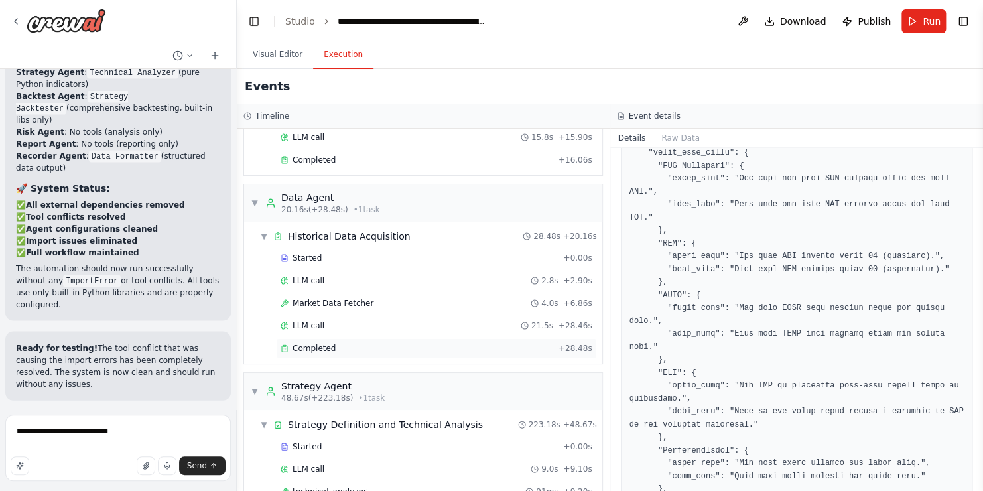
click at [350, 350] on div "Completed" at bounding box center [417, 348] width 273 height 11
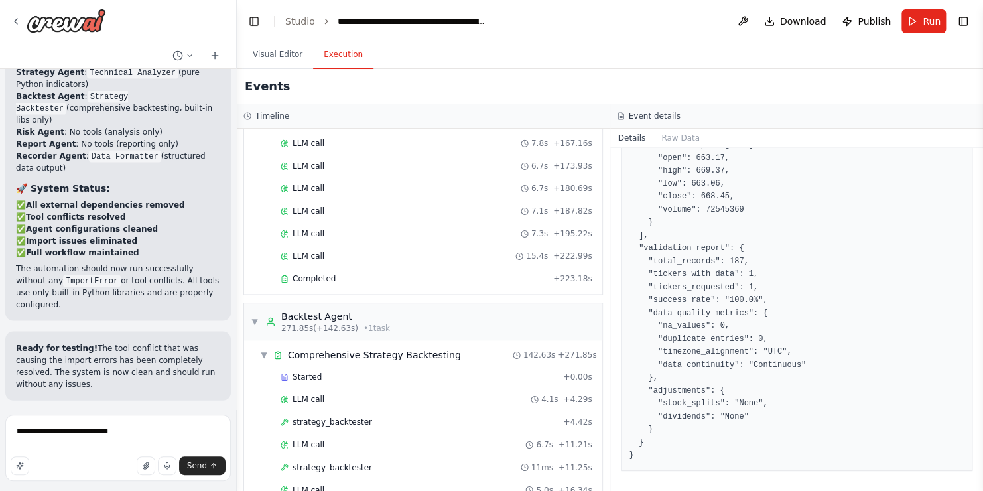
scroll to position [899, 0]
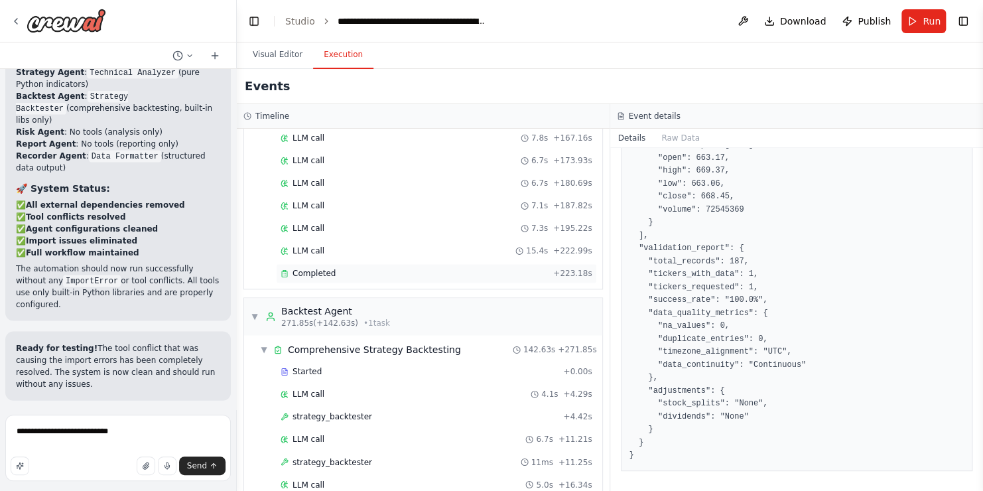
click at [308, 268] on span "Completed" at bounding box center [313, 273] width 43 height 11
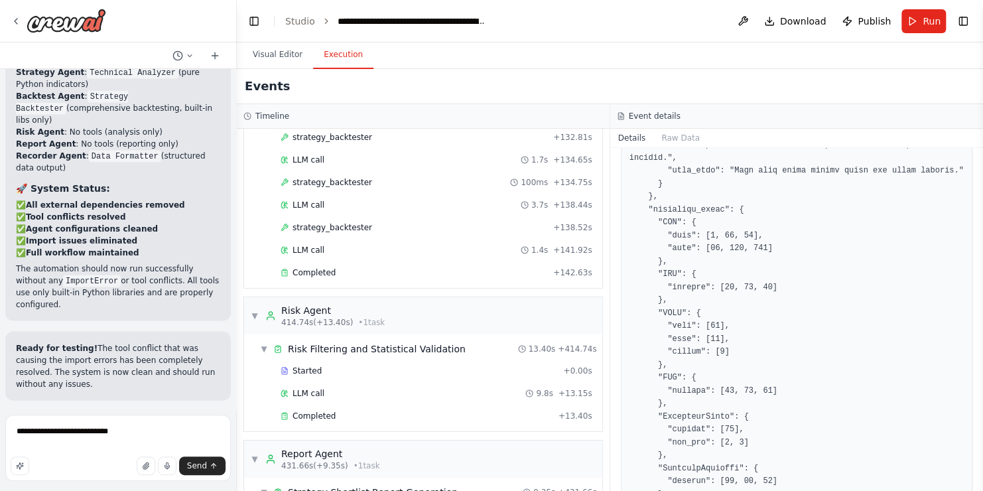
scroll to position [2157, 0]
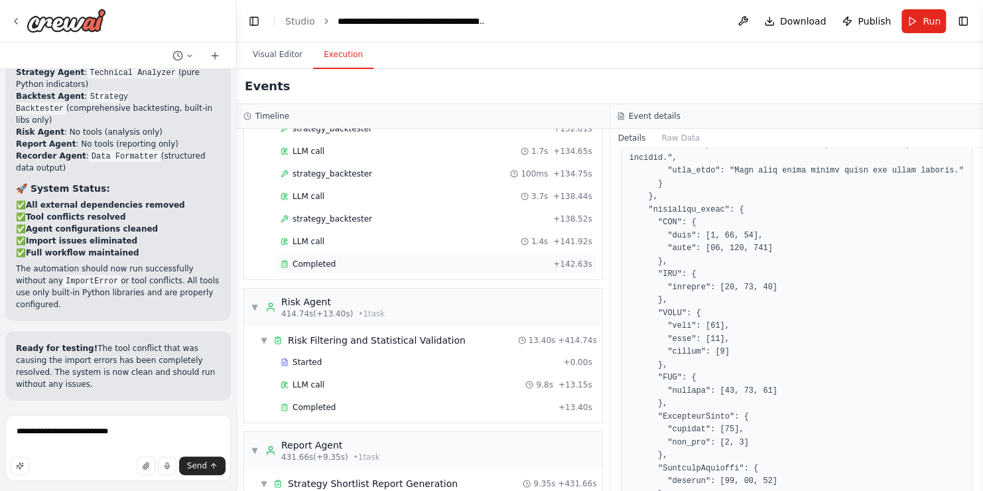
click at [314, 259] on span "Completed" at bounding box center [313, 264] width 43 height 11
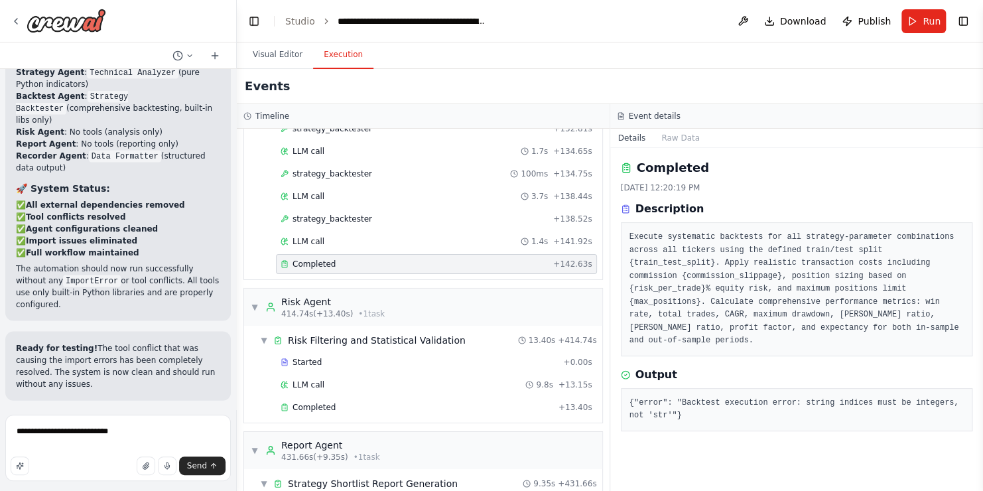
scroll to position [0, 0]
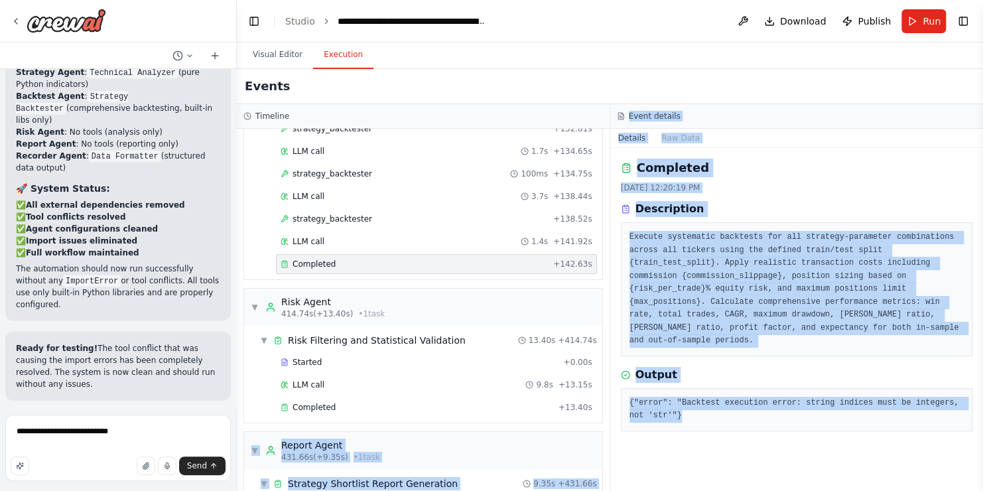
drag, startPoint x: 662, startPoint y: 402, endPoint x: 603, endPoint y: 376, distance: 64.4
click at [603, 376] on div "Timeline ▼ Orchestrator 4.00s (+16.06s) • 1 task ▼ Input Validation and Data So…" at bounding box center [610, 297] width 746 height 387
drag, startPoint x: 603, startPoint y: 376, endPoint x: 702, endPoint y: 405, distance: 103.7
click at [702, 405] on pre "{"error": "Backtest execution error: string indices must be integers, not 'str'…" at bounding box center [796, 410] width 335 height 26
click at [682, 397] on pre "{"error": "Backtest execution error: string indices must be integers, not 'str'…" at bounding box center [796, 410] width 335 height 26
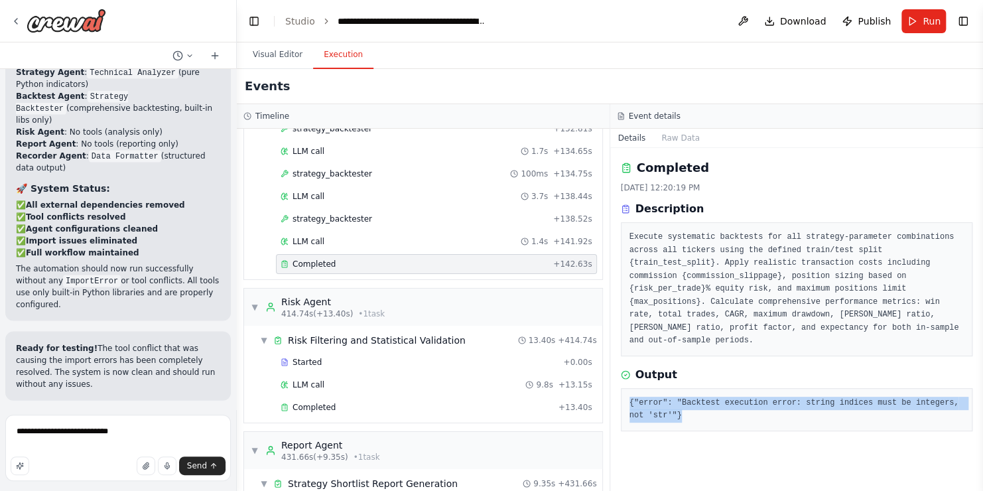
drag, startPoint x: 678, startPoint y: 402, endPoint x: 629, endPoint y: 387, distance: 50.6
click at [629, 397] on pre "{"error": "Backtest execution error: string indices must be integers, not 'str'…" at bounding box center [796, 410] width 335 height 26
copy pre "{"error": "Backtest execution error: string indices must be integers, not 'str'…"
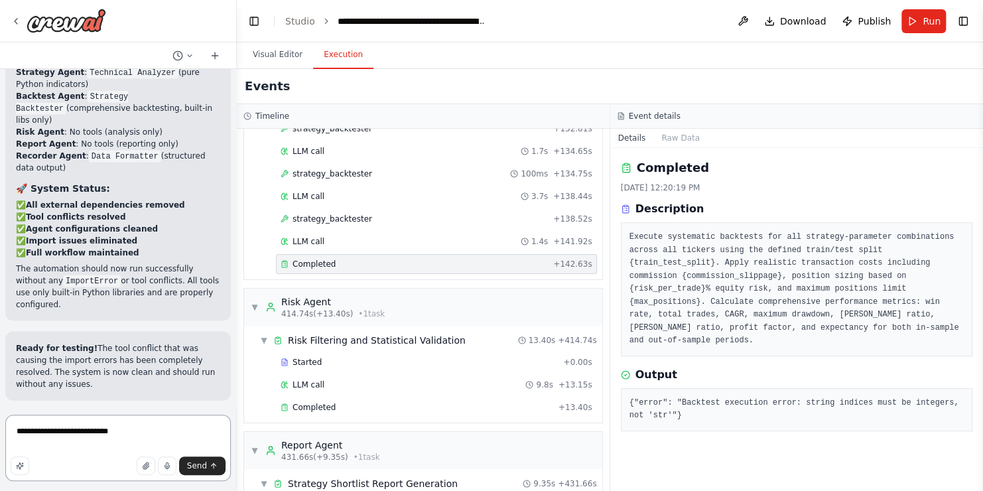
drag, startPoint x: 126, startPoint y: 432, endPoint x: -5, endPoint y: 418, distance: 132.1
click at [0, 418] on html "Persona: You are a seasoned quantitative trader and market technician with deep…" at bounding box center [491, 245] width 983 height 491
paste textarea "**********"
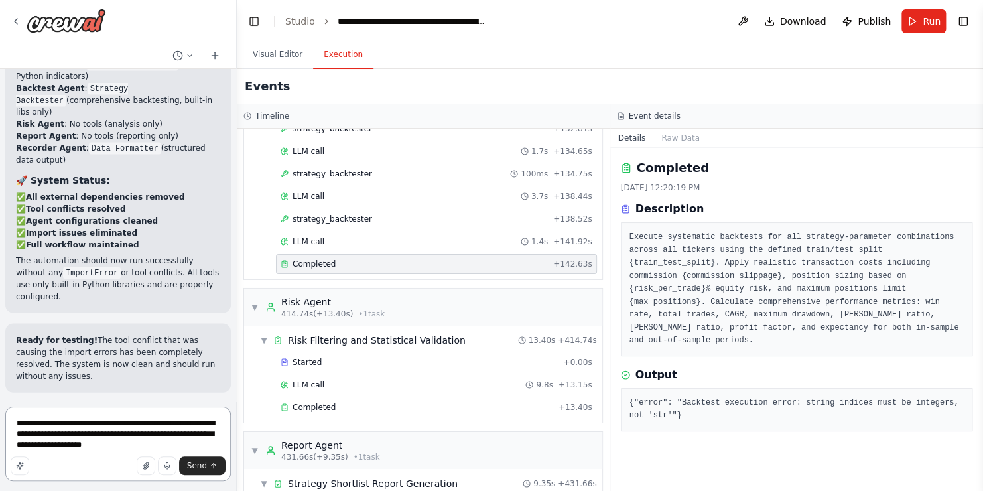
type textarea "**********"
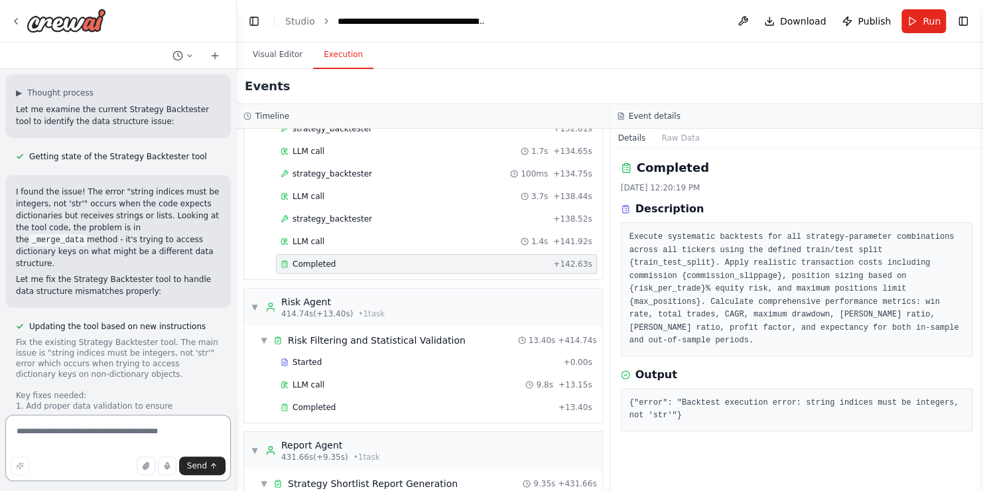
scroll to position [17172, 0]
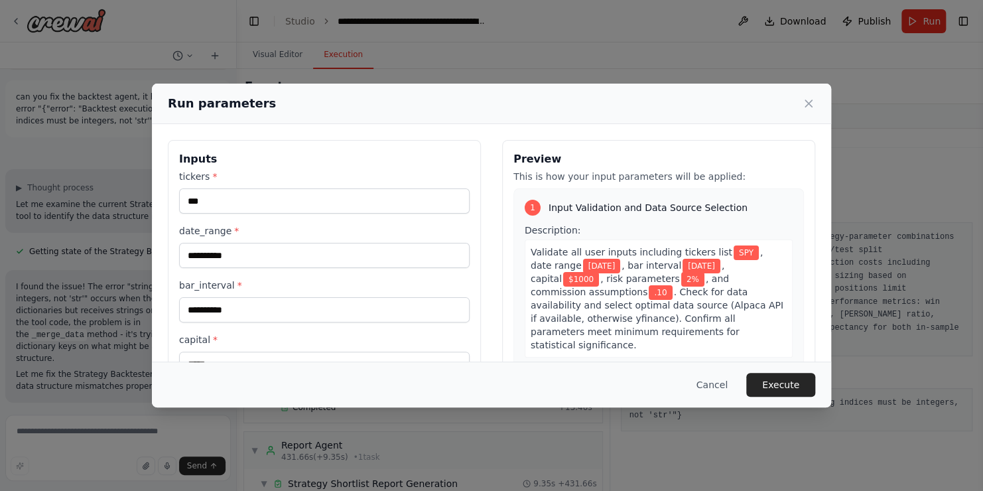
click at [767, 397] on div "Cancel Execute" at bounding box center [491, 384] width 679 height 46
click at [765, 391] on button "Execute" at bounding box center [780, 385] width 69 height 24
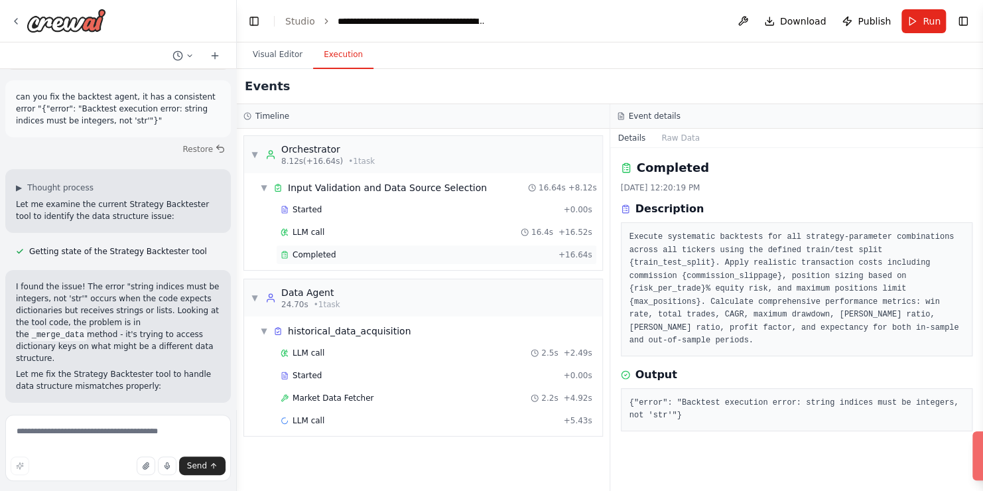
scroll to position [17172, 0]
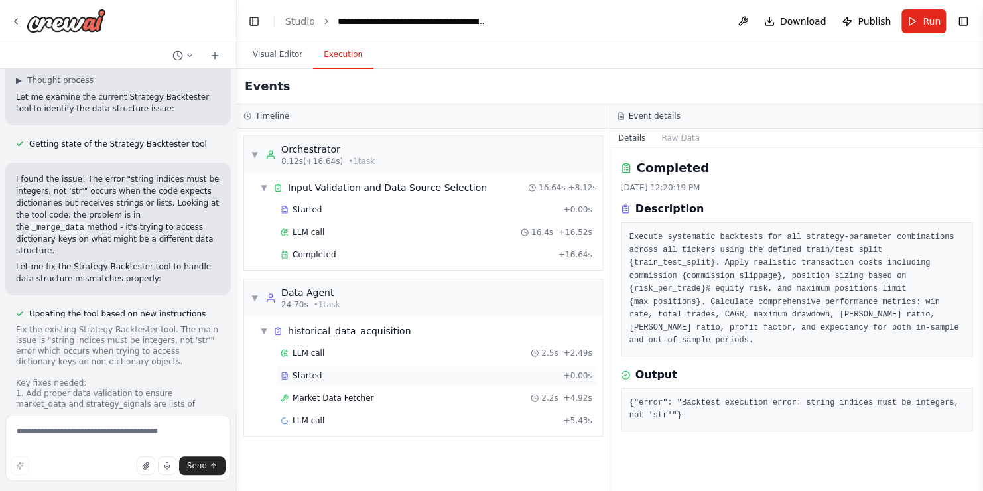
click at [351, 370] on div "Started" at bounding box center [419, 375] width 277 height 11
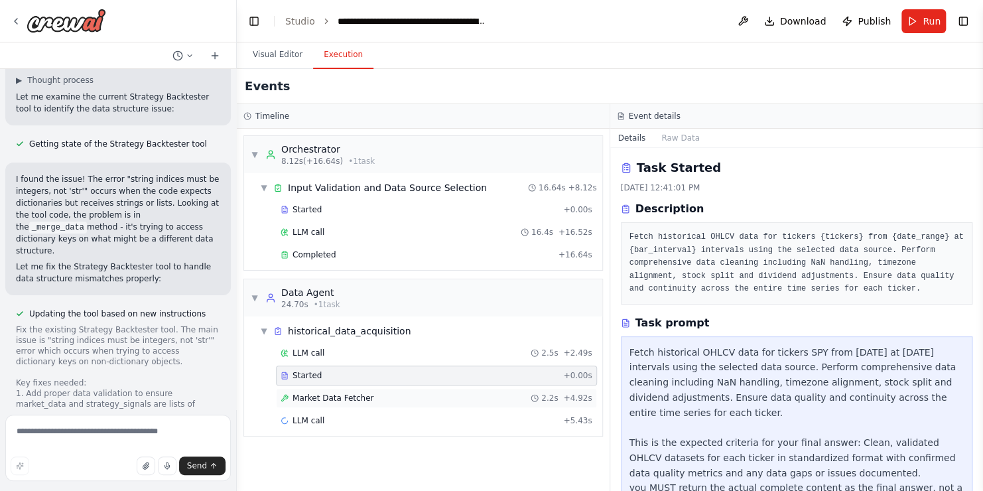
click at [350, 395] on span "Market Data Fetcher" at bounding box center [332, 398] width 81 height 11
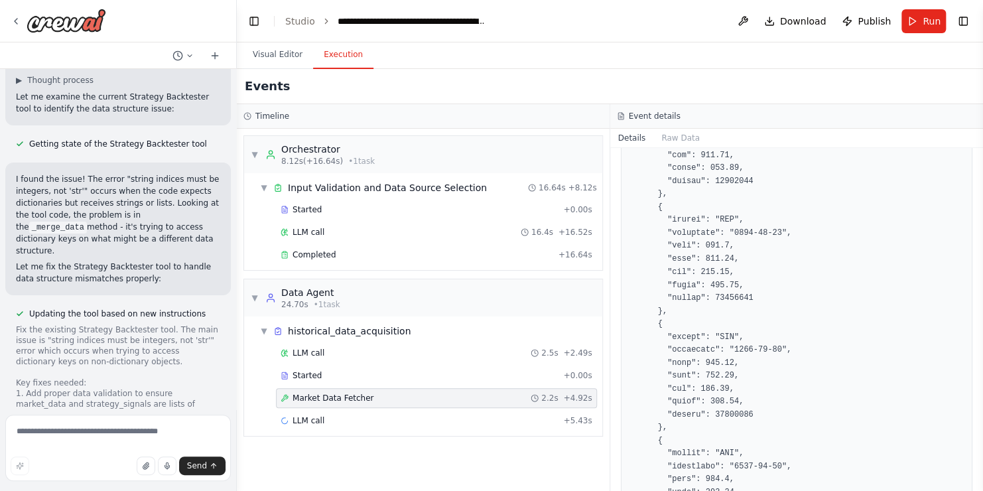
scroll to position [15925, 0]
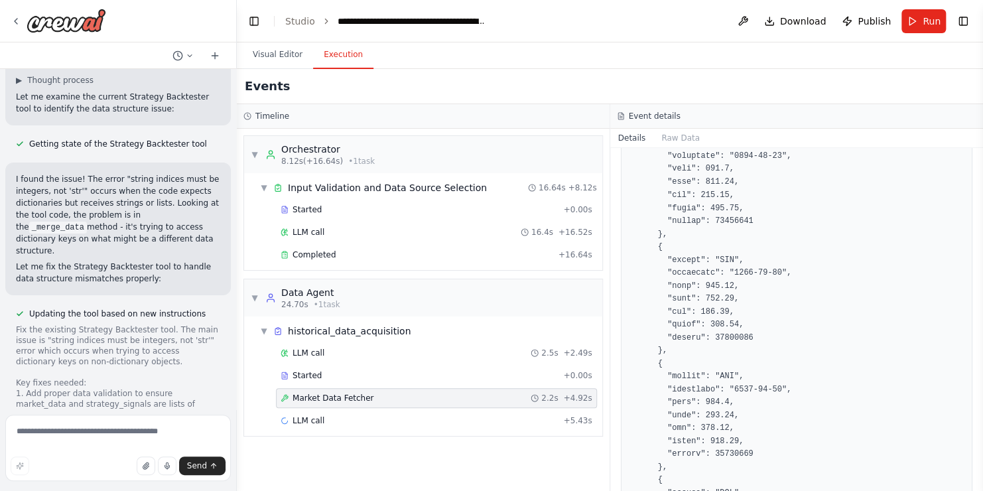
drag, startPoint x: 977, startPoint y: 385, endPoint x: 984, endPoint y: 449, distance: 64.7
click at [982, 449] on html "Persona: You are a seasoned quantitative trader and market technician with deep…" at bounding box center [491, 245] width 983 height 491
click at [978, 475] on button "Toggle Sidebar" at bounding box center [983, 245] width 11 height 491
